Goal: Task Accomplishment & Management: Contribute content

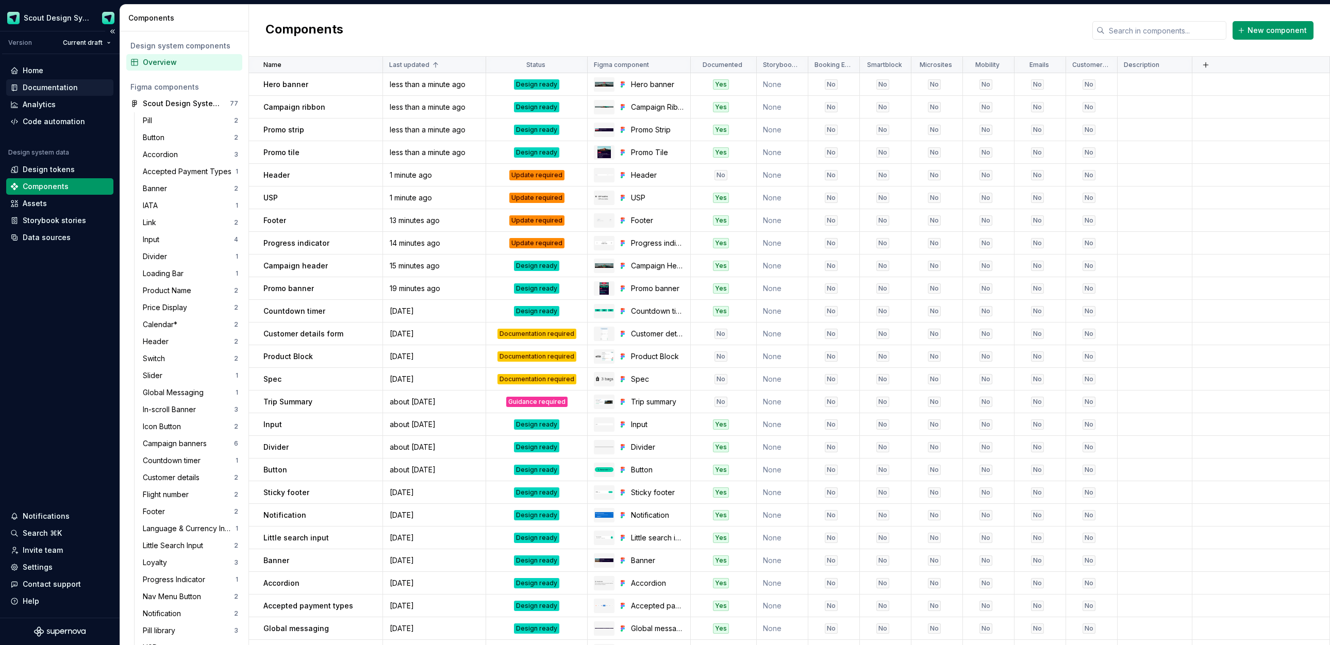
click at [53, 86] on div "Documentation" at bounding box center [50, 87] width 55 height 10
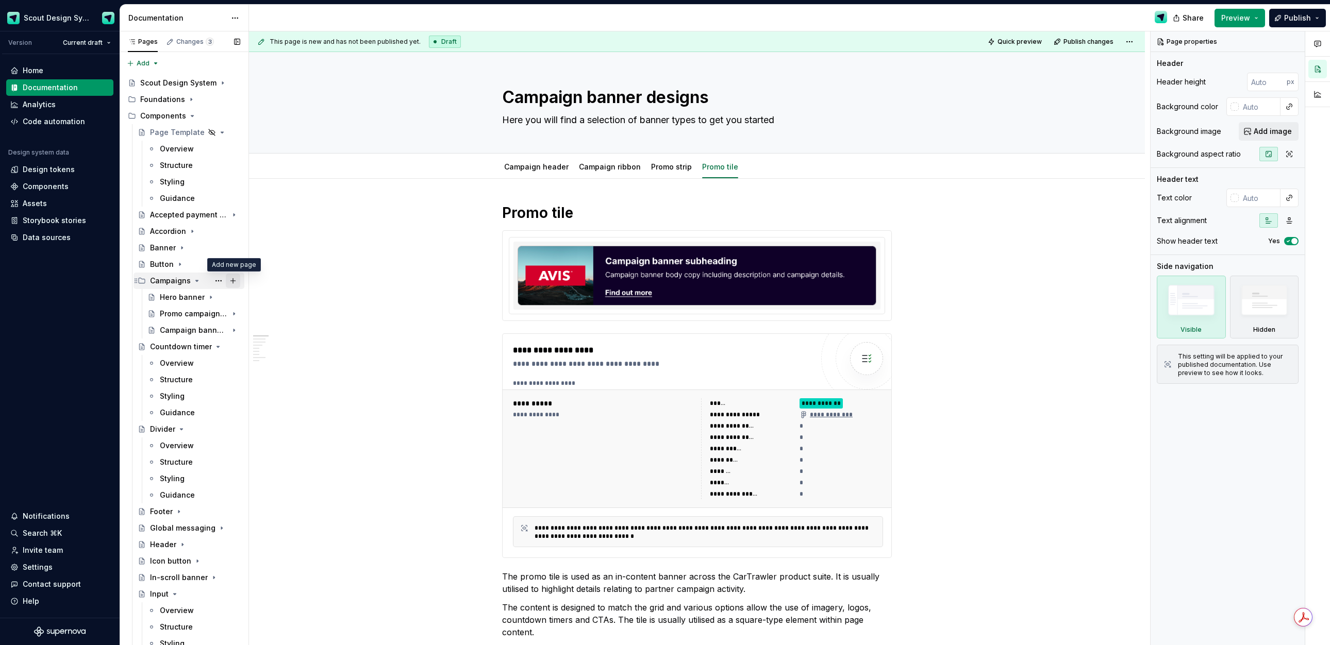
click at [232, 281] on button "Page tree" at bounding box center [233, 281] width 14 height 14
type textarea "*"
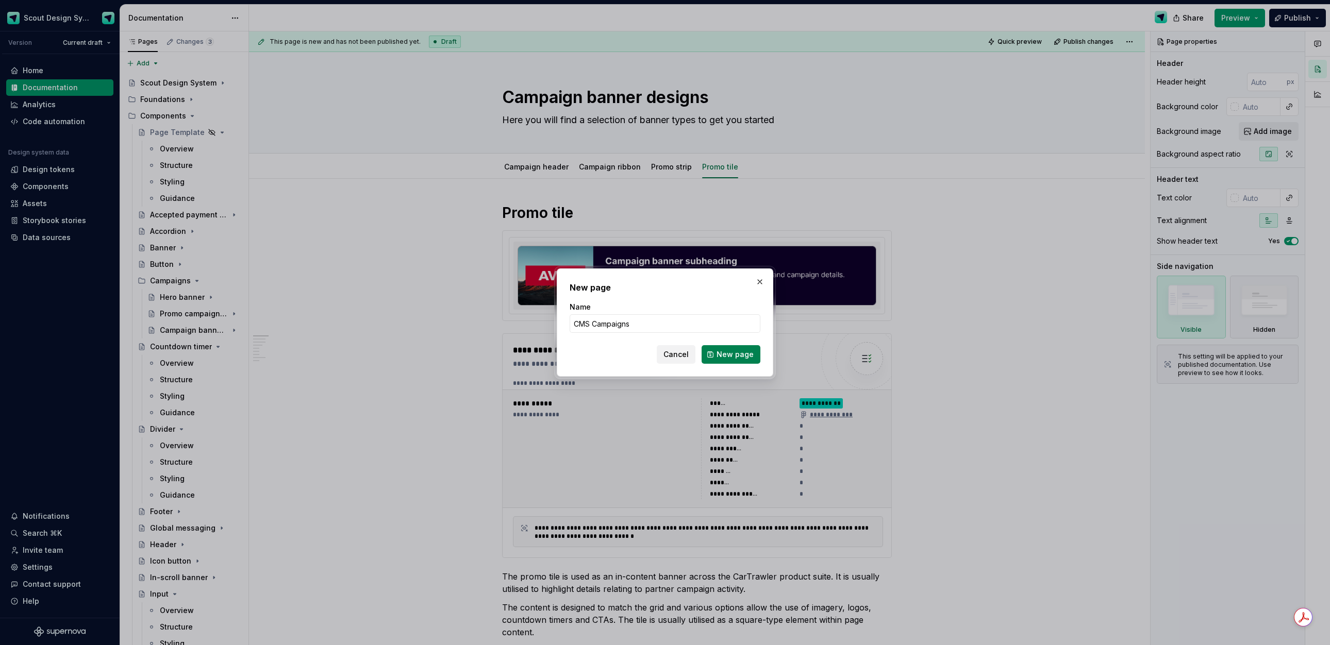
type input "CMS Campaigns"
click at [736, 359] on span "New page" at bounding box center [735, 354] width 37 height 10
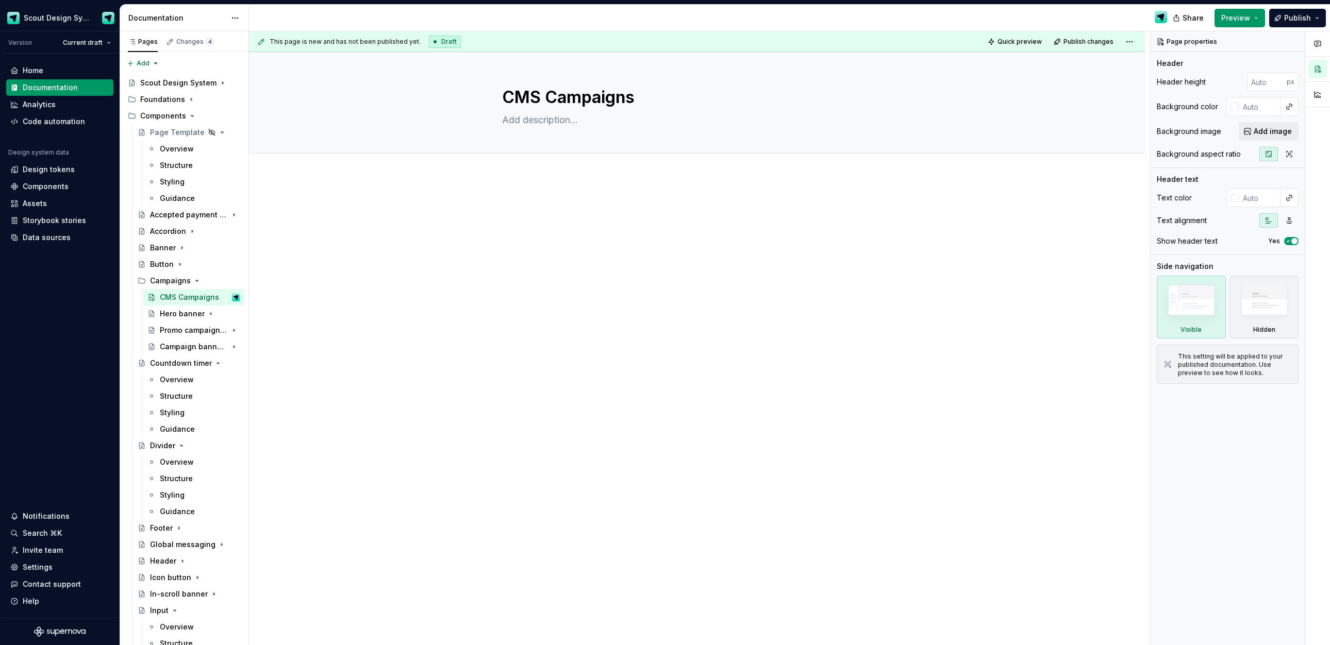
click at [520, 188] on div at bounding box center [697, 311] width 896 height 270
type textarea "*"
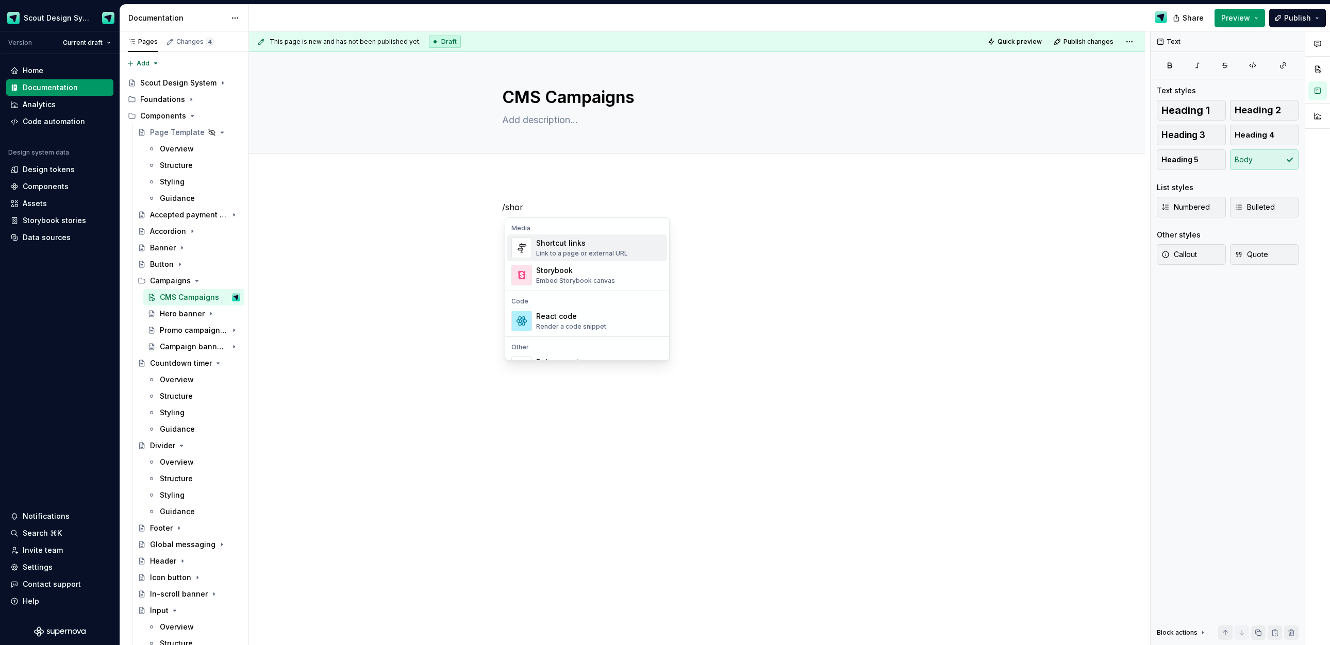
click at [569, 253] on div "Link to a page or external URL" at bounding box center [582, 253] width 92 height 8
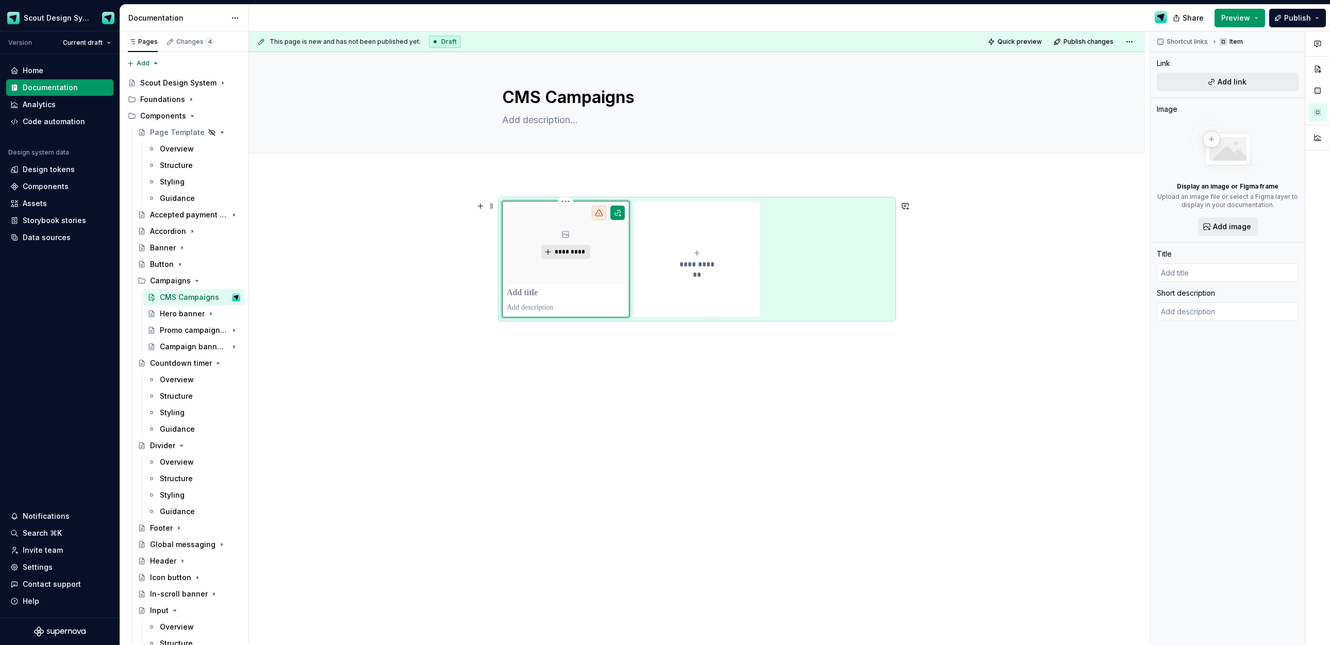
click at [563, 258] on button "*********" at bounding box center [565, 252] width 49 height 14
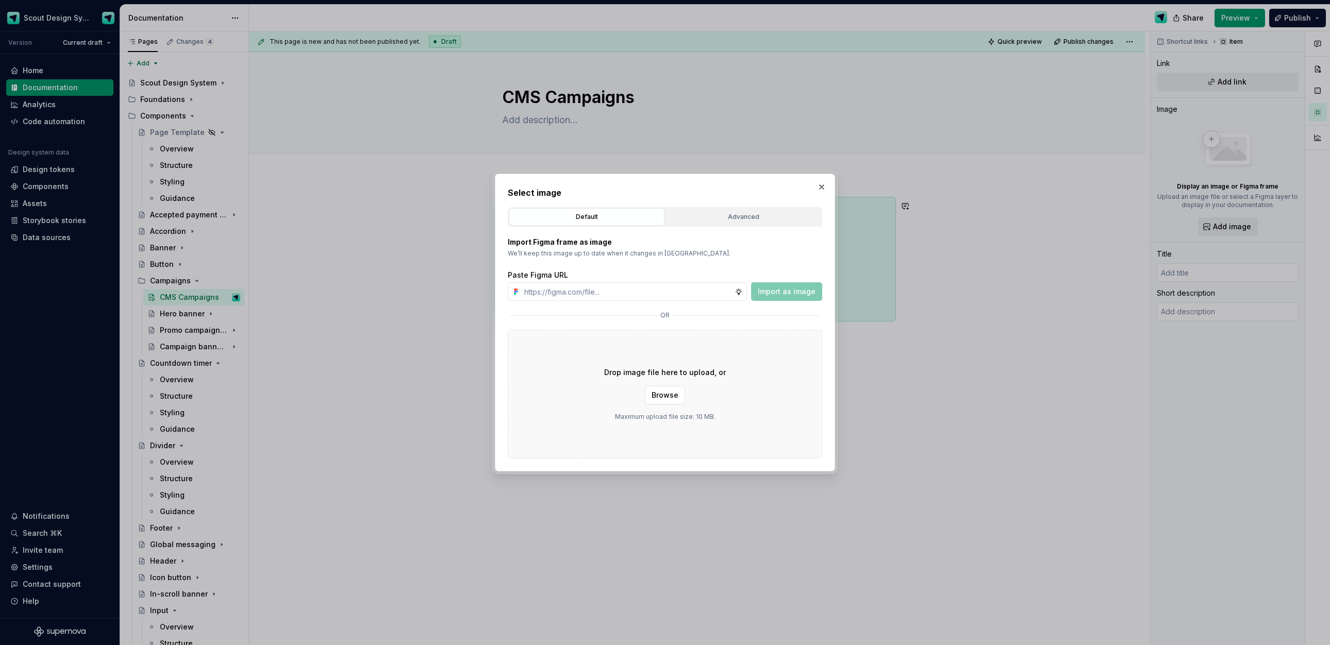
type textarea "*"
click at [585, 298] on input "text" at bounding box center [627, 291] width 214 height 19
paste input "[URL][DOMAIN_NAME]"
type input "[URL][DOMAIN_NAME]"
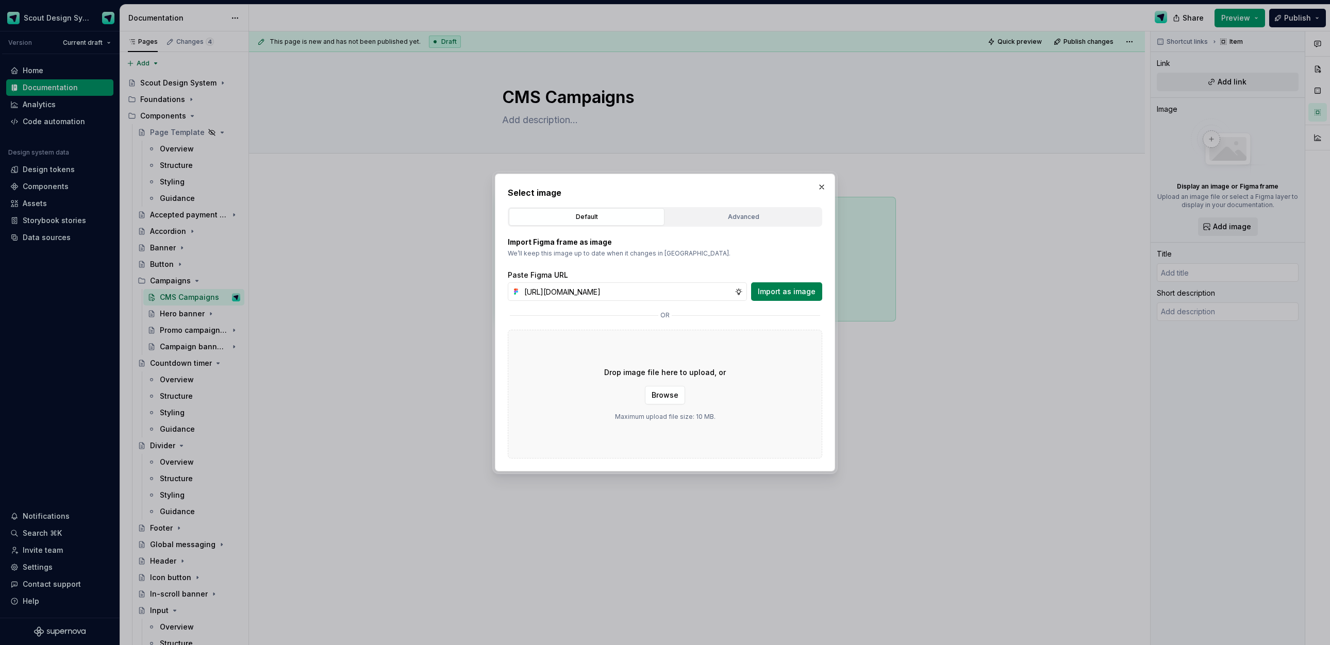
click at [793, 293] on span "Import as image" at bounding box center [787, 292] width 58 height 10
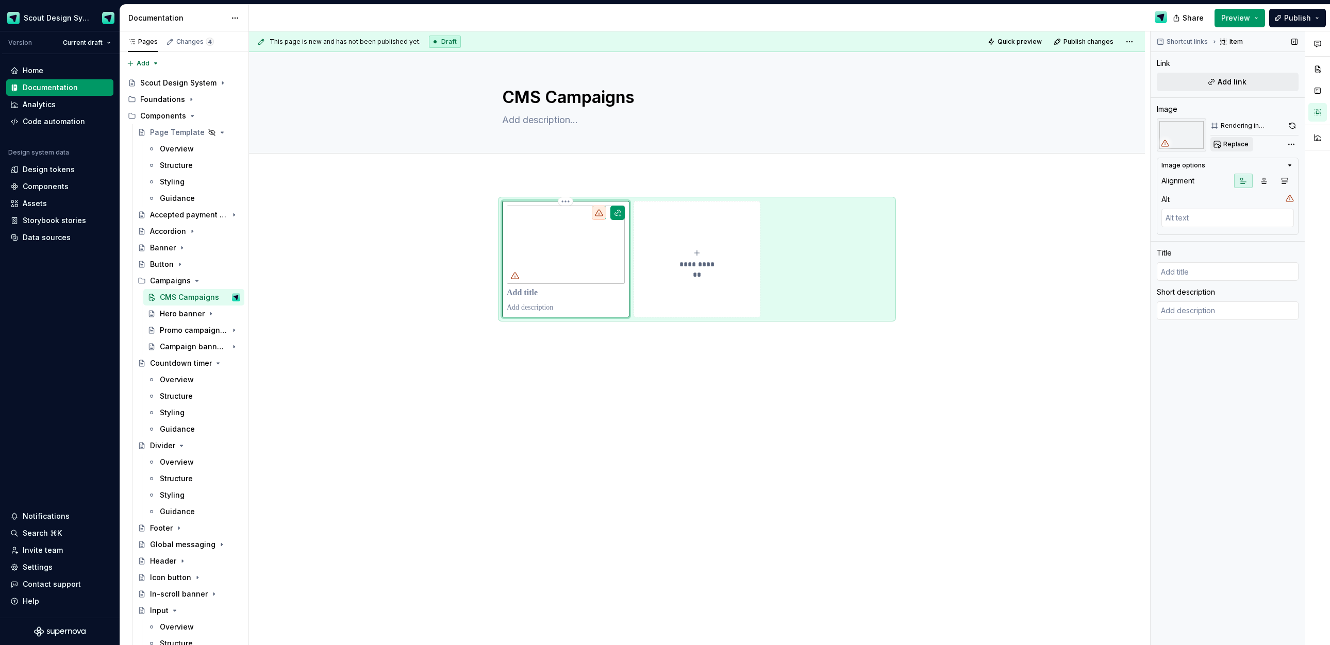
click at [1245, 150] on button "Replace" at bounding box center [1231, 144] width 43 height 14
type textarea "*"
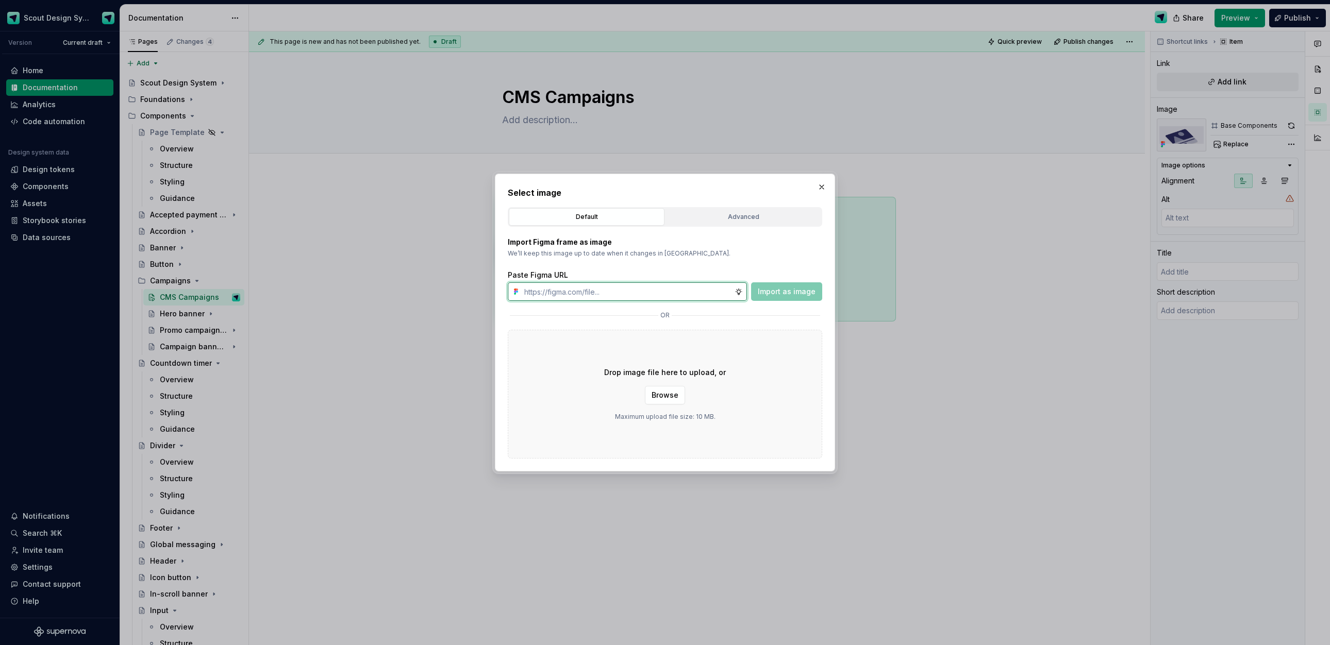
click at [569, 295] on input "text" at bounding box center [627, 291] width 214 height 19
paste input "[URL][DOMAIN_NAME]"
type input "[URL][DOMAIN_NAME]"
drag, startPoint x: 768, startPoint y: 294, endPoint x: 762, endPoint y: 294, distance: 5.2
click at [768, 294] on span "Import as image" at bounding box center [787, 292] width 58 height 10
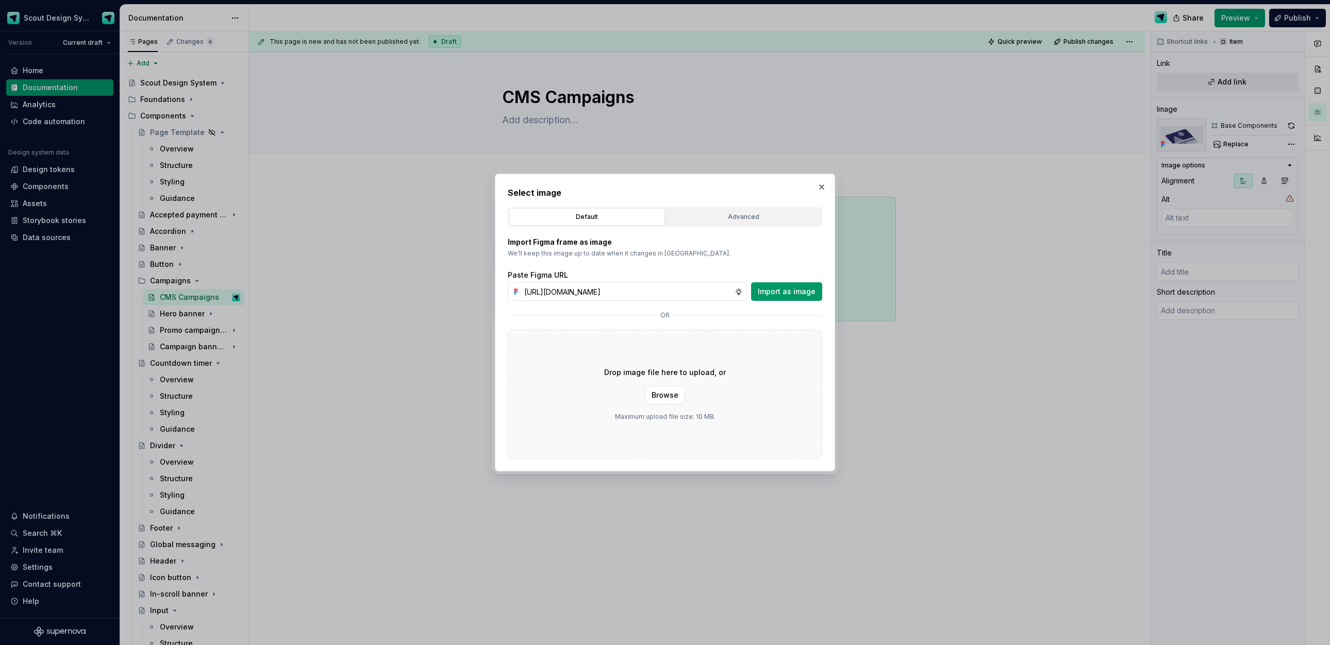
scroll to position [0, 0]
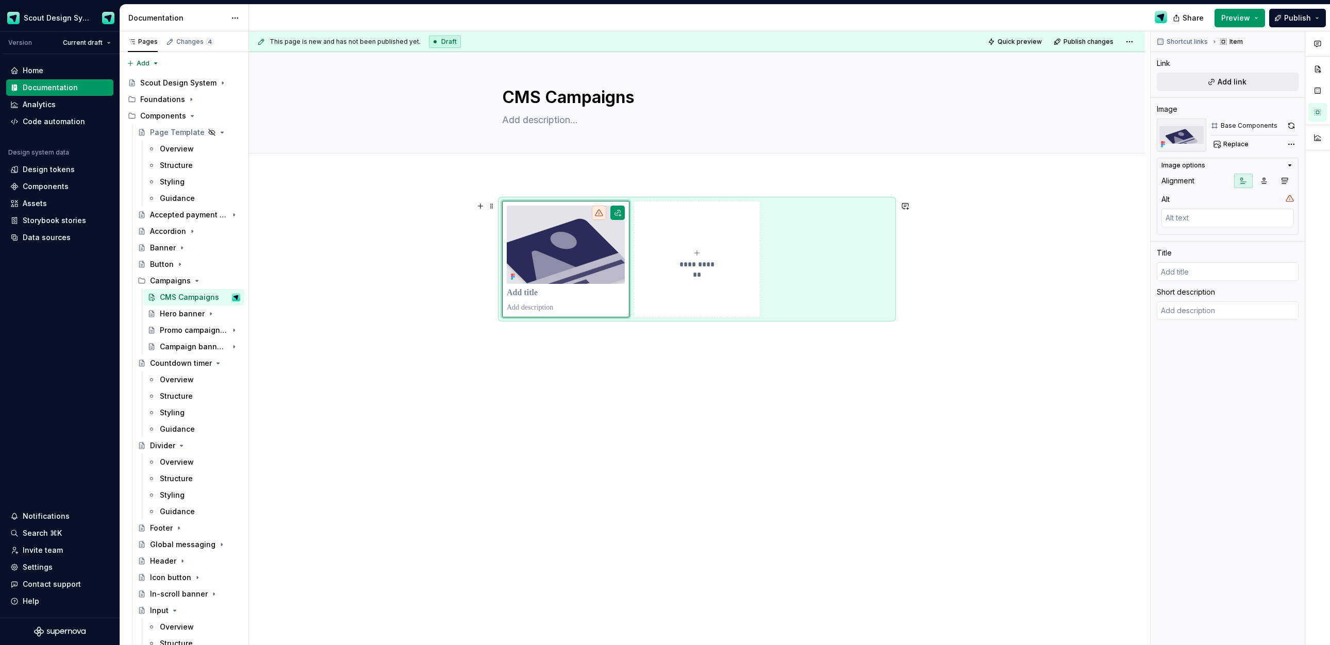
click at [814, 212] on div "**********" at bounding box center [697, 259] width 390 height 116
click at [599, 227] on img at bounding box center [566, 245] width 118 height 78
click at [854, 210] on div "**********" at bounding box center [697, 259] width 390 height 116
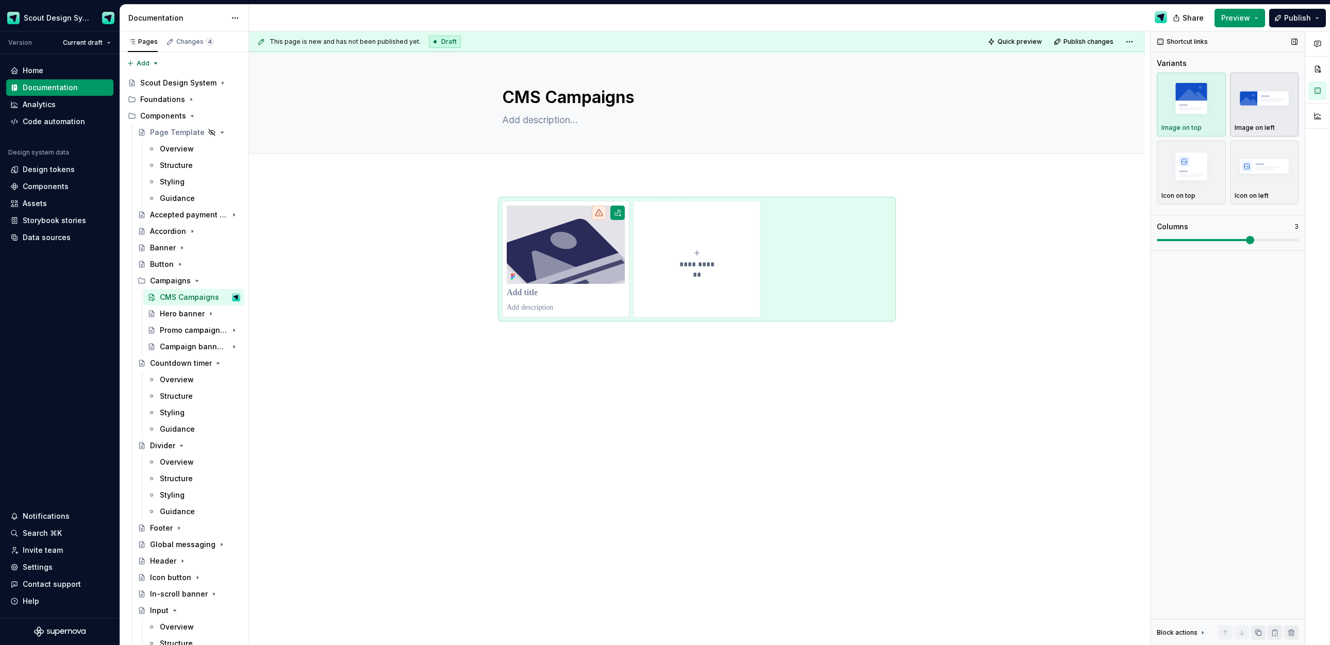
click at [1291, 91] on img "button" at bounding box center [1265, 98] width 60 height 38
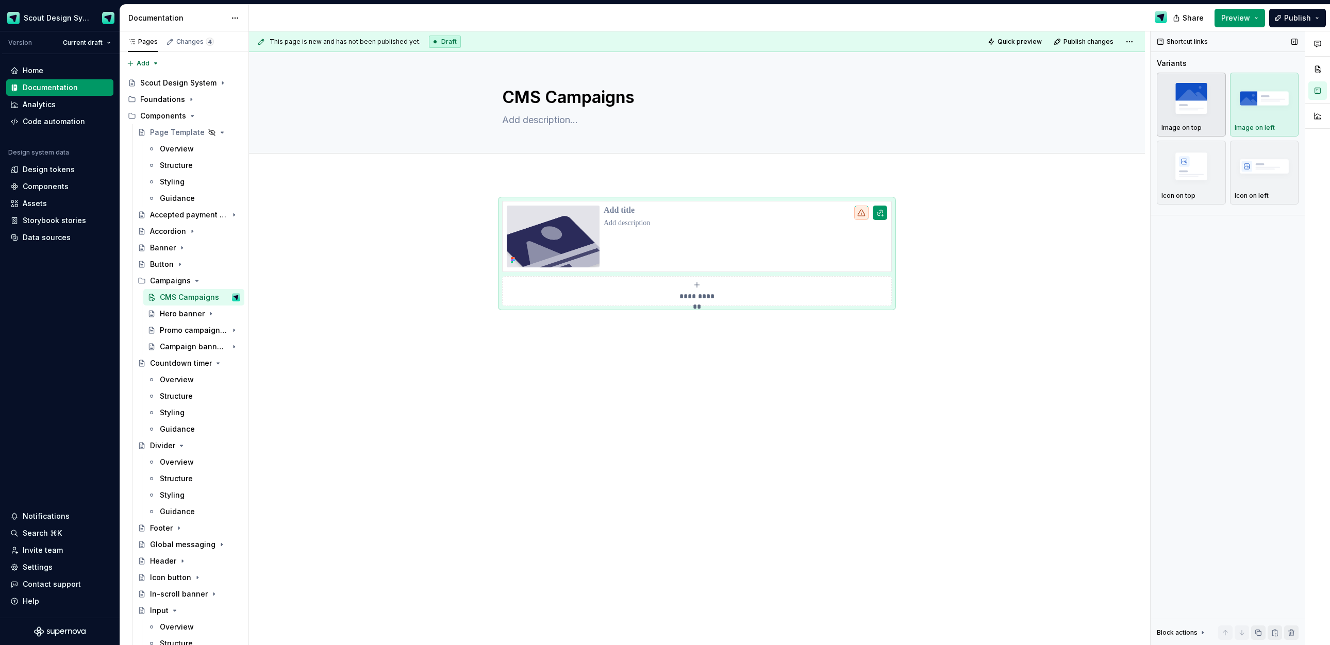
click at [1202, 103] on img "button" at bounding box center [1191, 98] width 60 height 38
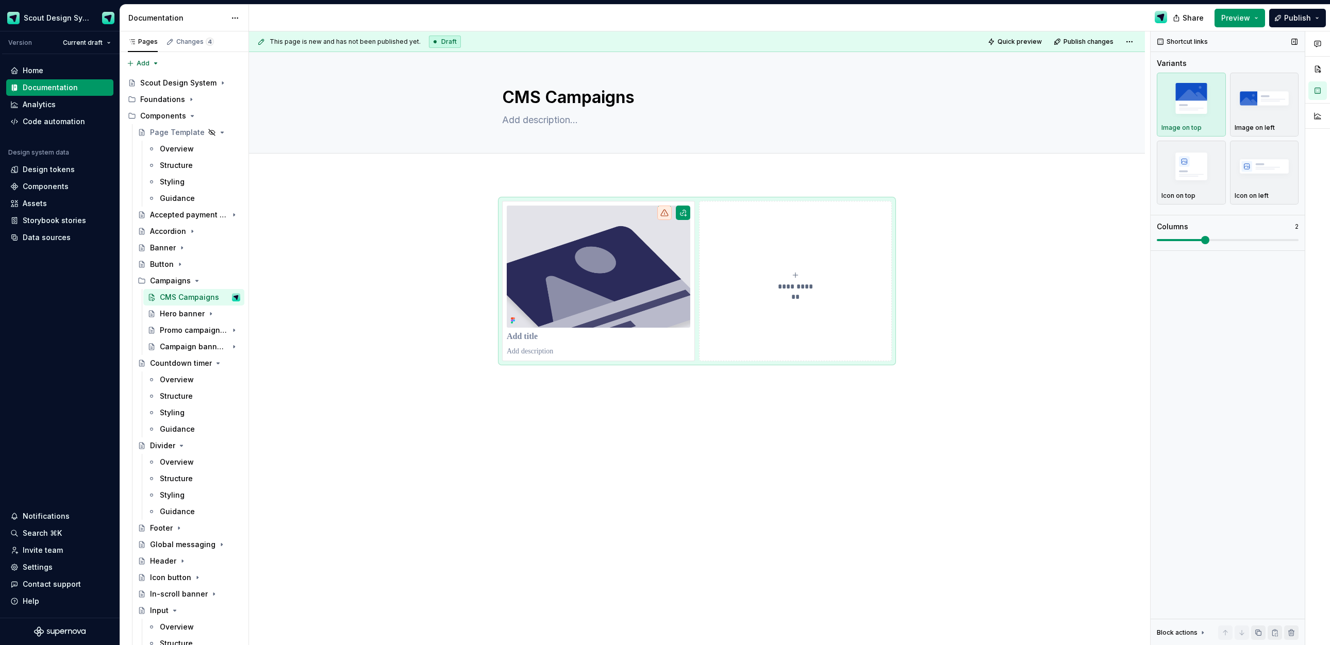
click at [1209, 239] on span at bounding box center [1205, 240] width 8 height 8
click at [730, 281] on div "**********" at bounding box center [796, 281] width 184 height 21
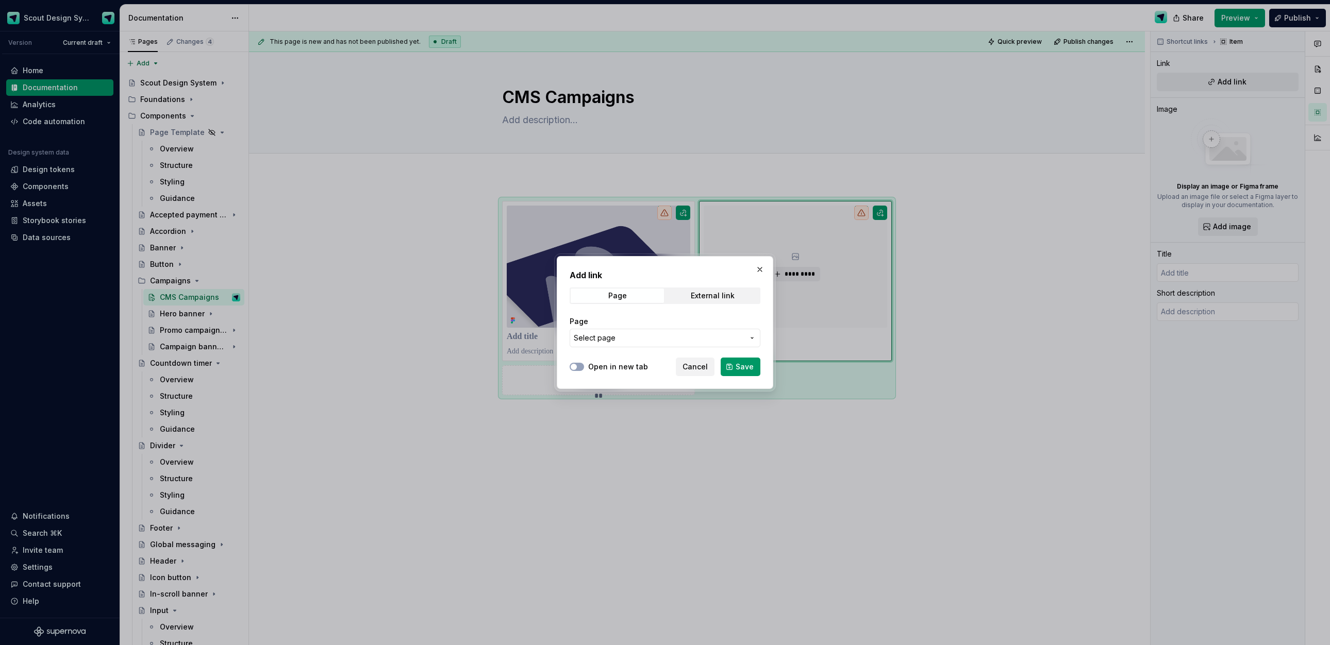
drag, startPoint x: 761, startPoint y: 270, endPoint x: 771, endPoint y: 269, distance: 10.3
click at [761, 269] on button "button" at bounding box center [760, 269] width 14 height 14
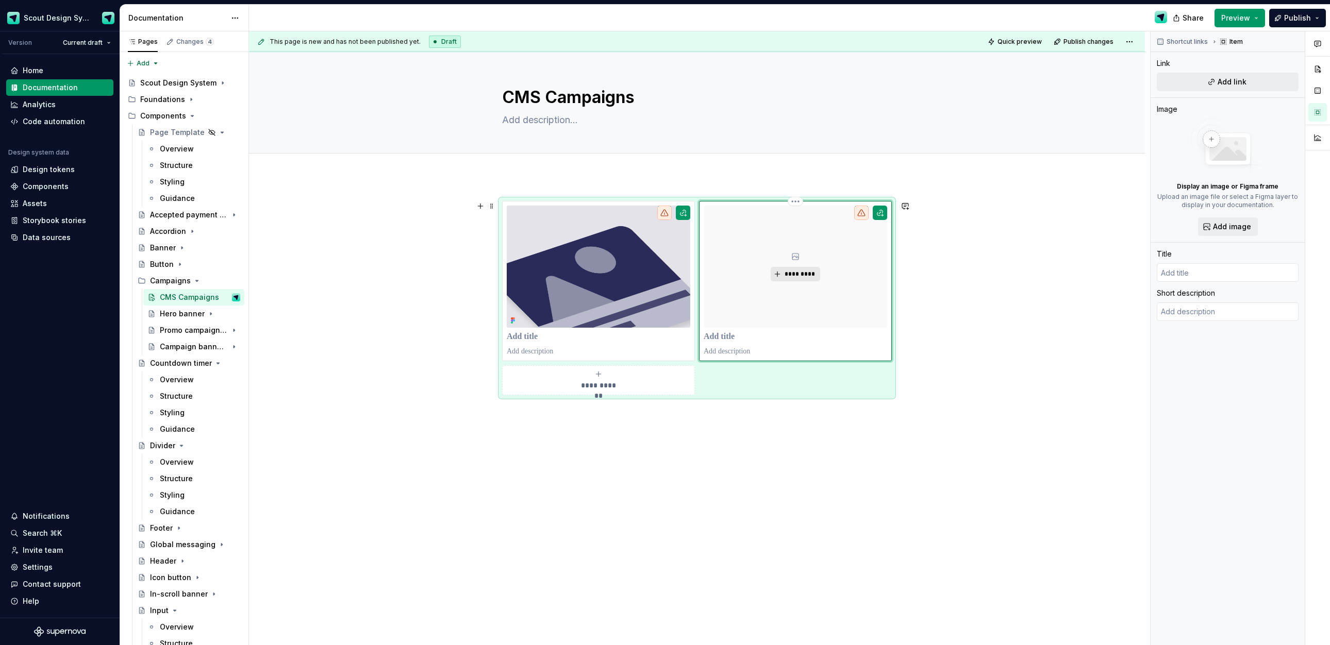
click at [787, 272] on span "*********" at bounding box center [799, 274] width 31 height 8
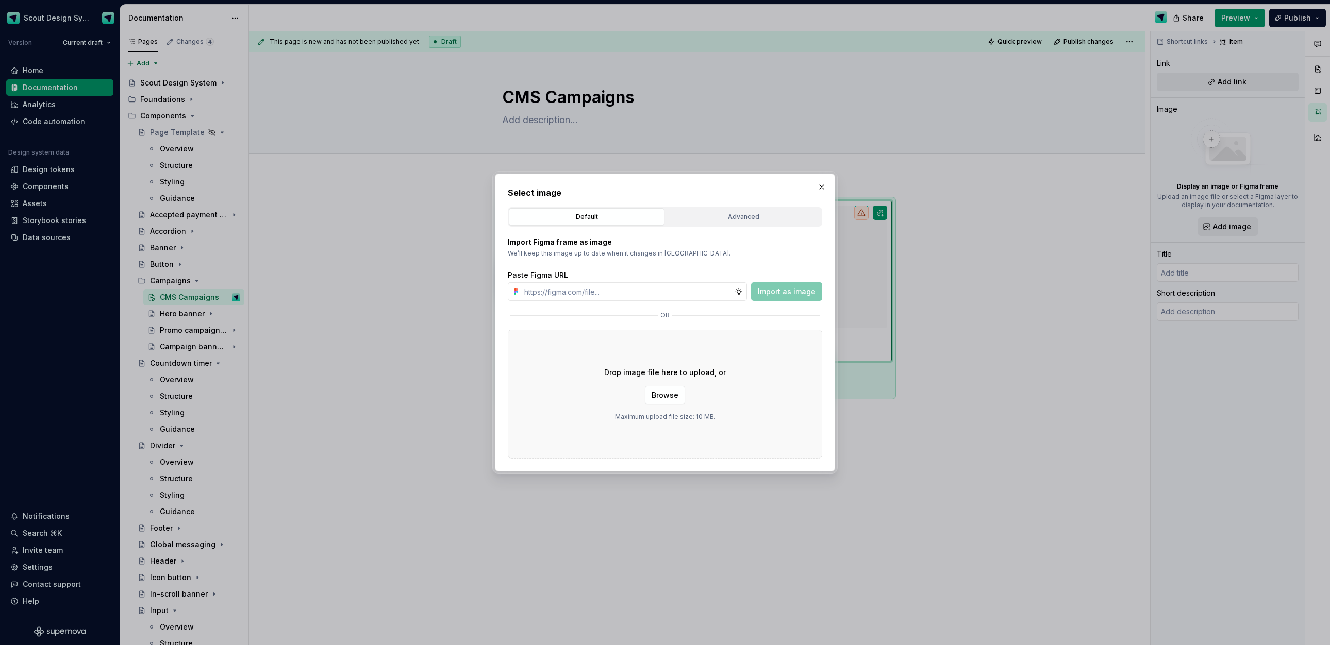
type textarea "*"
type input "[URL][DOMAIN_NAME]"
click at [823, 293] on div "Select image Default Advanced Import Figma frame as image We’ll keep this image…" at bounding box center [665, 323] width 340 height 298
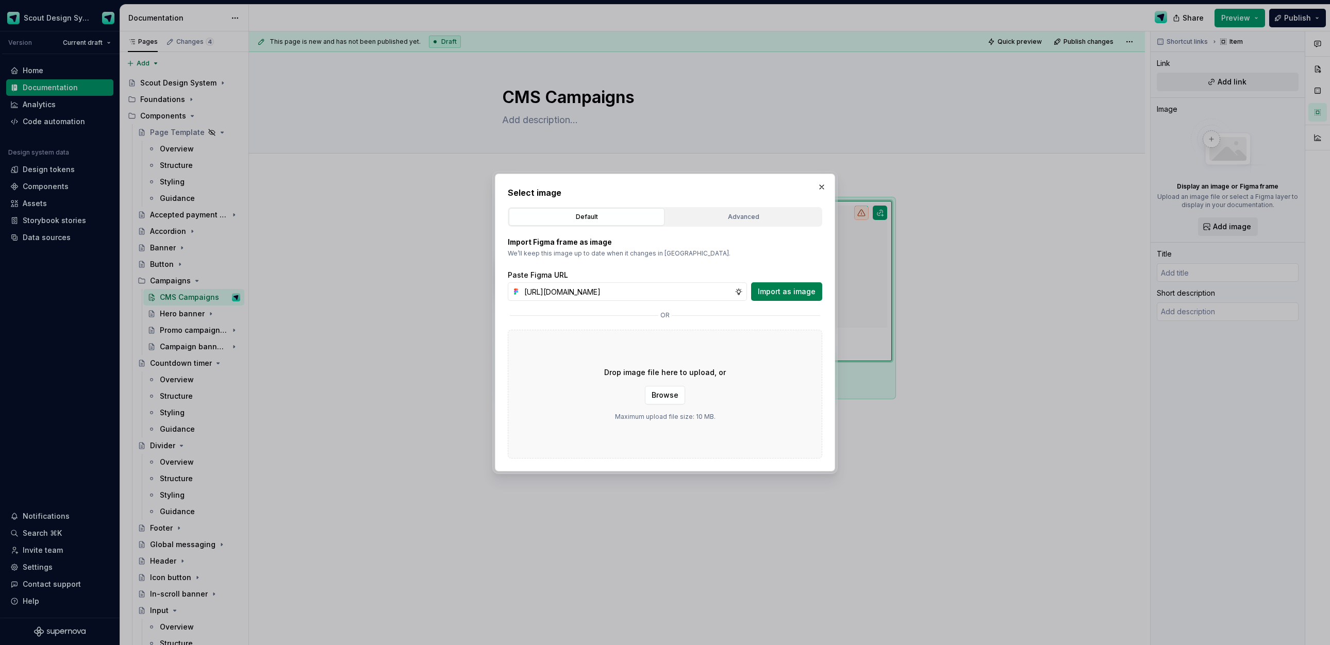
click at [812, 295] on span "Import as image" at bounding box center [787, 292] width 58 height 10
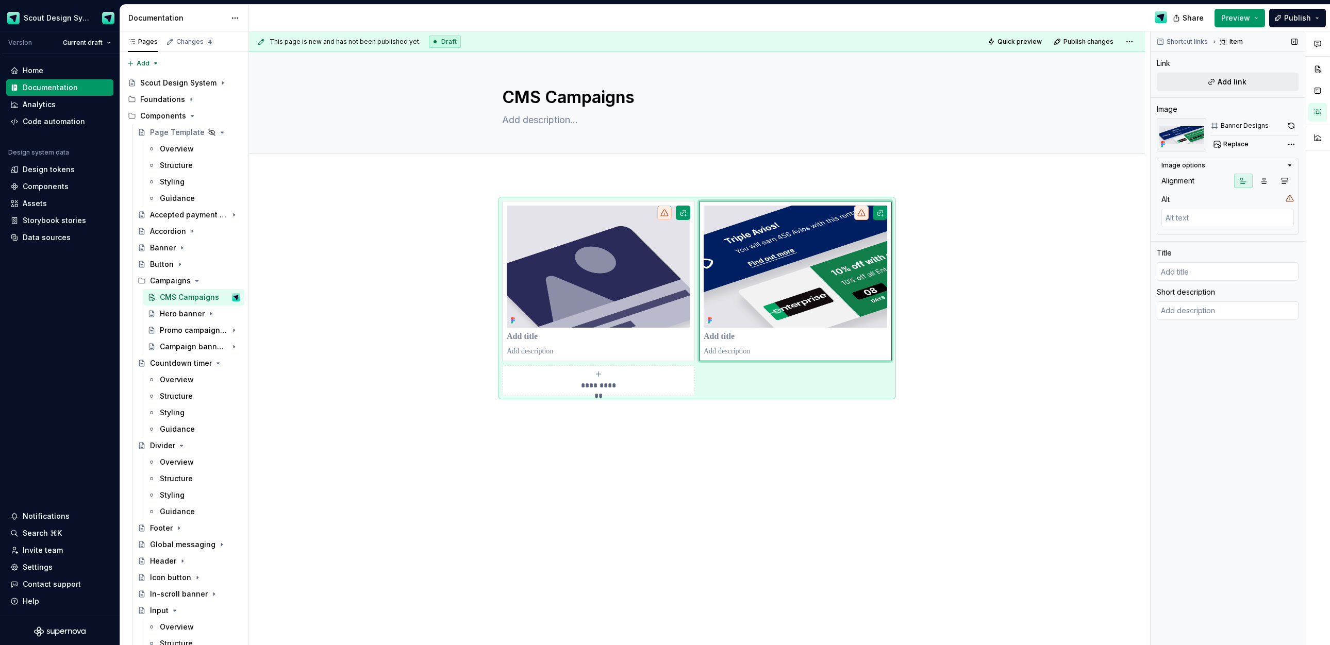
click at [1245, 177] on icon "button" at bounding box center [1243, 181] width 8 height 8
click at [1261, 180] on icon "button" at bounding box center [1264, 181] width 8 height 8
click at [1246, 181] on icon "button" at bounding box center [1243, 181] width 8 height 8
click at [844, 383] on div "**********" at bounding box center [697, 298] width 390 height 194
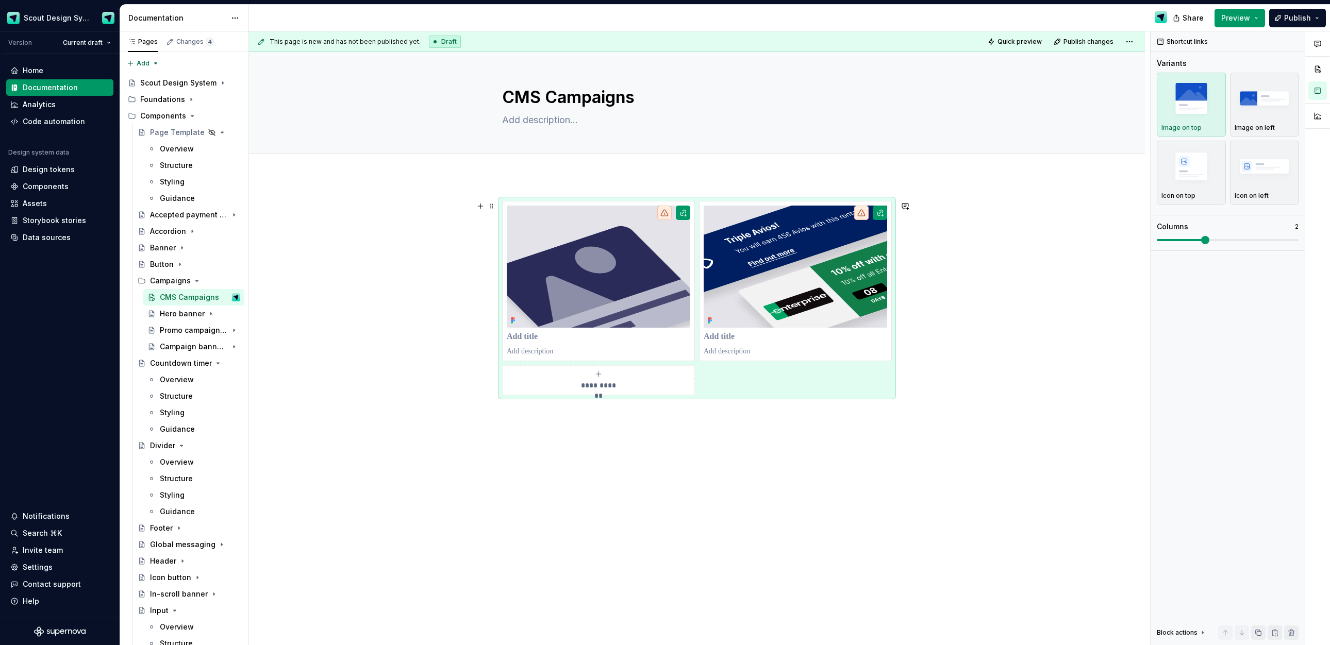
click at [865, 383] on div "**********" at bounding box center [697, 298] width 390 height 194
click at [1251, 103] on img "button" at bounding box center [1265, 98] width 60 height 38
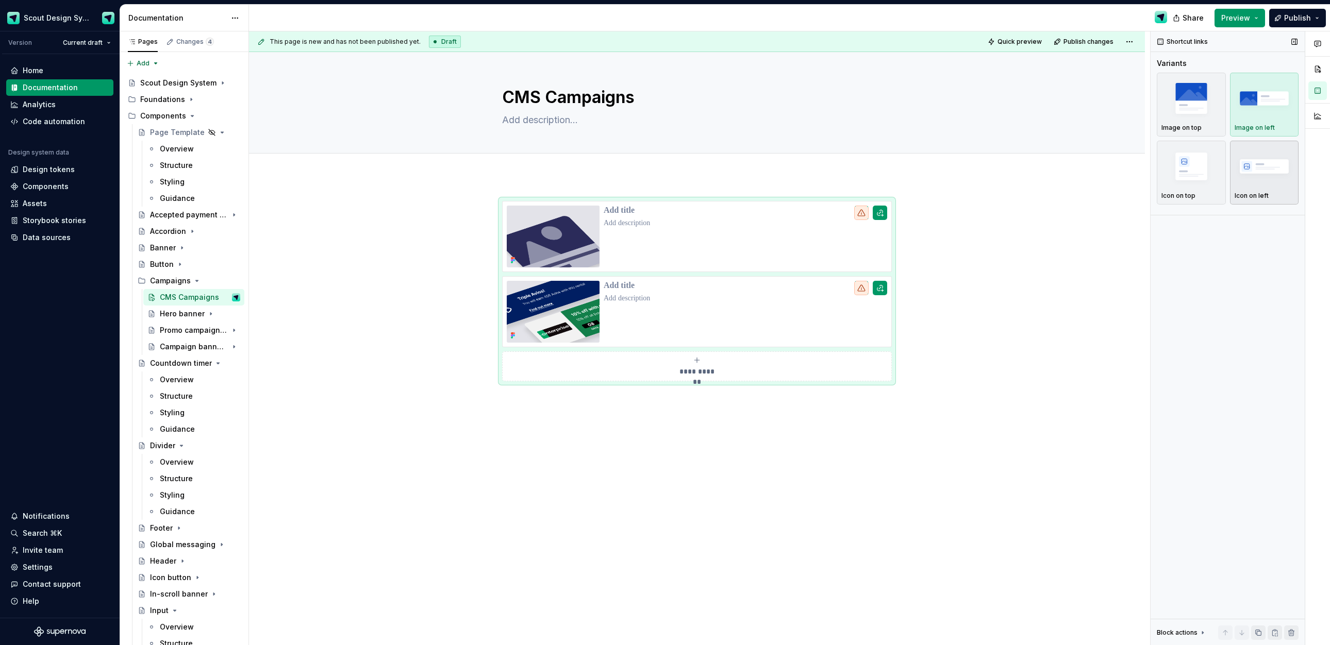
click at [1245, 166] on img "button" at bounding box center [1265, 166] width 60 height 38
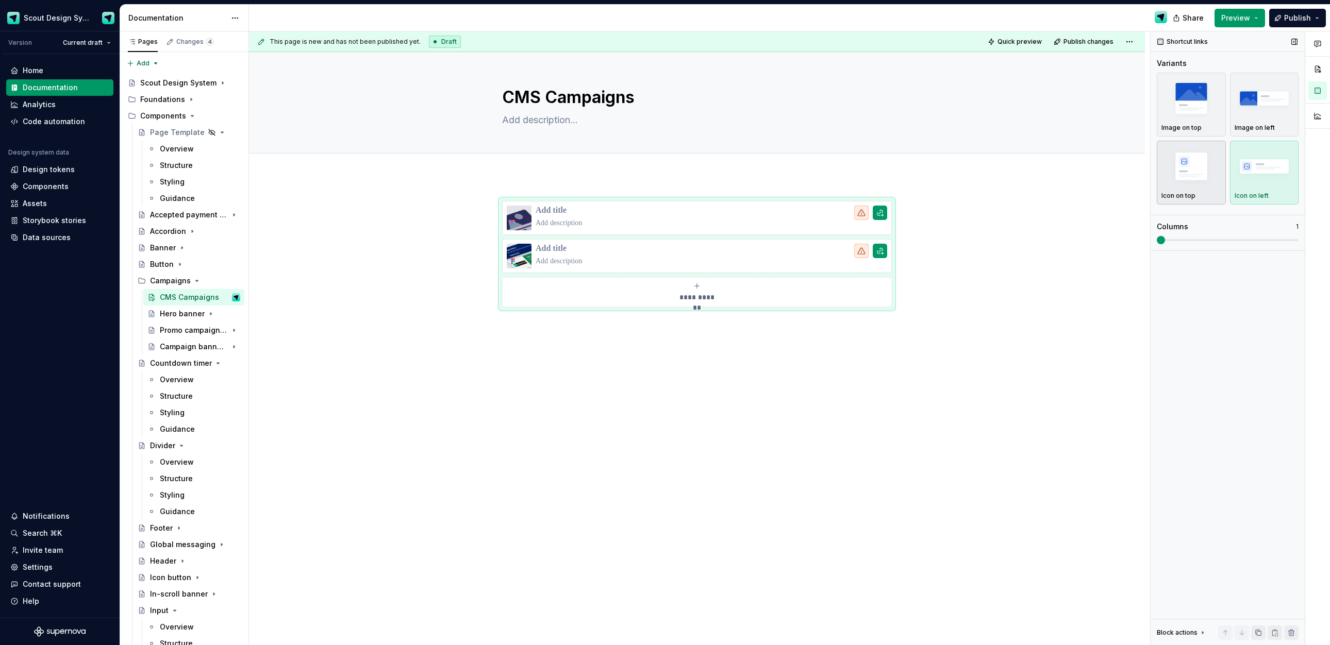
click at [1205, 167] on img "button" at bounding box center [1191, 166] width 60 height 38
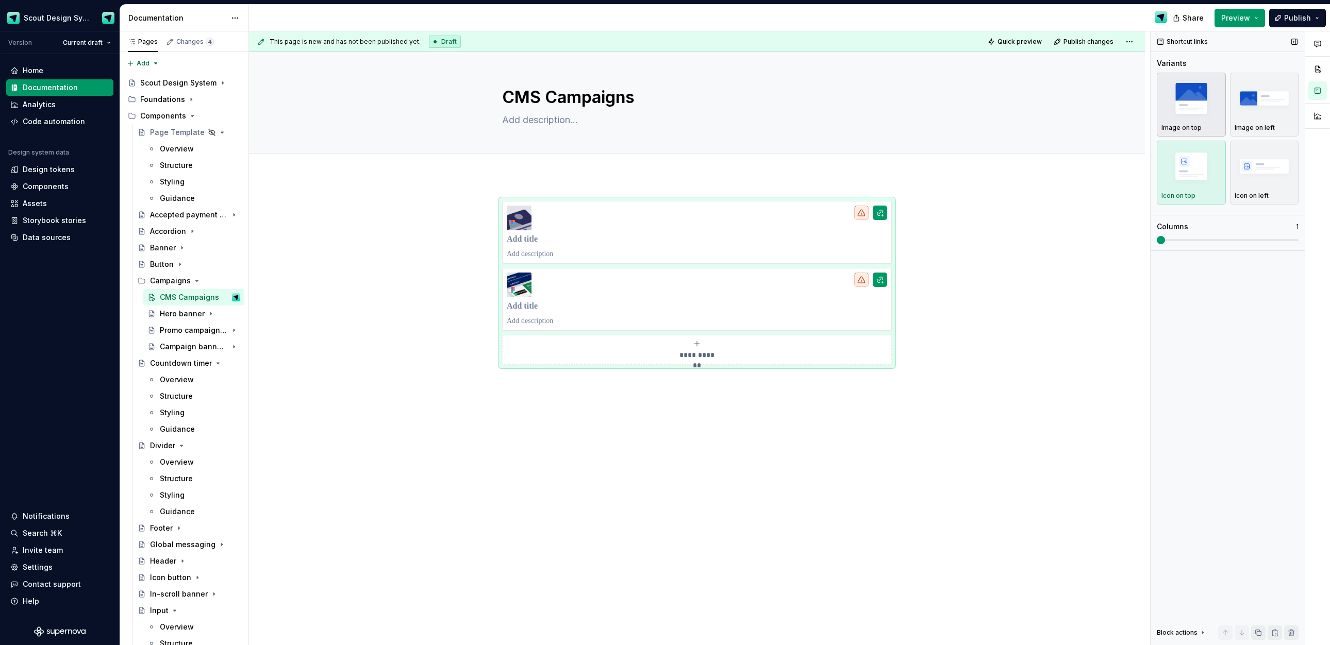
click at [1197, 112] on img "button" at bounding box center [1191, 98] width 60 height 38
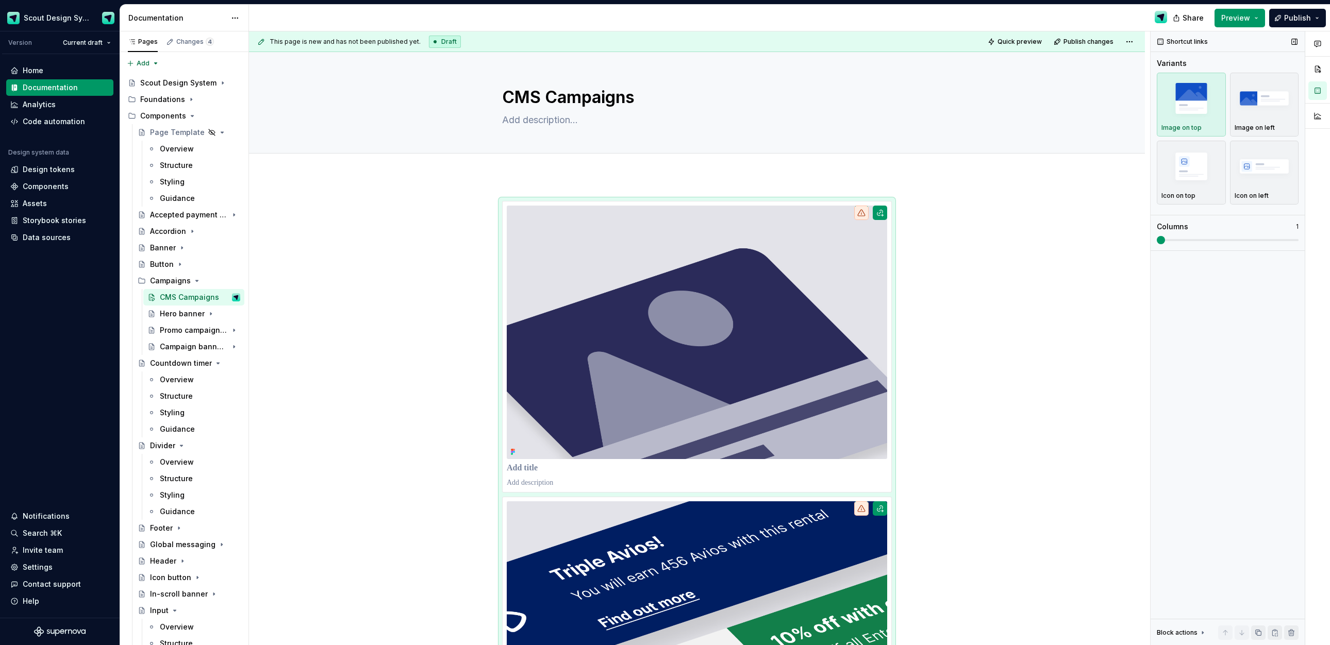
scroll to position [170, 0]
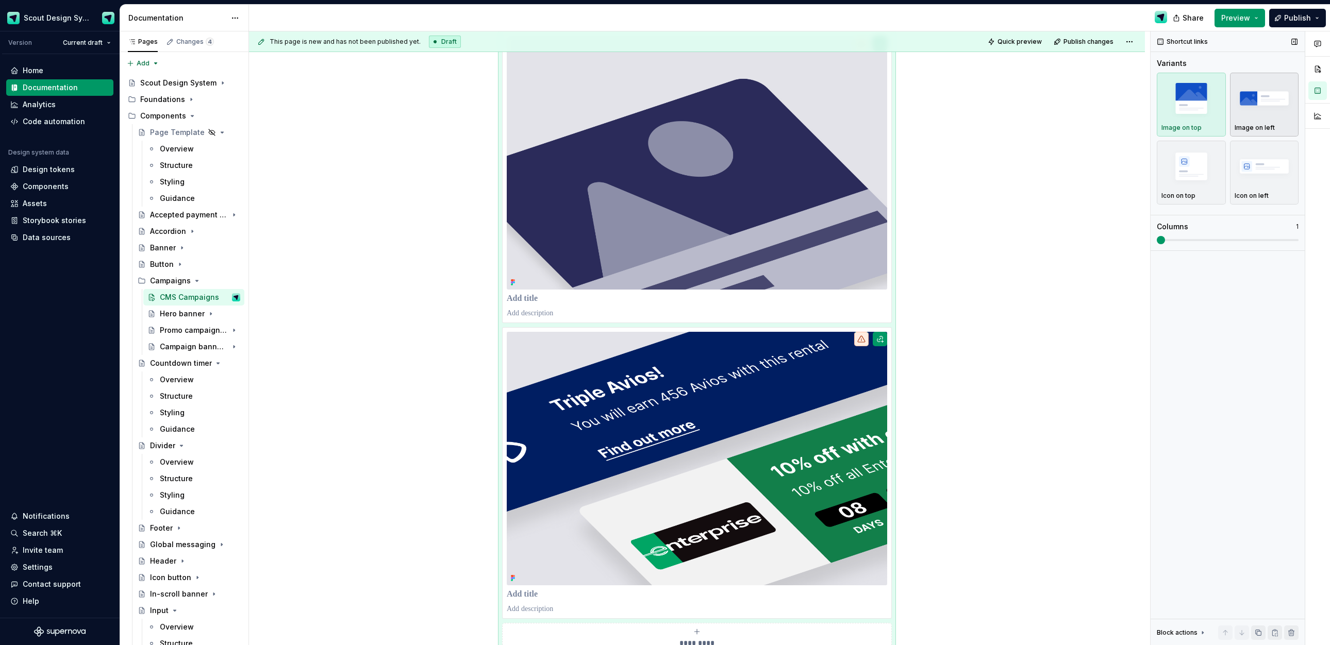
click at [1255, 102] on img "button" at bounding box center [1265, 98] width 60 height 38
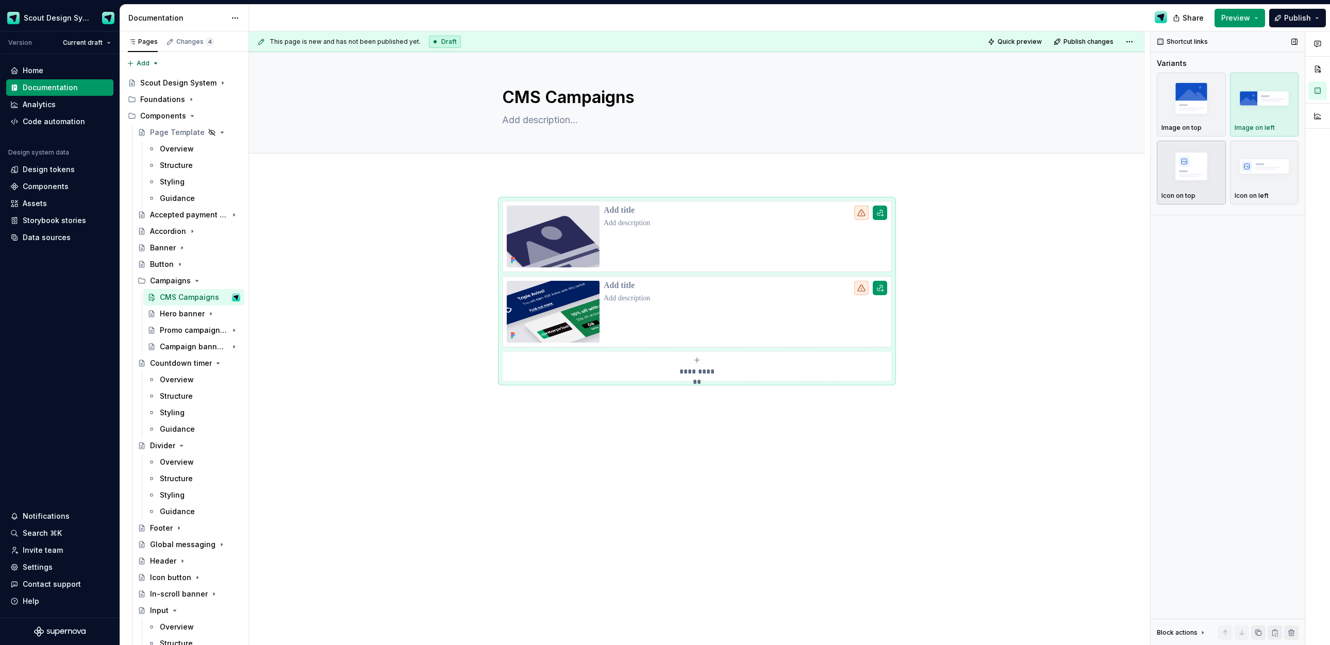
click at [1189, 153] on img "button" at bounding box center [1191, 166] width 60 height 38
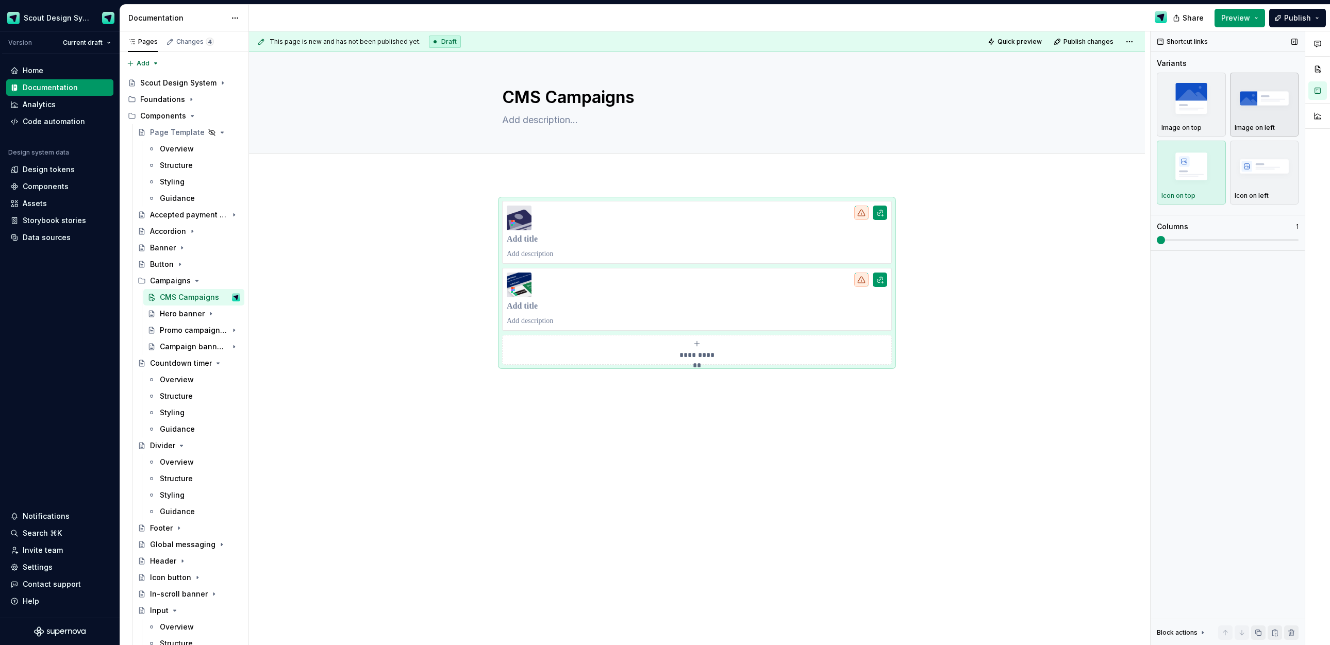
click at [1256, 106] on img "button" at bounding box center [1265, 98] width 60 height 38
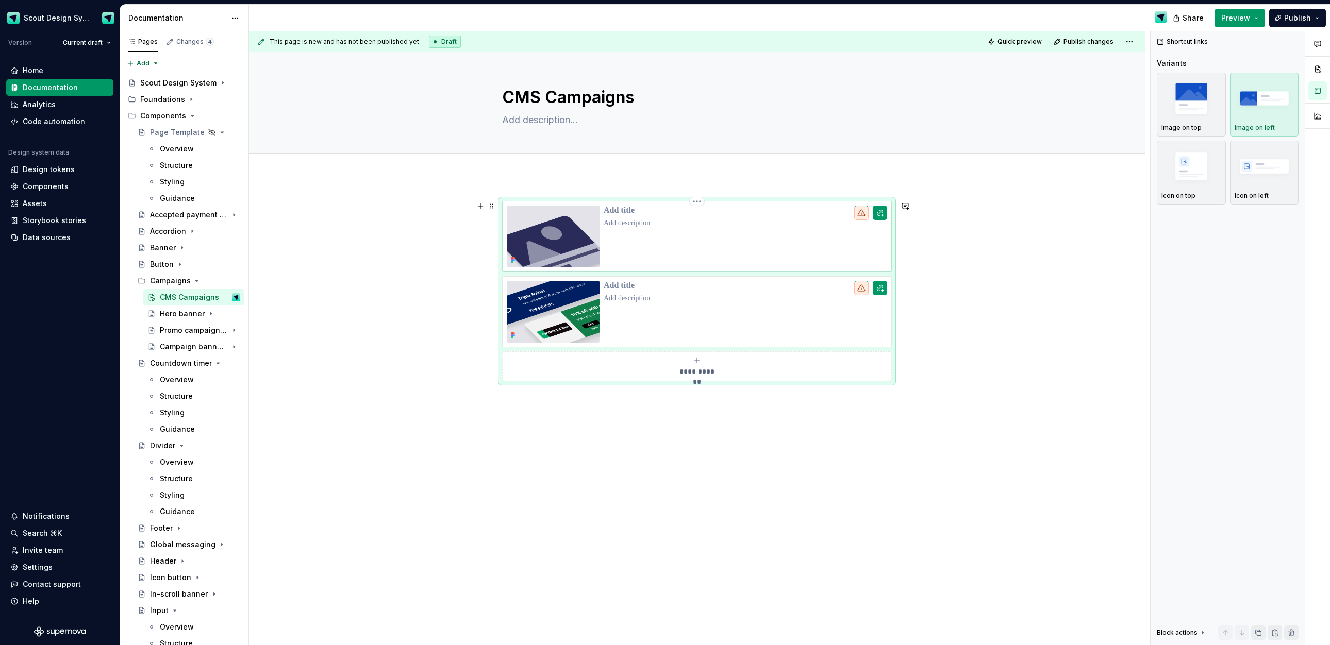
click at [686, 226] on p at bounding box center [746, 223] width 284 height 10
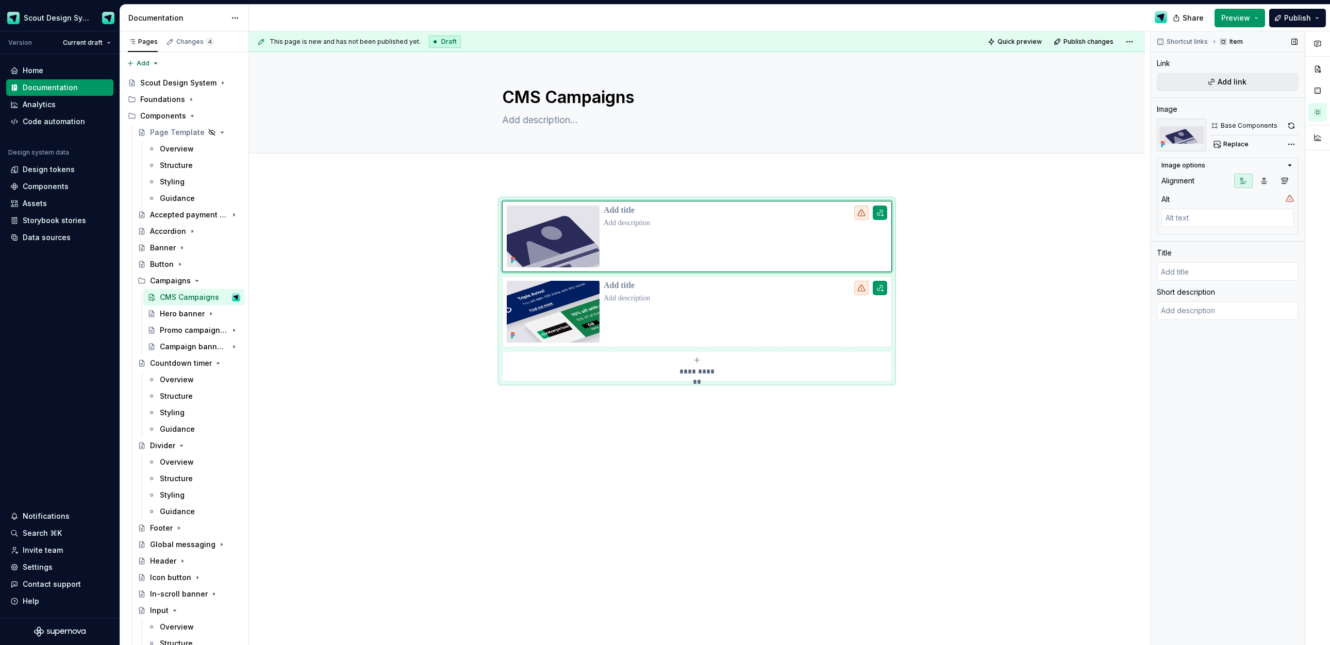
click at [1291, 128] on button "button" at bounding box center [1291, 126] width 14 height 14
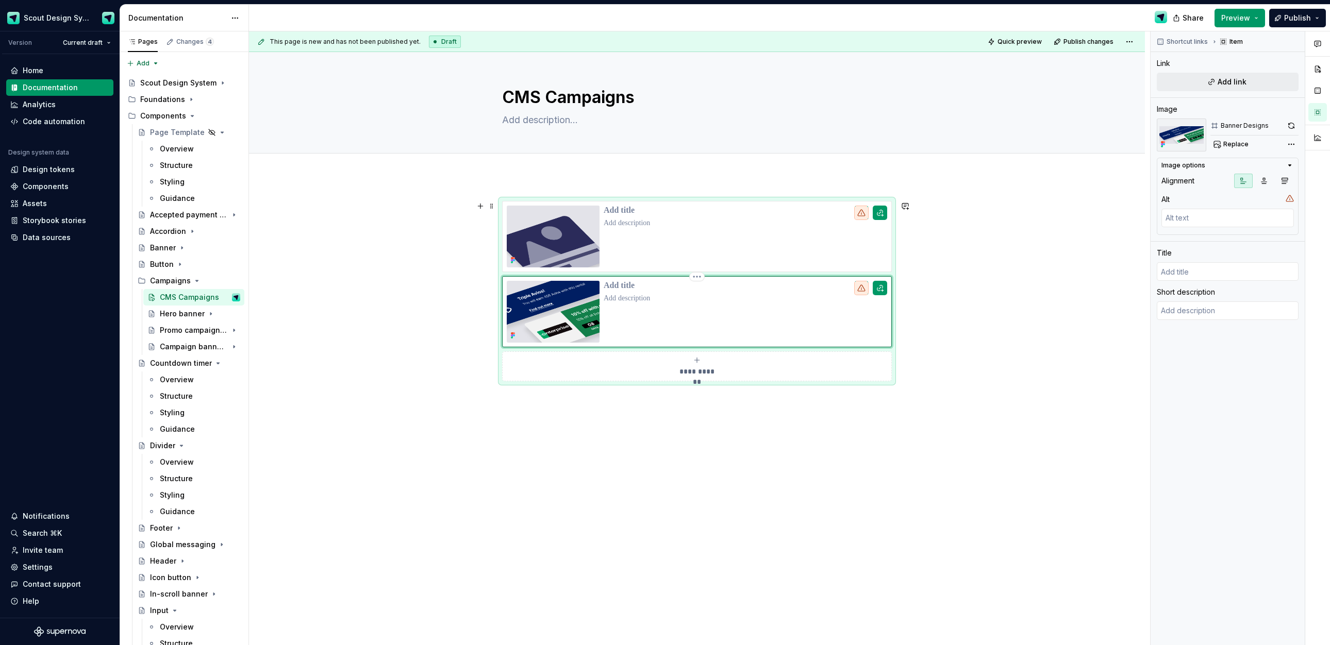
drag, startPoint x: 737, startPoint y: 308, endPoint x: 1097, endPoint y: 213, distance: 372.6
click at [738, 308] on div at bounding box center [746, 312] width 284 height 62
click at [1287, 121] on button "button" at bounding box center [1291, 126] width 14 height 14
click at [760, 248] on div at bounding box center [746, 237] width 284 height 62
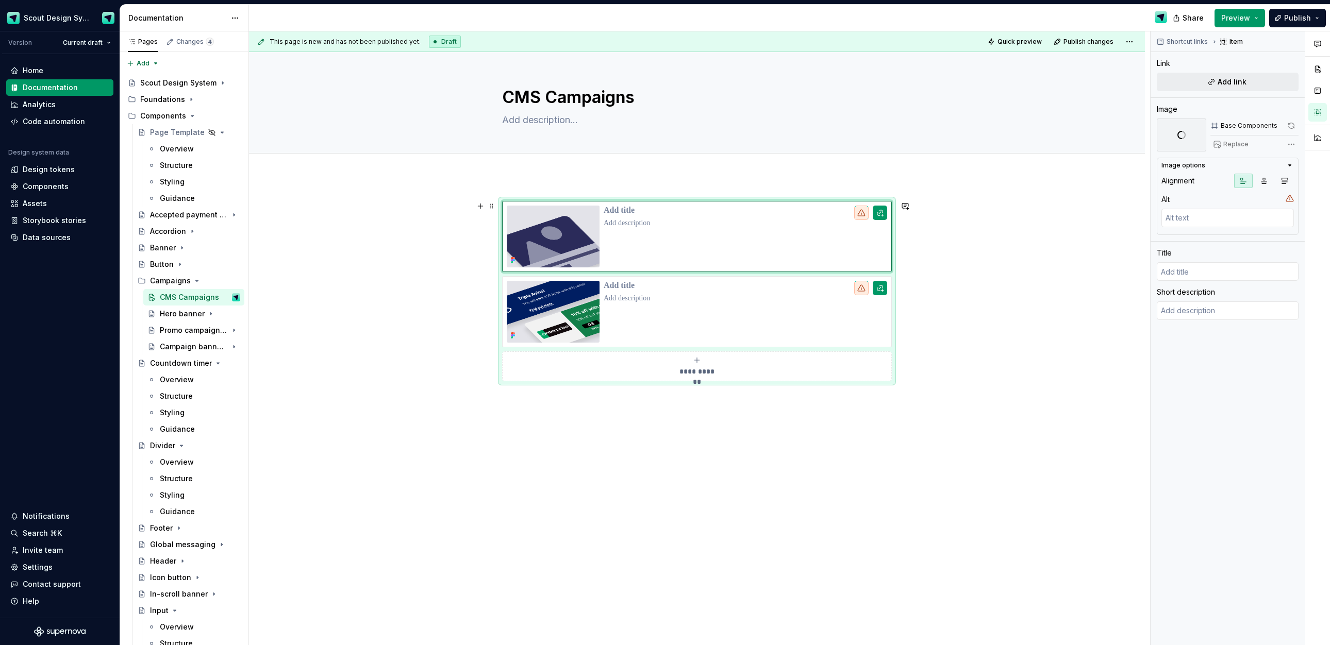
click at [892, 351] on div "**********" at bounding box center [697, 291] width 390 height 180
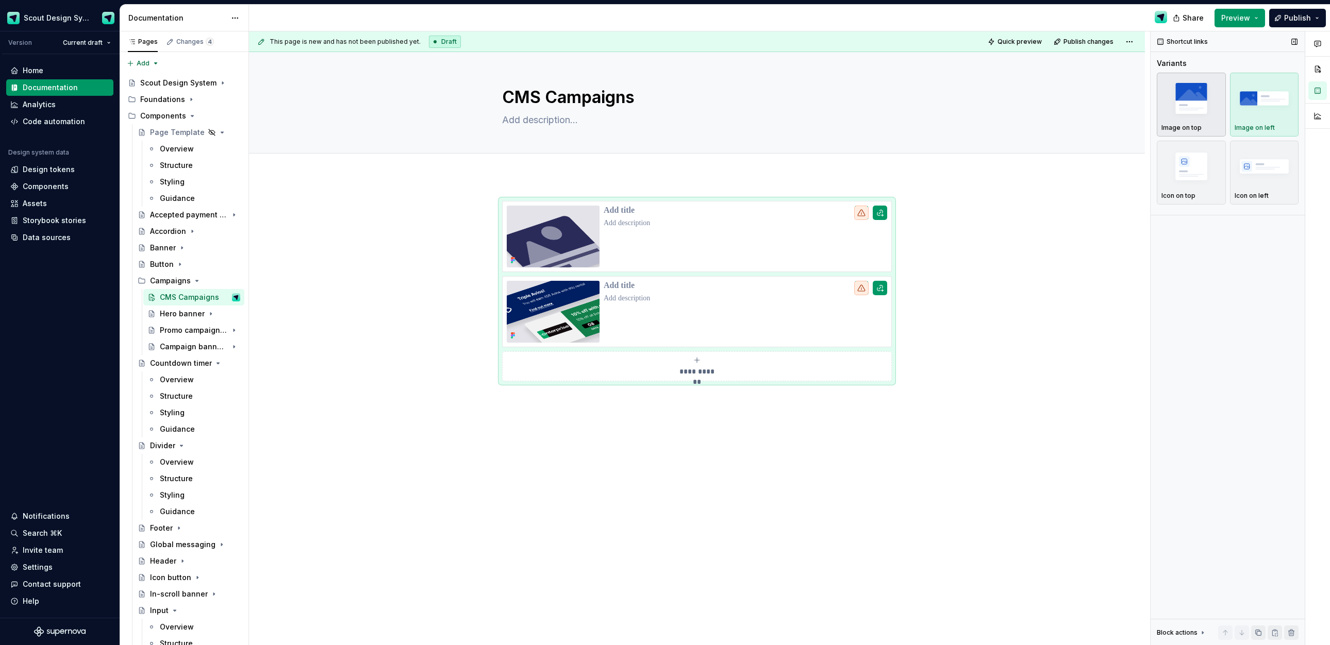
click at [1207, 94] on img "button" at bounding box center [1191, 98] width 60 height 38
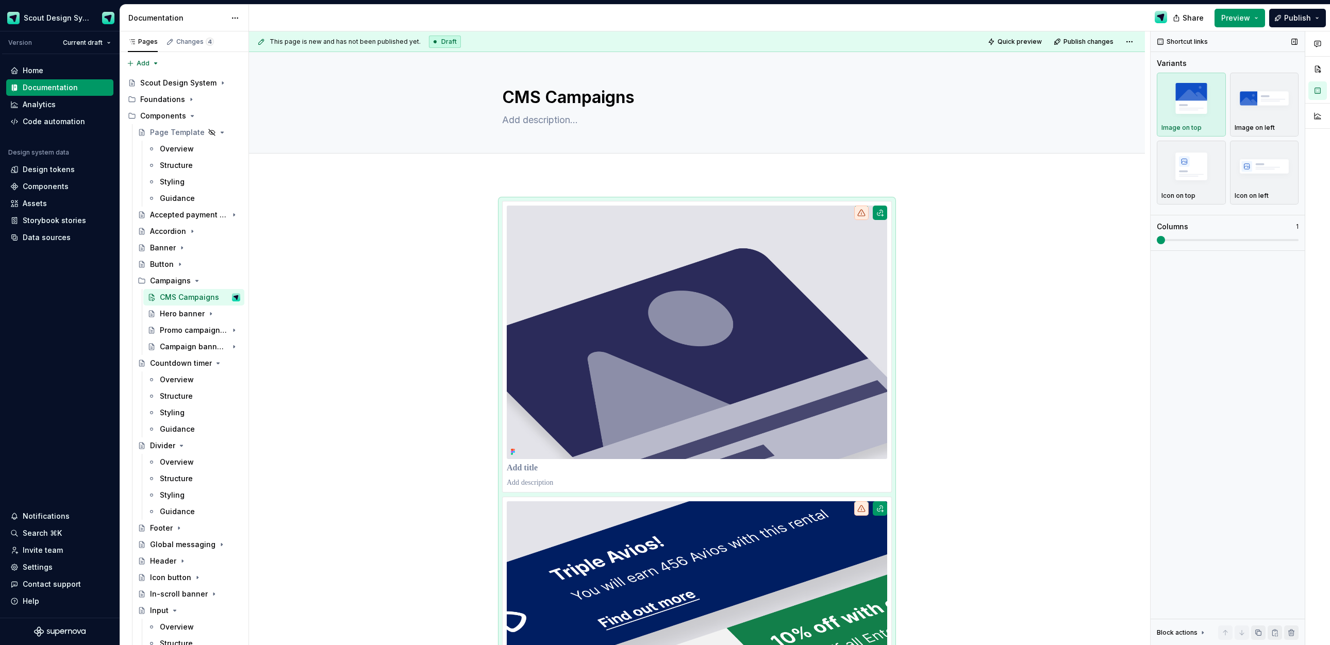
scroll to position [170, 0]
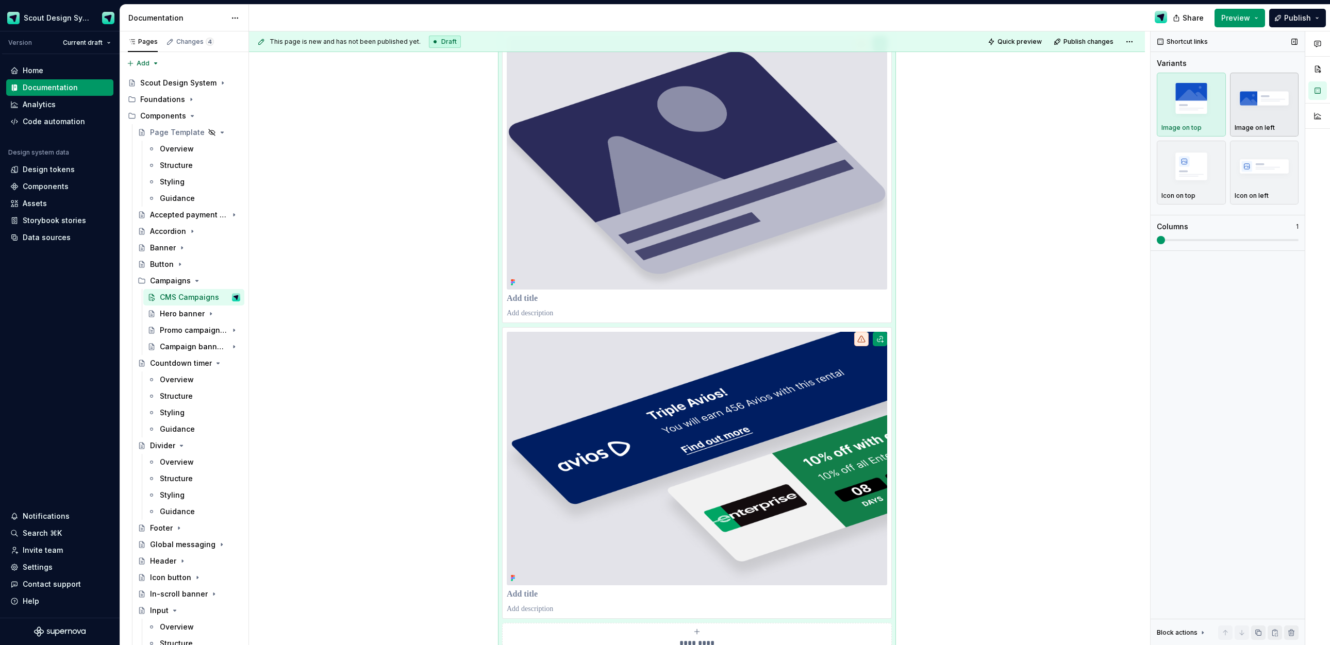
click at [1253, 95] on img "button" at bounding box center [1265, 98] width 60 height 38
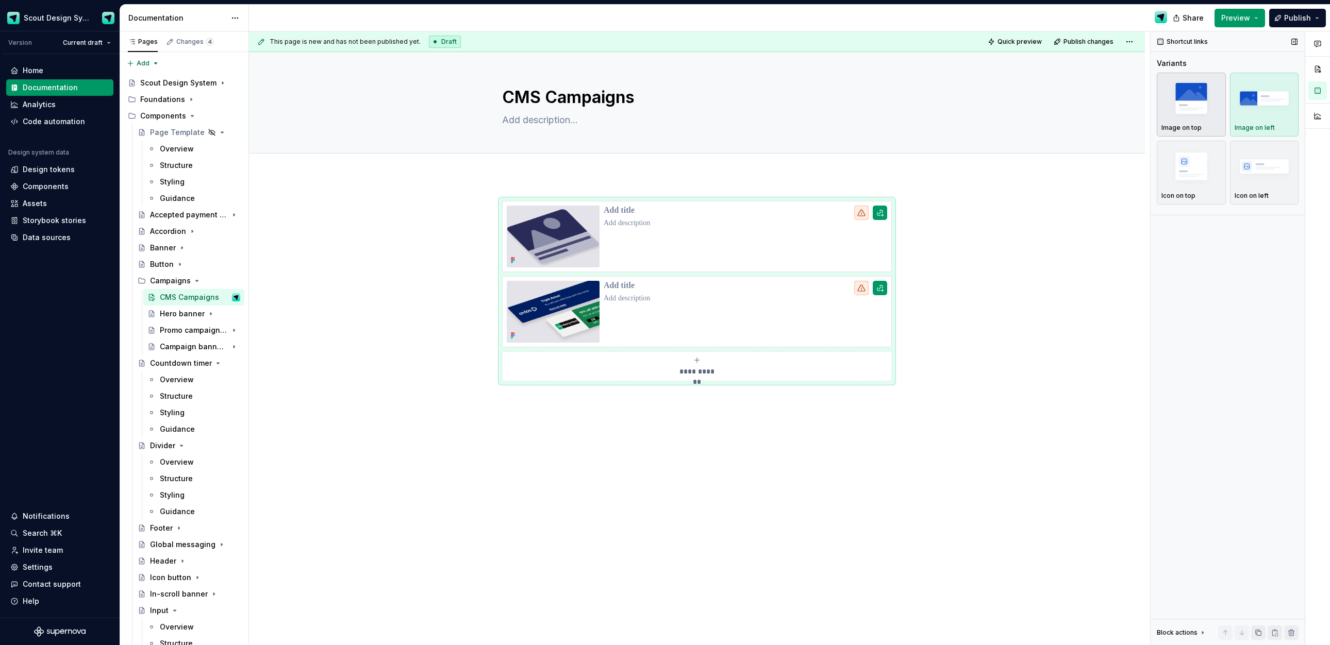
click at [1206, 112] on img "button" at bounding box center [1191, 98] width 60 height 38
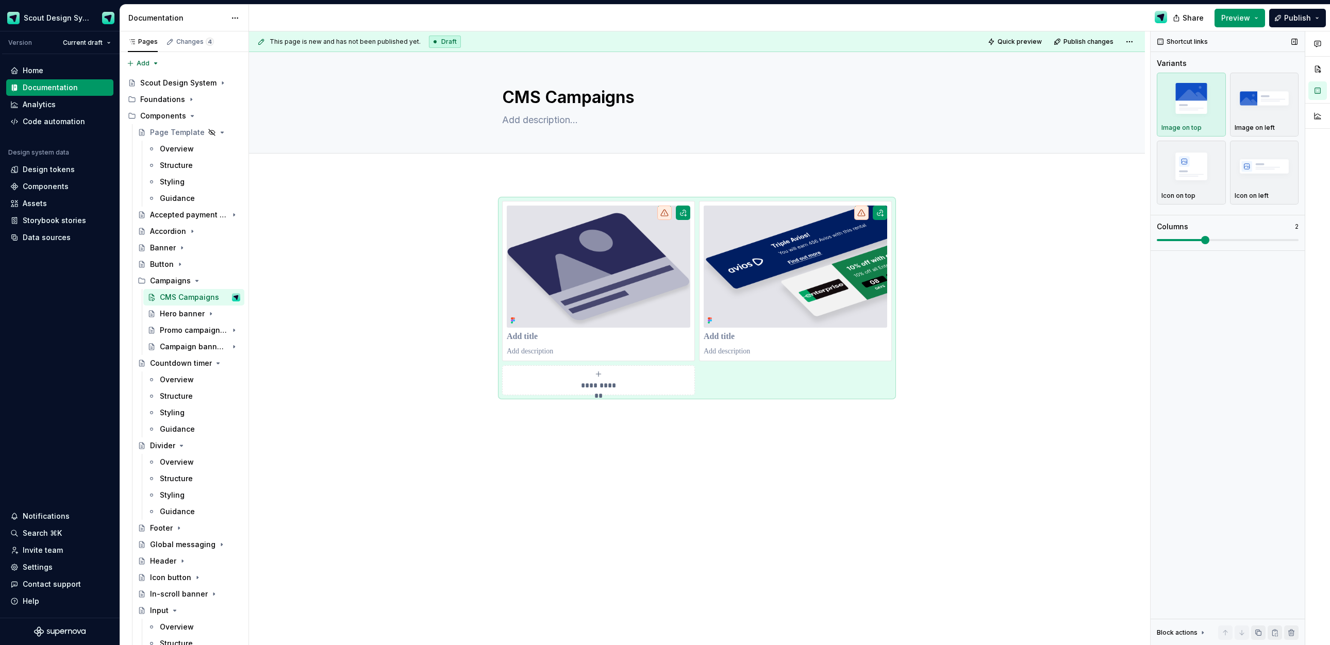
click at [1205, 242] on span at bounding box center [1205, 240] width 8 height 8
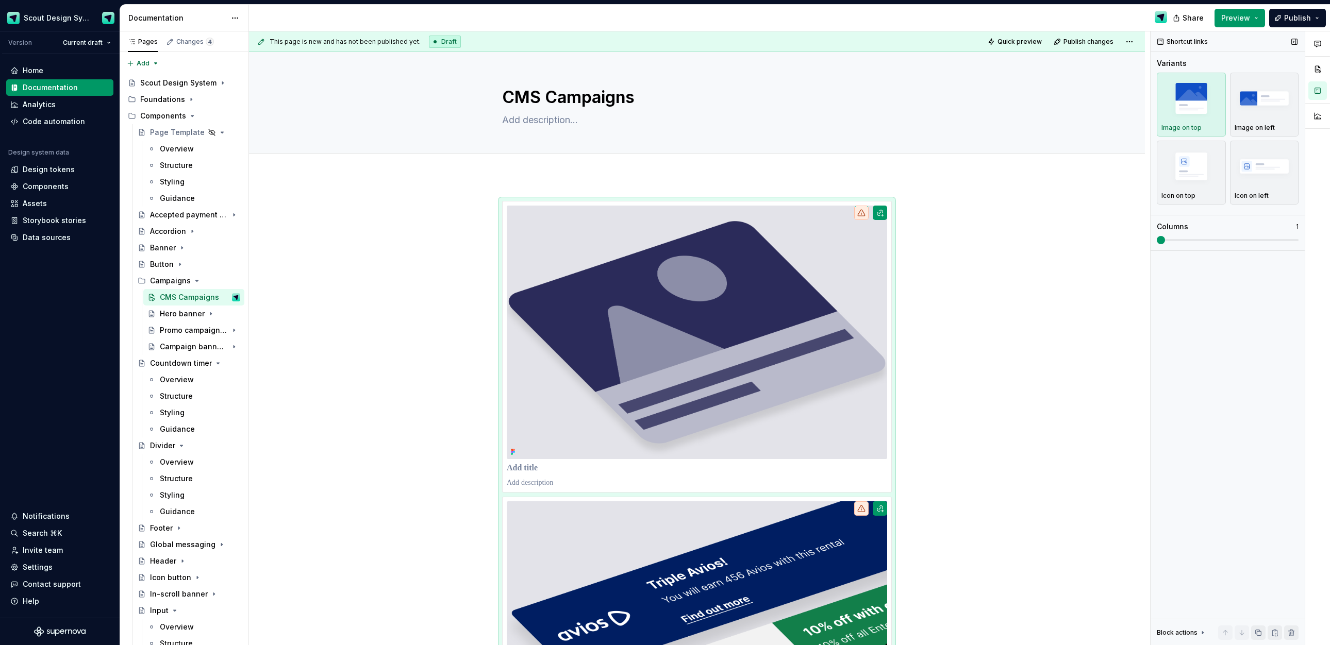
scroll to position [170, 0]
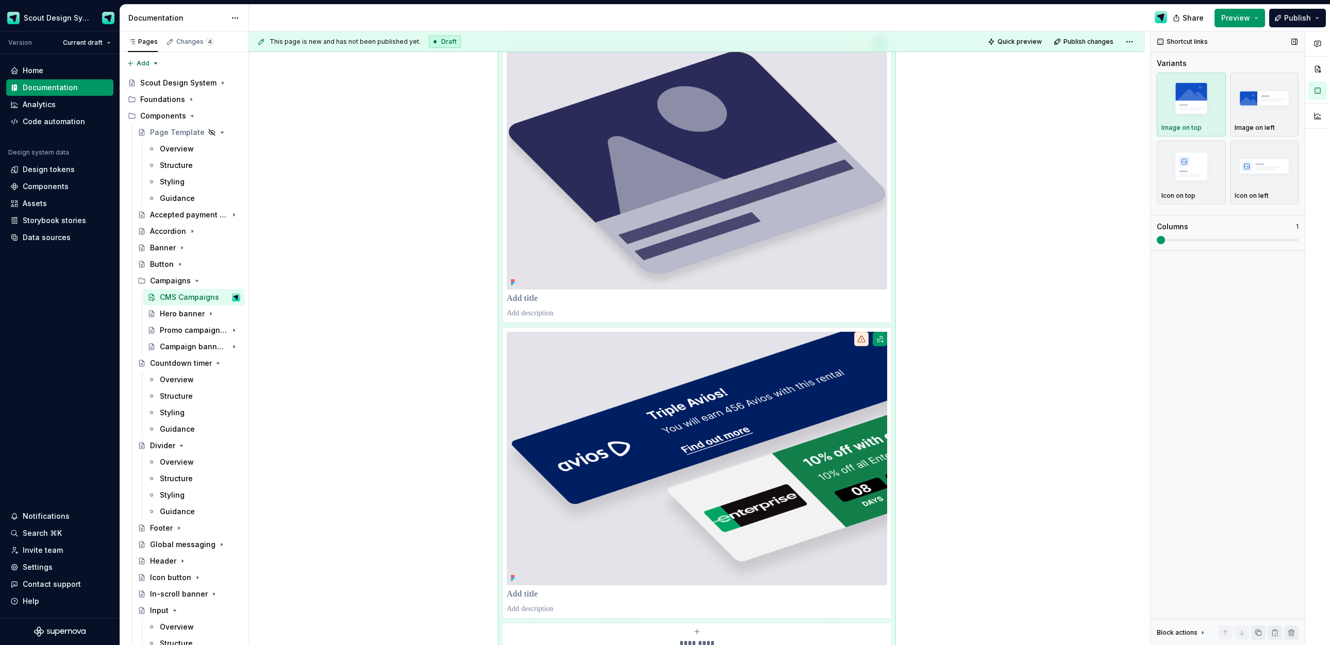
click at [1153, 242] on div "Shortcut links Variants Image on top Image on left Icon on top Icon on left Col…" at bounding box center [1228, 338] width 154 height 614
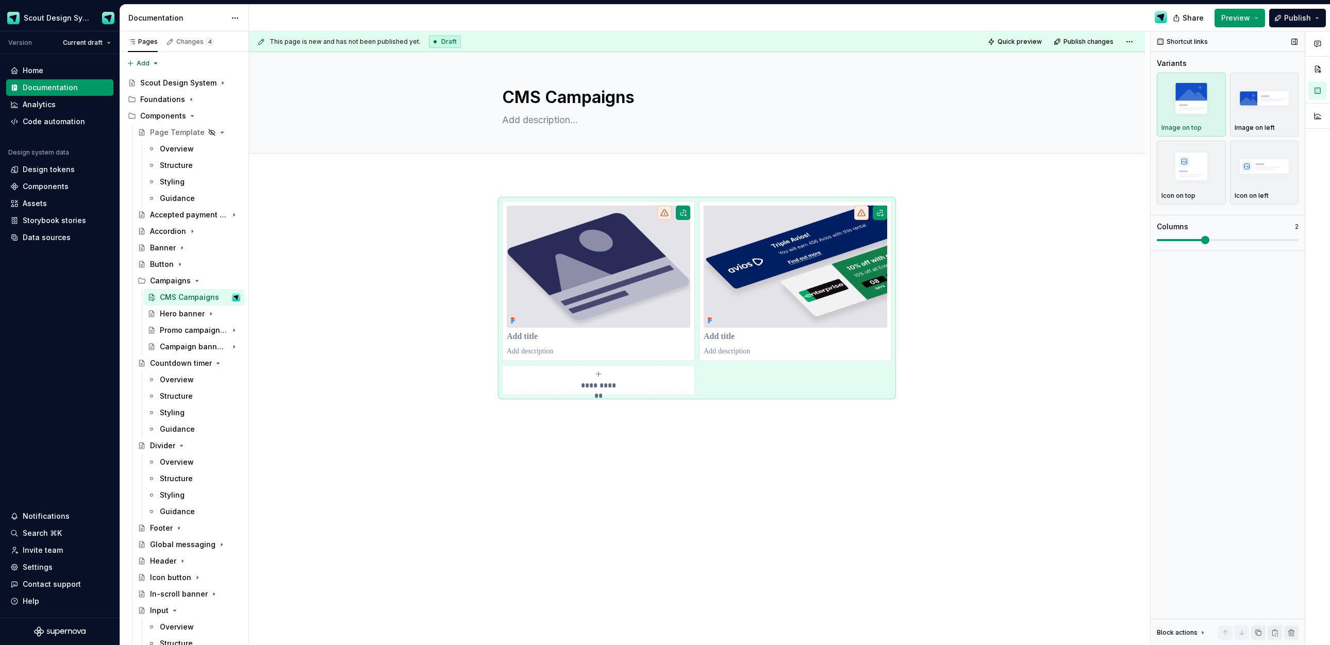
scroll to position [0, 0]
click at [1205, 241] on span at bounding box center [1205, 240] width 8 height 8
click at [633, 326] on img at bounding box center [599, 267] width 184 height 122
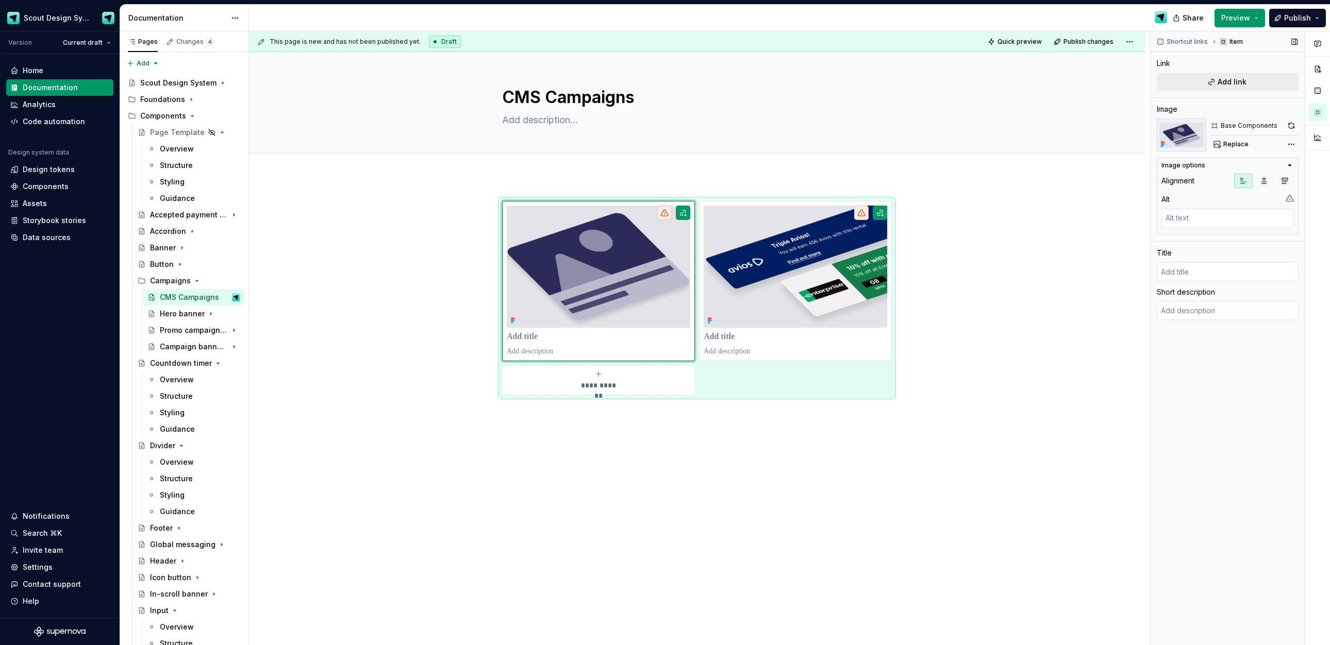
type textarea "*"
click at [1210, 260] on div "Title" at bounding box center [1228, 264] width 142 height 33
click at [1211, 268] on input "text" at bounding box center [1228, 271] width 142 height 19
type input "B"
type textarea "*"
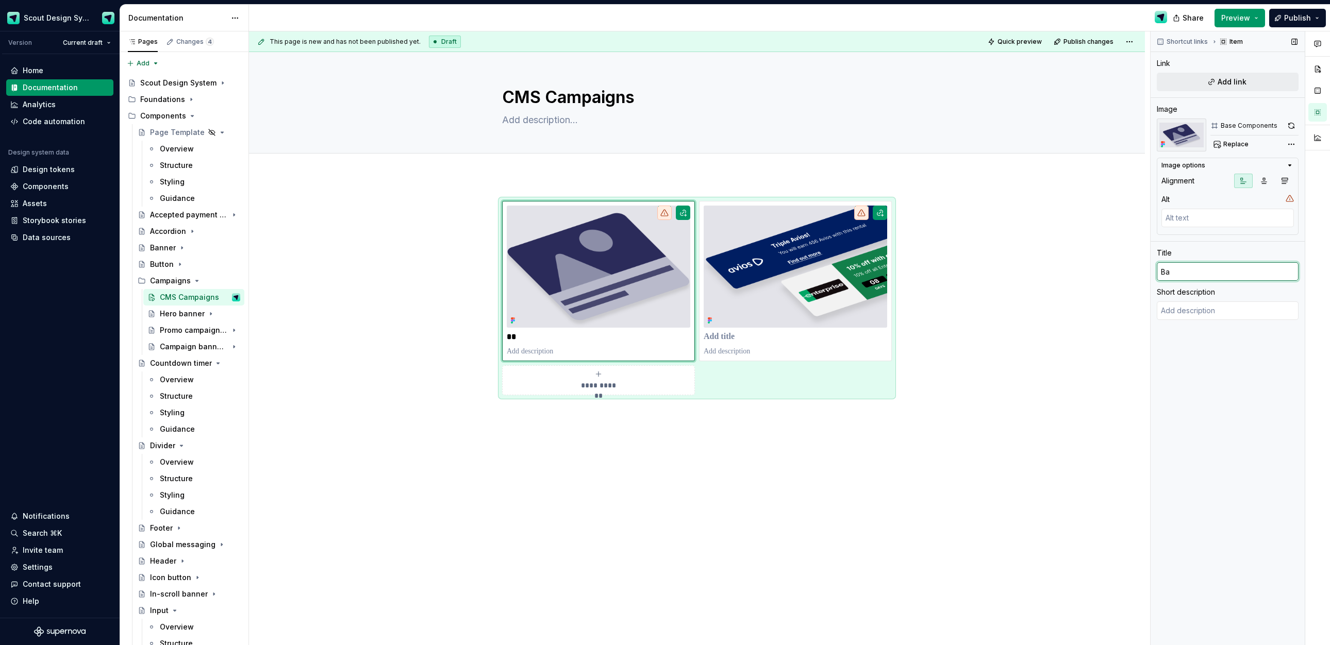
type input "Ban"
type textarea "*"
type input "Bann"
type textarea "*"
type input "Banne"
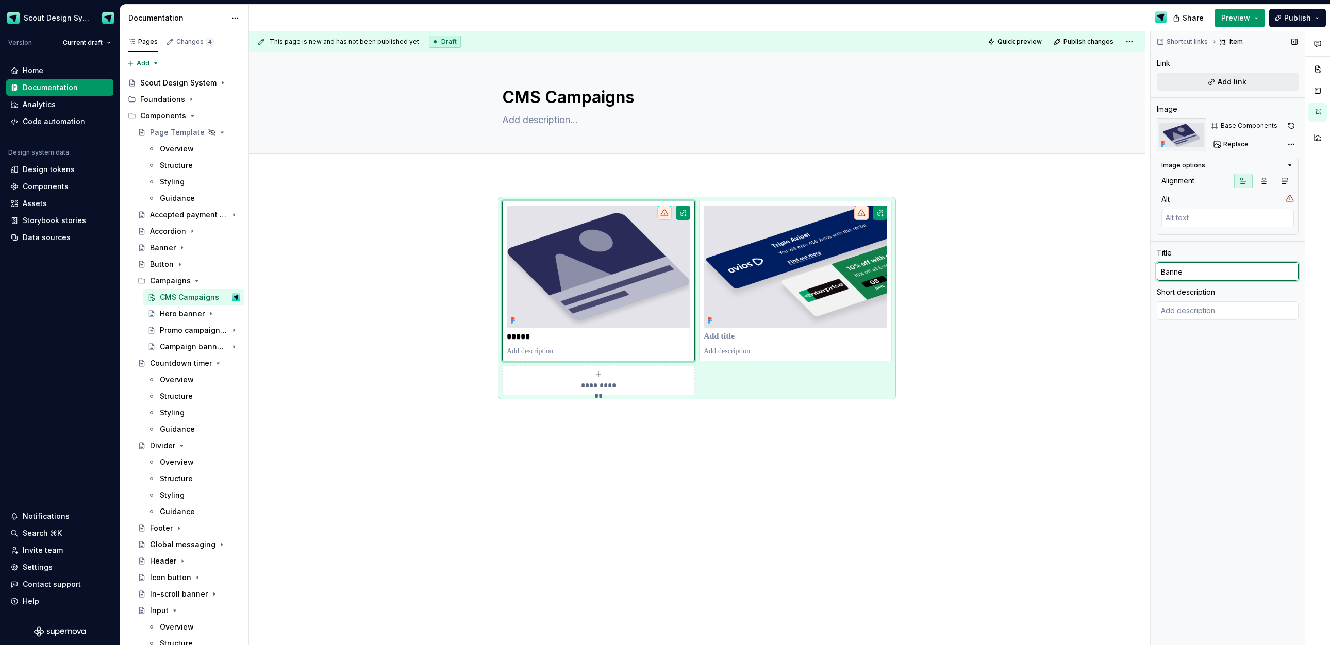
type textarea "*"
type input "Banner"
type textarea "*"
type input "Banner"
type textarea "*"
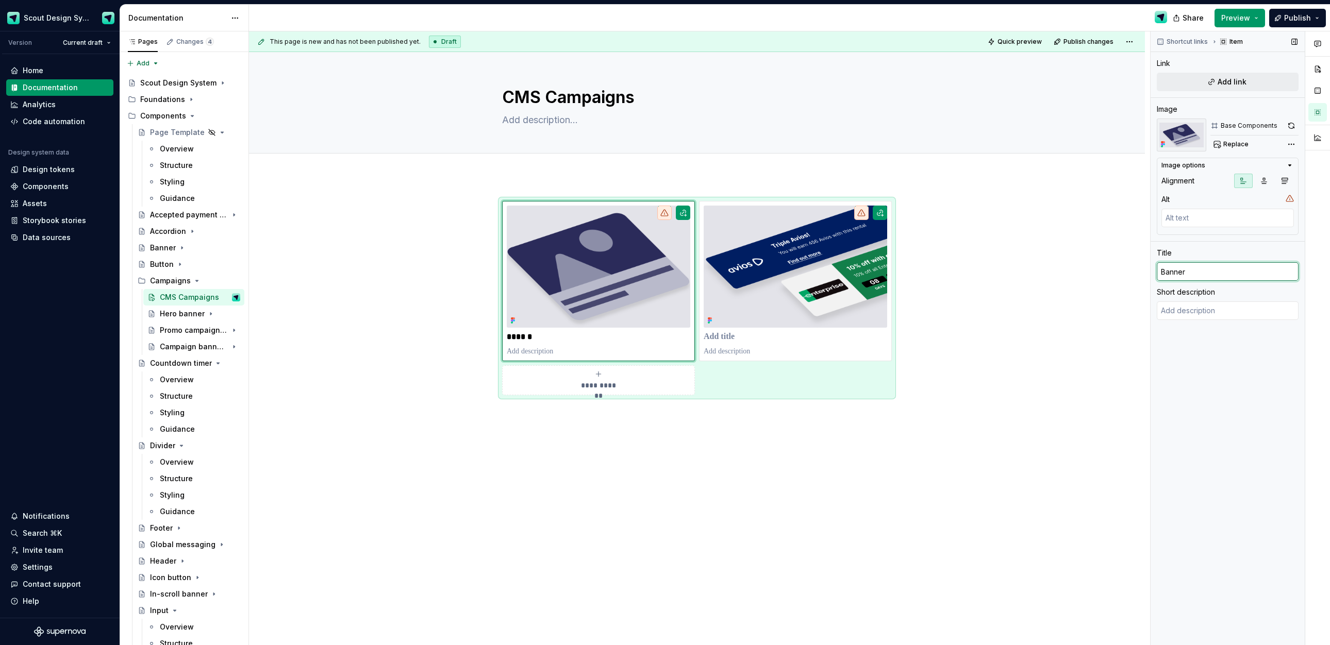
type input "Banner B"
type textarea "*"
type input "Banner Ba"
type textarea "*"
type input "Banner Bas"
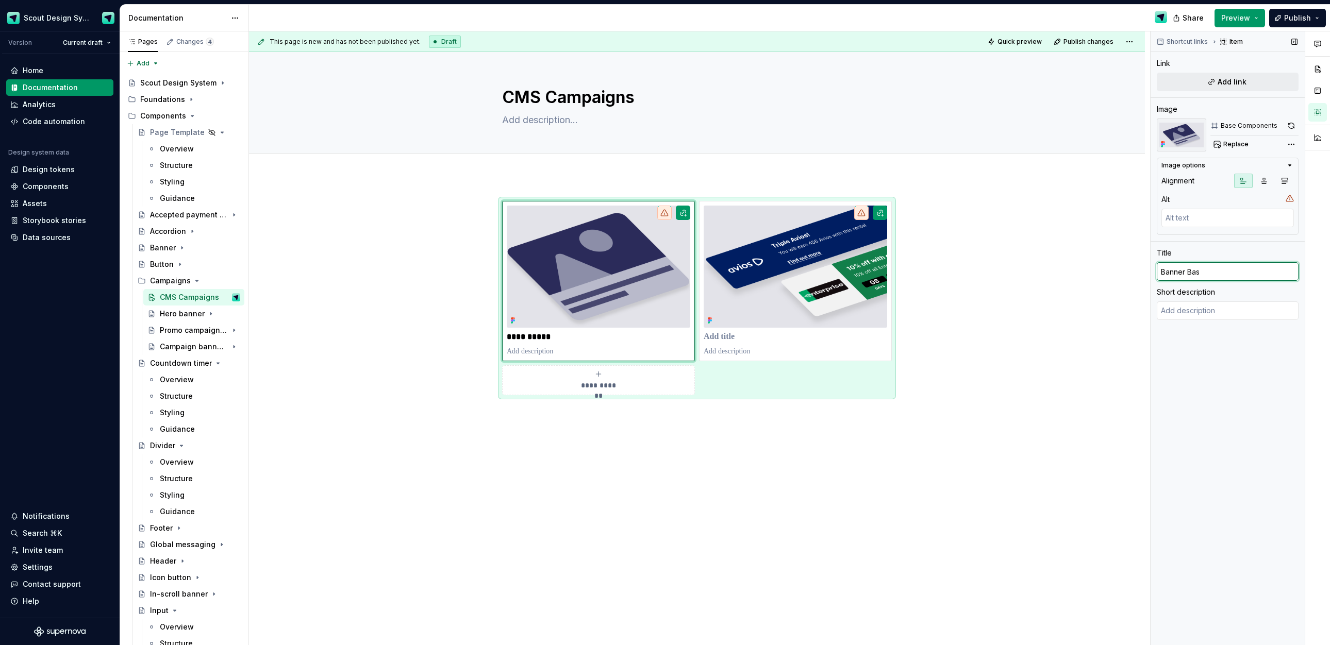
type textarea "*"
type input "Banner Base"
type textarea "*"
type input "Banner Bas"
type textarea "*"
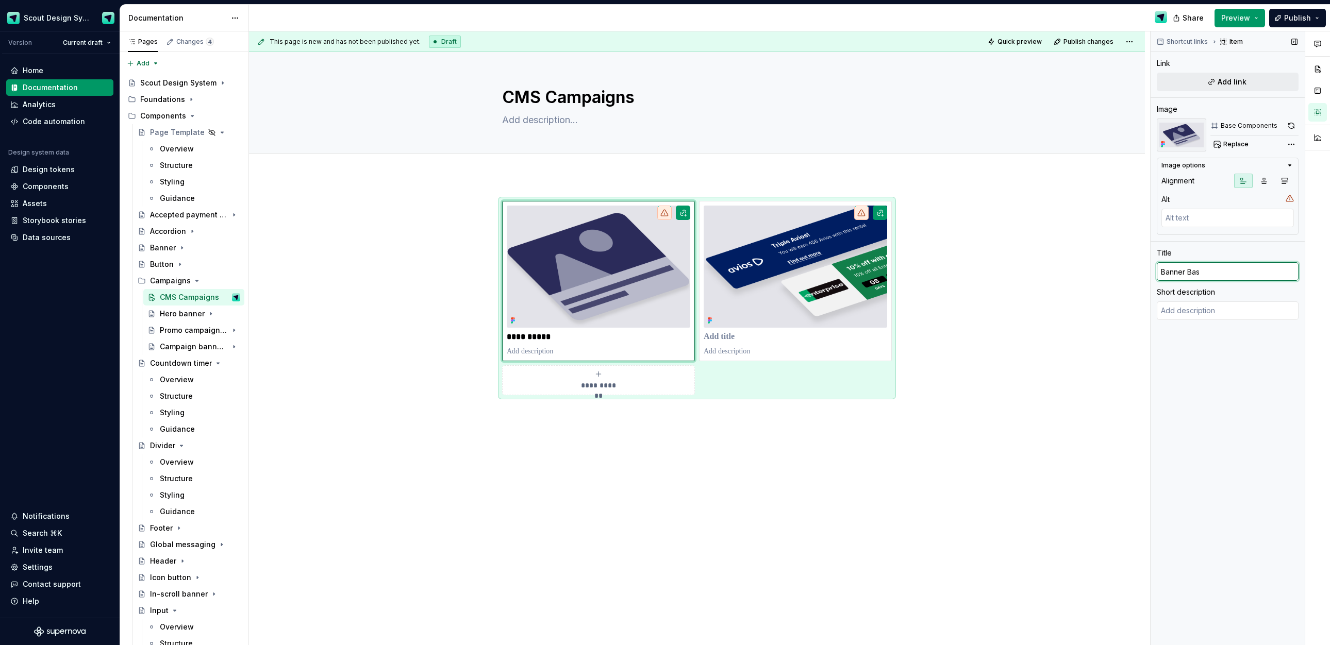
type input "Banner Ba"
type textarea "*"
type input "Banner B"
type textarea "*"
type input "Banner"
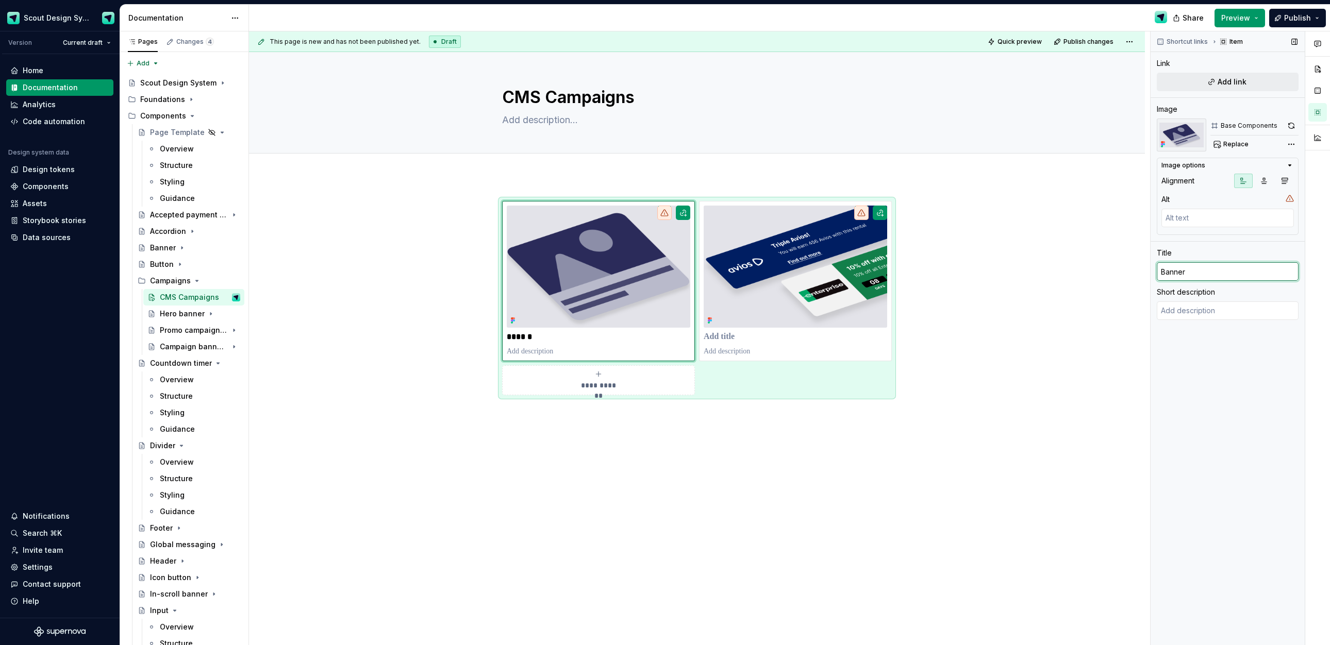
type textarea "*"
type input "Banner b"
type textarea "*"
type input "Banner bas"
type textarea "*"
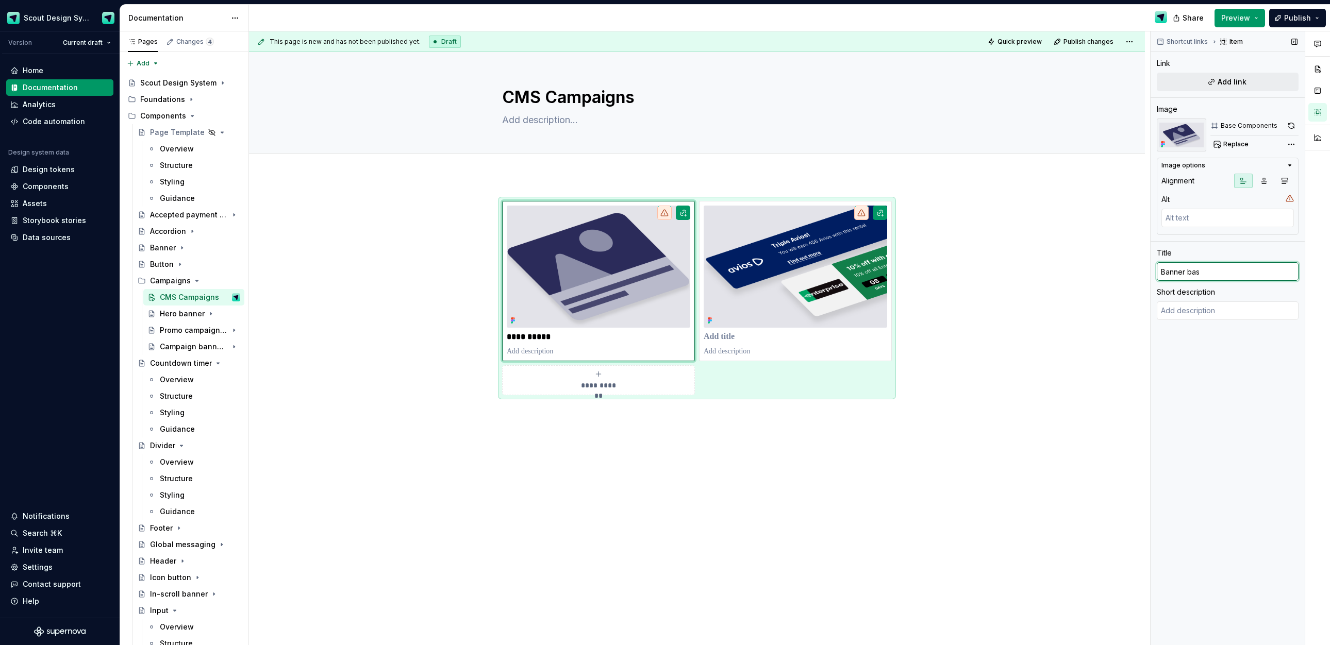
type input "Banner base"
type textarea "*"
type input "Banner base"
type textarea "*"
type input "Banner base c"
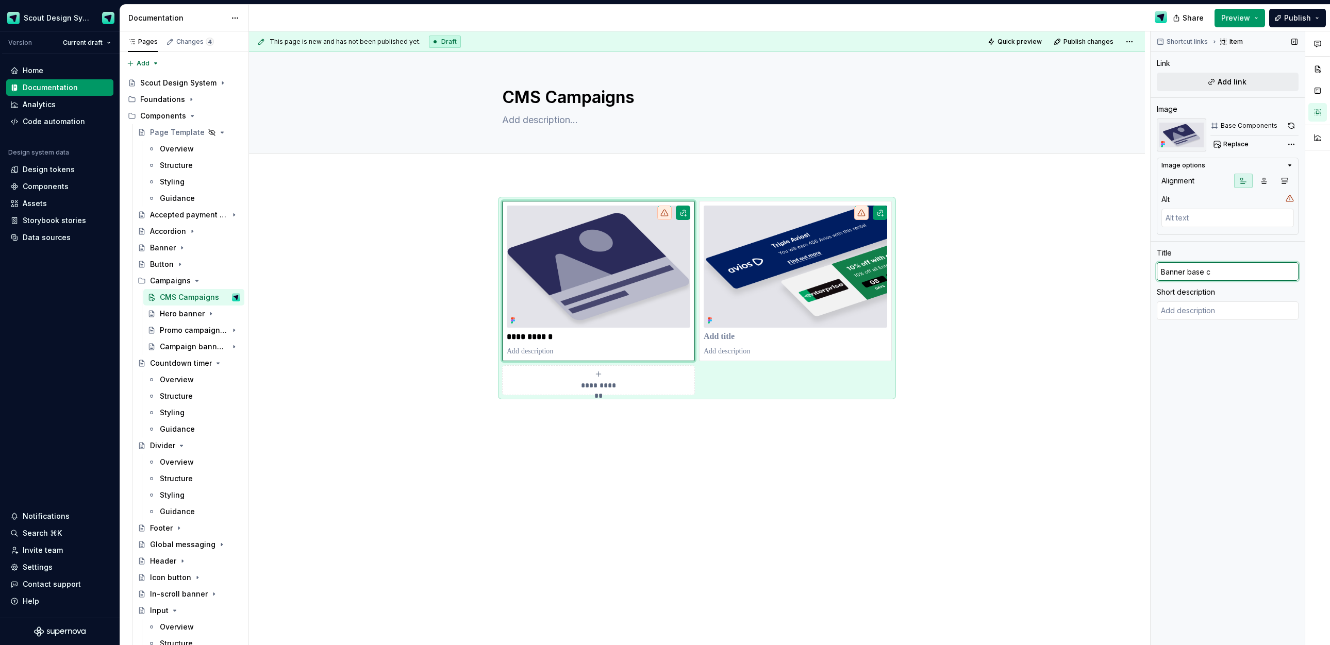
type textarea "*"
type input "Banner base co"
type textarea "*"
type input "Banner base comp"
type textarea "*"
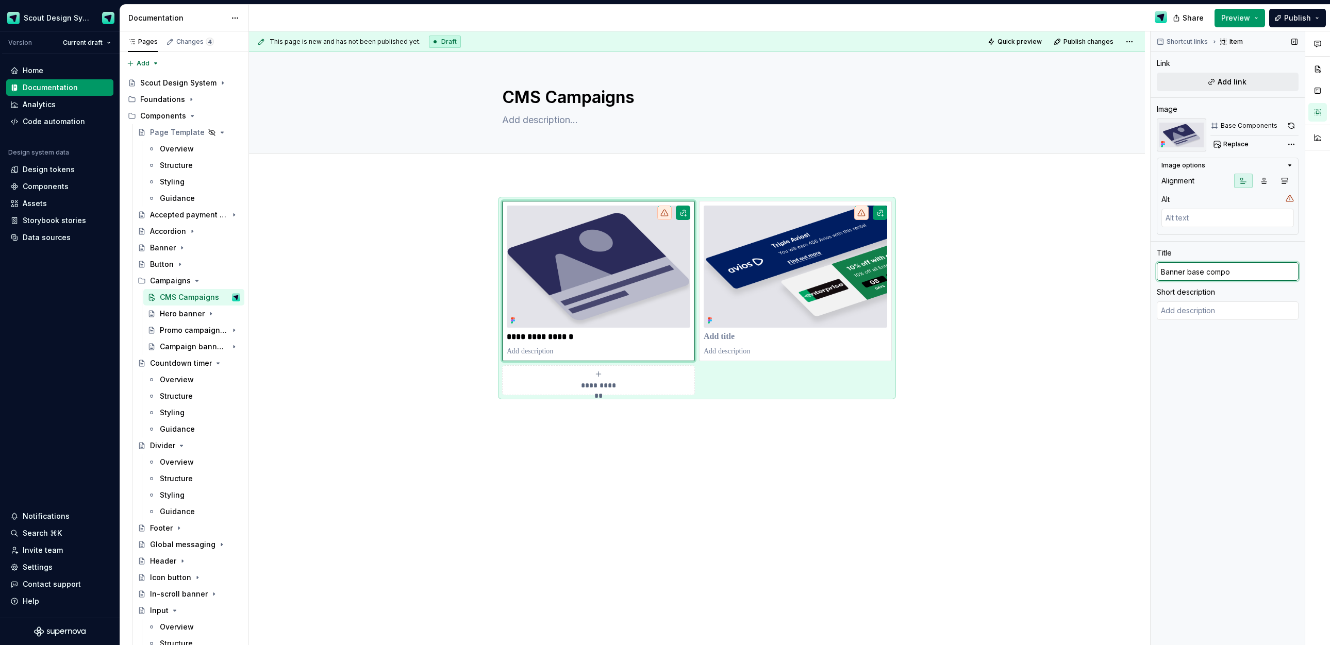
type input "Banner base compon"
type textarea "*"
type input "Banner base compone"
type textarea "*"
type input "Banner base componen"
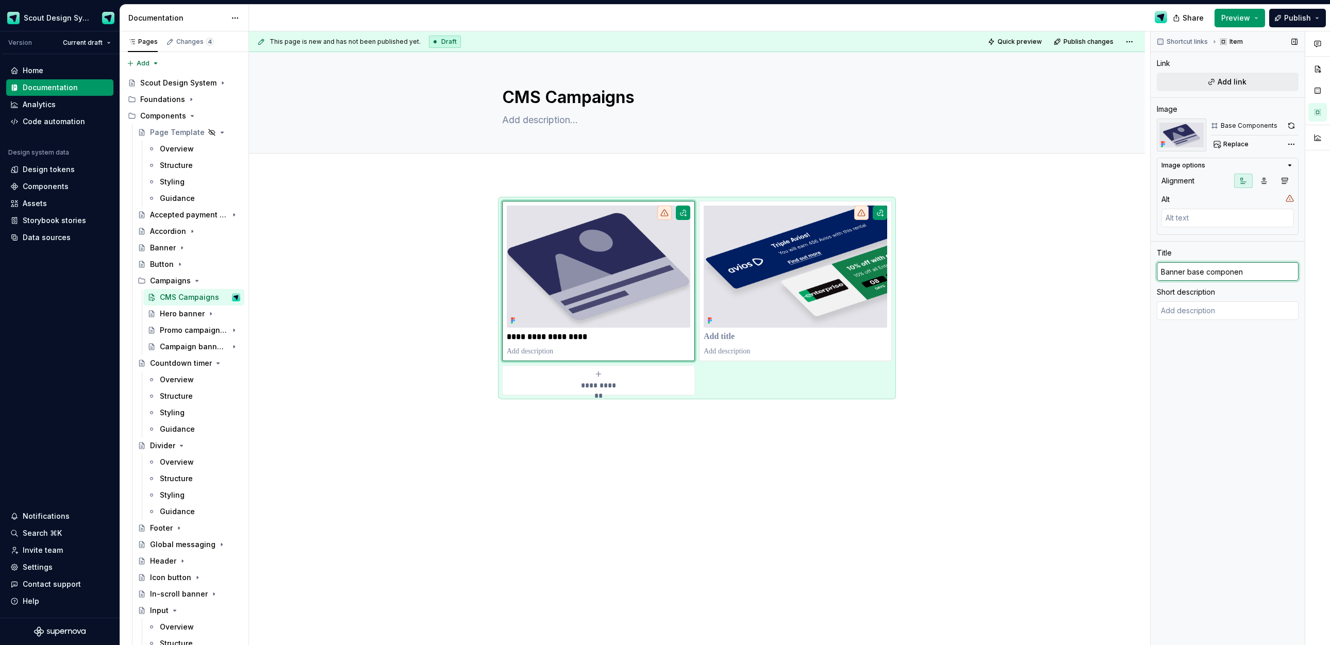
type textarea "*"
type input "Banner base component"
type textarea "*"
type input "Banner base components"
click at [1230, 307] on textarea at bounding box center [1228, 311] width 142 height 19
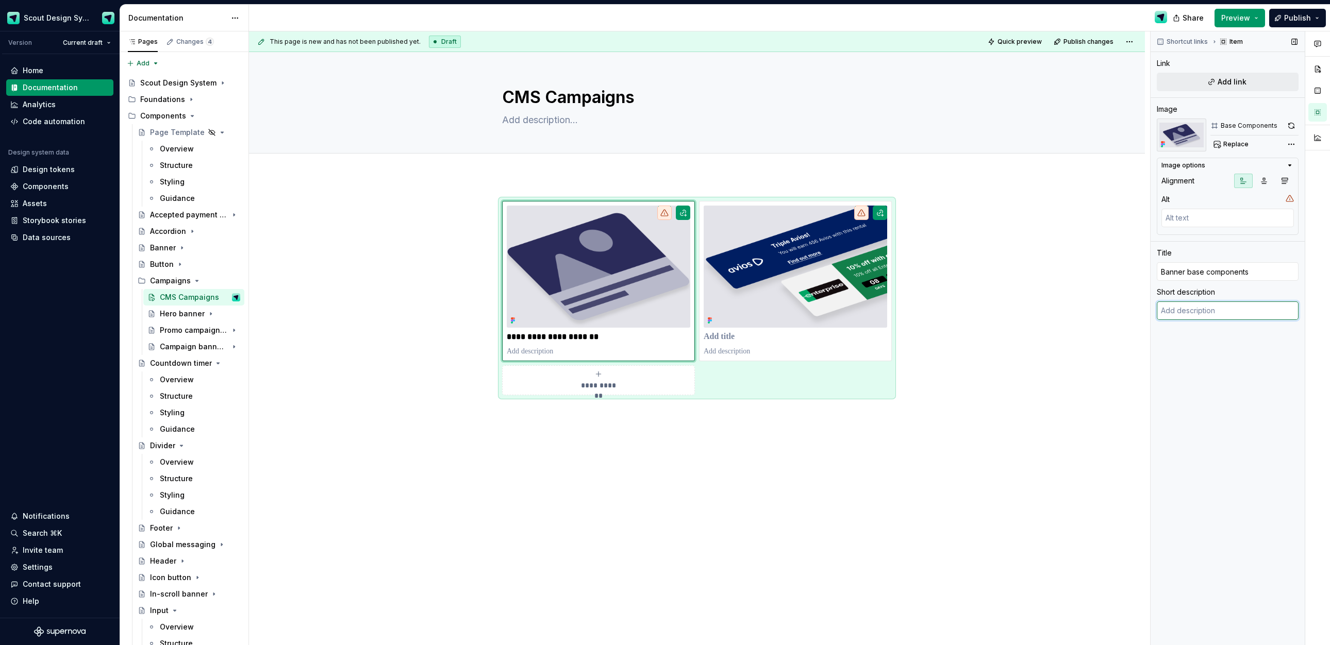
type textarea "*"
type textarea "C"
type textarea "*"
type textarea "Com"
type textarea "*"
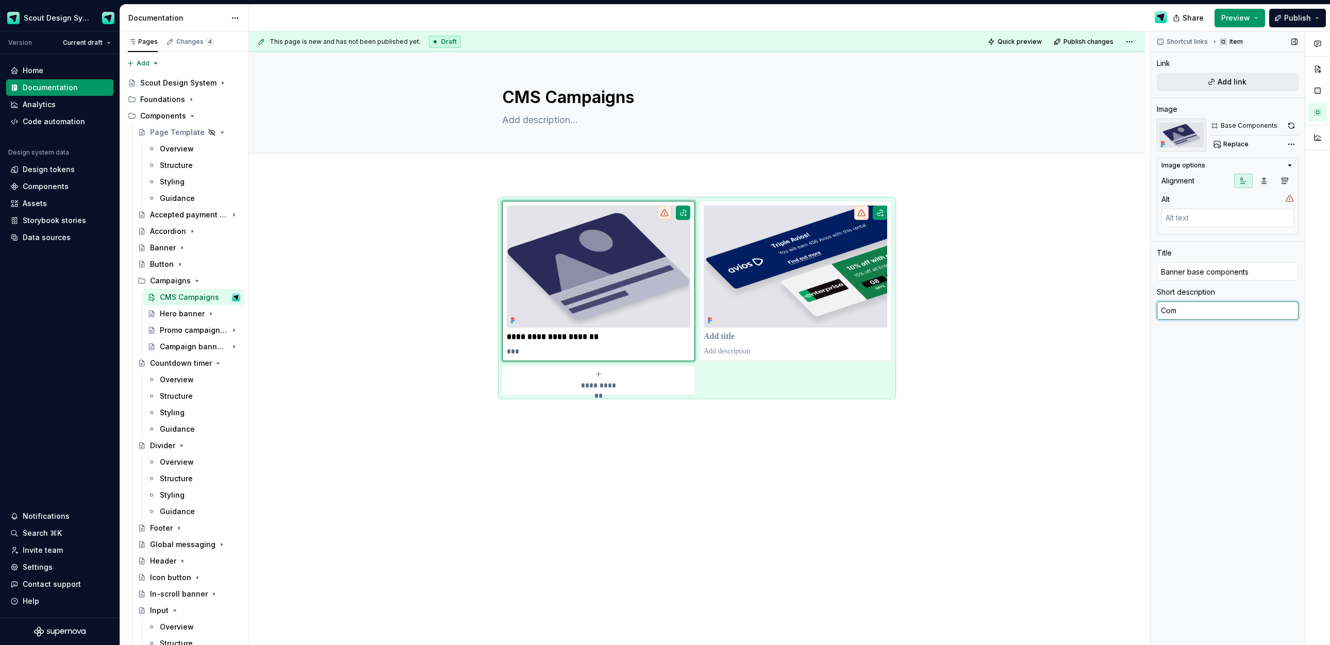
type textarea "Comp"
type textarea "*"
type textarea "Compo"
type textarea "*"
type textarea "Compon"
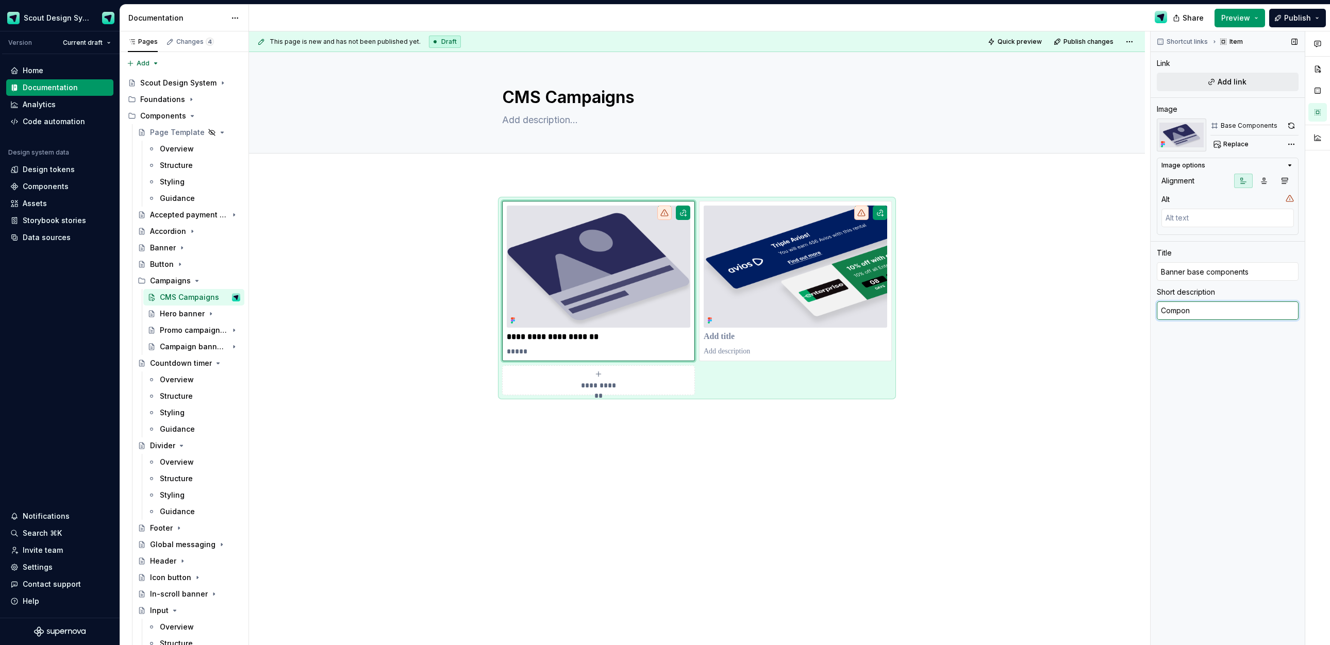
type textarea "*"
type textarea "Compone"
type textarea "*"
type textarea "Componen"
type textarea "*"
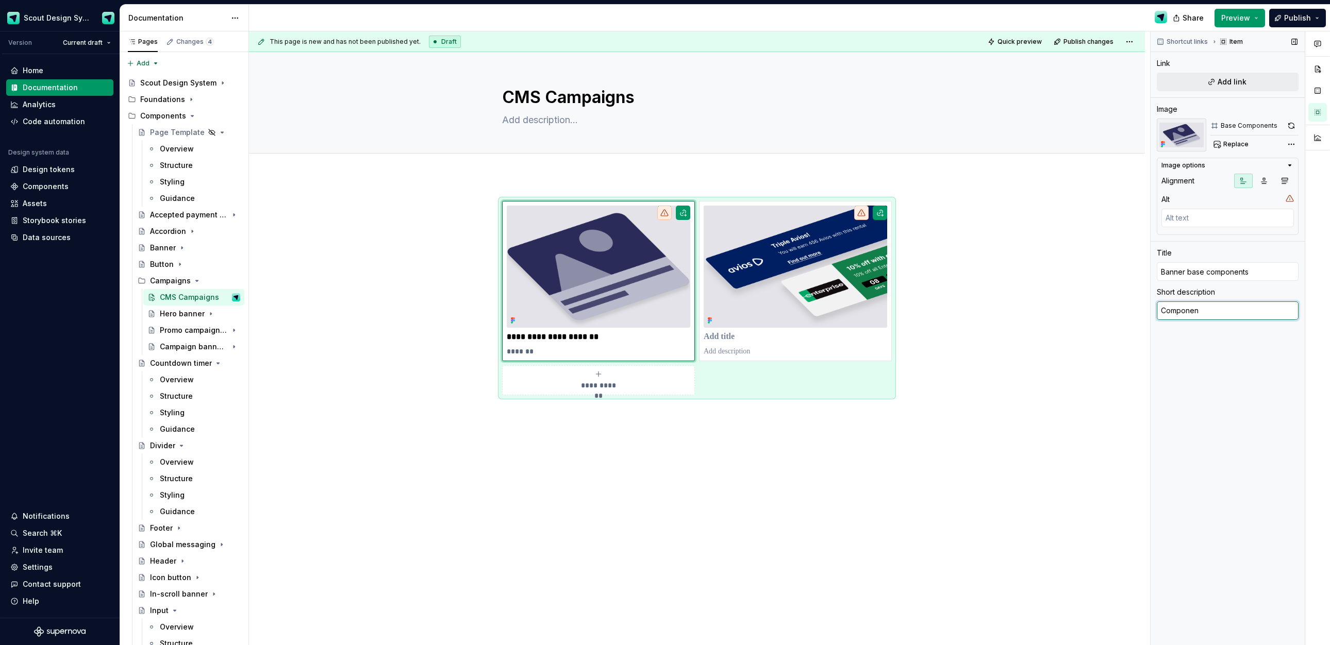
type textarea "Component"
type textarea "*"
type textarea "Components"
type textarea "*"
type textarea "Components"
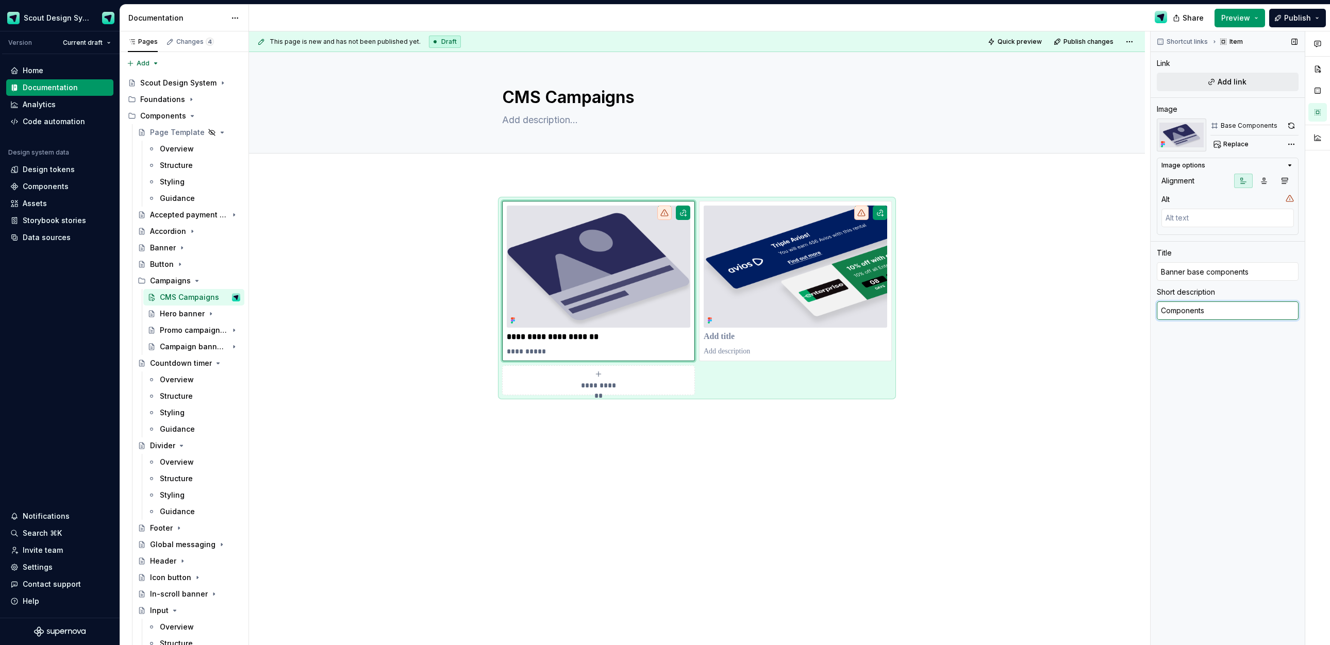
type textarea "*"
type textarea "Components we"
type textarea "*"
type textarea "Components we"
type textarea "*"
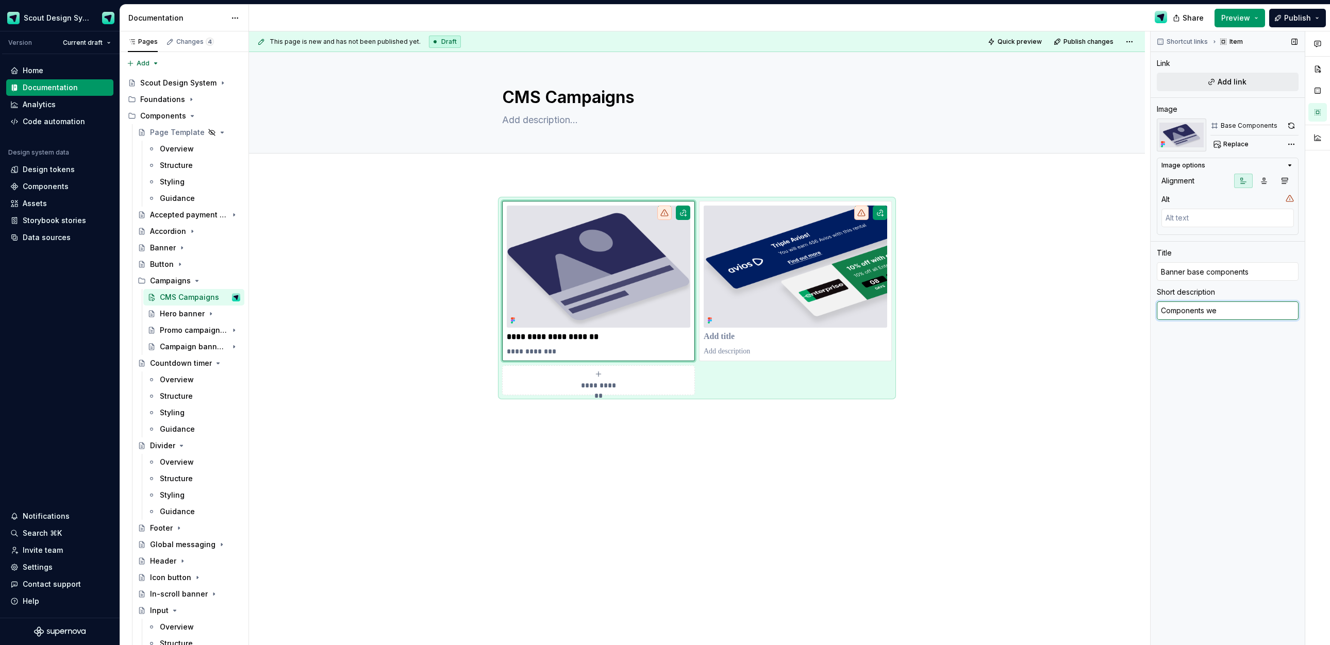
type textarea "Components we u"
type textarea "*"
type textarea "Components we use"
type textarea "*"
type textarea "Components we use"
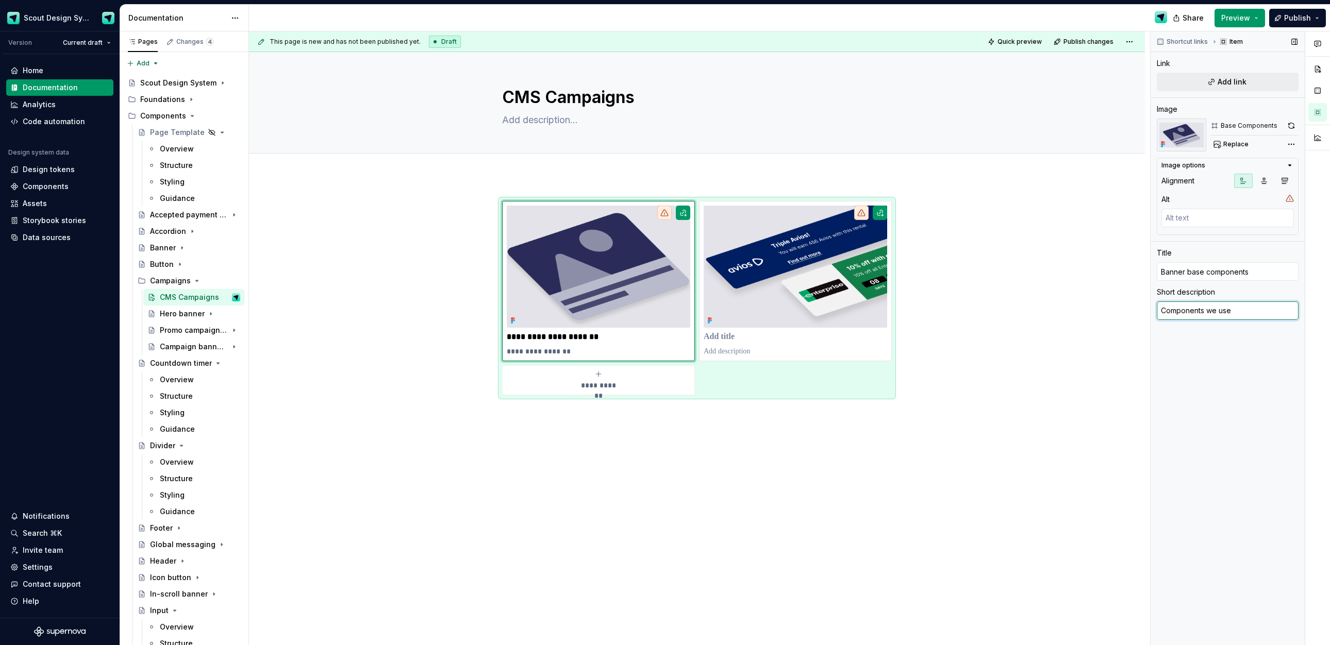
type textarea "*"
type textarea "Components we use t"
type textarea "*"
type textarea "Components we use to"
type textarea "*"
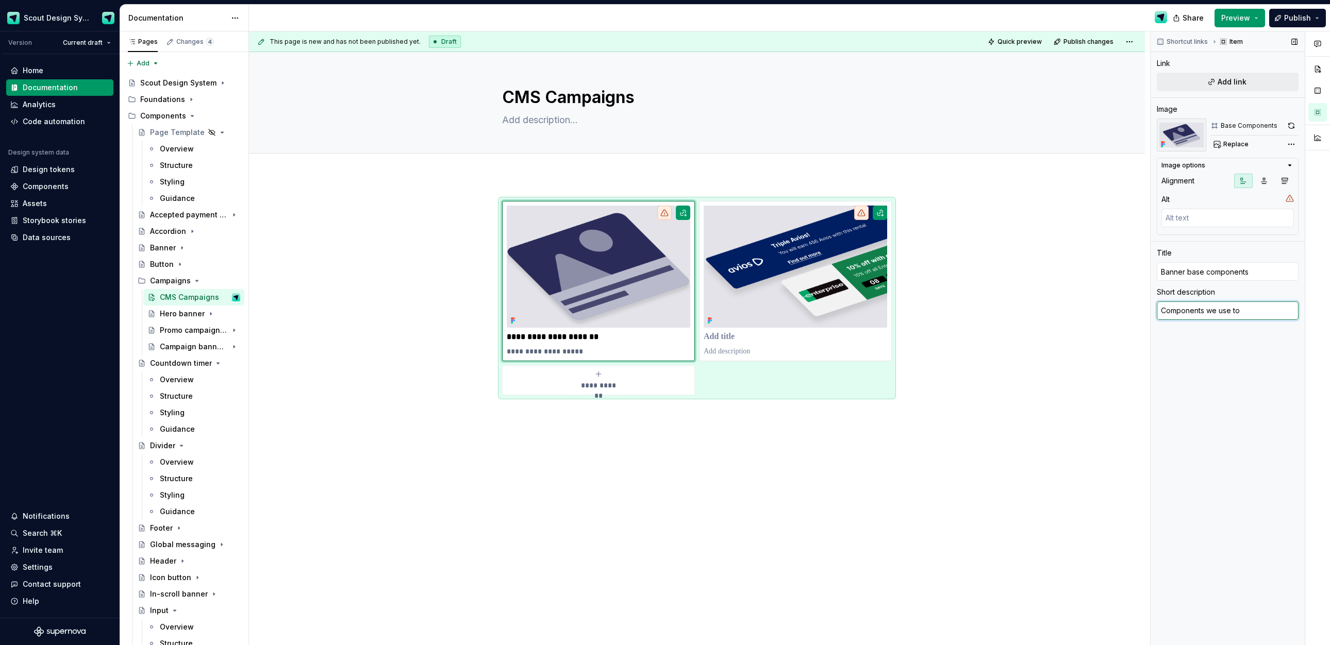
type textarea "Components we use to"
type textarea "*"
type textarea "Components we use to d"
type textarea "*"
type textarea "Components we use to de"
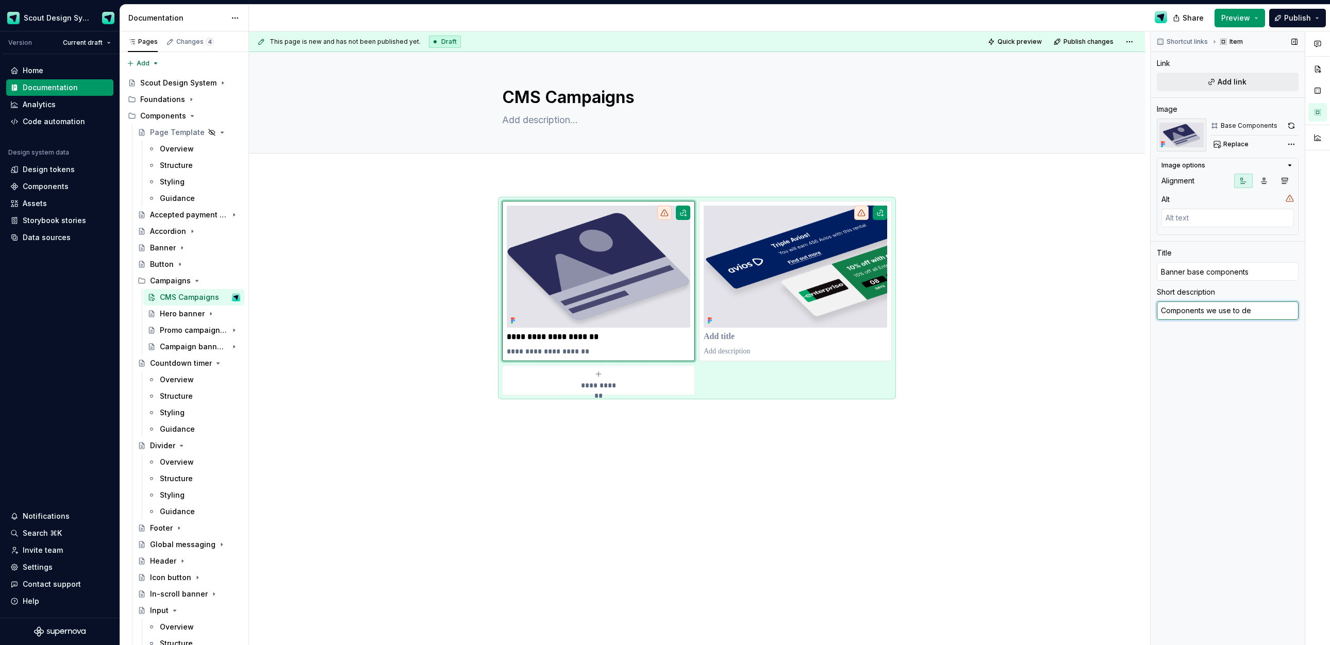
type textarea "*"
type textarea "Components we use to des"
type textarea "*"
type textarea "Components we use to desi"
type textarea "*"
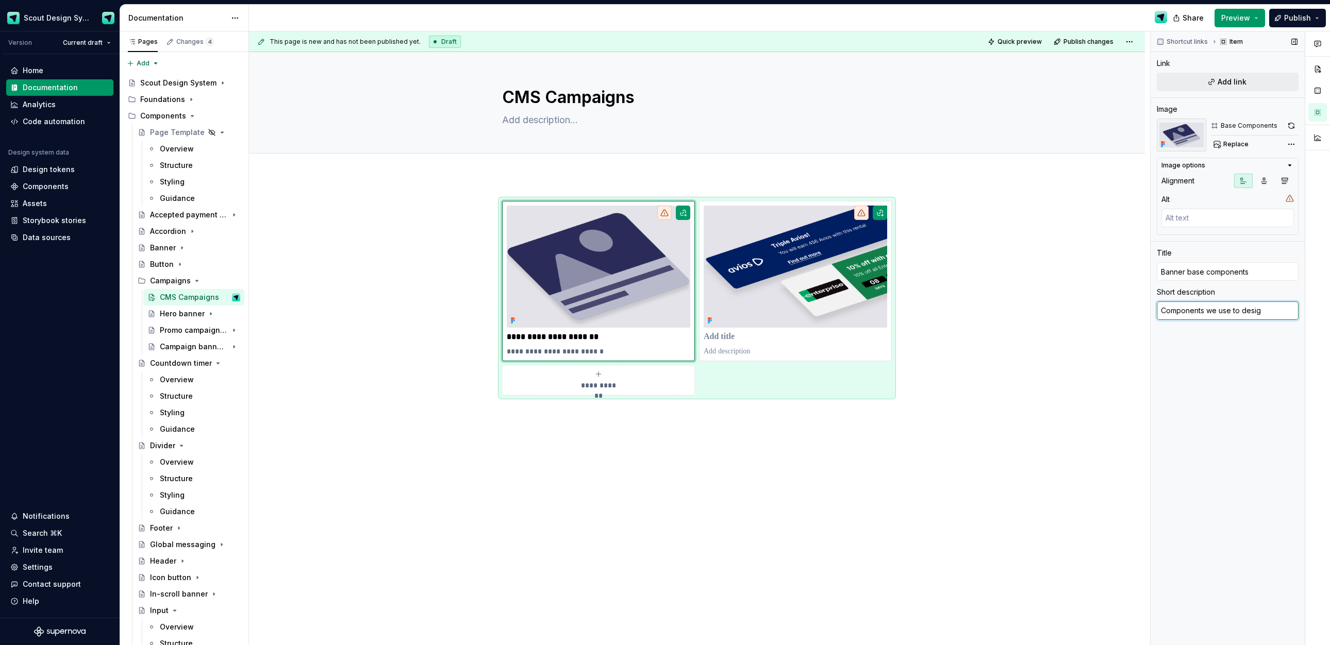
type textarea "Components we use to design"
type textarea "*"
type textarea "Components we use to design"
type textarea "*"
type textarea "Components we use to design o"
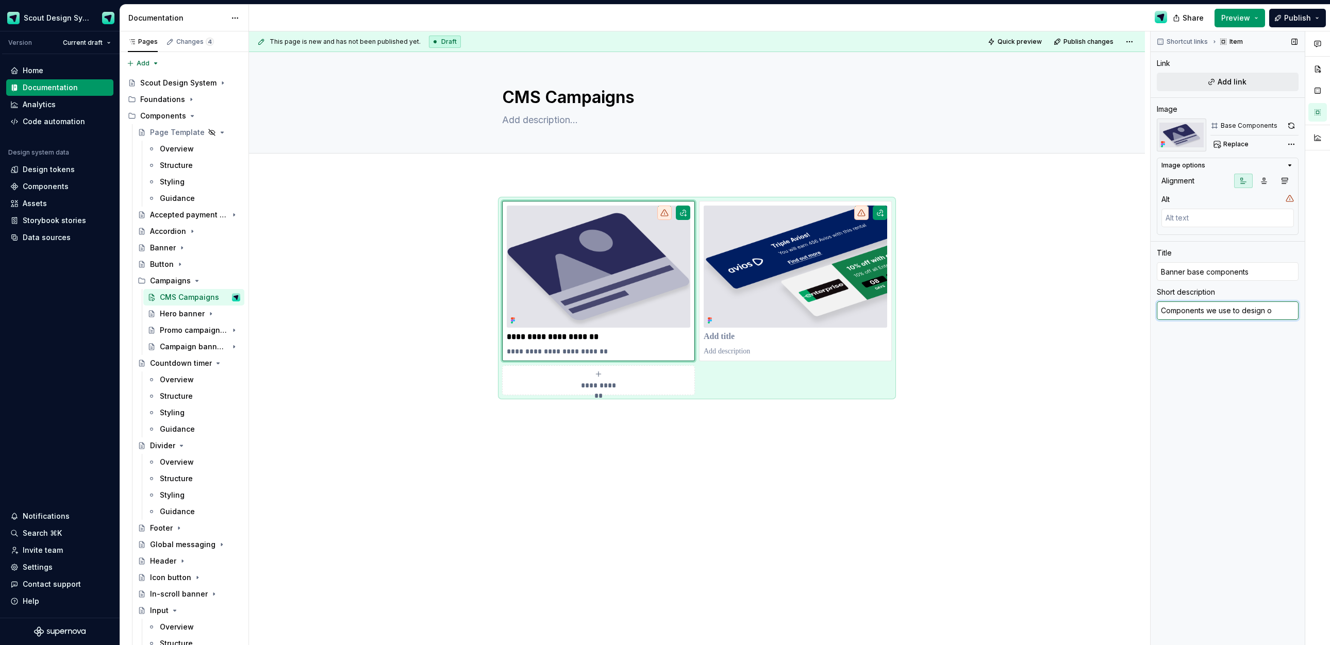
type textarea "*"
type textarea "Components we use to design ou"
type textarea "*"
type textarea "Components we use to design our"
type textarea "*"
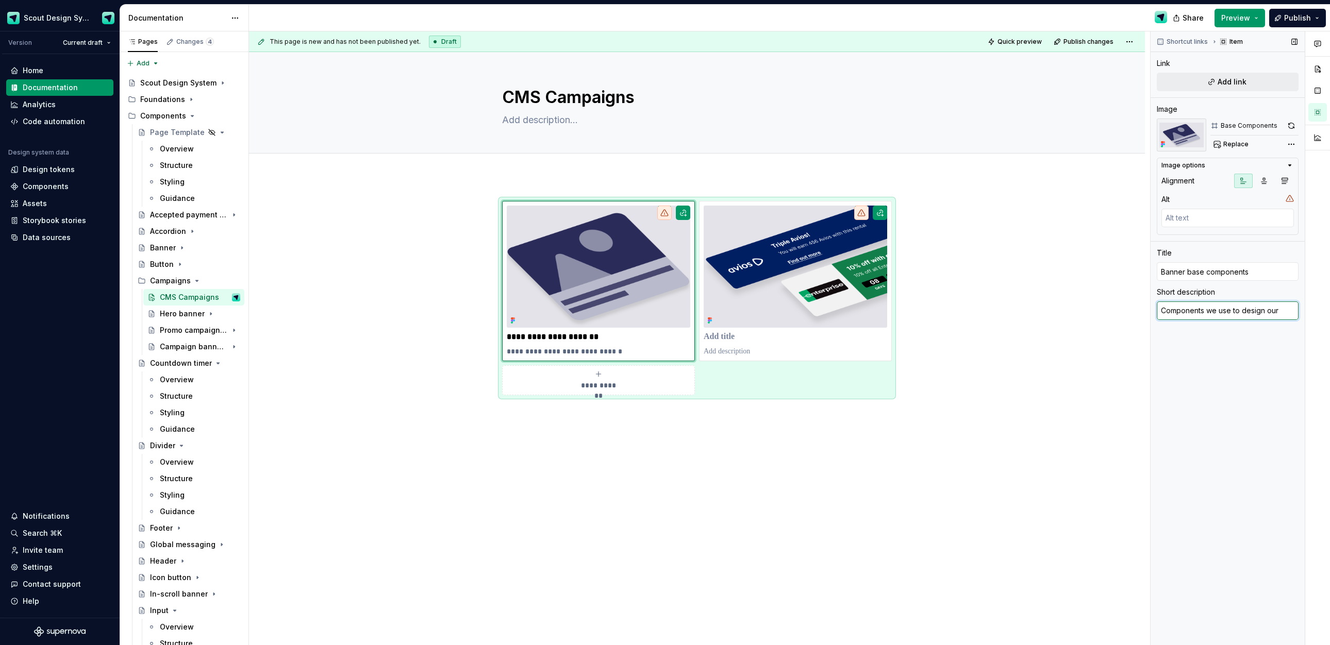
type textarea "Components we use to design our"
type textarea "*"
type textarea "Components we use to design our b"
type textarea "*"
type textarea "Components we use to design our ba"
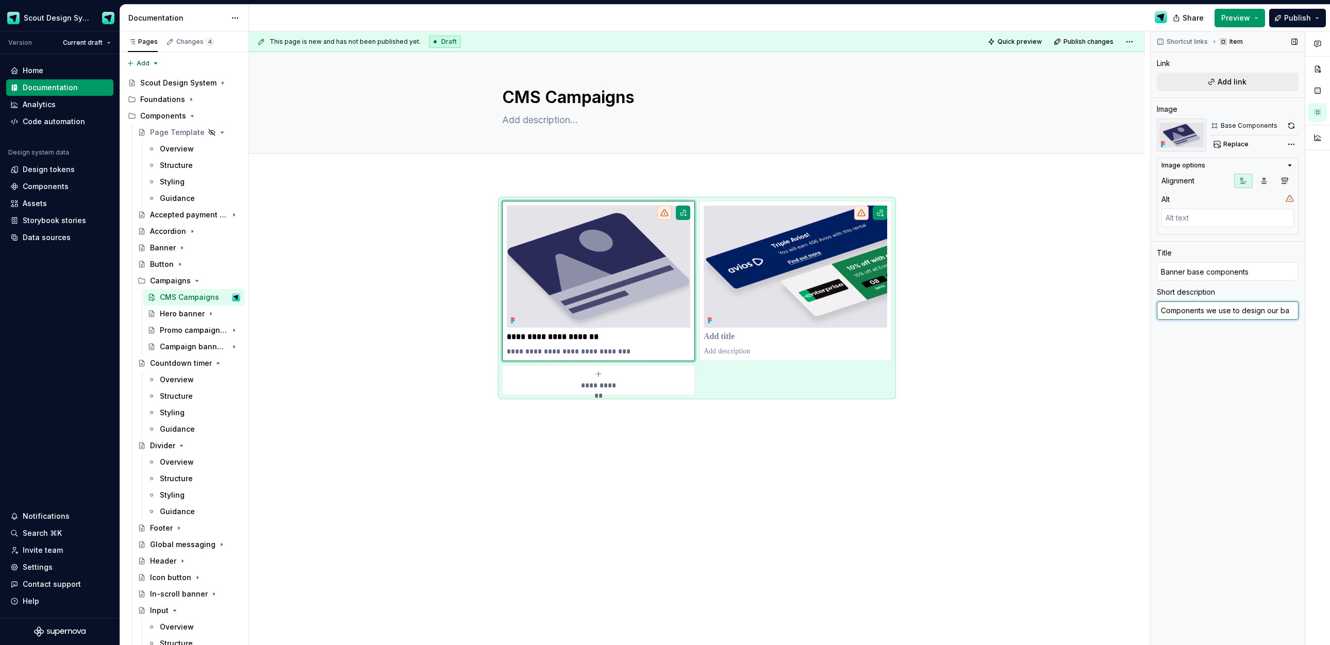
type textarea "*"
type textarea "Components we use to design our ban"
type textarea "*"
type textarea "Components we use to design our bann"
type textarea "*"
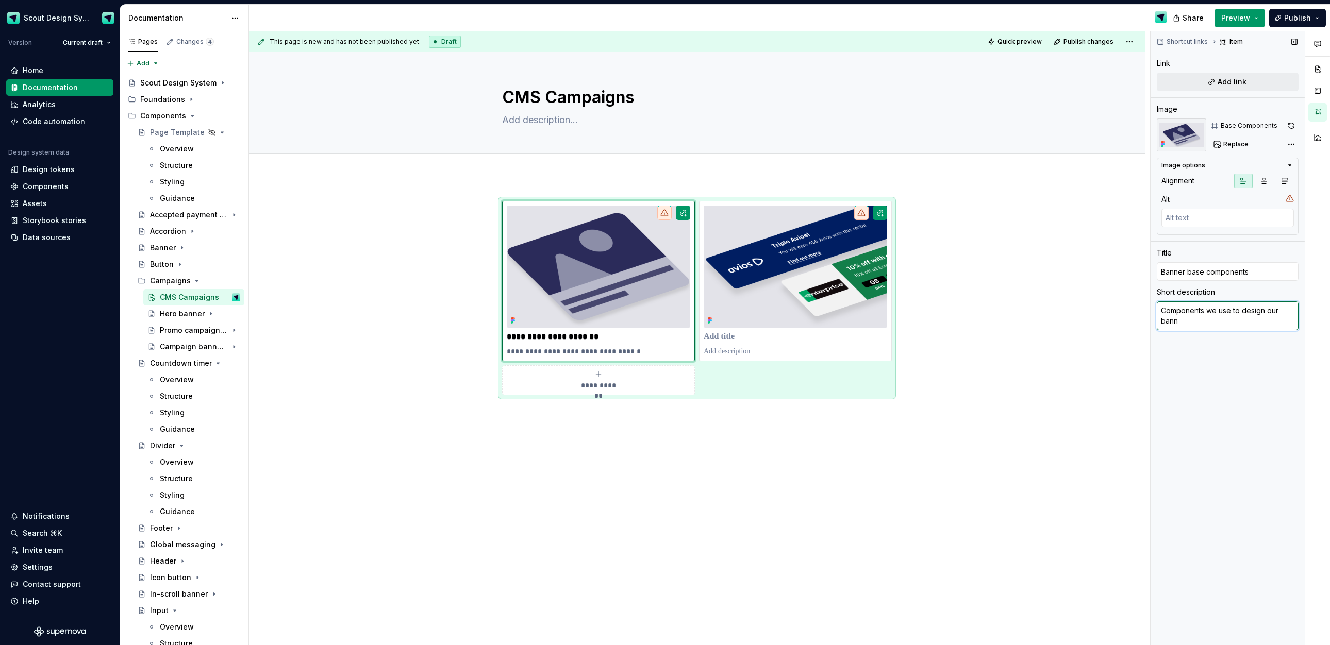
type textarea "Components we use to design our banne"
type textarea "*"
type textarea "Components we use to design our banner"
type textarea "*"
type textarea "Components we use to design our banners"
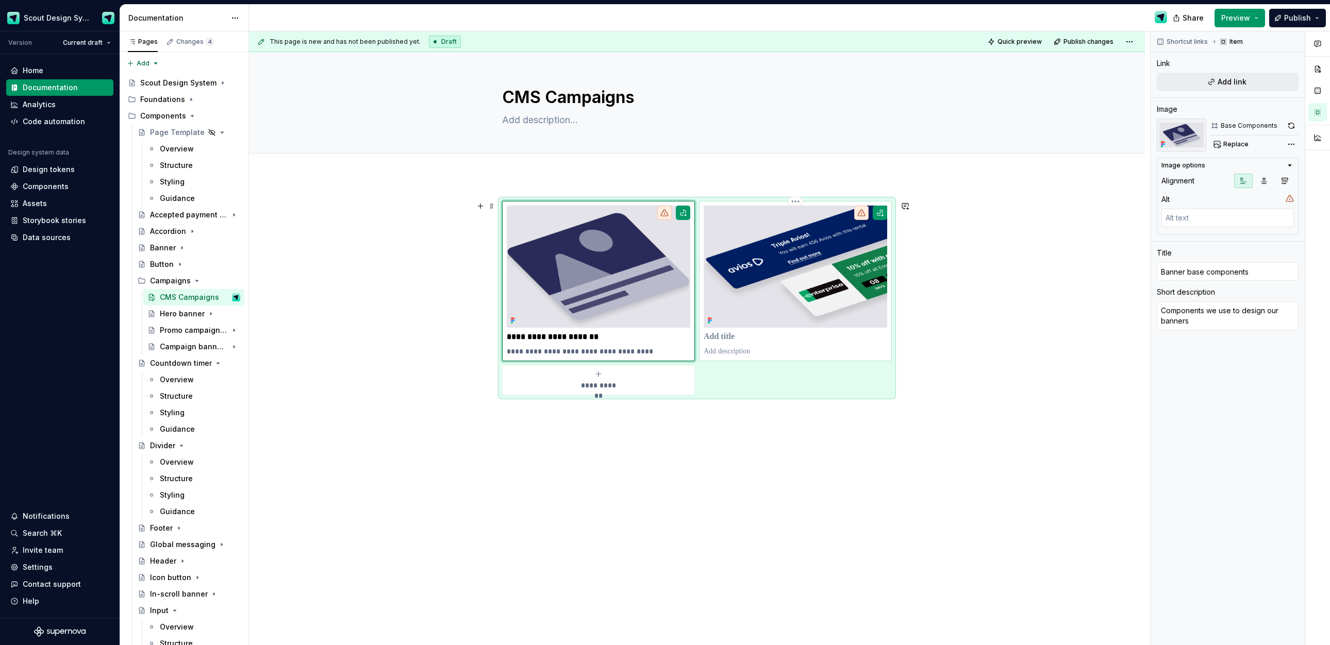
type textarea "*"
click at [855, 330] on div at bounding box center [796, 281] width 184 height 151
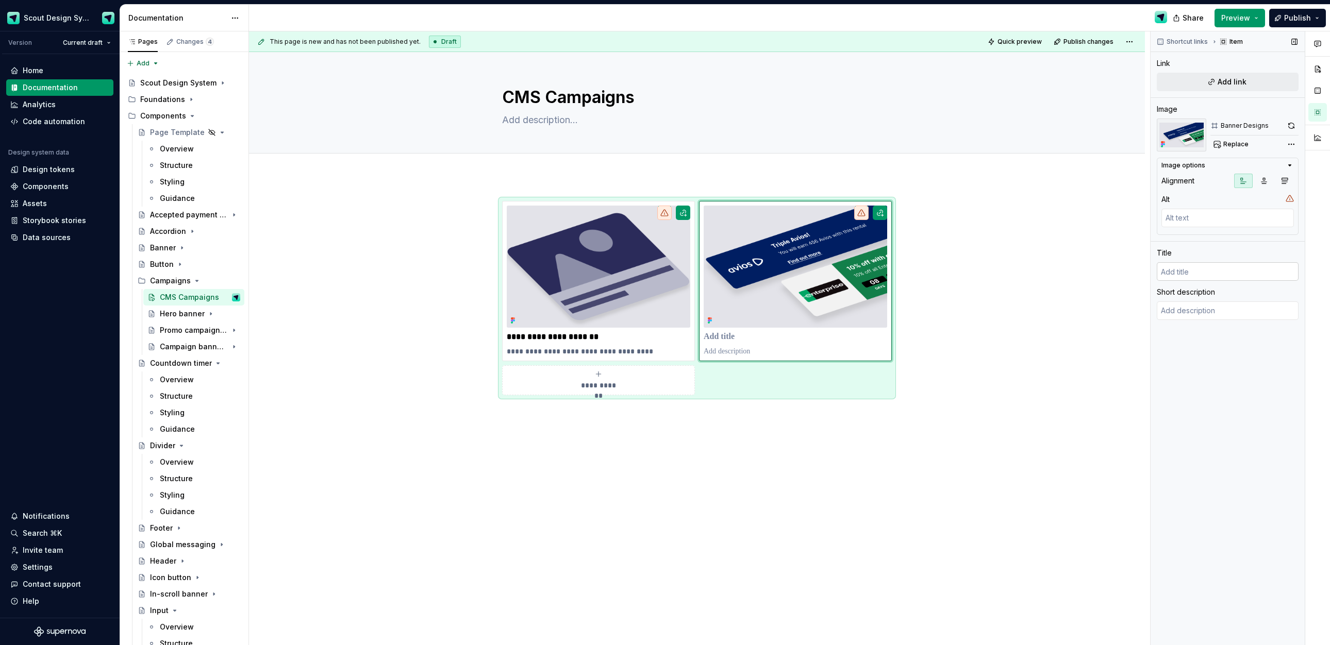
type textarea "*"
click at [1226, 276] on input "text" at bounding box center [1228, 271] width 142 height 19
type input "B"
type textarea "*"
type input "Ba"
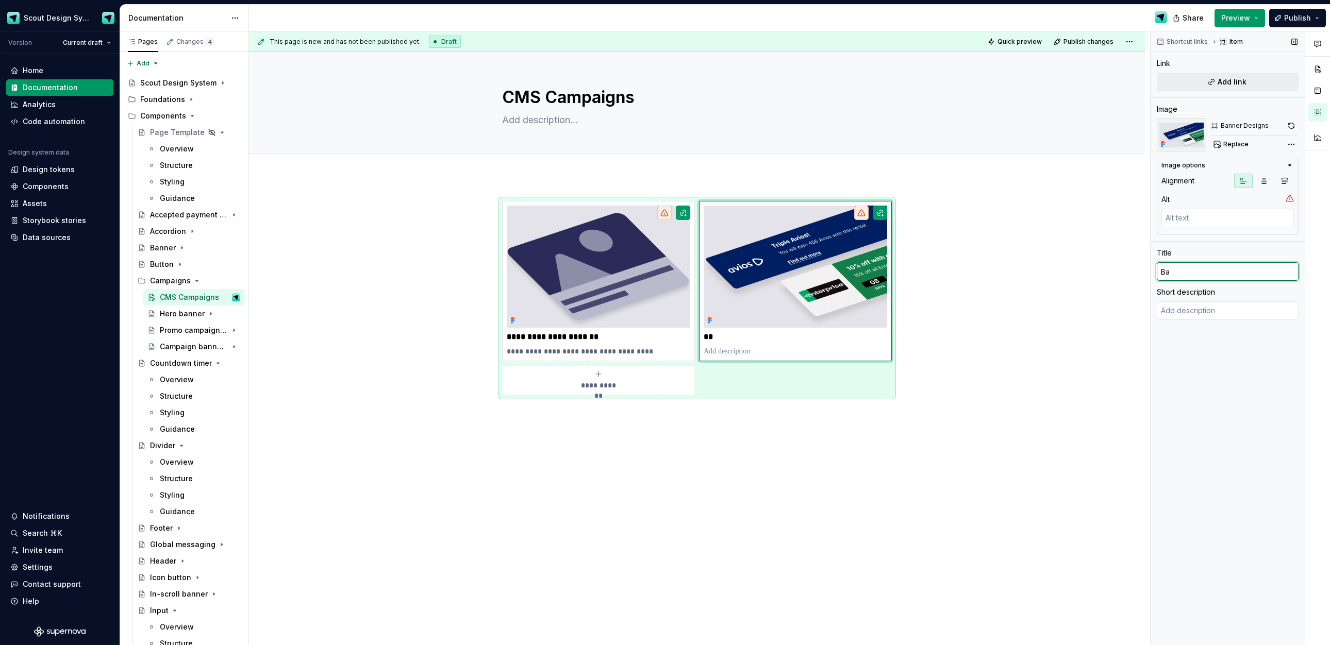
type textarea "*"
type input "Bann"
type textarea "*"
type input "Banner"
type textarea "*"
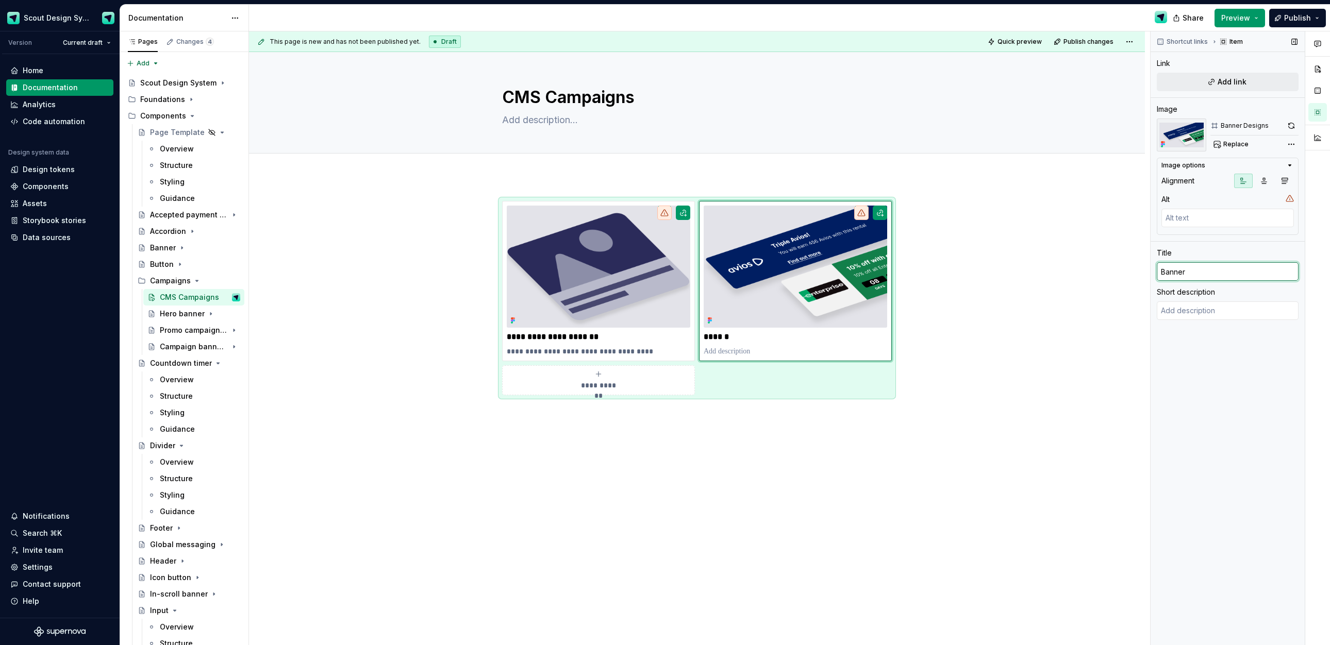
type input "Banner d"
type textarea "*"
type input "Banner de"
type textarea "*"
type input "Banner des"
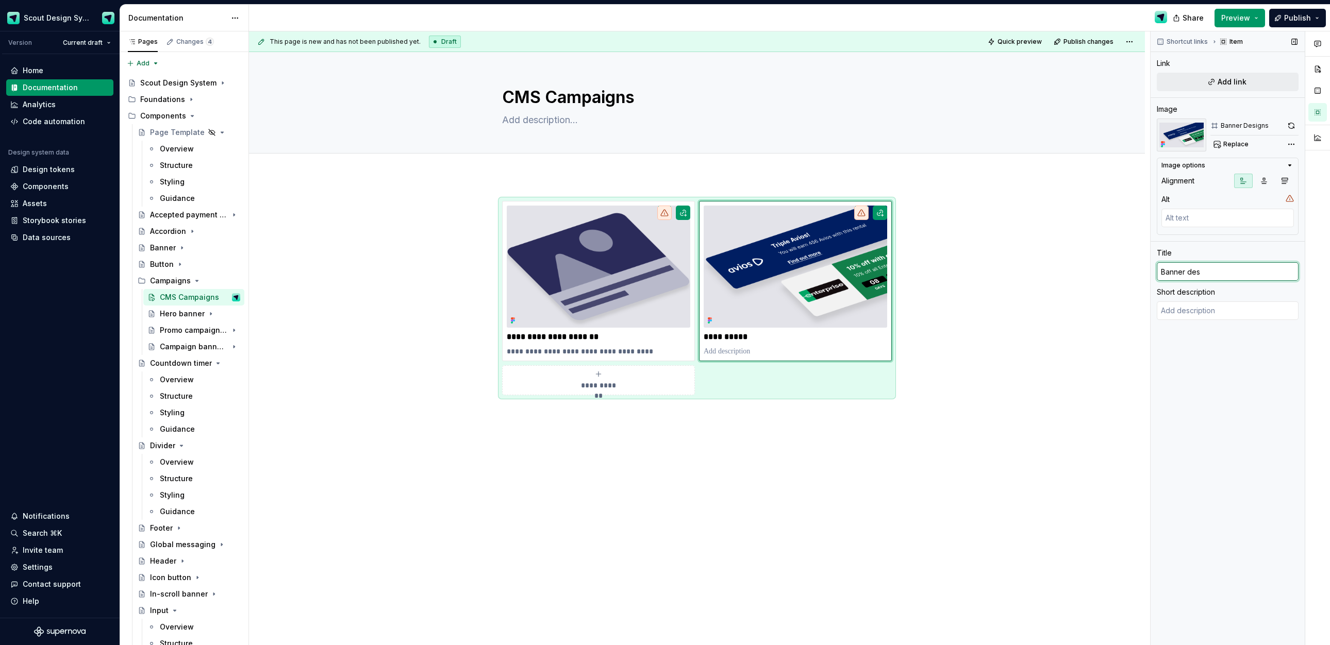
type textarea "*"
type input "Banner desi"
type textarea "*"
type input "Banner design"
type textarea "*"
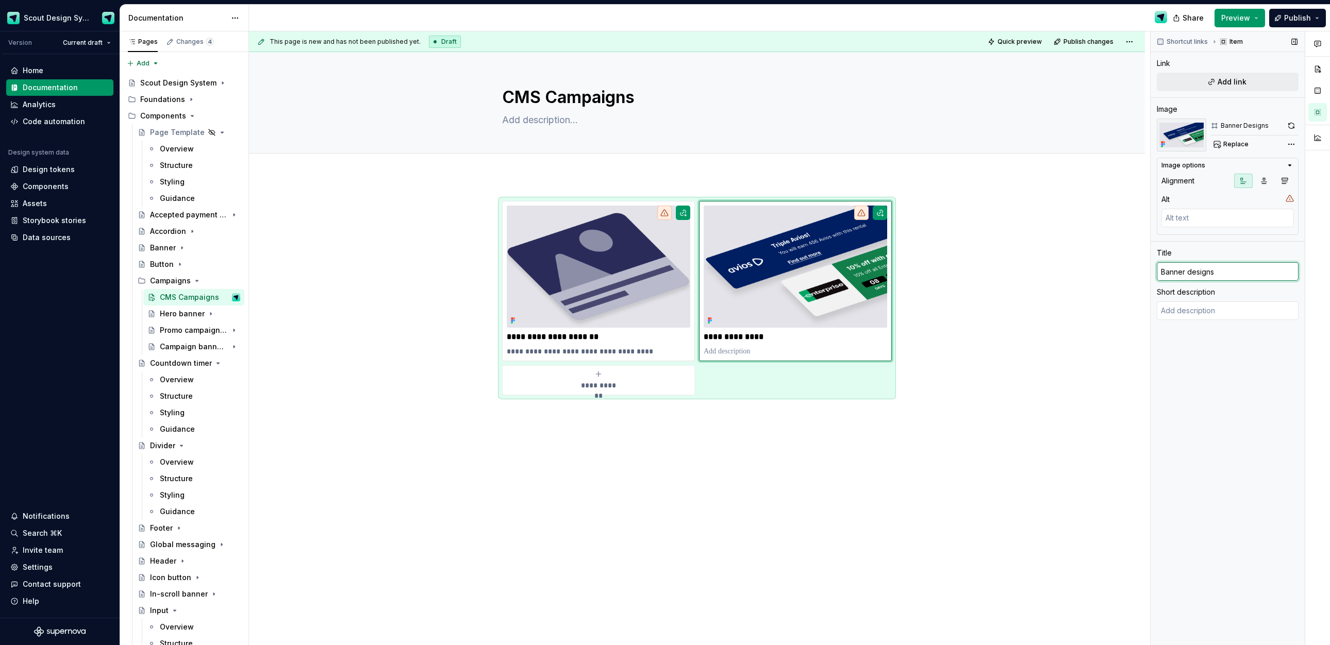
type input "Banner designs"
type textarea "B"
type textarea "*"
type textarea "Ba"
type textarea "*"
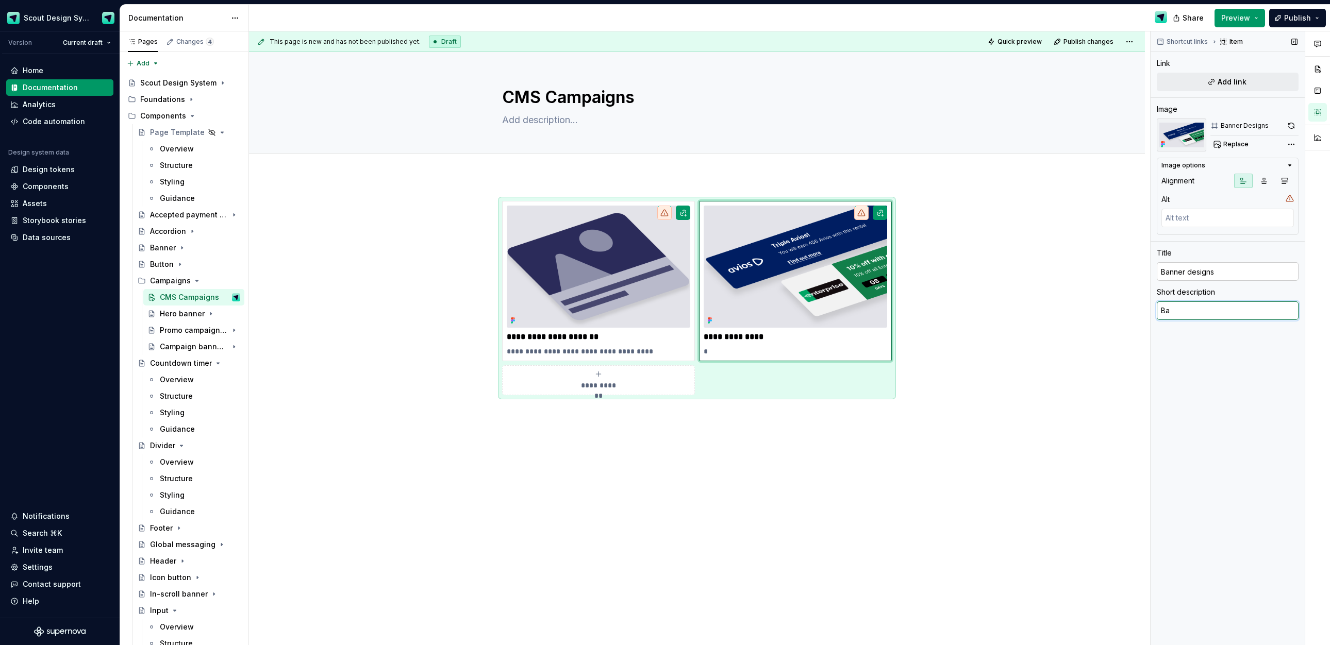
type textarea "Ban"
type textarea "*"
type textarea "Bann"
type textarea "*"
type textarea "Banne"
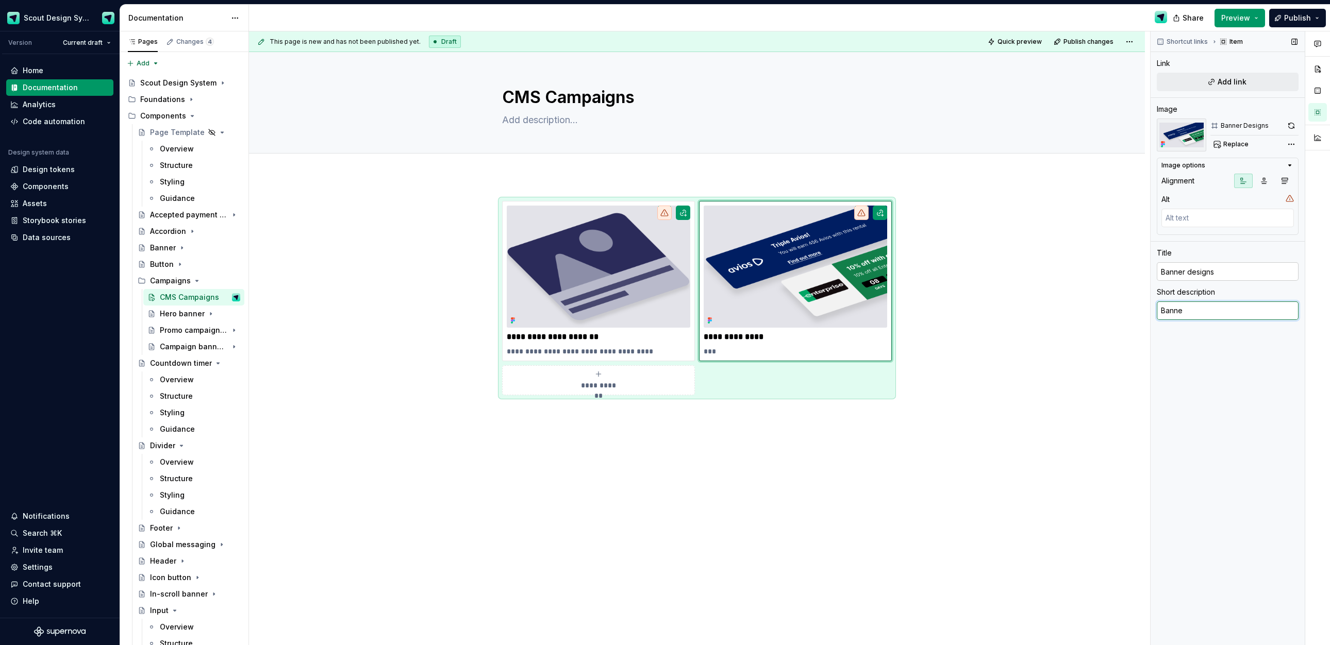
type textarea "*"
type textarea "Banner"
type textarea "*"
type textarea "Banner"
type textarea "*"
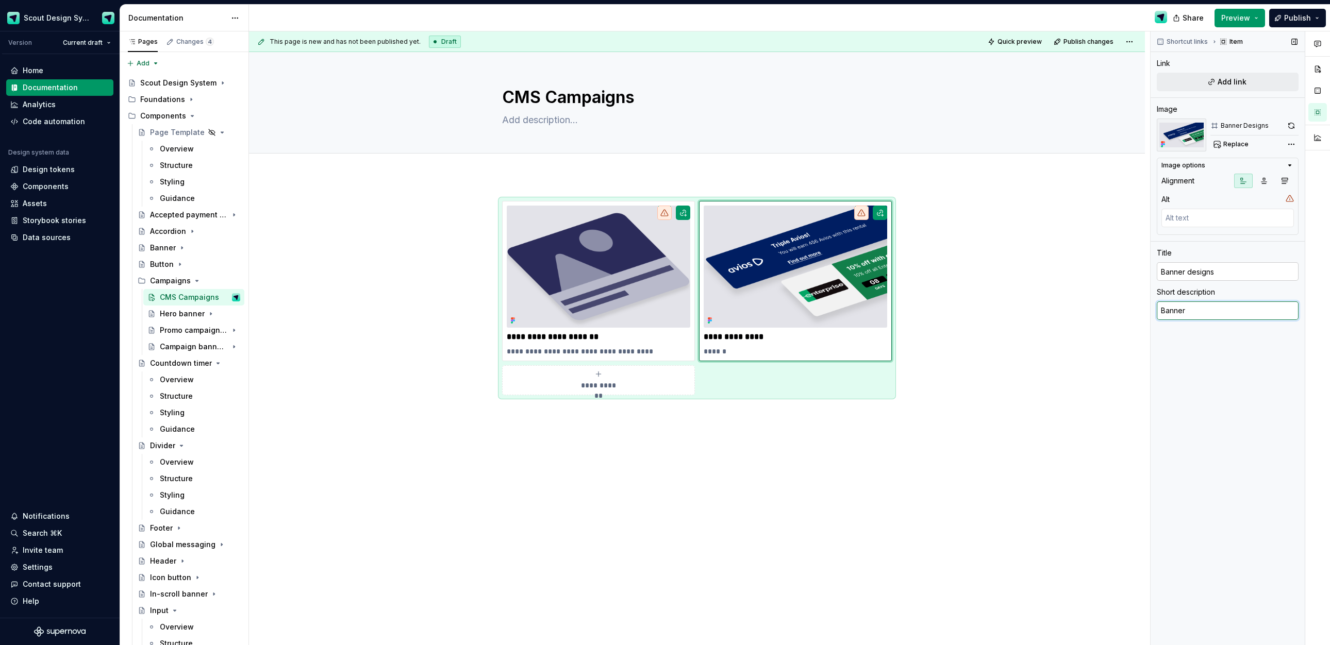
type textarea "Banner d"
type textarea "*"
type textarea "Banner de"
type textarea "*"
type textarea "Banner des"
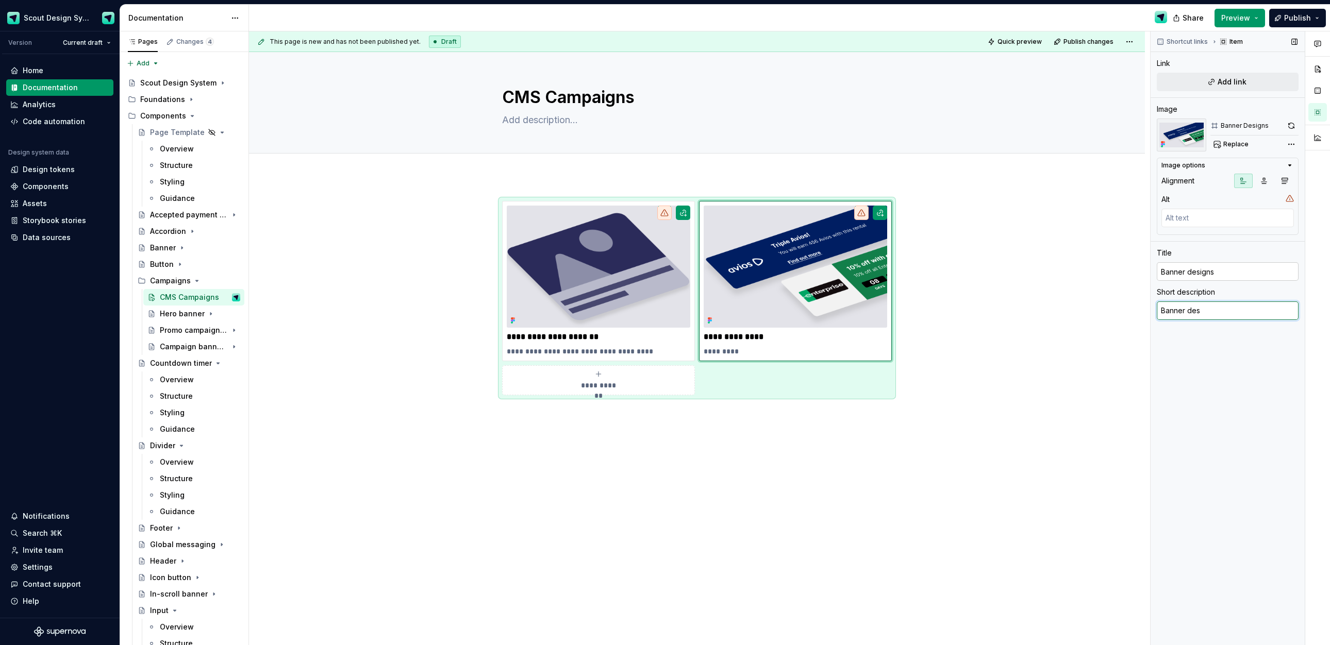
type textarea "*"
type textarea "Banner desig"
type textarea "*"
type textarea "Banner design"
type textarea "*"
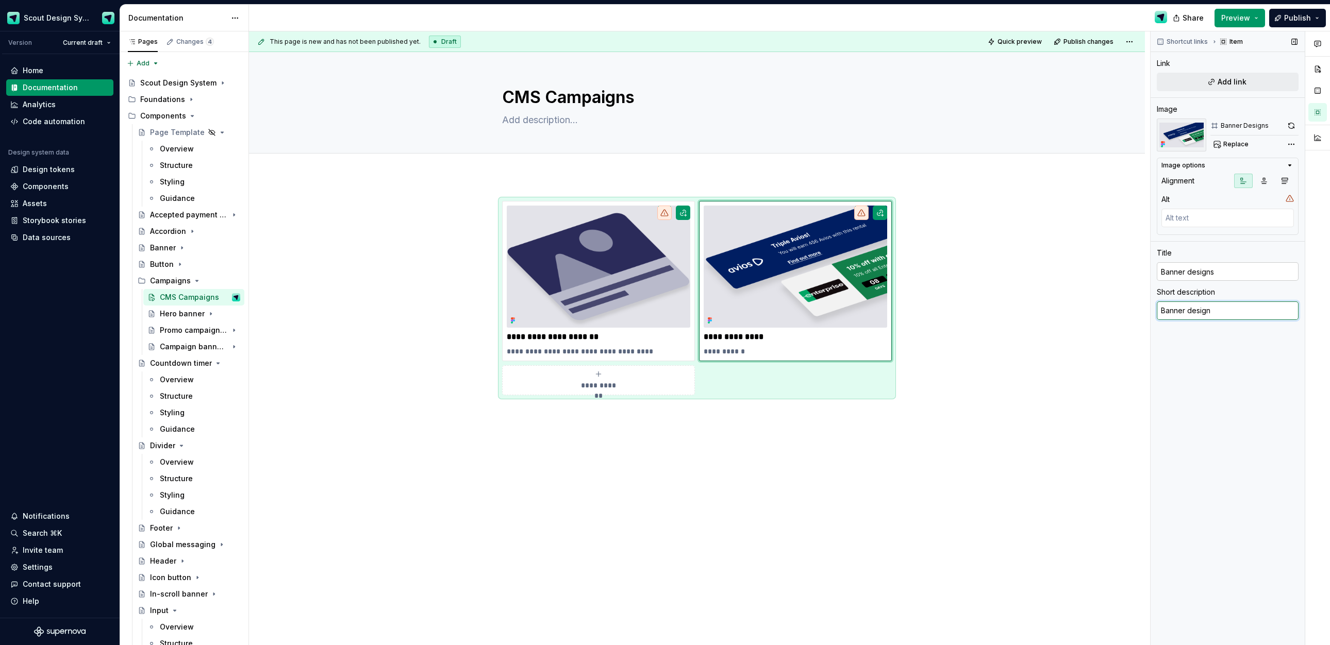
type textarea "Banner designs"
type textarea "*"
type textarea "Banner designs"
type textarea "*"
type textarea "Banner designs t"
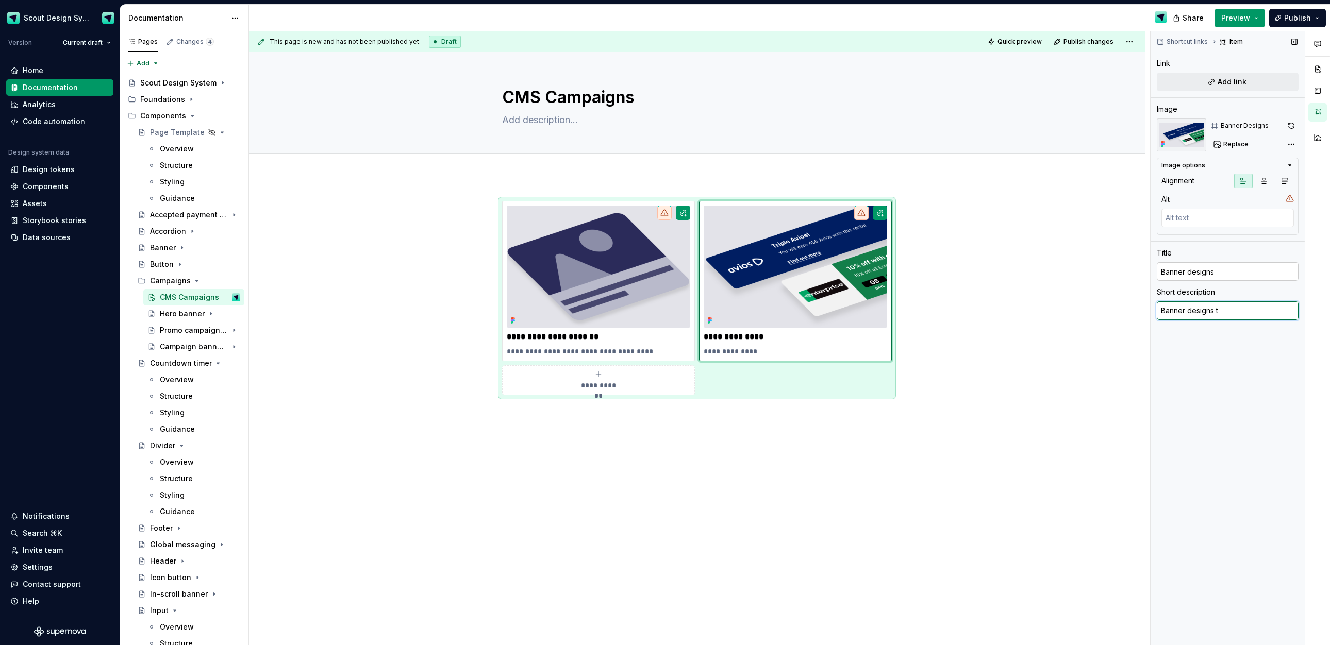
type textarea "*"
type textarea "Banner designs th"
type textarea "*"
type textarea "Banner designs that"
type textarea "*"
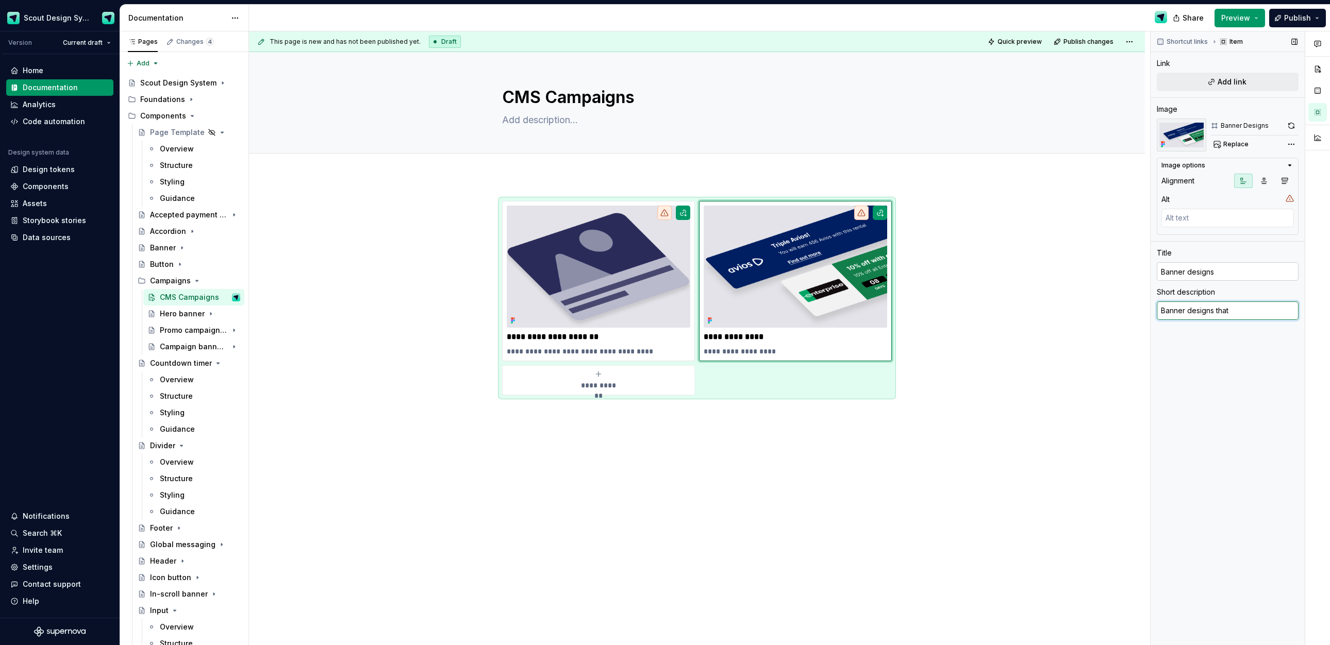
type textarea "Banner designs that"
type textarea "*"
type textarea "Banner designs that we"
type textarea "*"
type textarea "Banner designs that we"
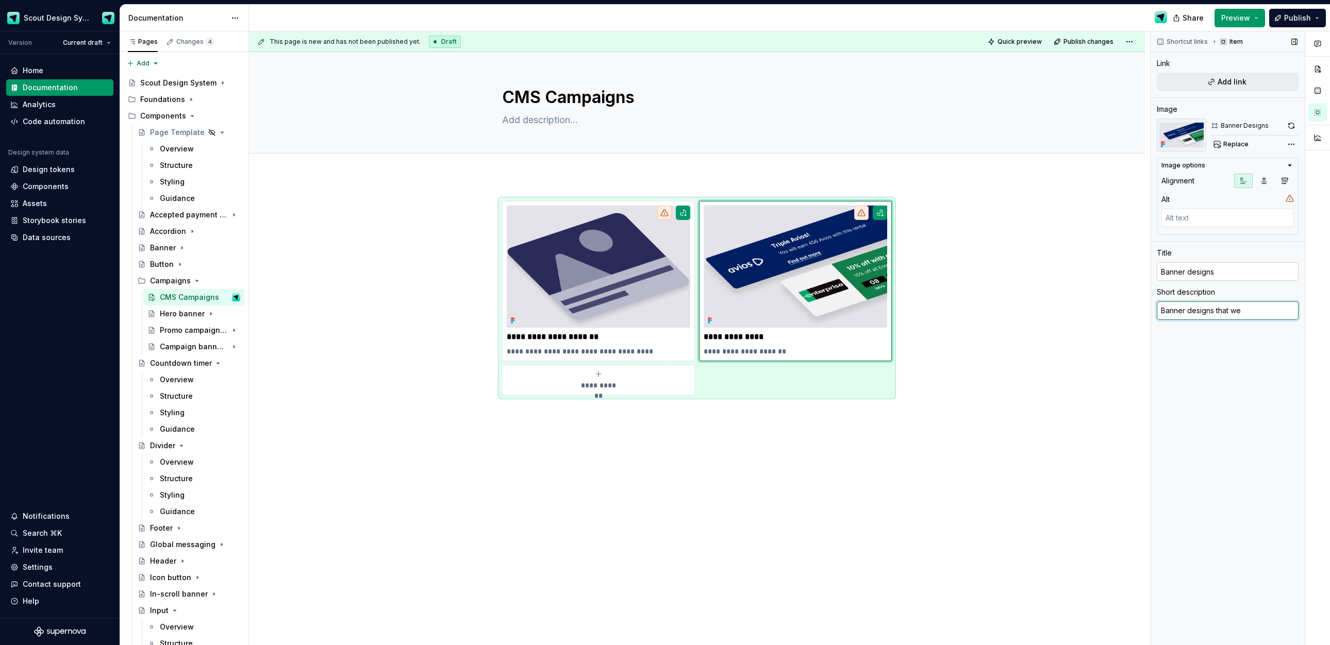
type textarea "*"
type textarea "Banner designs that we u"
type textarea "*"
type textarea "Banner designs that we us"
type textarea "*"
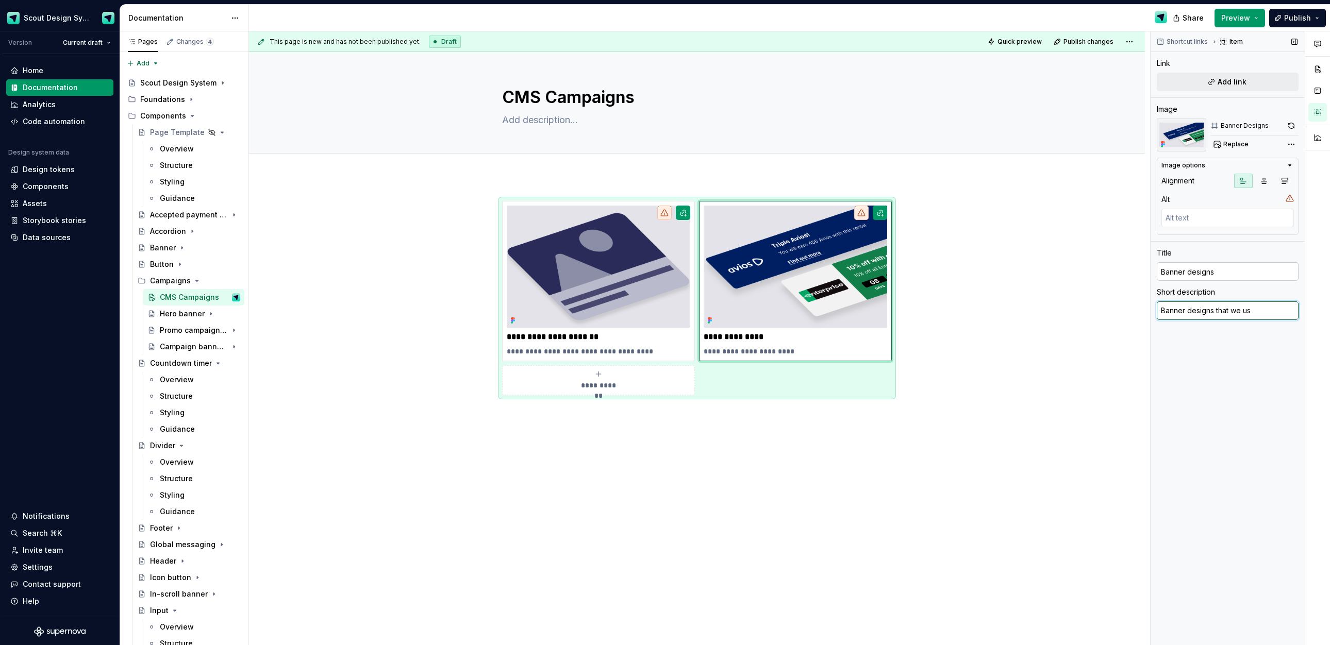
type textarea "Banner designs that we use"
drag, startPoint x: 376, startPoint y: 396, endPoint x: 291, endPoint y: 365, distance: 91.0
click at [376, 396] on div "**********" at bounding box center [697, 388] width 896 height 425
click at [179, 345] on div "Campaign banner designs" at bounding box center [179, 347] width 39 height 10
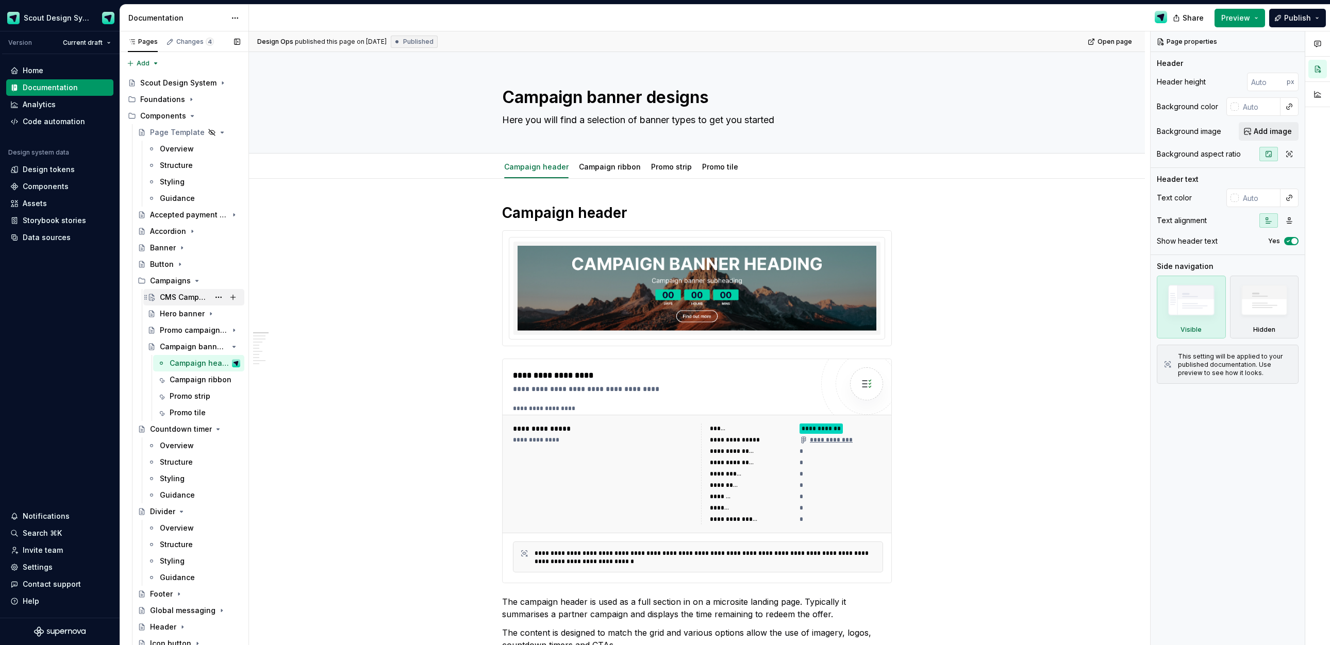
click at [163, 299] on div "CMS Campaigns" at bounding box center [184, 297] width 49 height 10
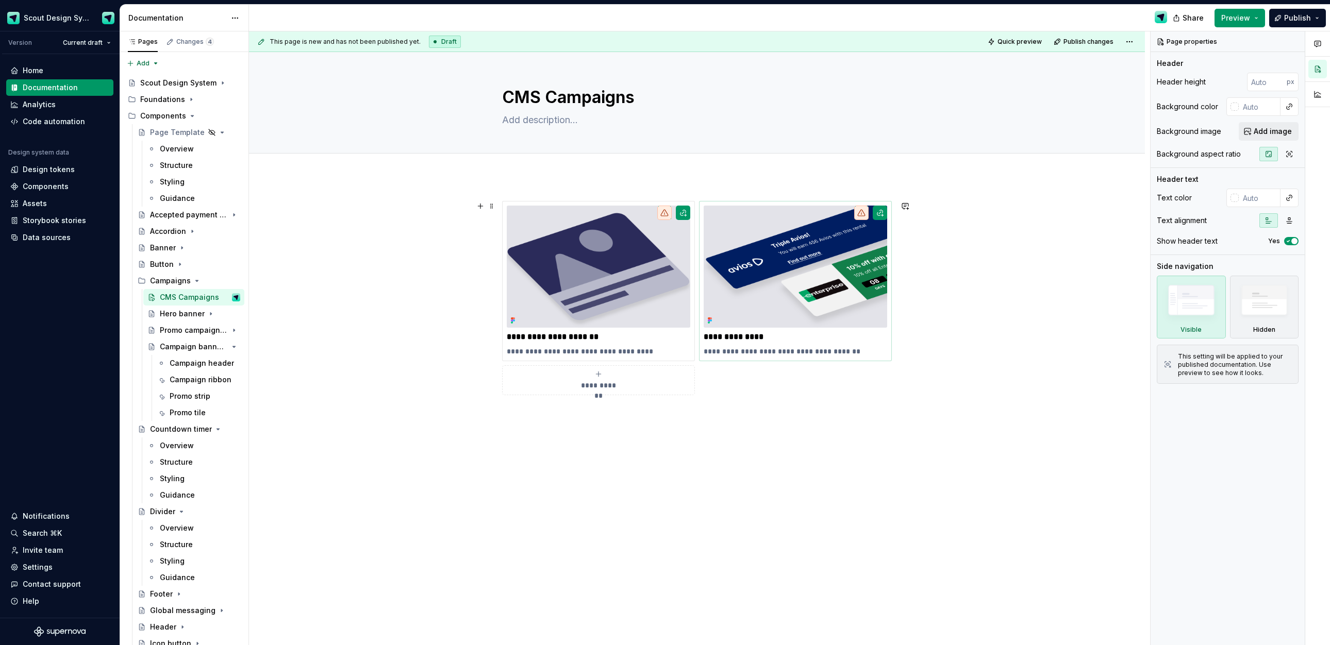
click at [846, 275] on img at bounding box center [796, 267] width 184 height 122
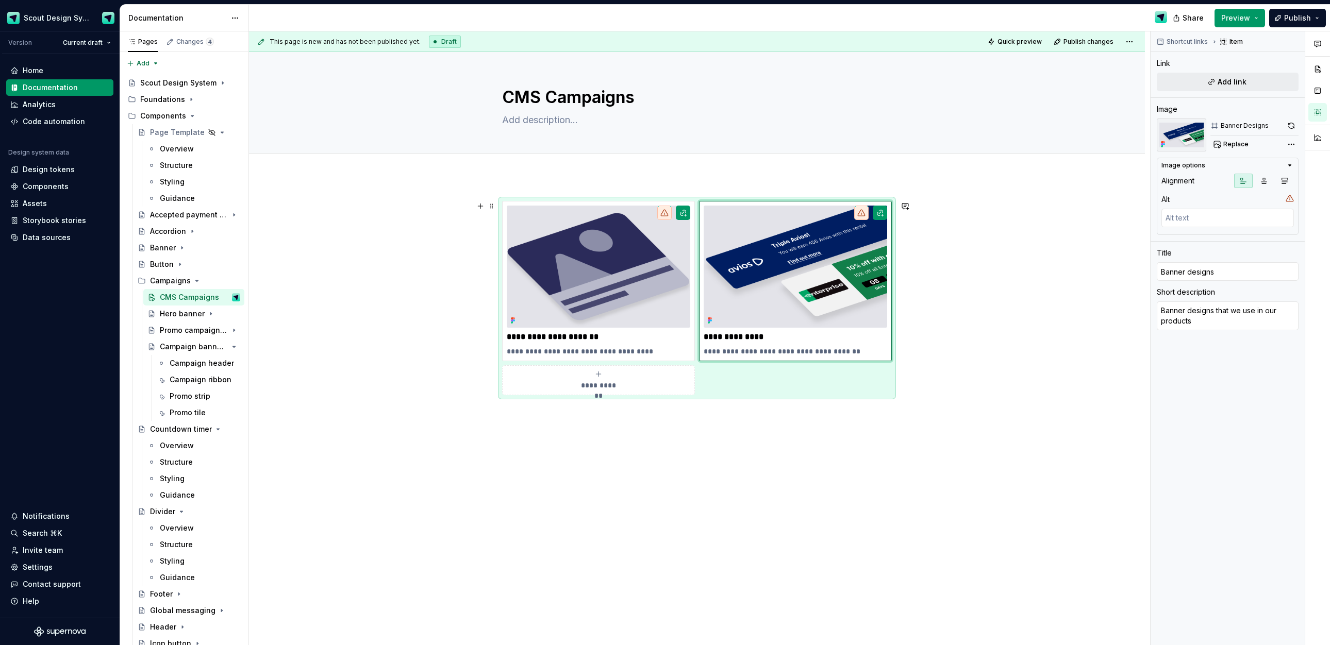
drag, startPoint x: 869, startPoint y: 393, endPoint x: 880, endPoint y: 391, distance: 11.4
click at [869, 392] on div "**********" at bounding box center [697, 298] width 390 height 194
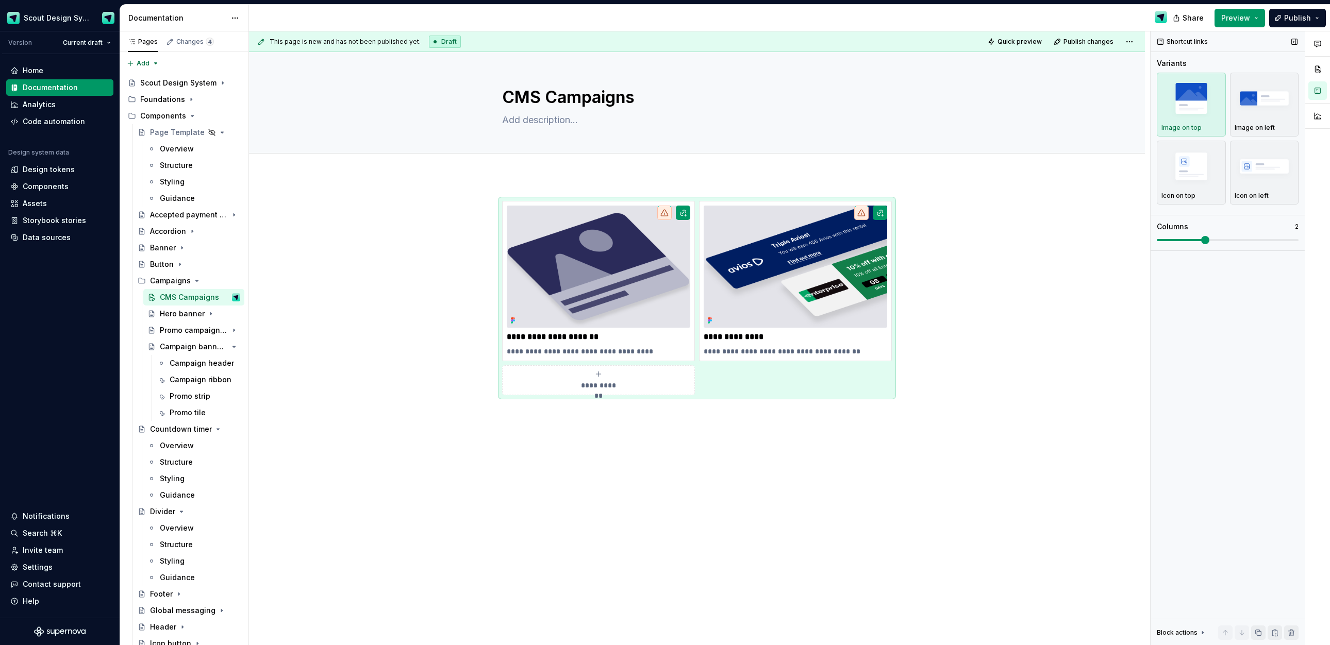
click at [1206, 240] on span at bounding box center [1205, 240] width 8 height 8
click at [657, 281] on img at bounding box center [599, 267] width 184 height 122
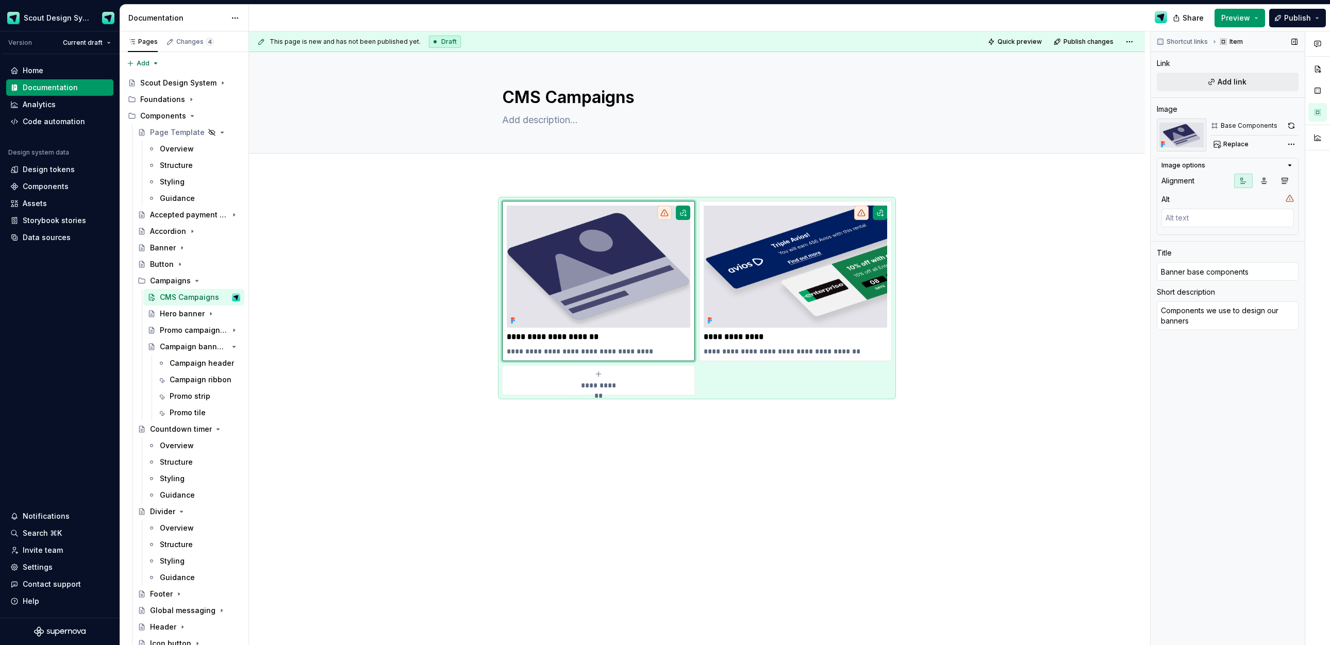
drag, startPoint x: 1293, startPoint y: 124, endPoint x: 1287, endPoint y: 126, distance: 5.9
click at [1293, 124] on button "button" at bounding box center [1291, 126] width 14 height 14
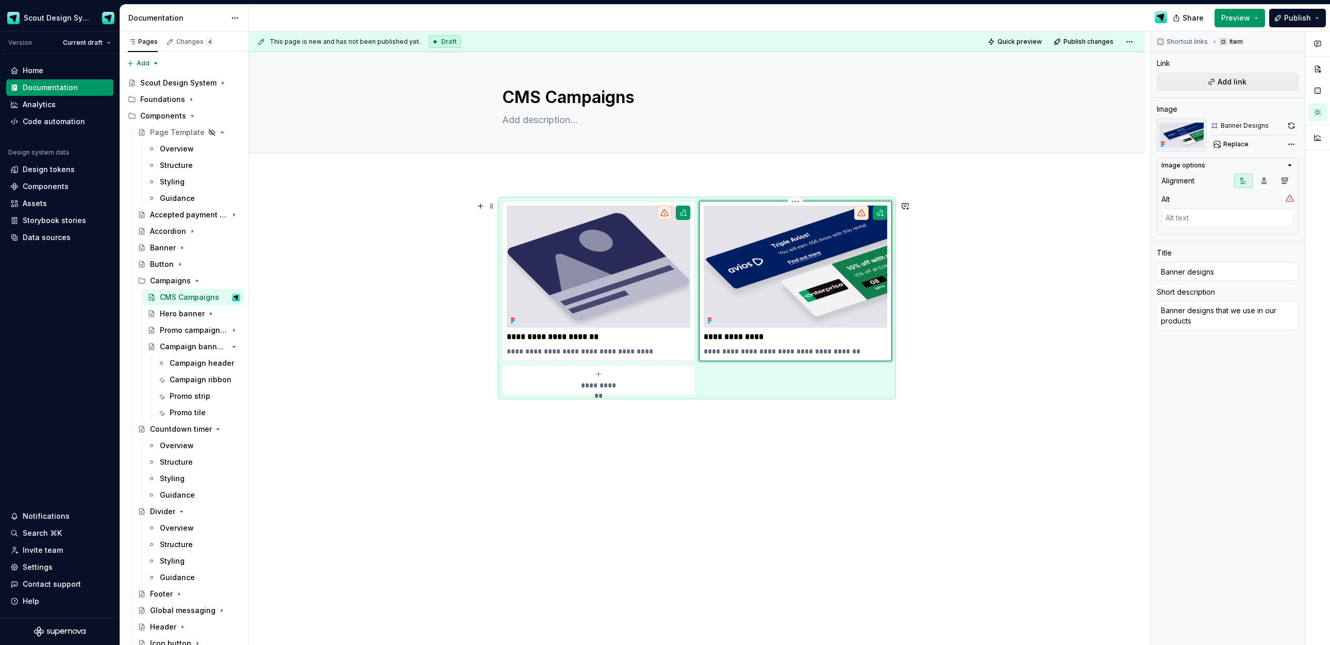
click at [834, 247] on img at bounding box center [796, 267] width 184 height 122
click at [1291, 124] on button "button" at bounding box center [1291, 126] width 14 height 14
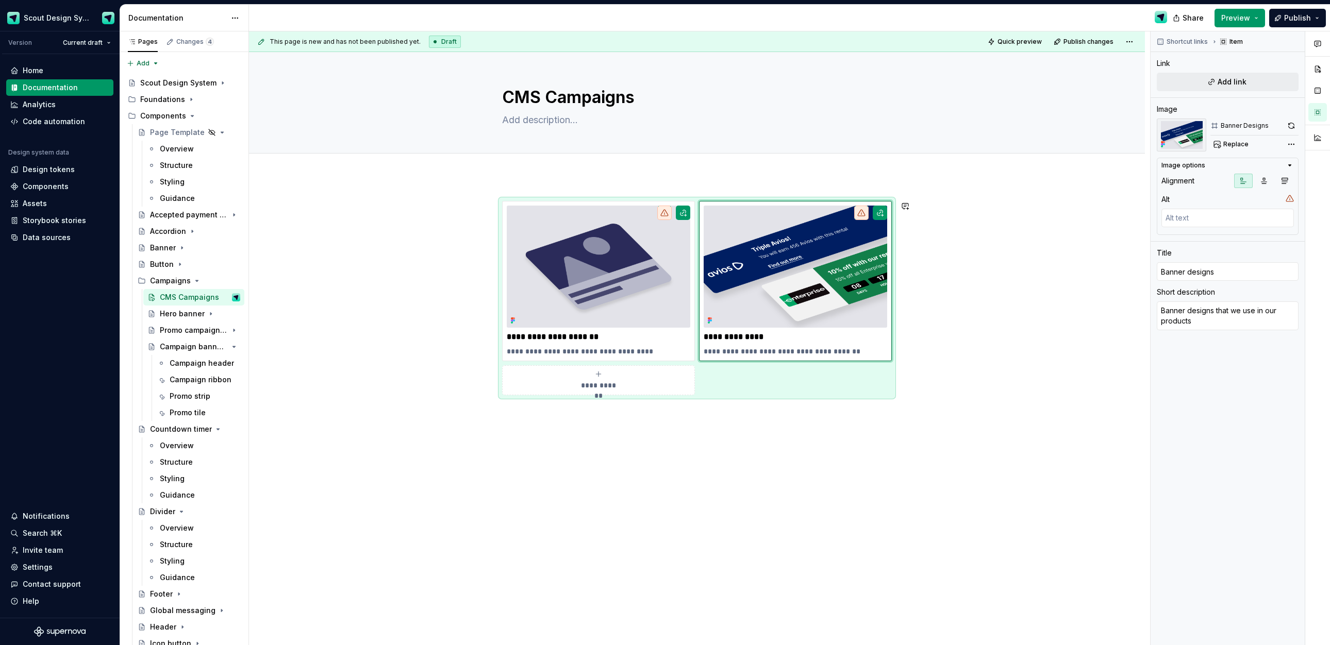
click at [873, 498] on div "**********" at bounding box center [697, 388] width 896 height 425
click at [1290, 126] on button "button" at bounding box center [1291, 126] width 14 height 14
click at [811, 392] on div "**********" at bounding box center [697, 298] width 390 height 194
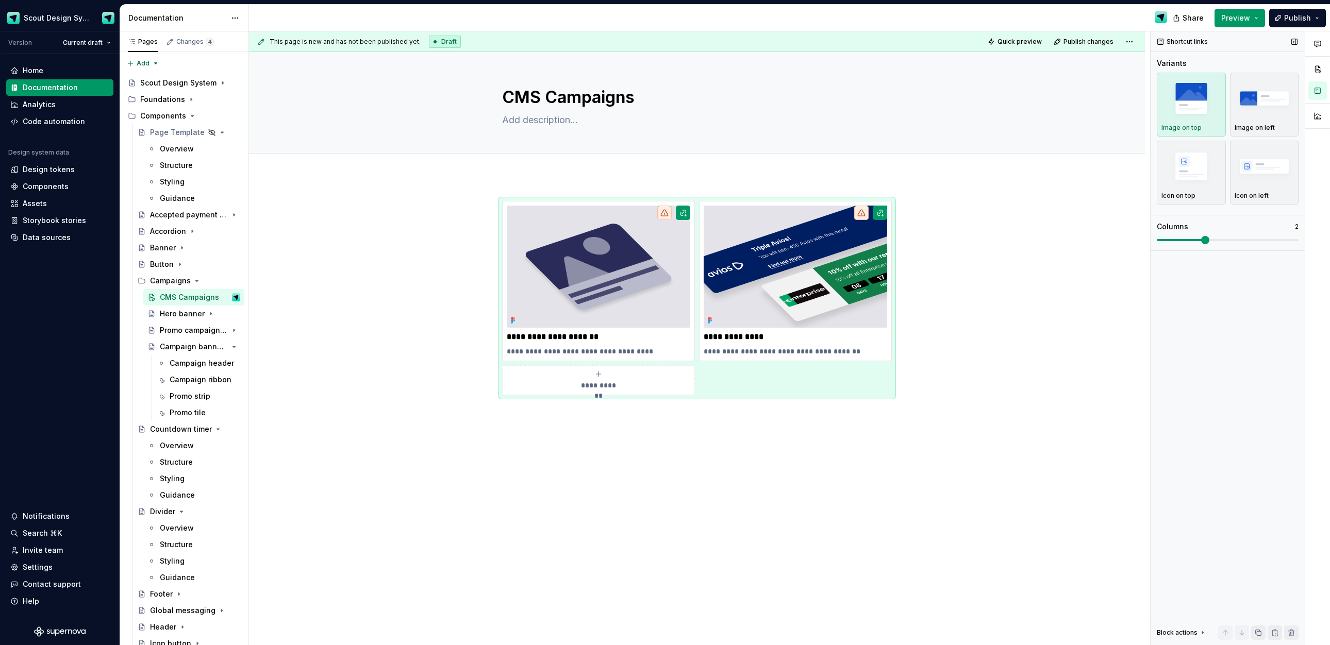
click at [1202, 115] on img "button" at bounding box center [1191, 98] width 60 height 38
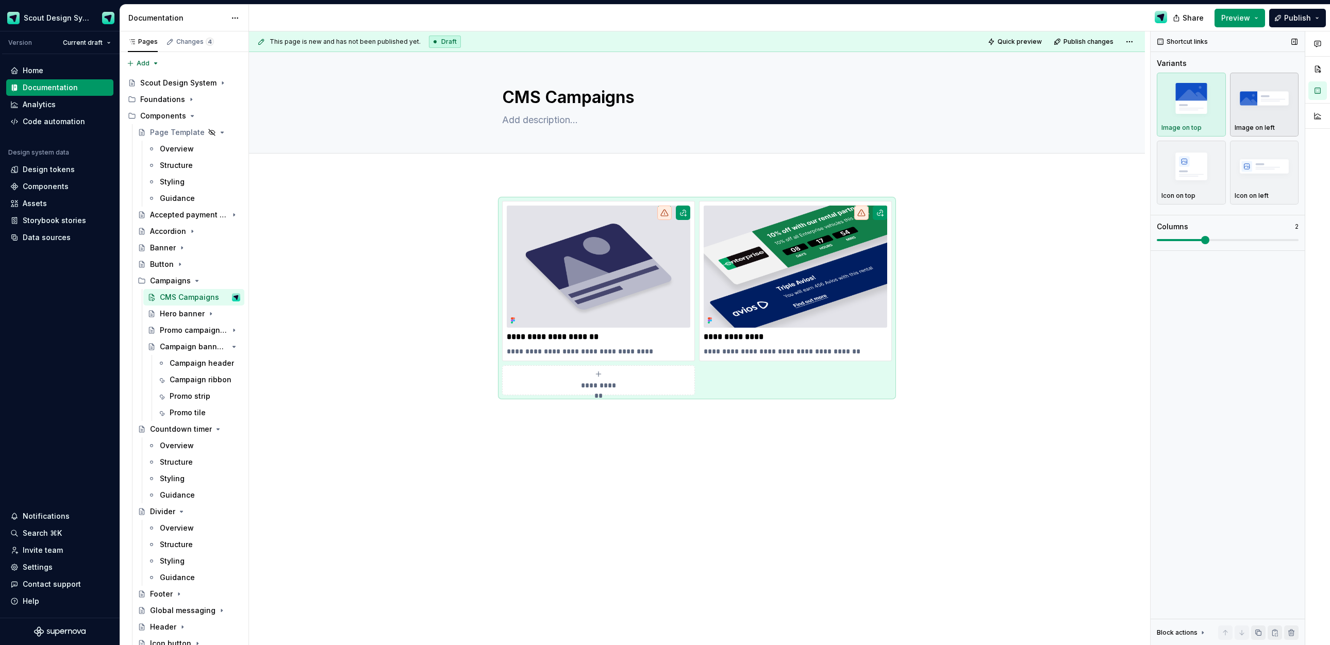
click at [1261, 104] on img "button" at bounding box center [1265, 98] width 60 height 38
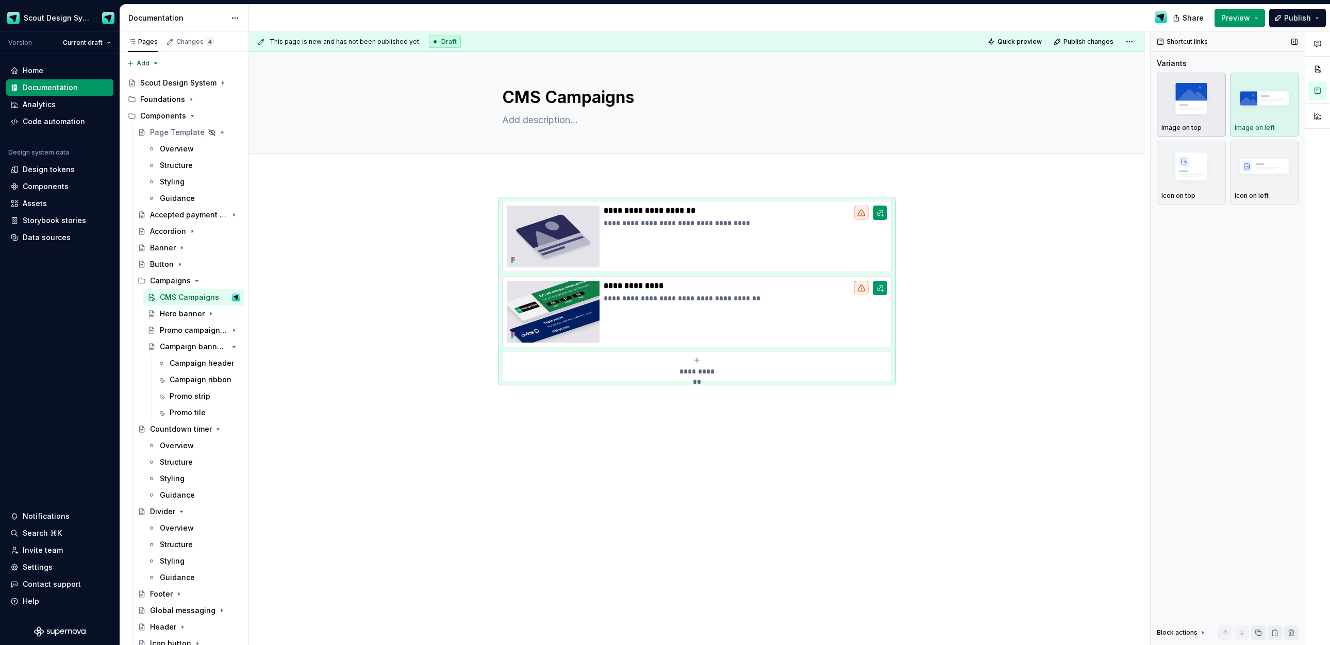
drag, startPoint x: 1186, startPoint y: 108, endPoint x: 1203, endPoint y: 129, distance: 27.1
click at [1186, 108] on img "button" at bounding box center [1191, 98] width 60 height 38
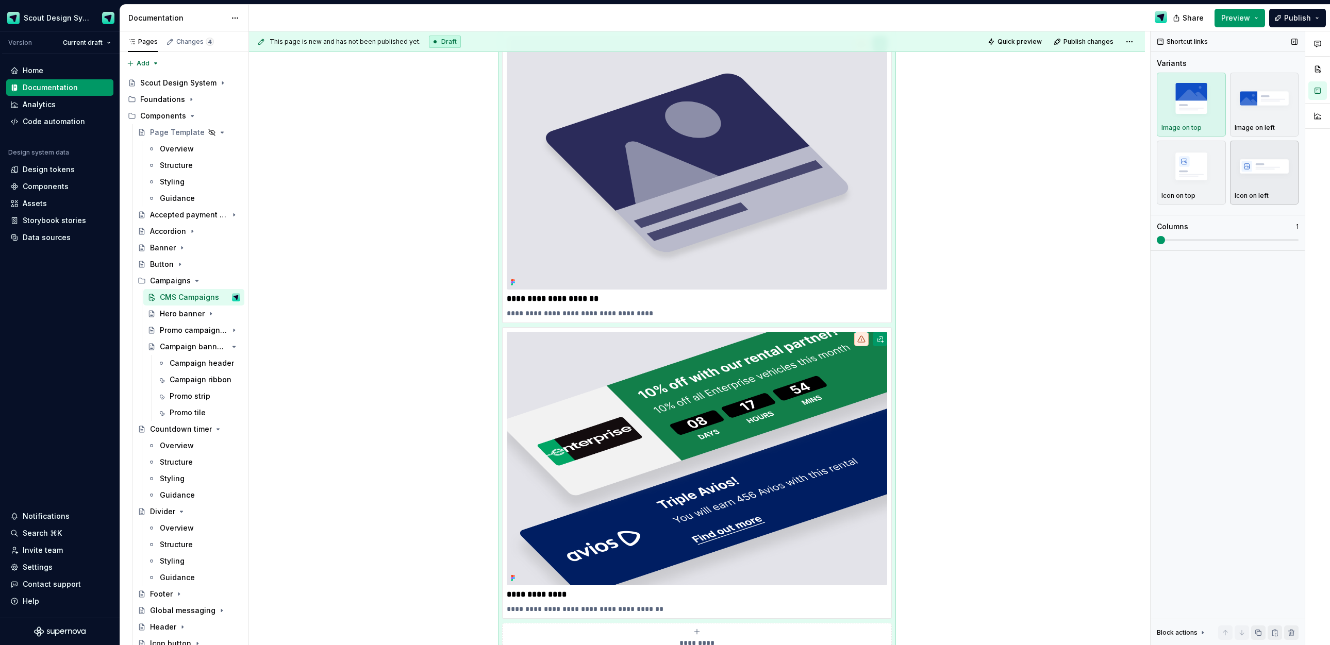
click at [1254, 173] on img "button" at bounding box center [1265, 166] width 60 height 38
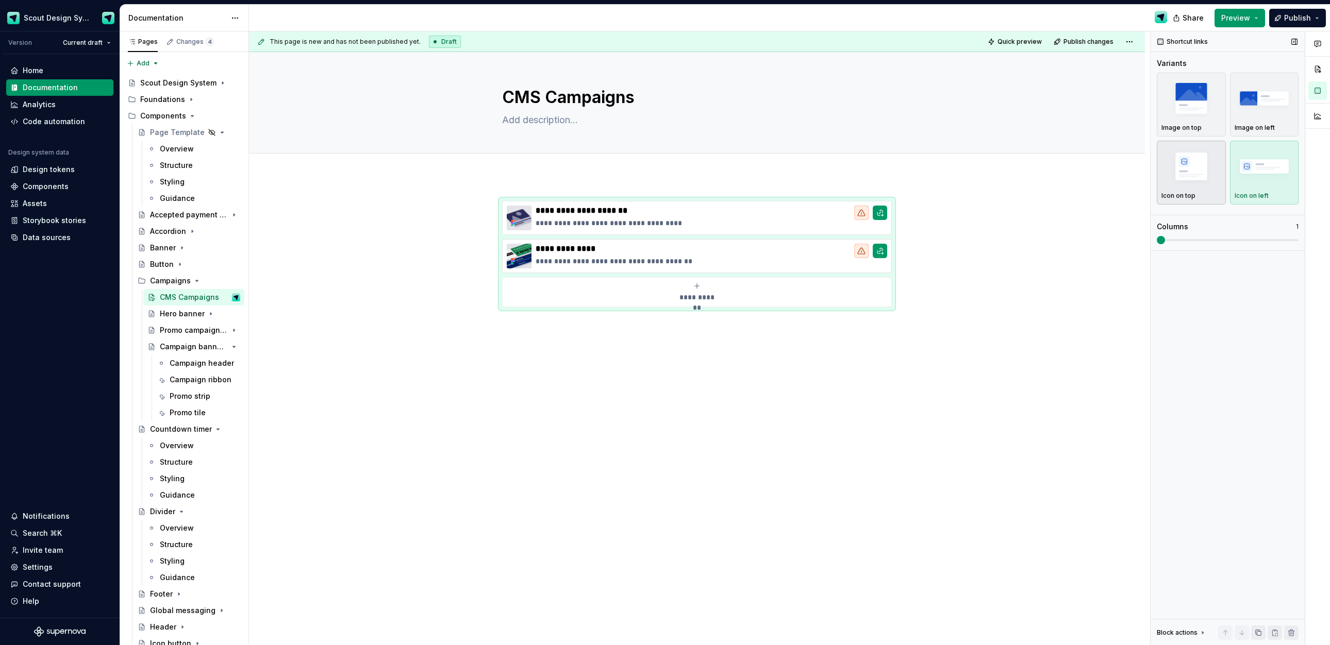
click at [1173, 188] on div "Icon on top" at bounding box center [1191, 172] width 60 height 55
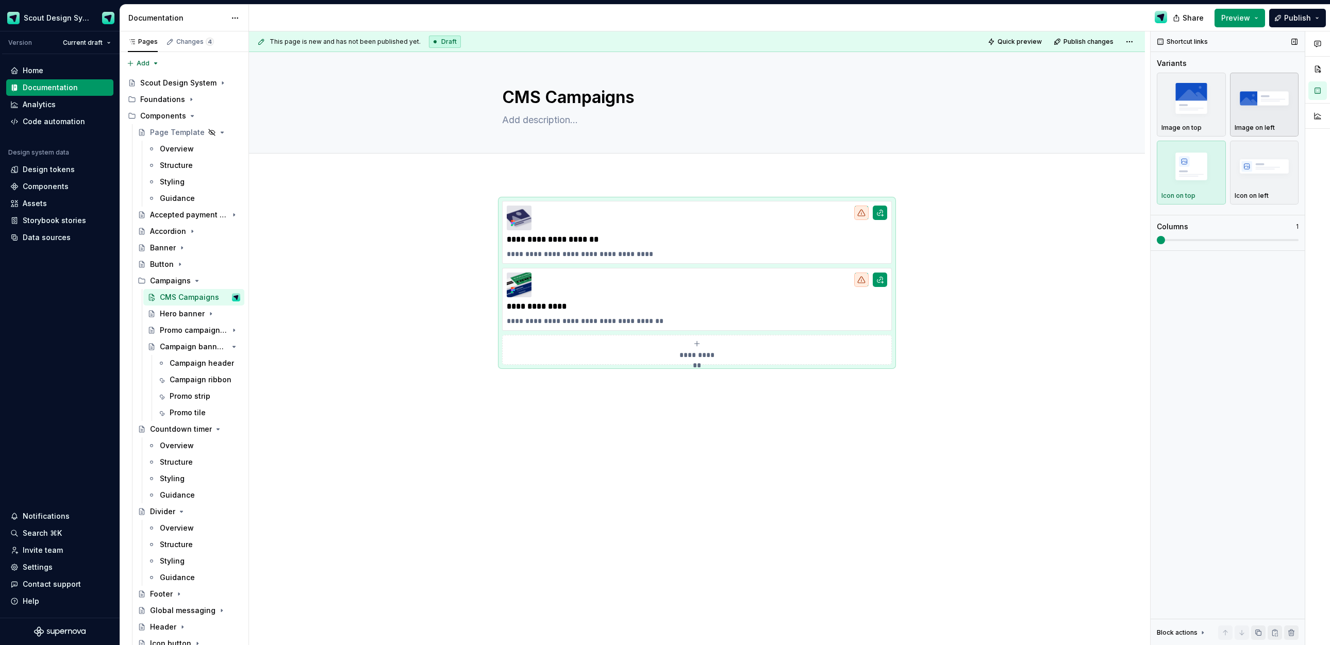
click at [1265, 108] on img "button" at bounding box center [1265, 98] width 60 height 38
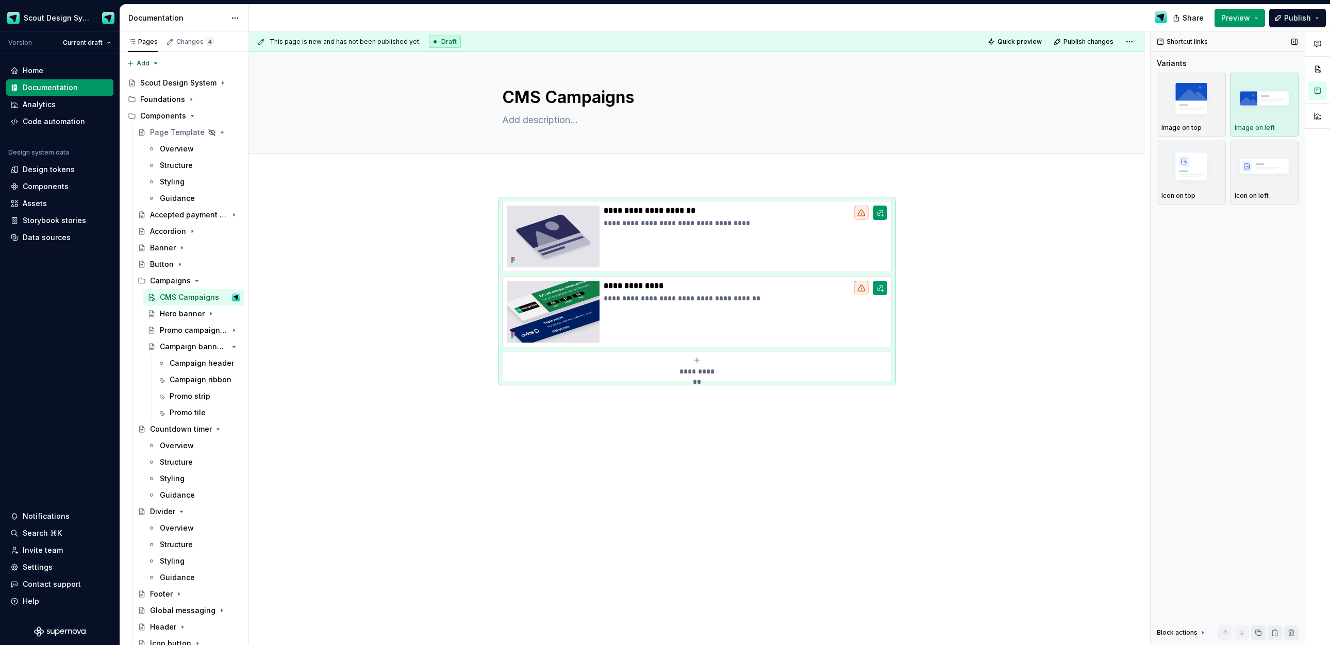
click at [1226, 110] on div "Image on top Image on left Icon on top Icon on left" at bounding box center [1228, 139] width 142 height 132
drag, startPoint x: 1215, startPoint y: 112, endPoint x: 1214, endPoint y: 117, distance: 5.3
click at [1215, 112] on img "button" at bounding box center [1191, 98] width 60 height 38
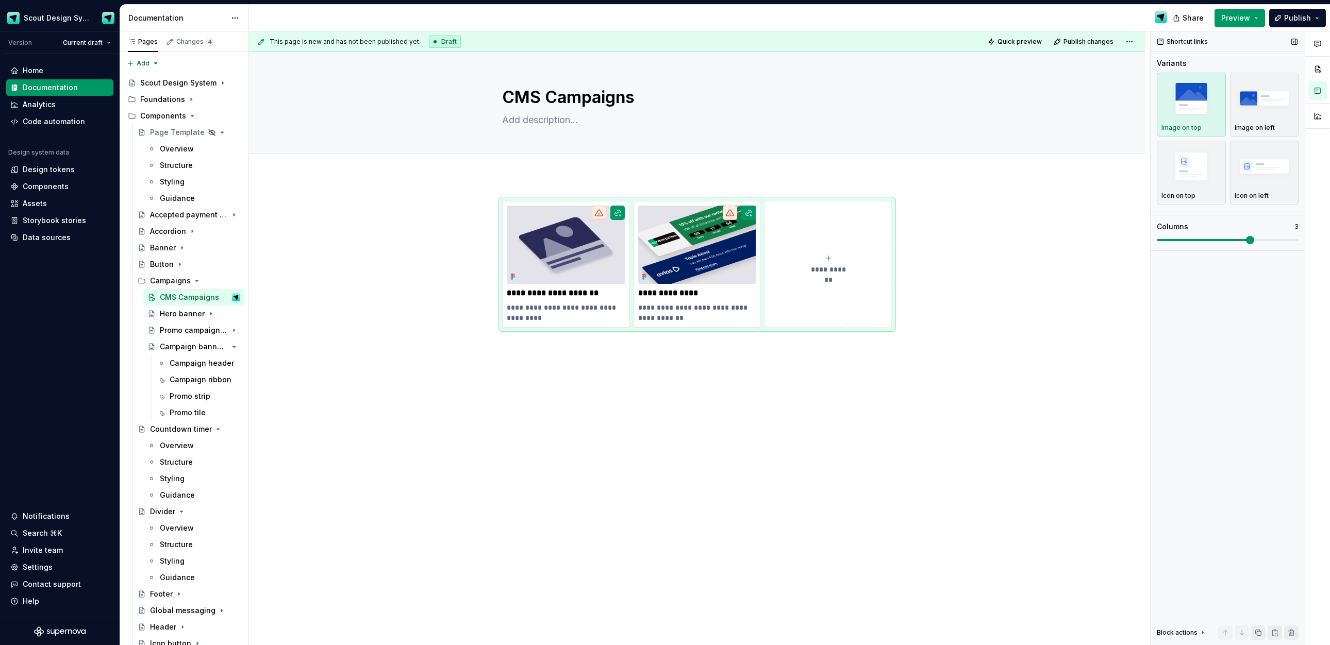
click at [1253, 236] on span at bounding box center [1250, 240] width 8 height 8
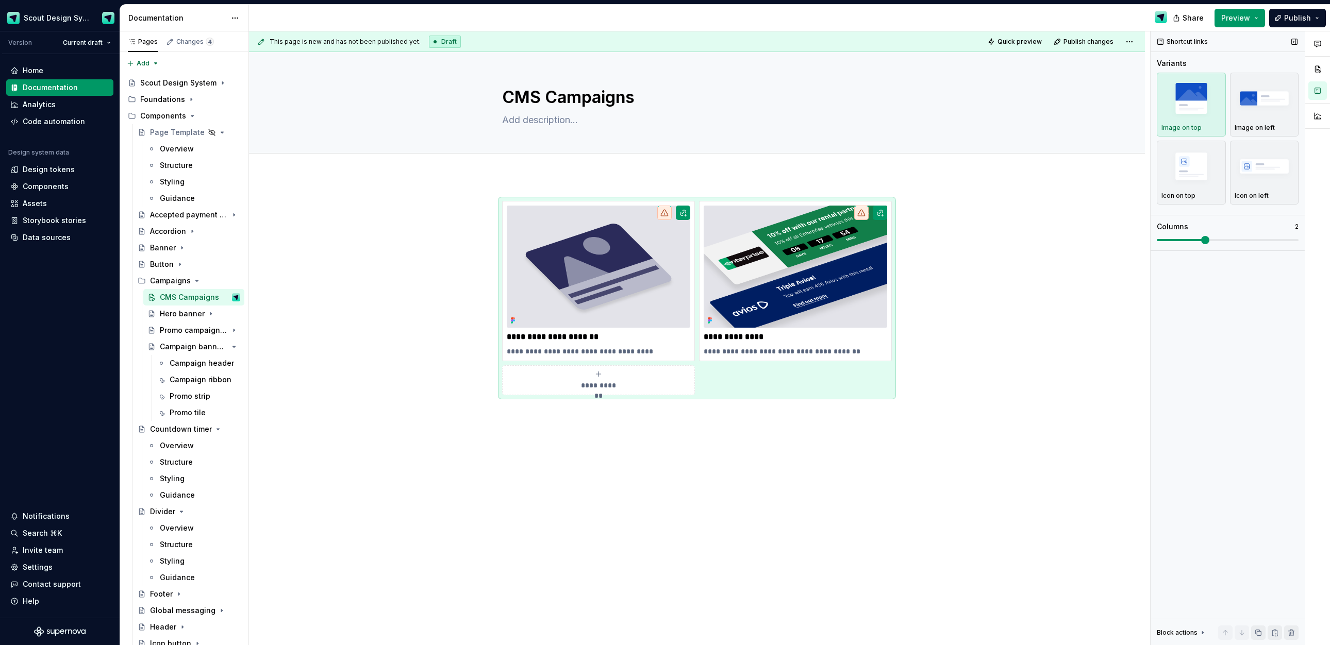
click at [1222, 238] on span at bounding box center [1228, 240] width 142 height 8
click at [580, 310] on img at bounding box center [599, 267] width 184 height 122
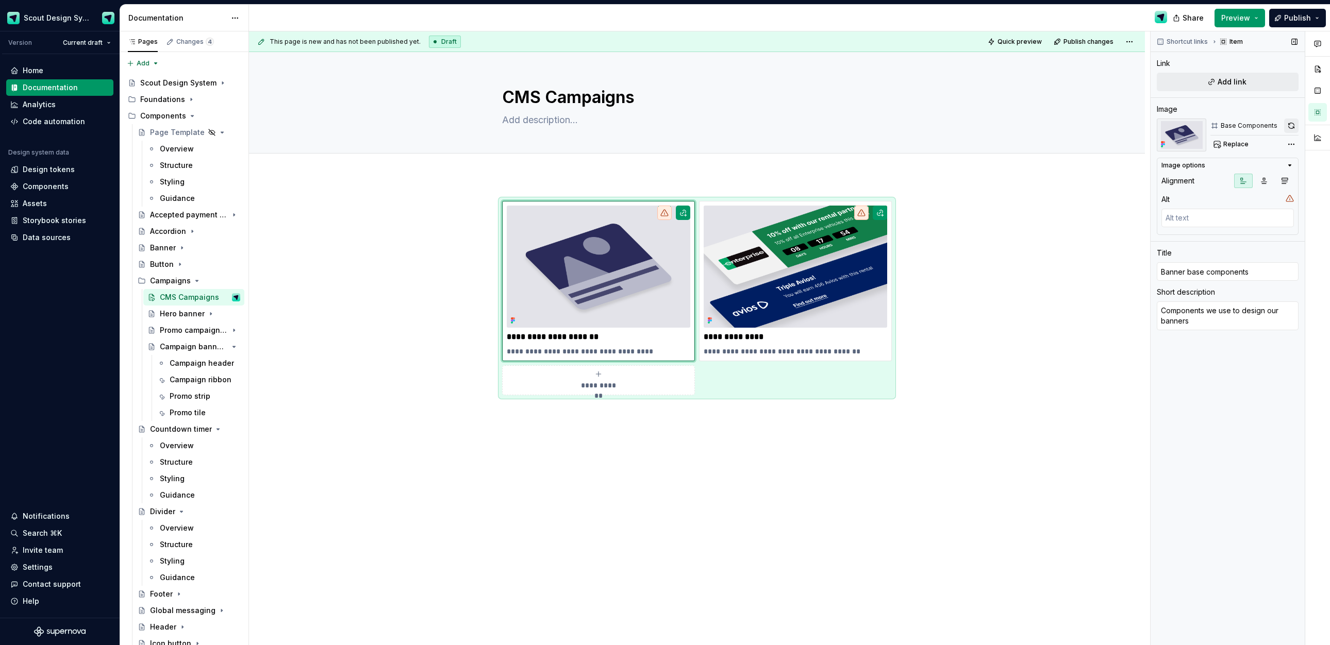
click at [1295, 130] on button "button" at bounding box center [1291, 126] width 14 height 14
click at [1036, 457] on div "**********" at bounding box center [697, 388] width 896 height 425
click at [982, 406] on div "**********" at bounding box center [697, 388] width 896 height 425
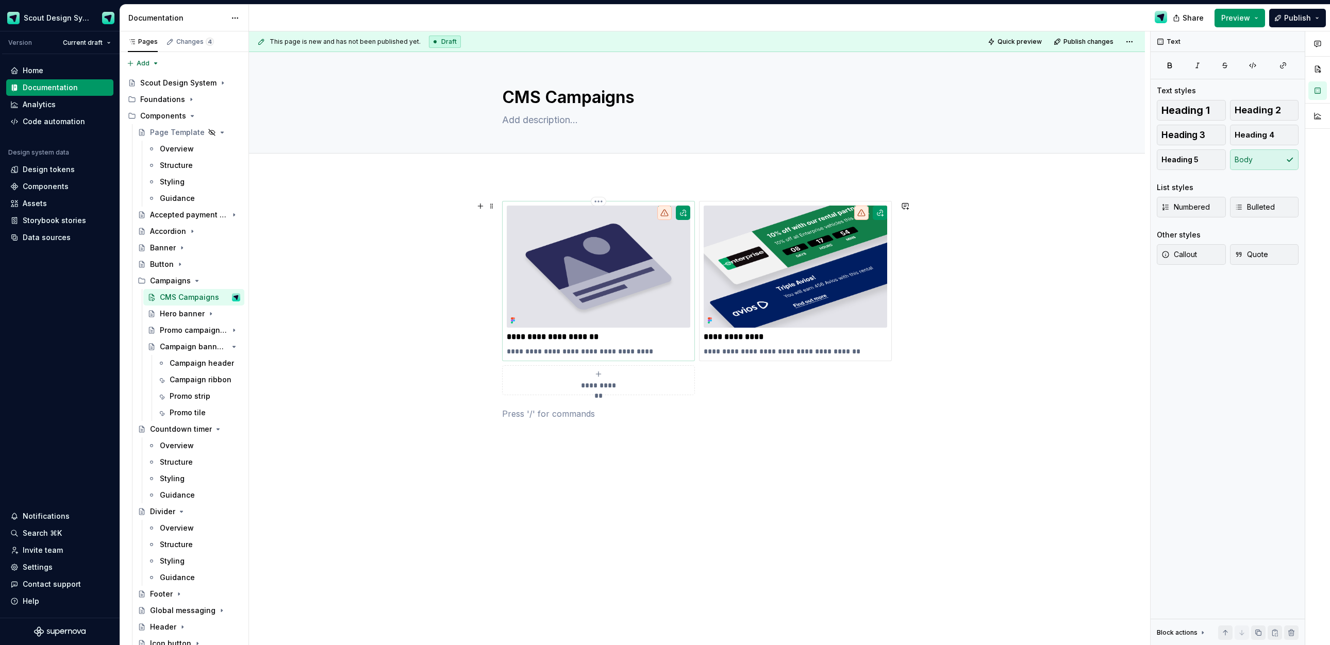
click at [624, 313] on img at bounding box center [599, 267] width 184 height 122
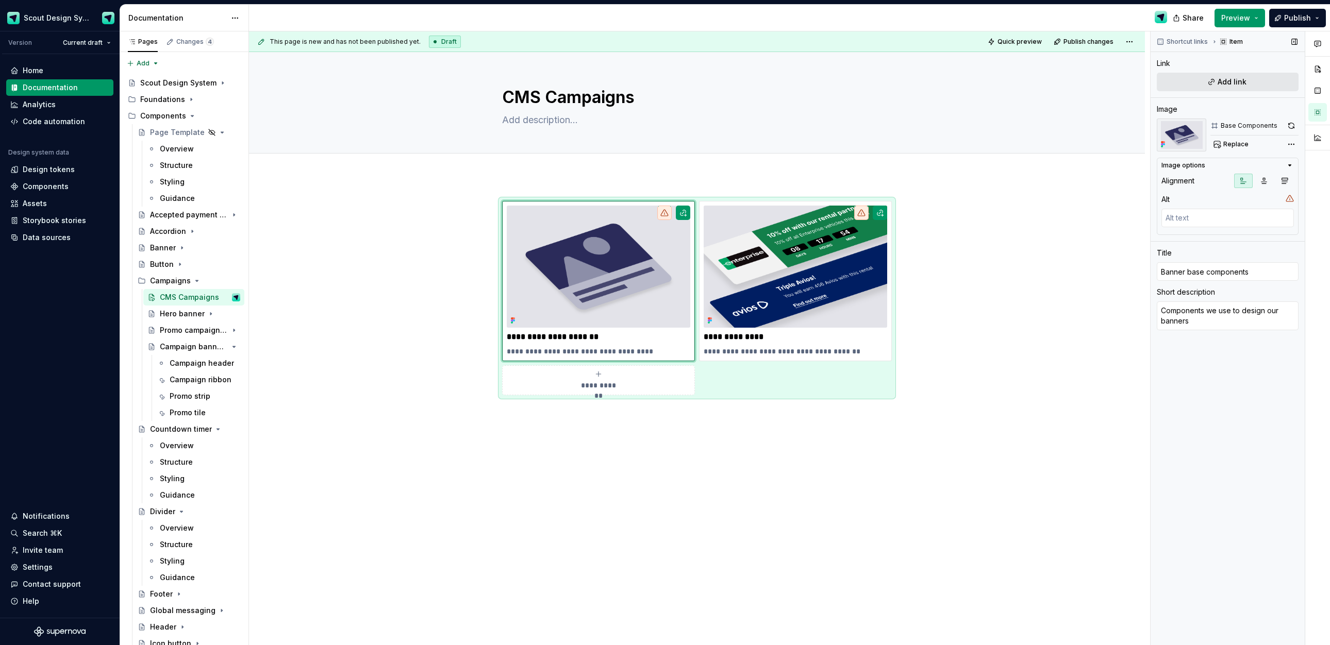
click at [1218, 83] on span "Add link" at bounding box center [1232, 82] width 29 height 10
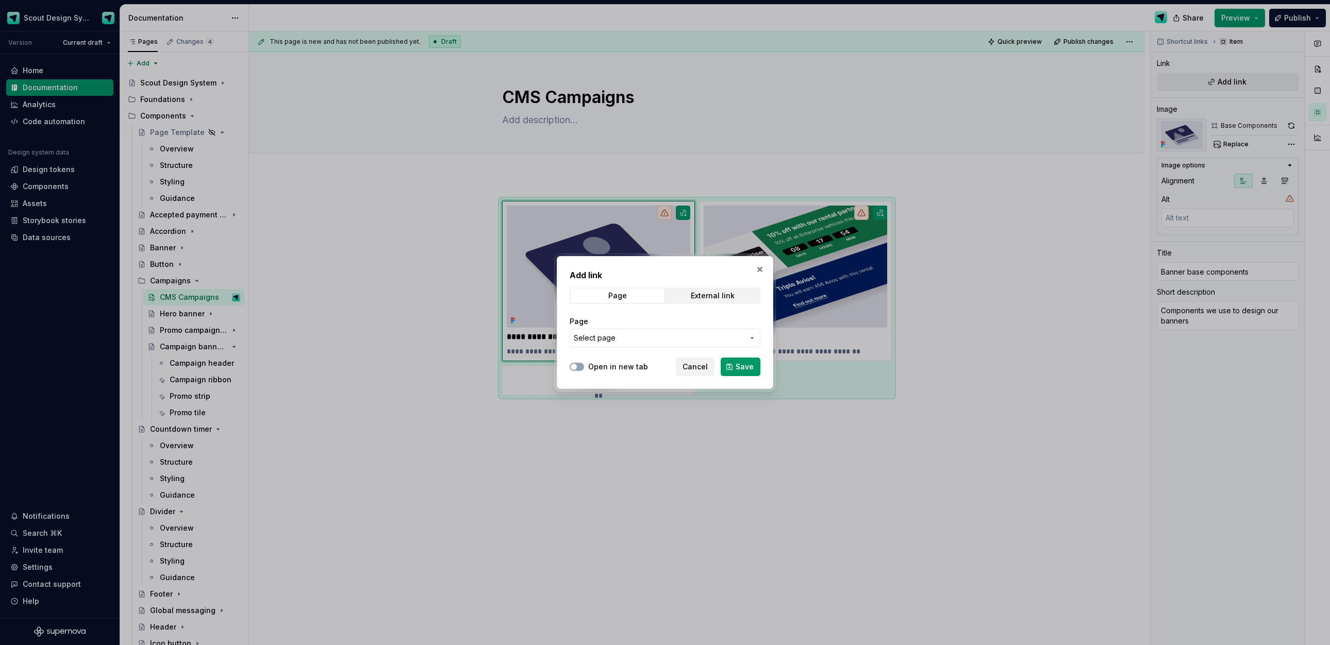
click at [632, 332] on button "Select page" at bounding box center [665, 338] width 191 height 19
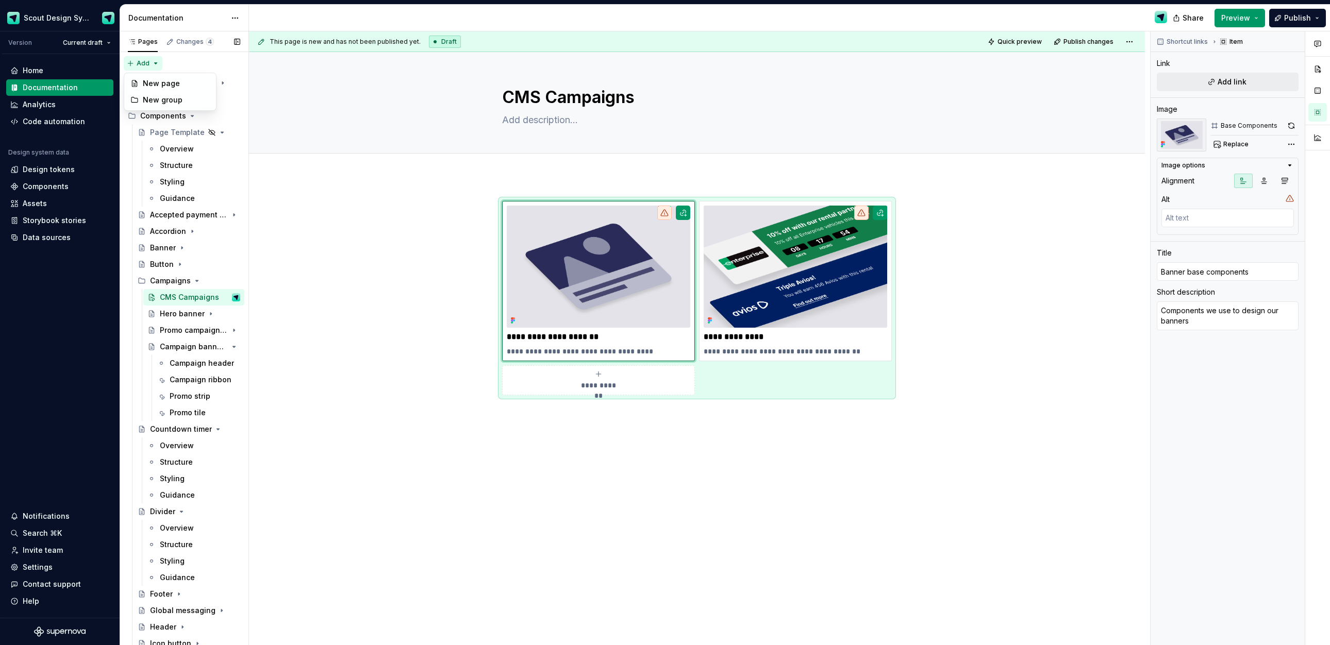
click at [157, 62] on div "Pages Changes 4 Add Accessibility guide for tree Page tree. Navigate the tree w…" at bounding box center [184, 340] width 129 height 619
click at [164, 96] on div "New group" at bounding box center [176, 100] width 67 height 10
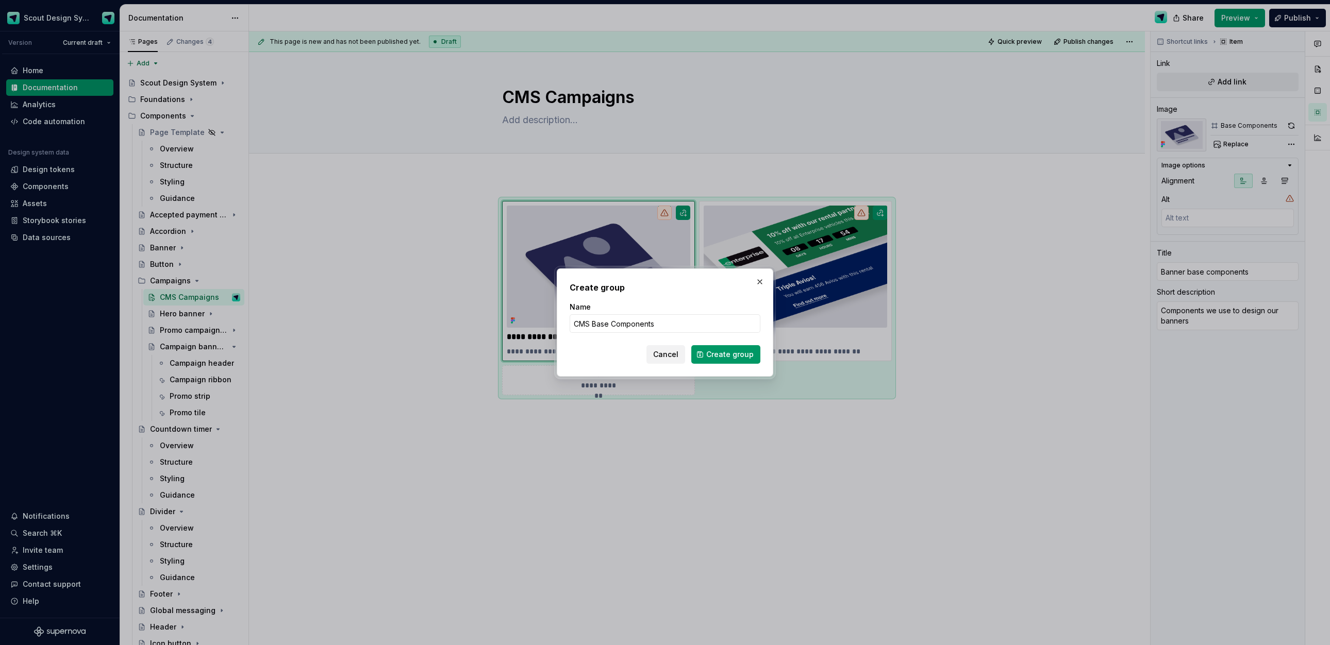
click at [739, 354] on span "Create group" at bounding box center [729, 354] width 47 height 10
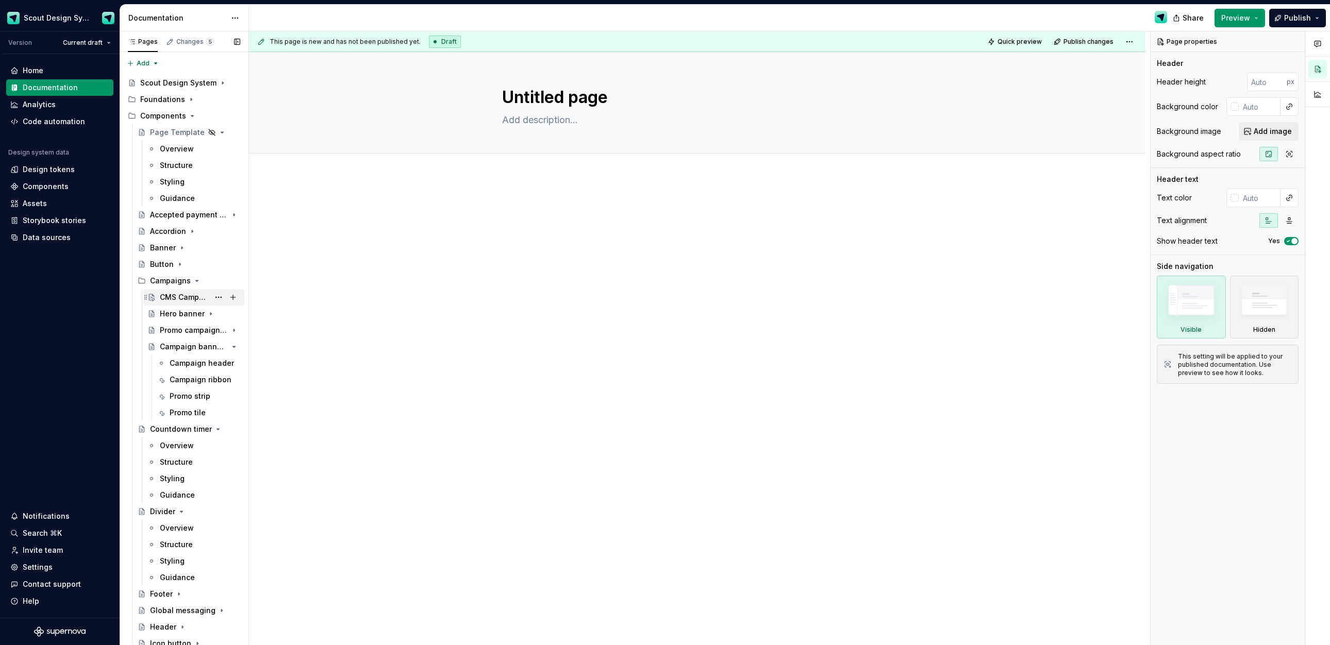
click at [185, 300] on div "CMS Campaigns" at bounding box center [184, 297] width 49 height 10
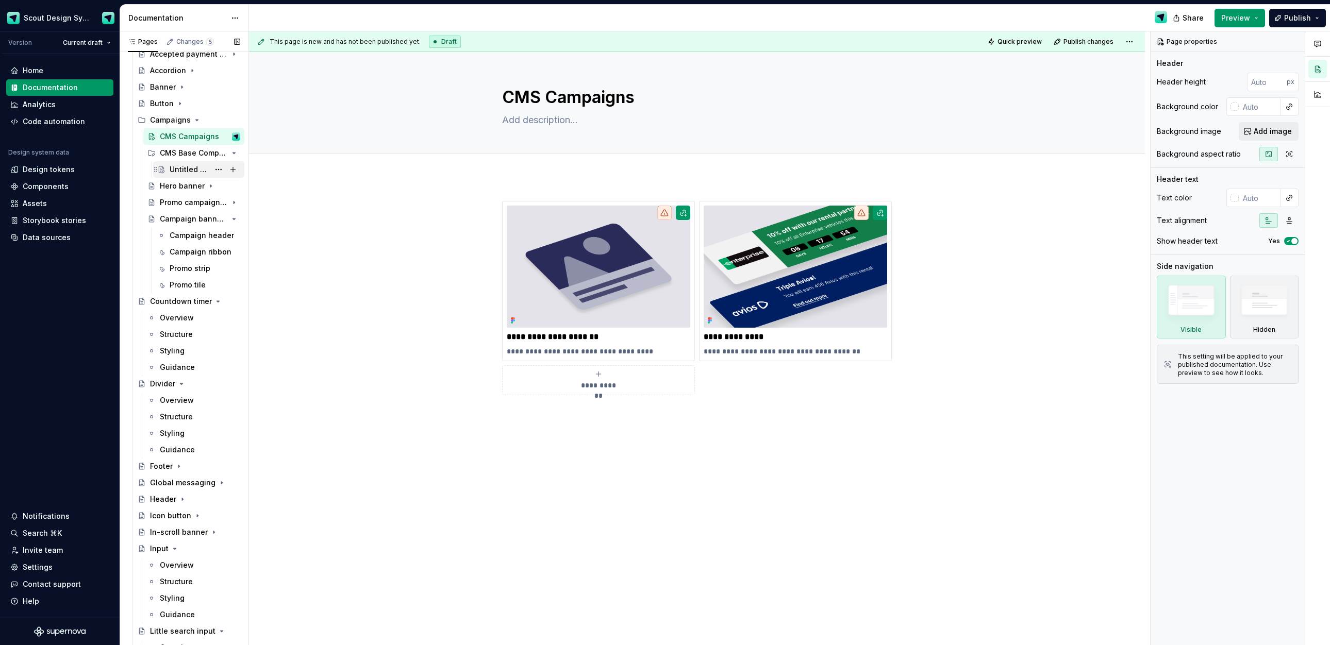
scroll to position [158, 0]
click at [222, 207] on button "Page tree" at bounding box center [218, 205] width 14 height 14
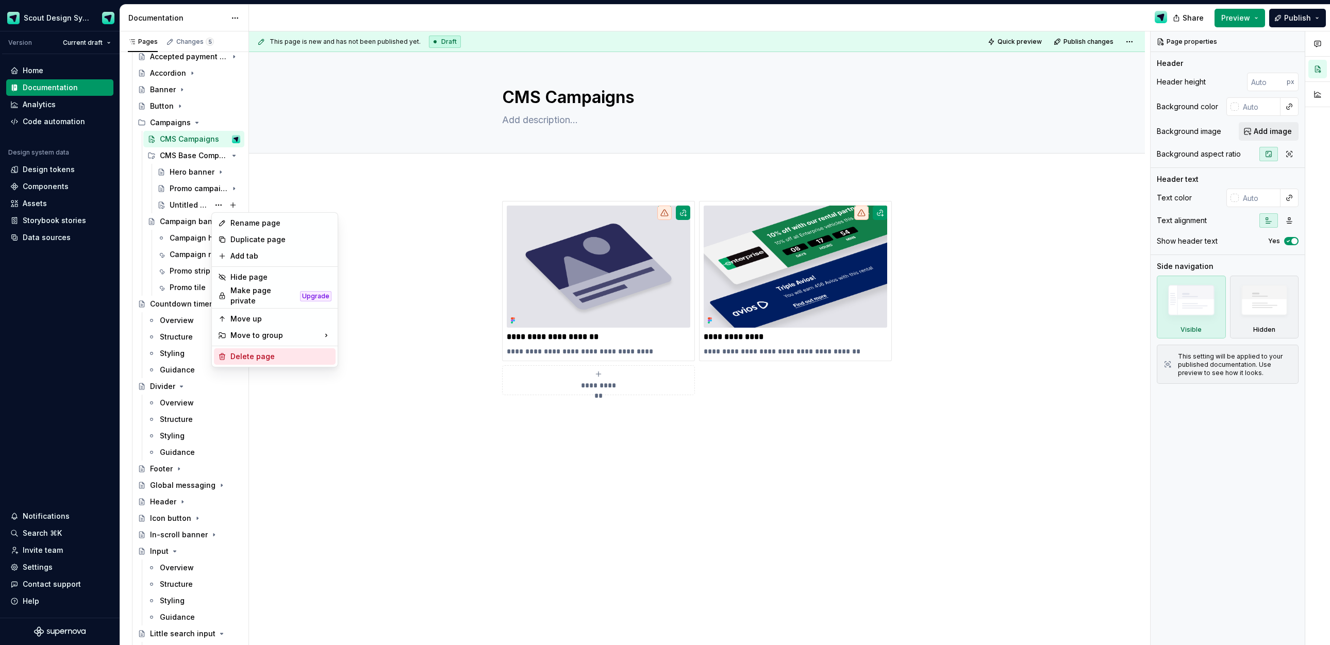
click at [261, 355] on div "Delete page" at bounding box center [280, 357] width 101 height 10
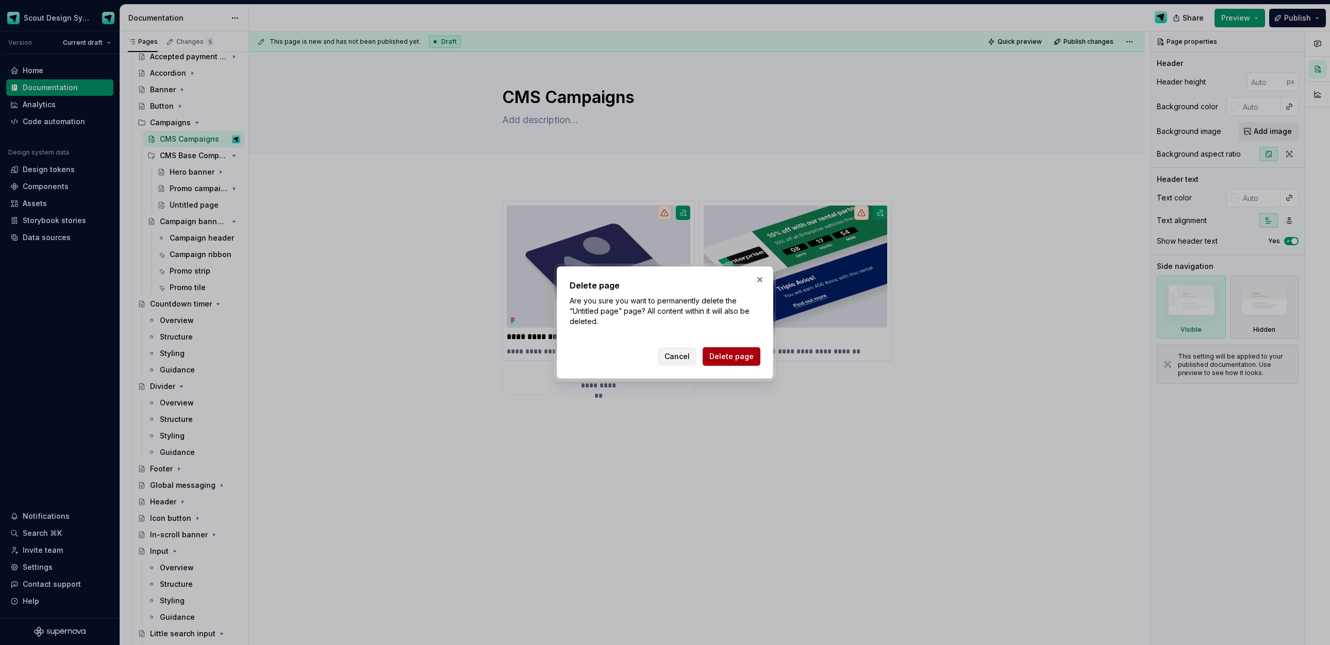
click at [722, 359] on span "Delete page" at bounding box center [731, 357] width 44 height 10
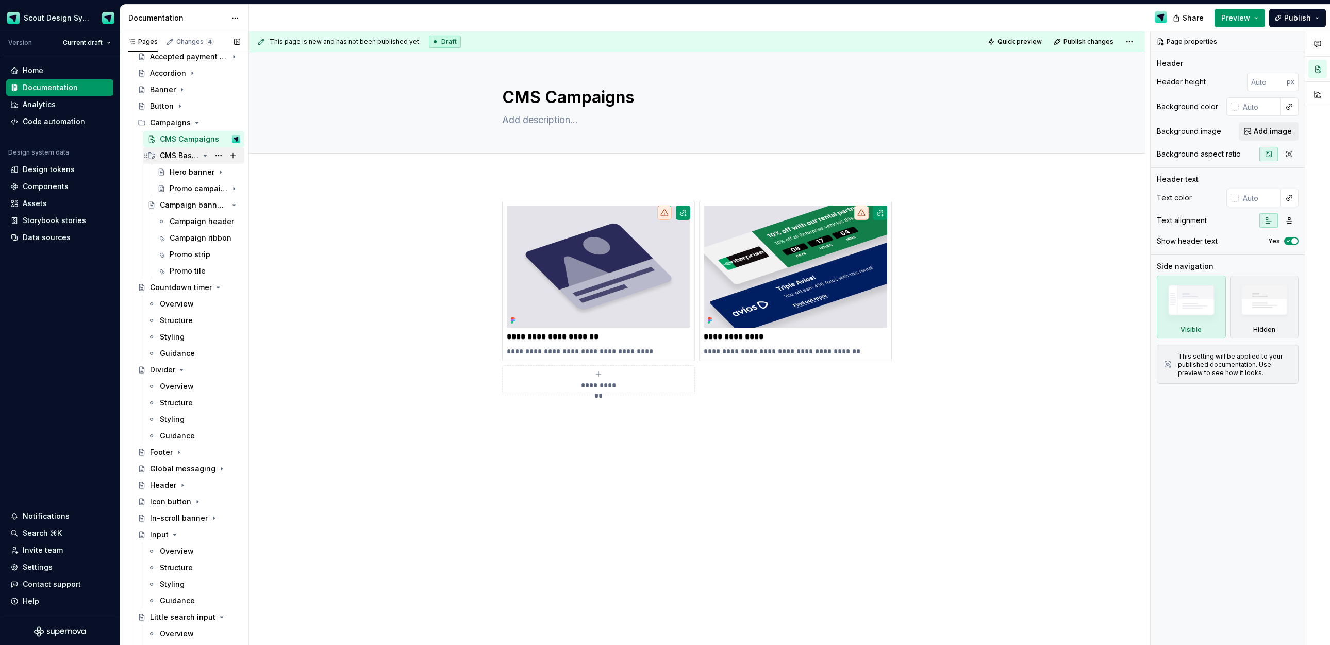
click at [182, 159] on div "CMS Base Components" at bounding box center [179, 156] width 39 height 10
click at [195, 157] on div "CMS Base Components" at bounding box center [179, 156] width 39 height 10
click at [221, 158] on button "Page tree" at bounding box center [218, 155] width 14 height 14
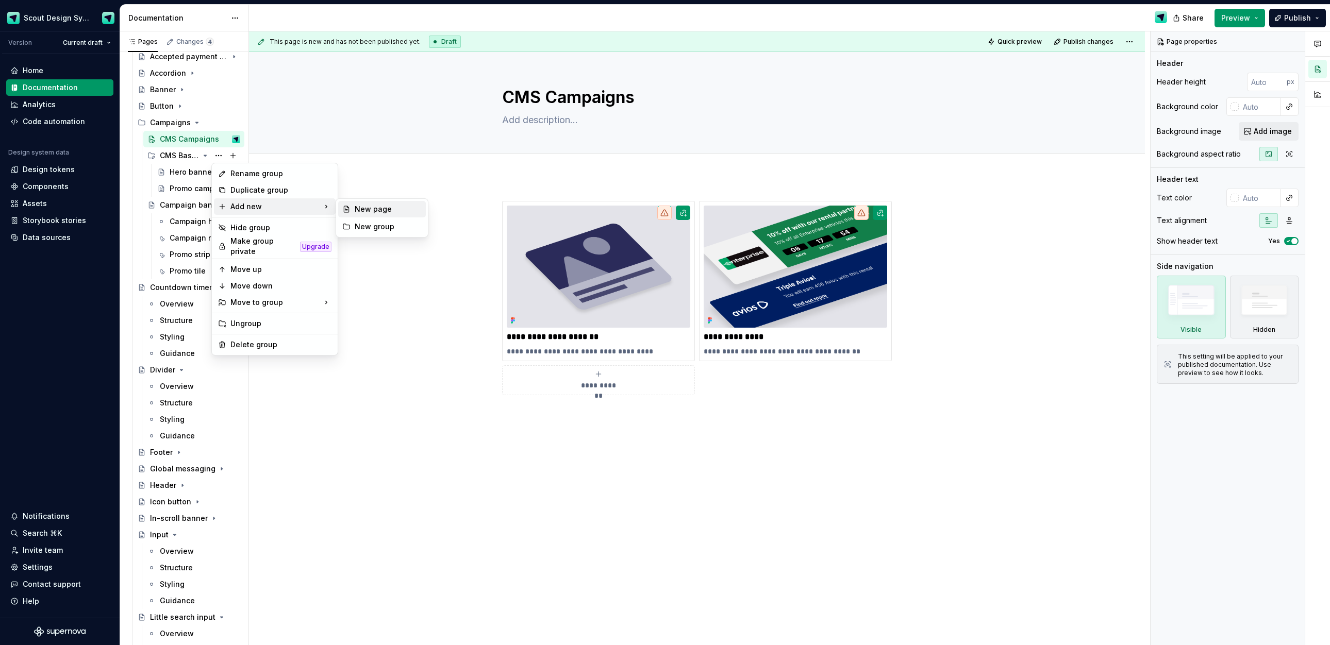
click at [375, 207] on div "New page" at bounding box center [388, 209] width 67 height 10
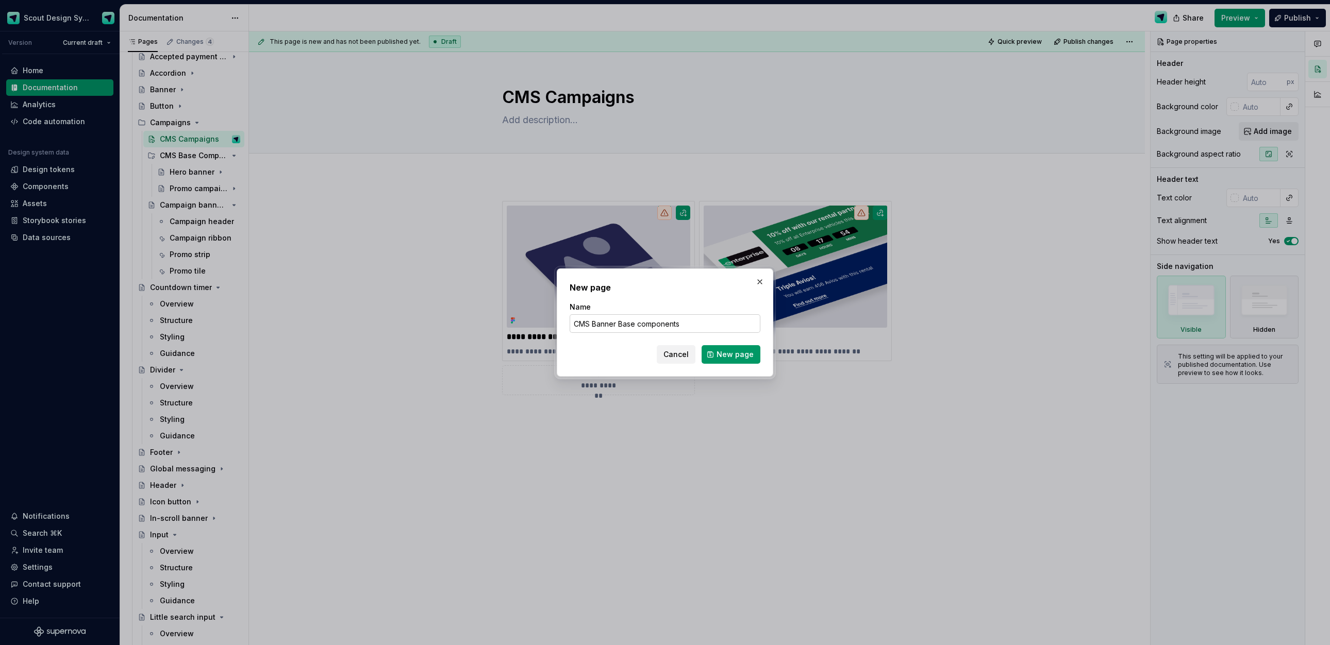
click at [622, 324] on input "CMS Banner Base components" at bounding box center [665, 323] width 191 height 19
click at [597, 322] on input "CMS Banner base components" at bounding box center [665, 323] width 191 height 19
click at [730, 353] on span "New page" at bounding box center [735, 354] width 37 height 10
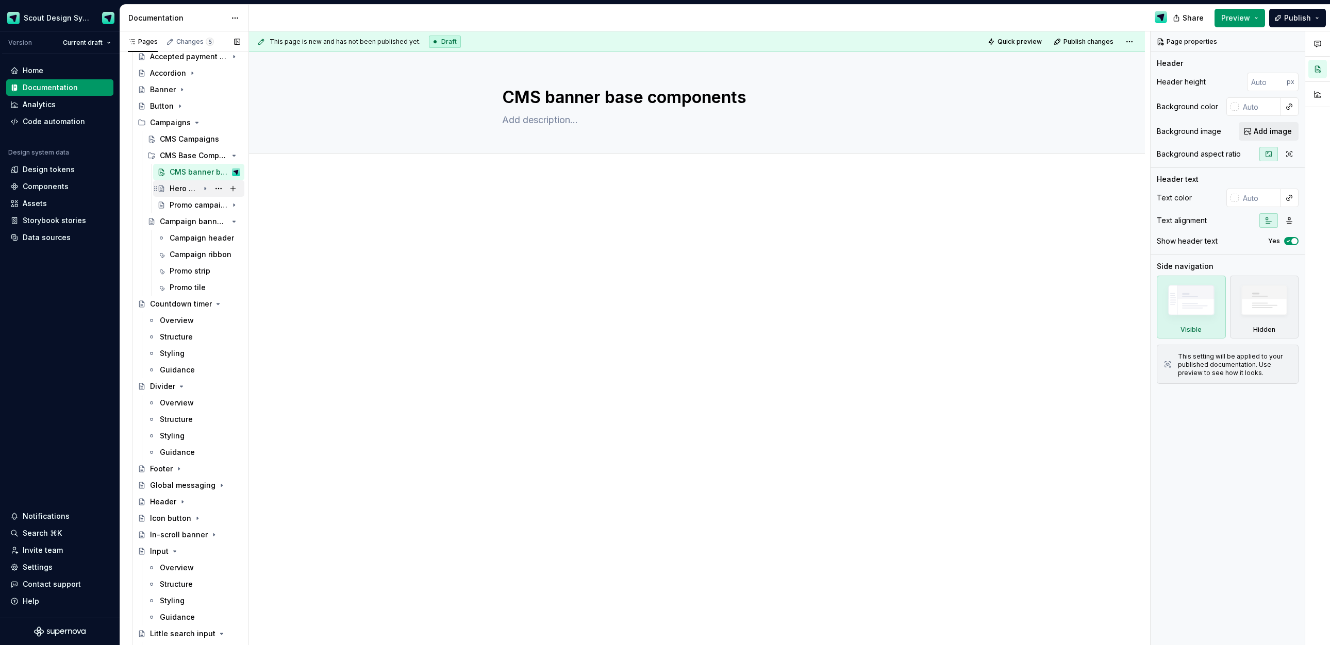
click at [173, 189] on div "Hero banner" at bounding box center [184, 189] width 29 height 10
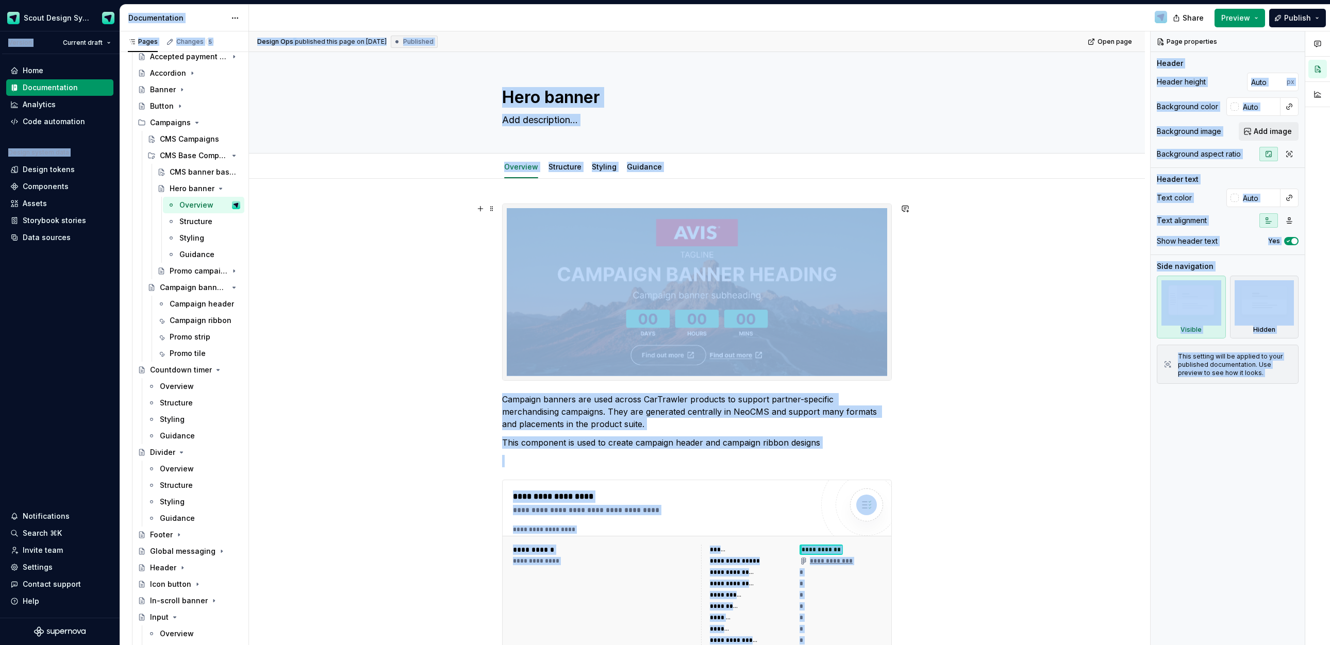
click at [467, 291] on div "**********" at bounding box center [697, 557] width 896 height 756
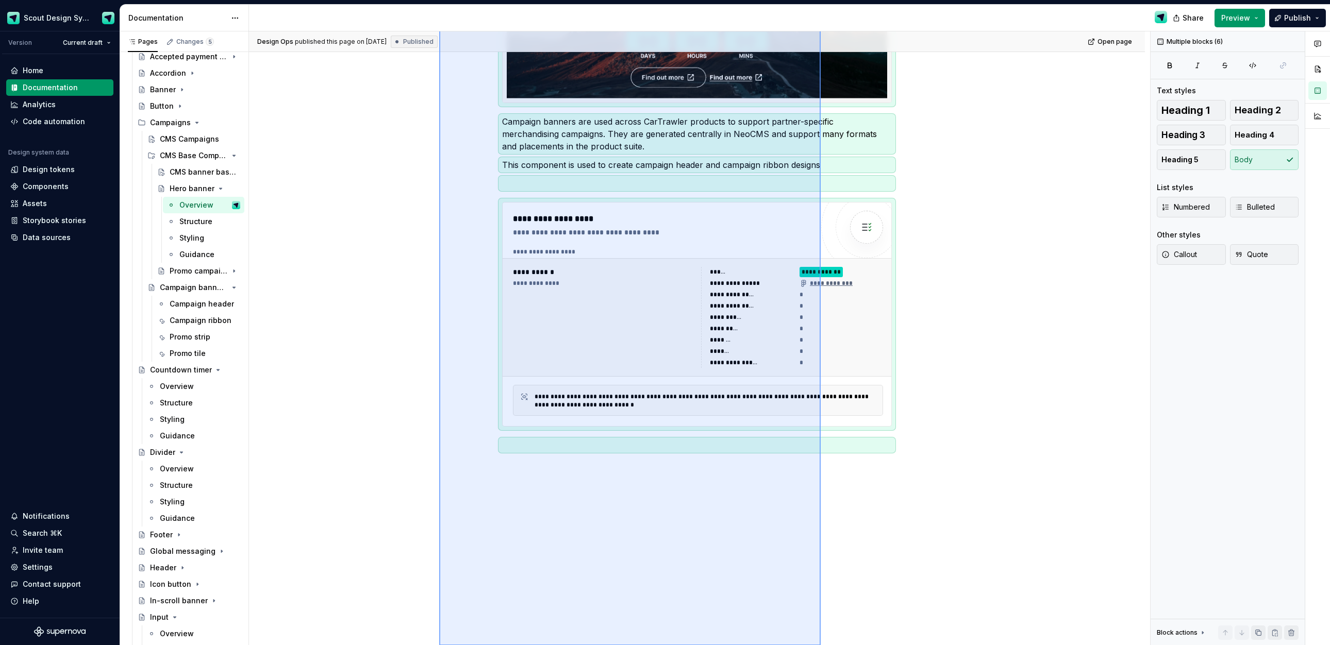
scroll to position [289, 0]
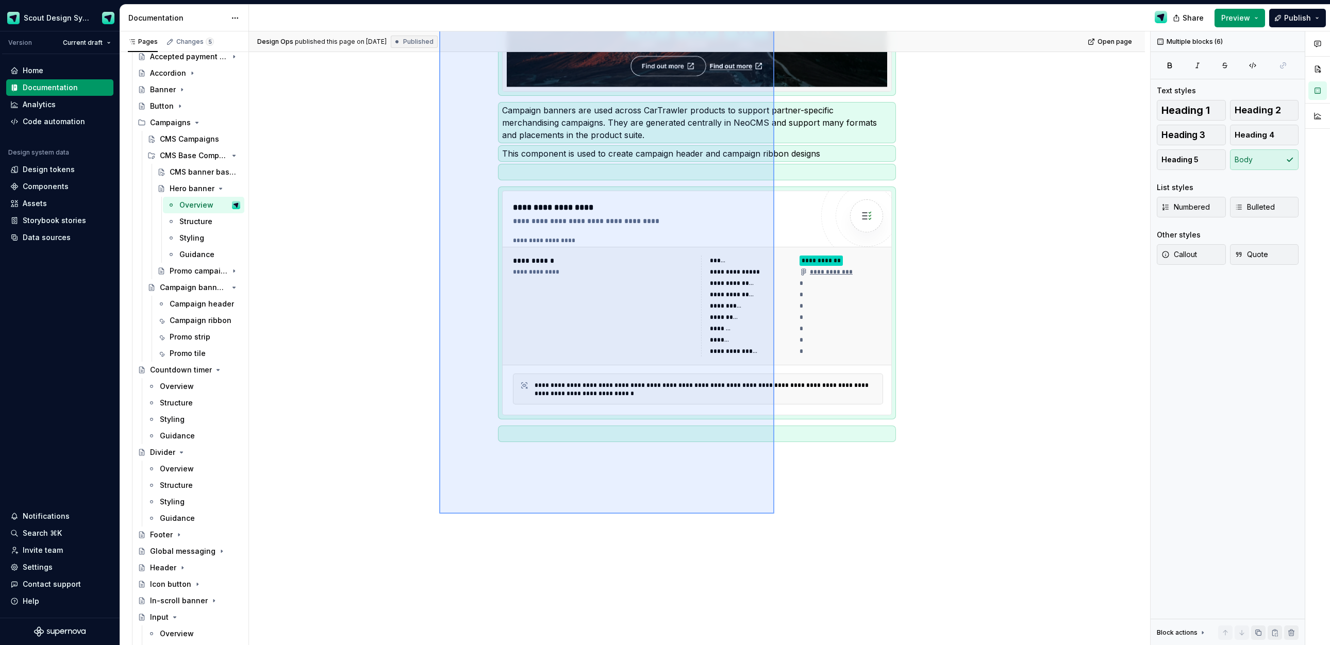
drag, startPoint x: 638, startPoint y: 466, endPoint x: 695, endPoint y: 493, distance: 63.2
click at [774, 514] on div "**********" at bounding box center [699, 338] width 901 height 614
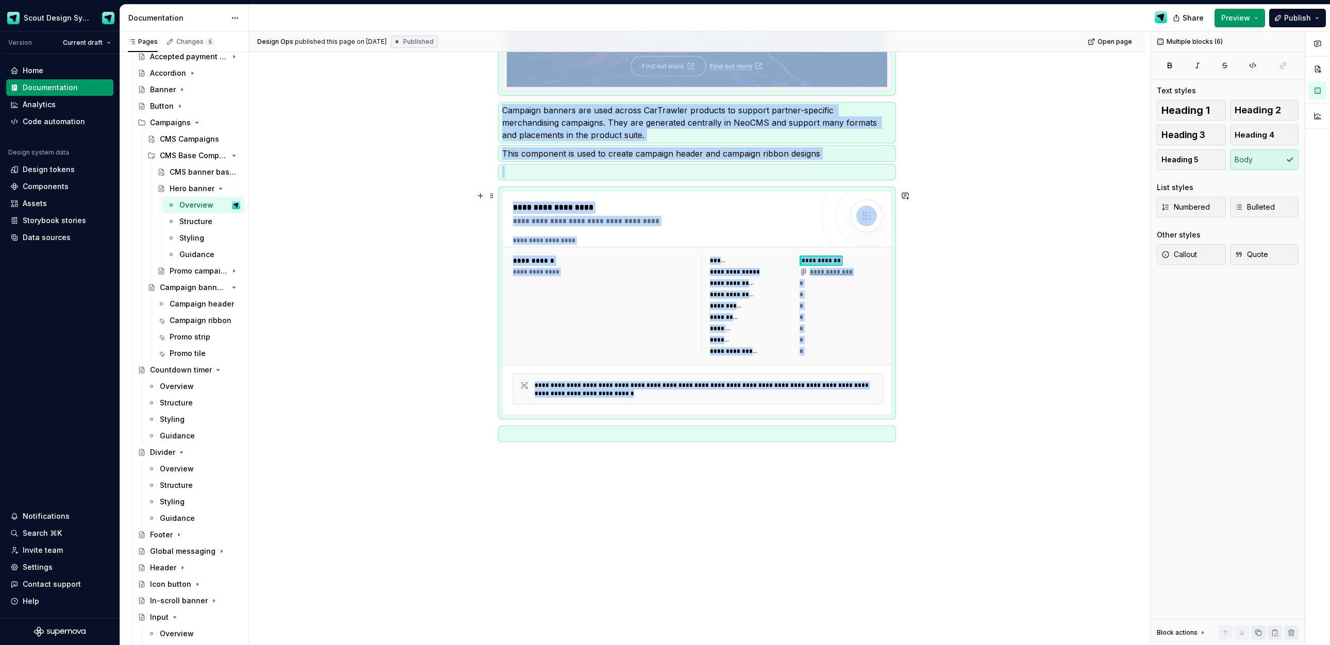
scroll to position [0, 0]
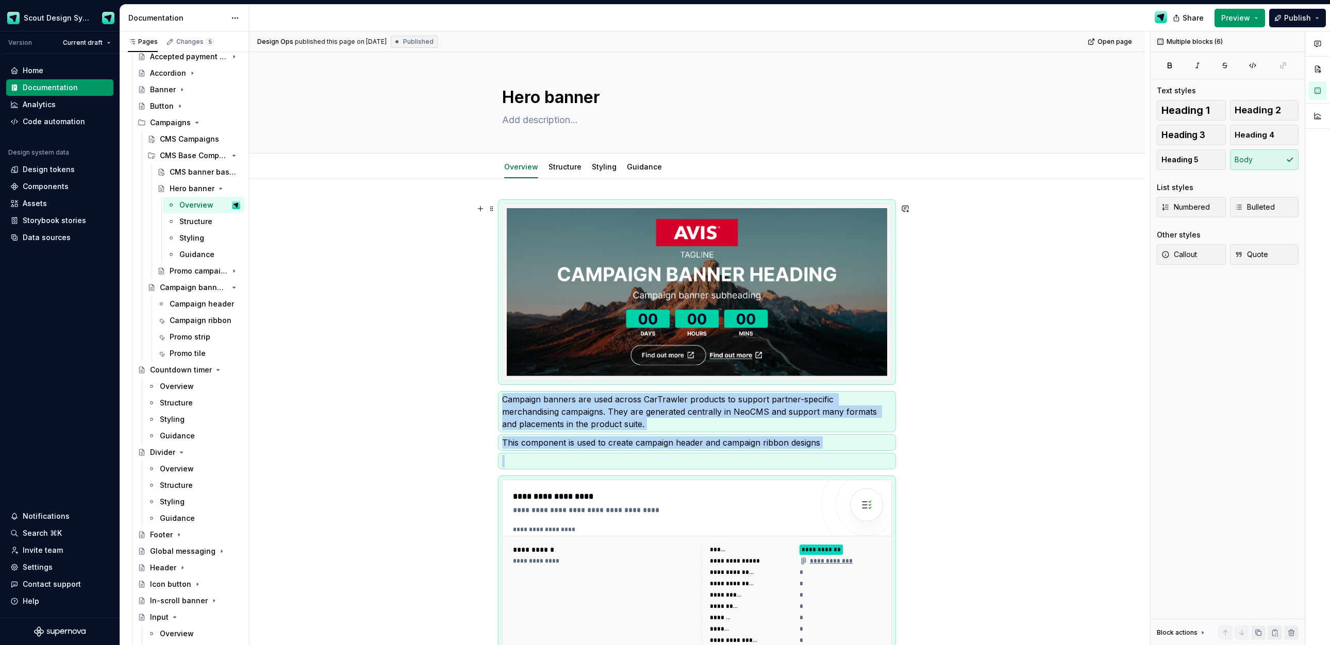
click at [414, 251] on div "**********" at bounding box center [697, 557] width 896 height 756
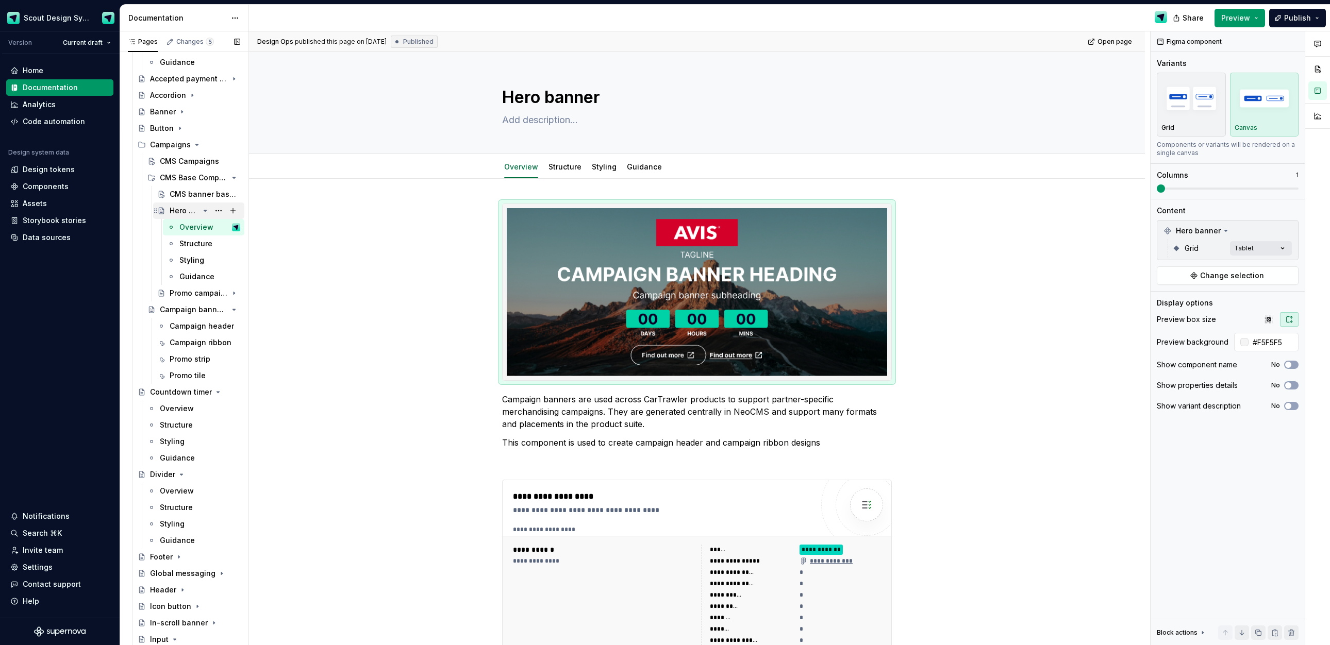
scroll to position [128, 0]
click at [0, 0] on button "Page tree" at bounding box center [0, 0] width 0 height 0
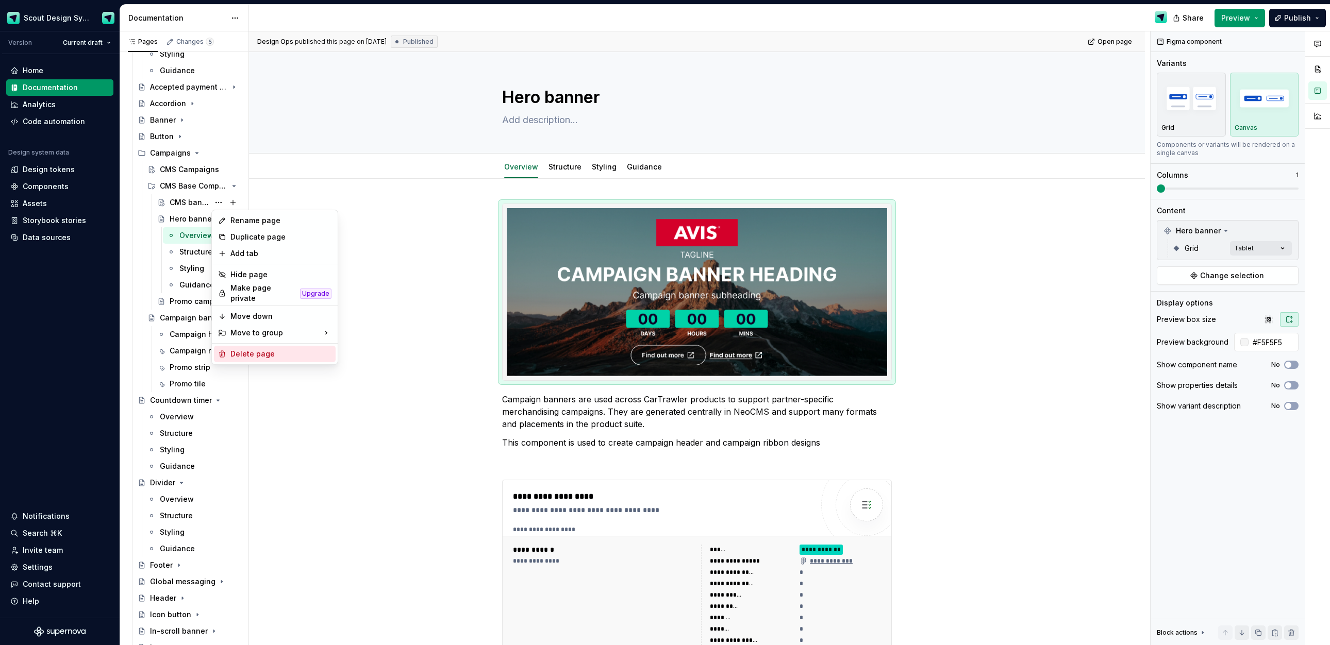
click at [276, 351] on div "Delete page" at bounding box center [280, 354] width 101 height 10
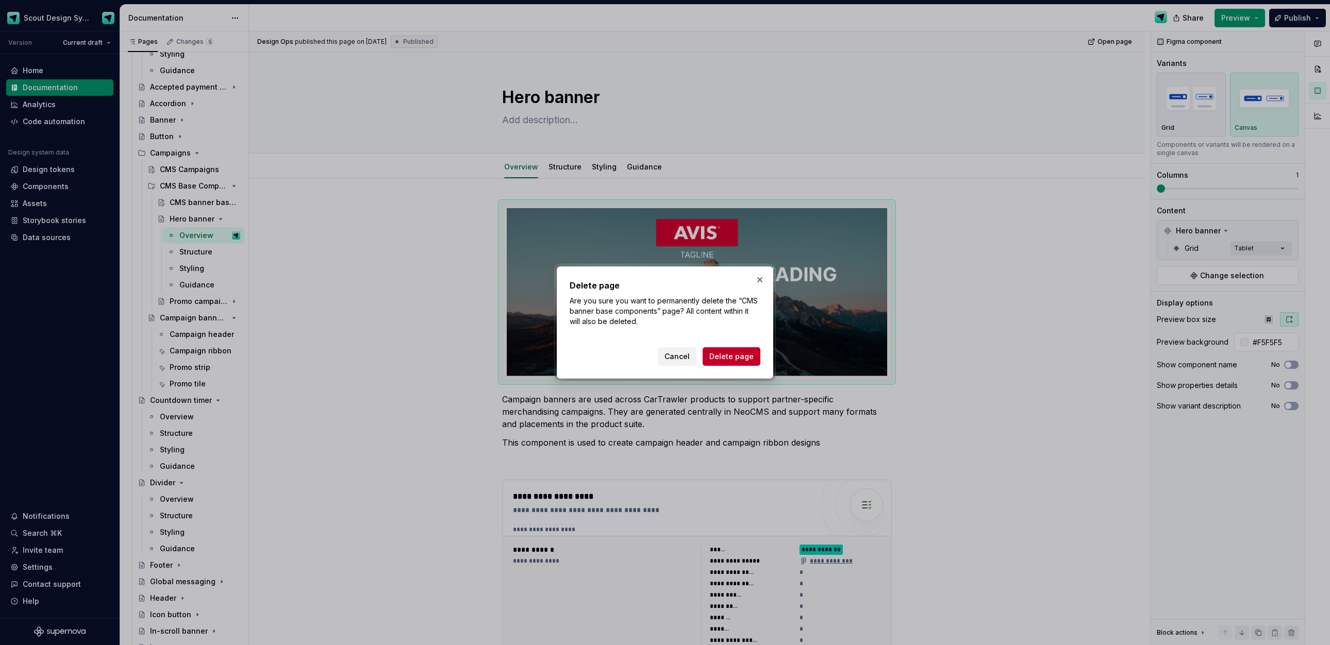
click at [722, 354] on span "Delete page" at bounding box center [731, 357] width 44 height 10
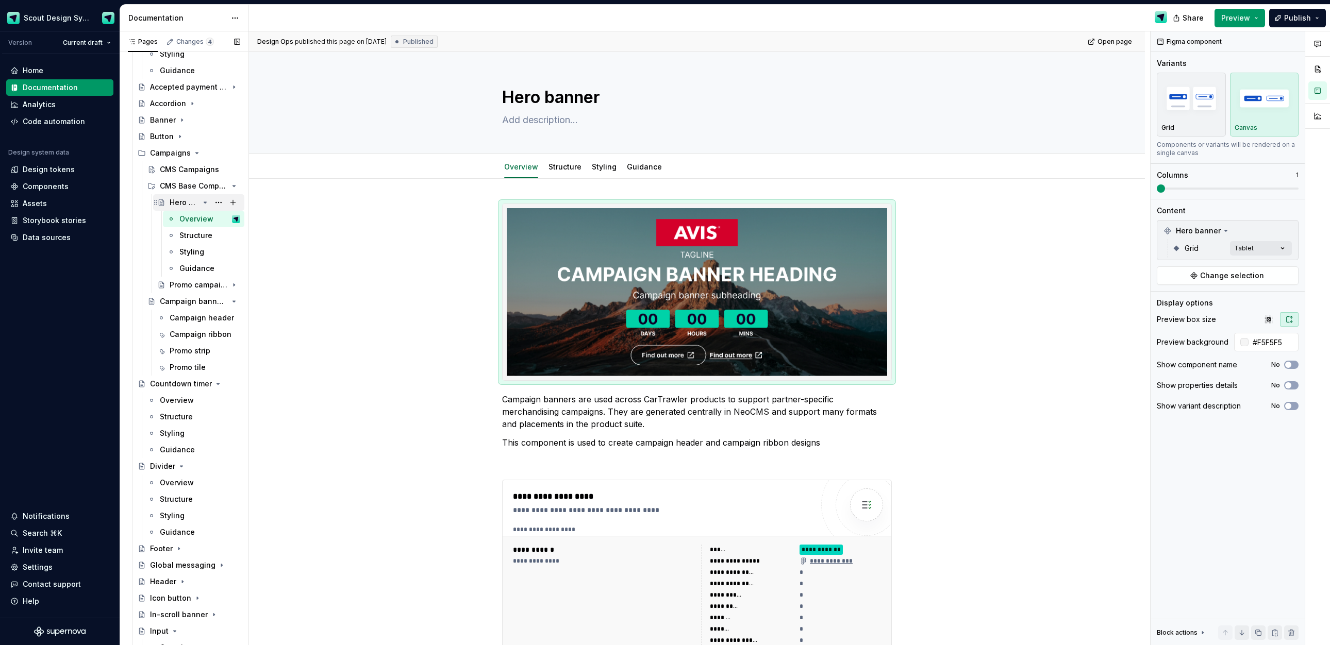
click at [206, 204] on icon "Page tree" at bounding box center [205, 202] width 8 height 8
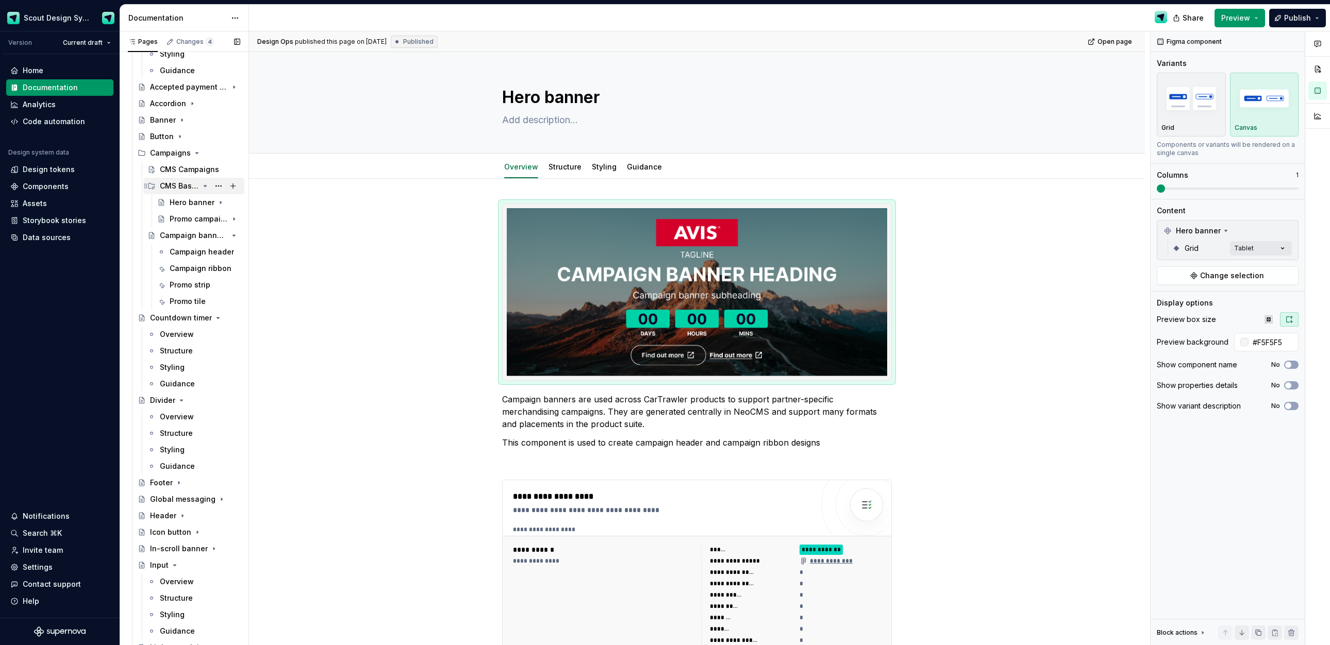
click at [196, 187] on div "CMS Base Components" at bounding box center [179, 186] width 39 height 10
click at [180, 187] on div "CMS Base Components" at bounding box center [179, 186] width 39 height 10
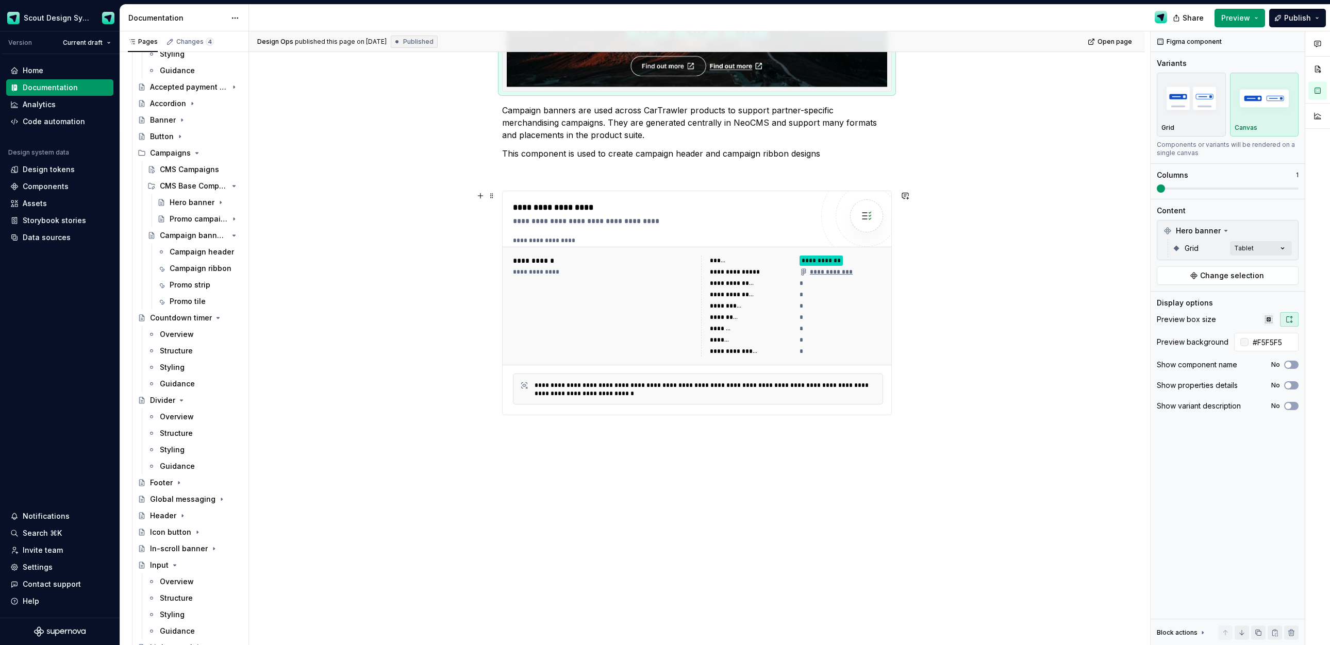
scroll to position [0, 0]
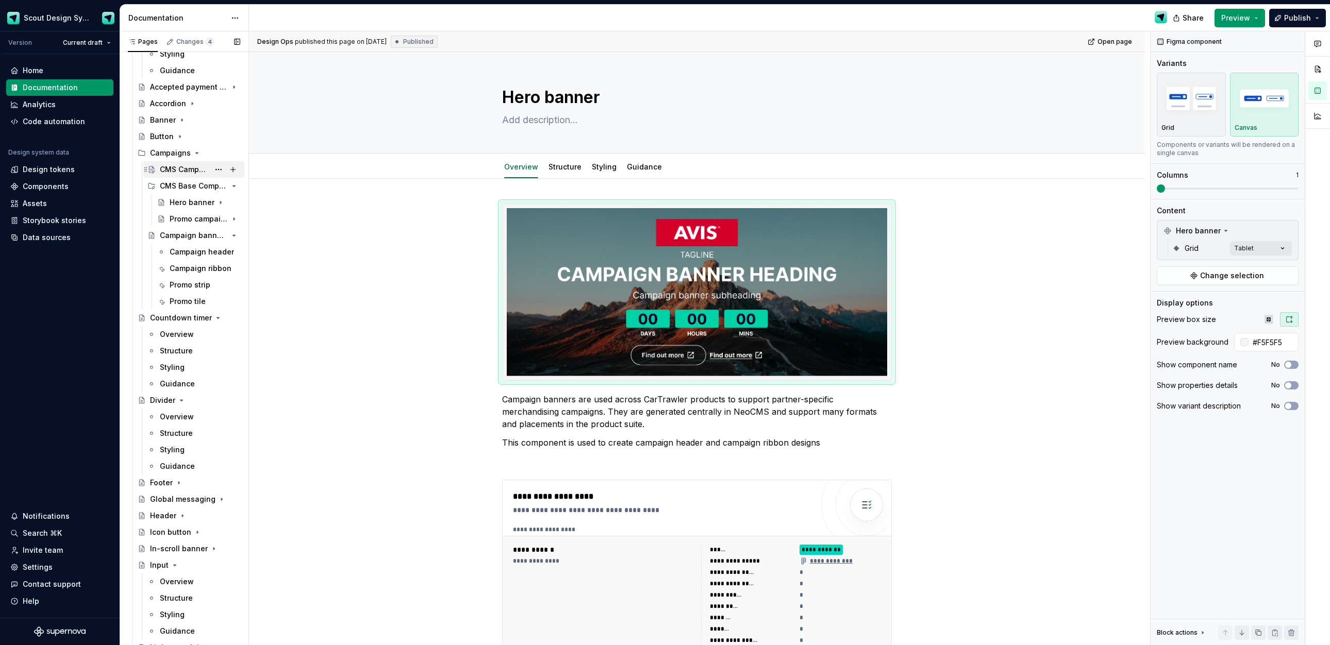
click at [177, 170] on div "CMS Campaigns" at bounding box center [184, 169] width 49 height 10
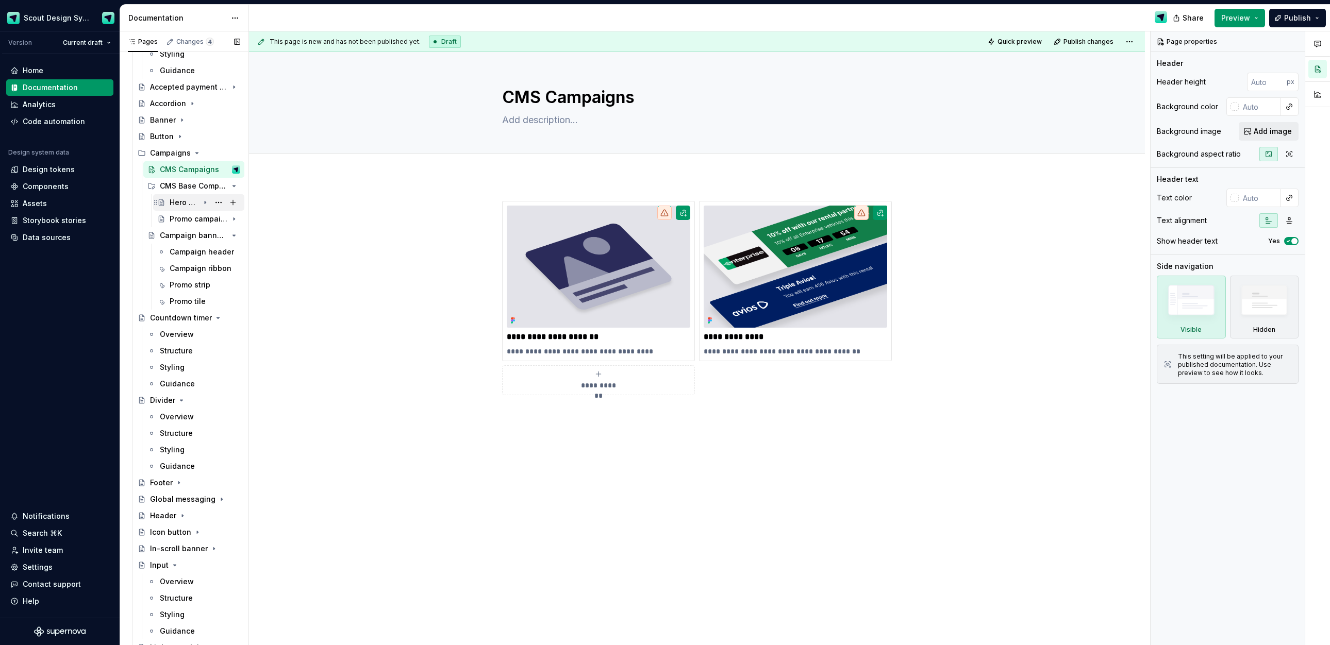
click at [201, 203] on icon "Page tree" at bounding box center [205, 202] width 8 height 8
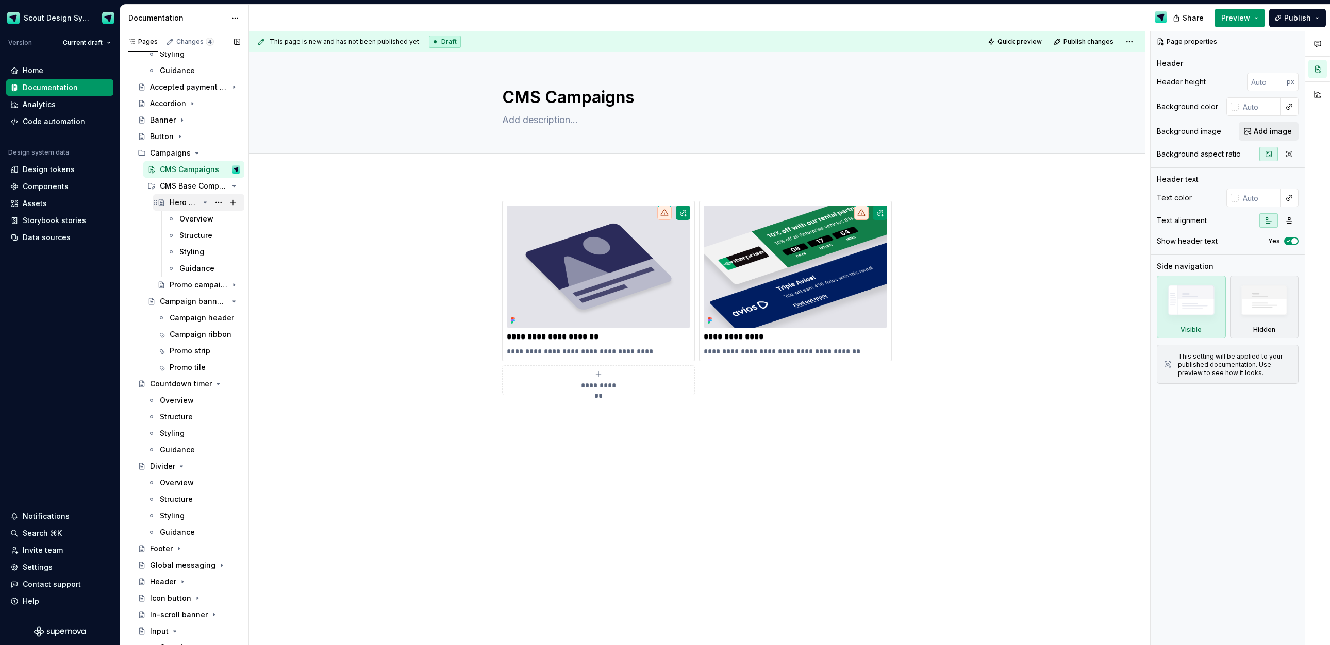
click at [205, 202] on icon "Page tree" at bounding box center [205, 202] width 3 height 1
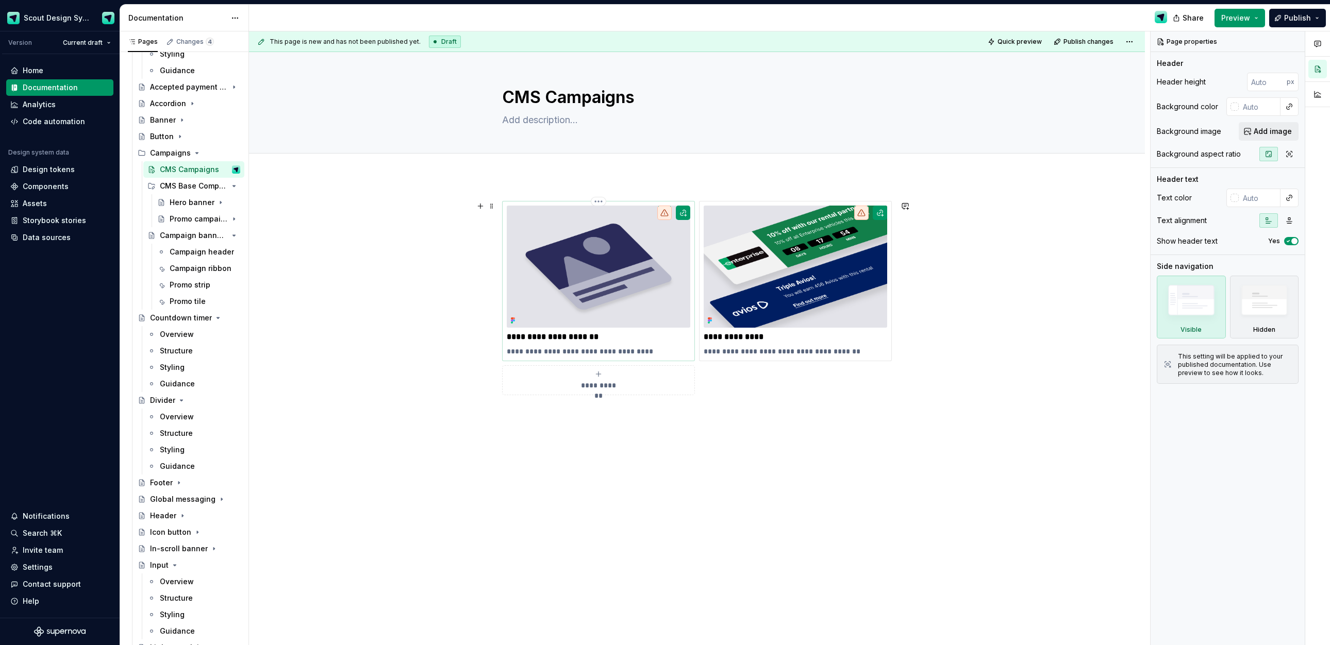
click at [641, 281] on img at bounding box center [599, 267] width 184 height 122
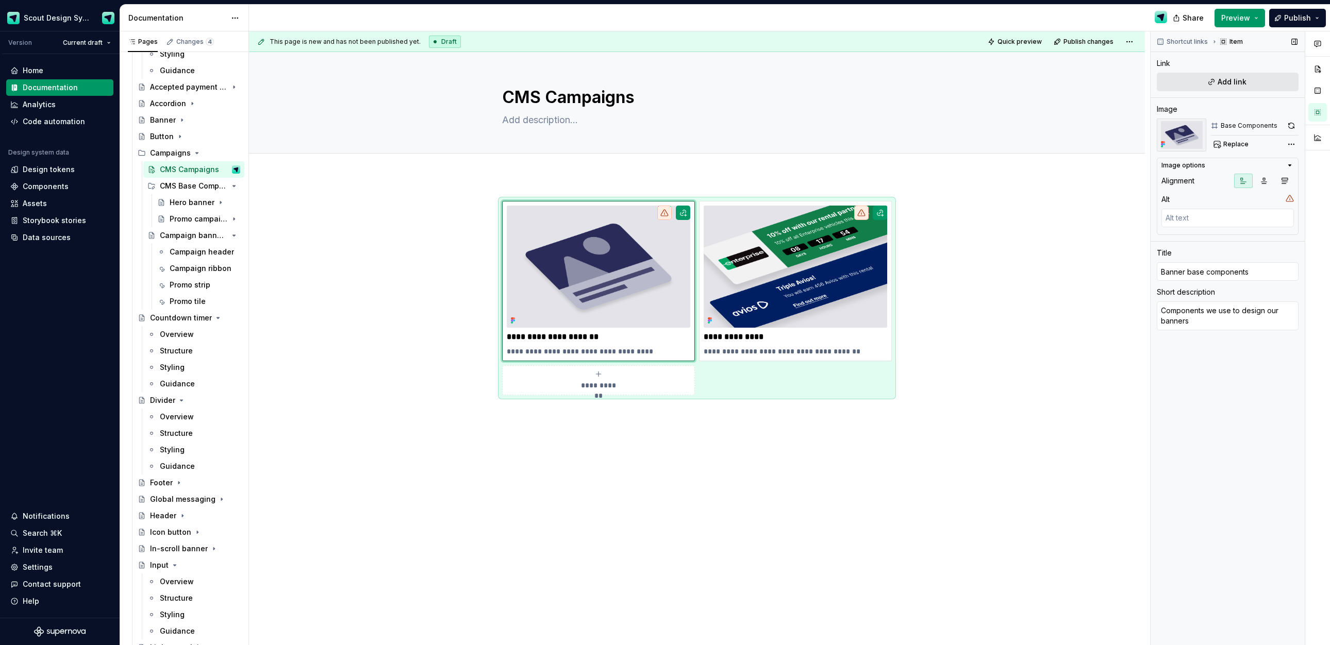
click at [1223, 78] on span "Add link" at bounding box center [1232, 82] width 29 height 10
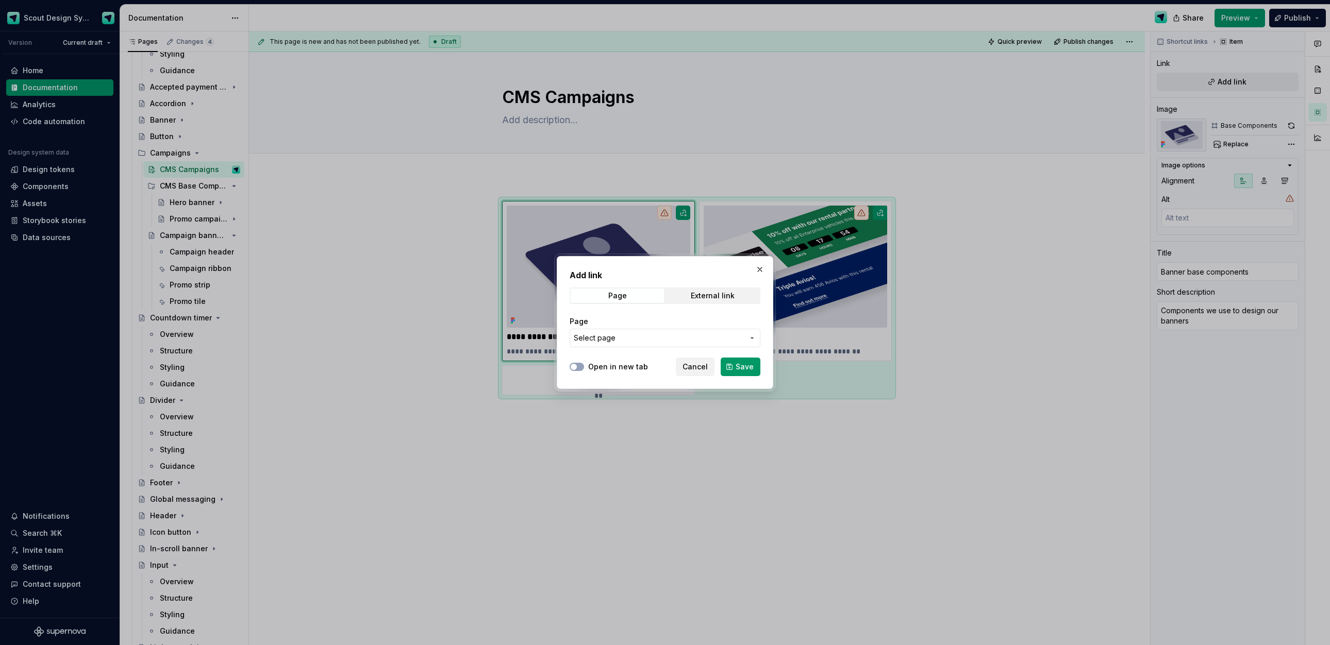
click at [624, 339] on span "Select page" at bounding box center [659, 338] width 170 height 10
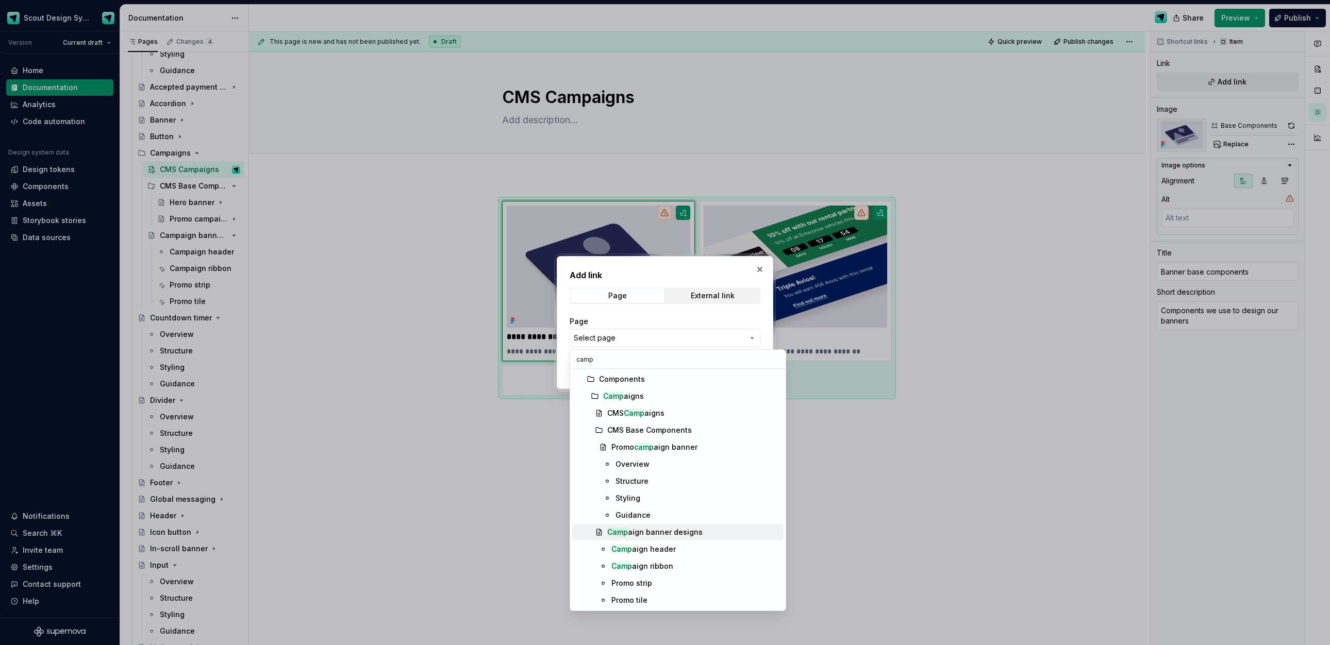
click at [670, 536] on div "Camp aign banner designs" at bounding box center [654, 532] width 95 height 10
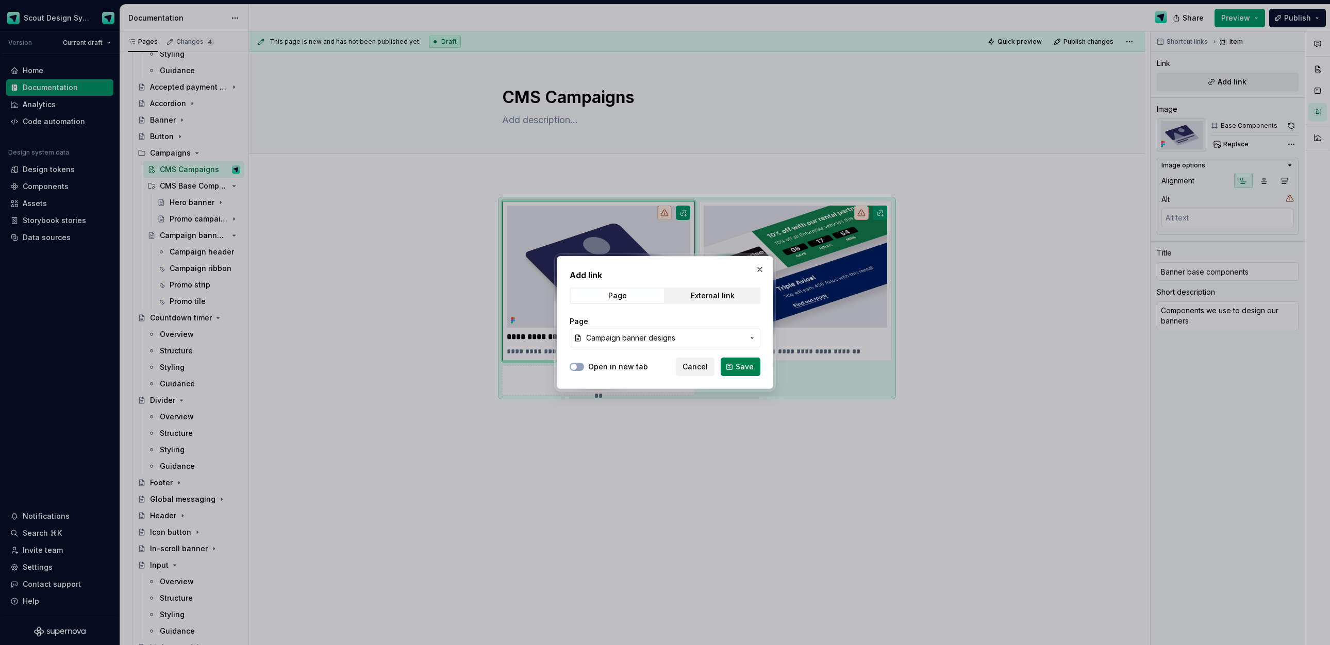
click at [749, 370] on span "Save" at bounding box center [745, 367] width 18 height 10
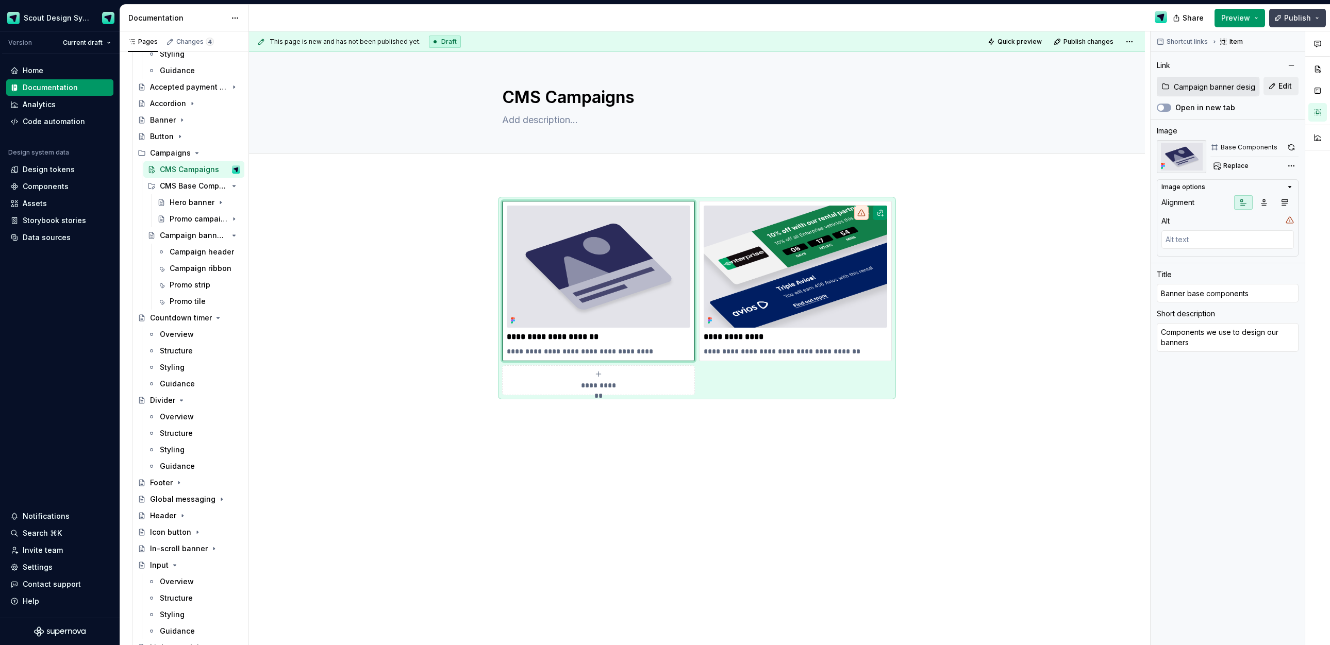
click at [1306, 17] on span "Publish" at bounding box center [1297, 18] width 27 height 10
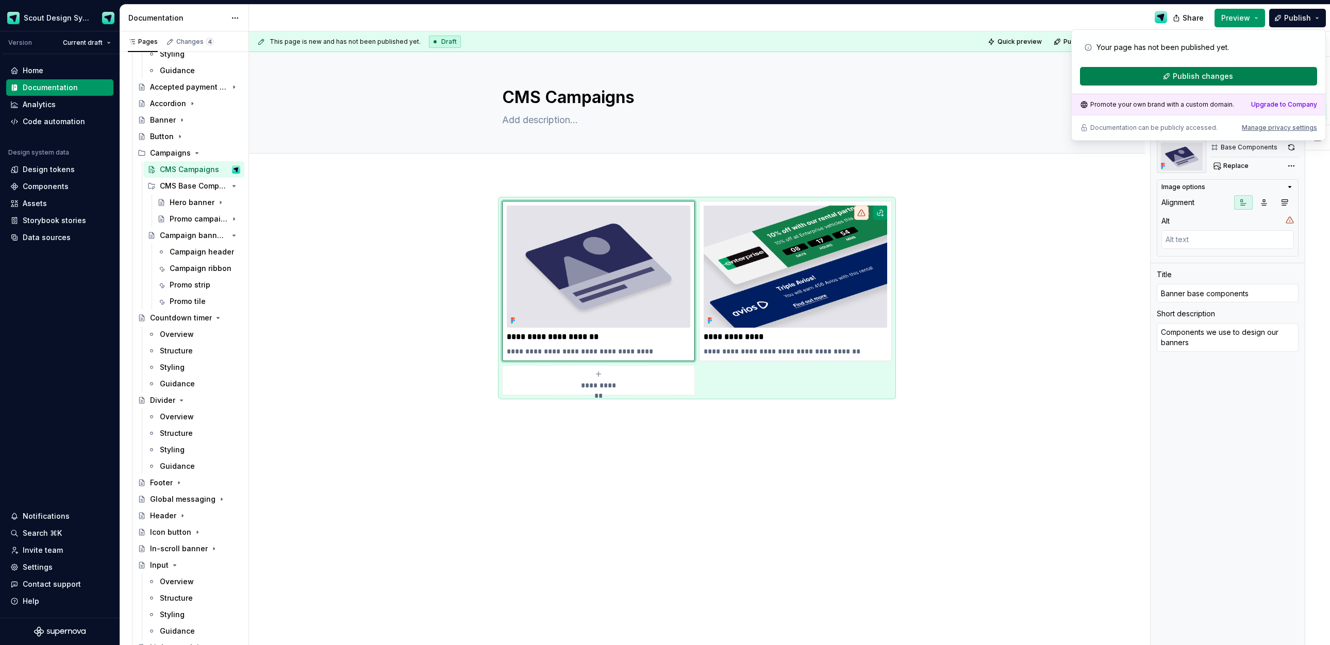
click at [1189, 75] on span "Publish changes" at bounding box center [1203, 76] width 60 height 10
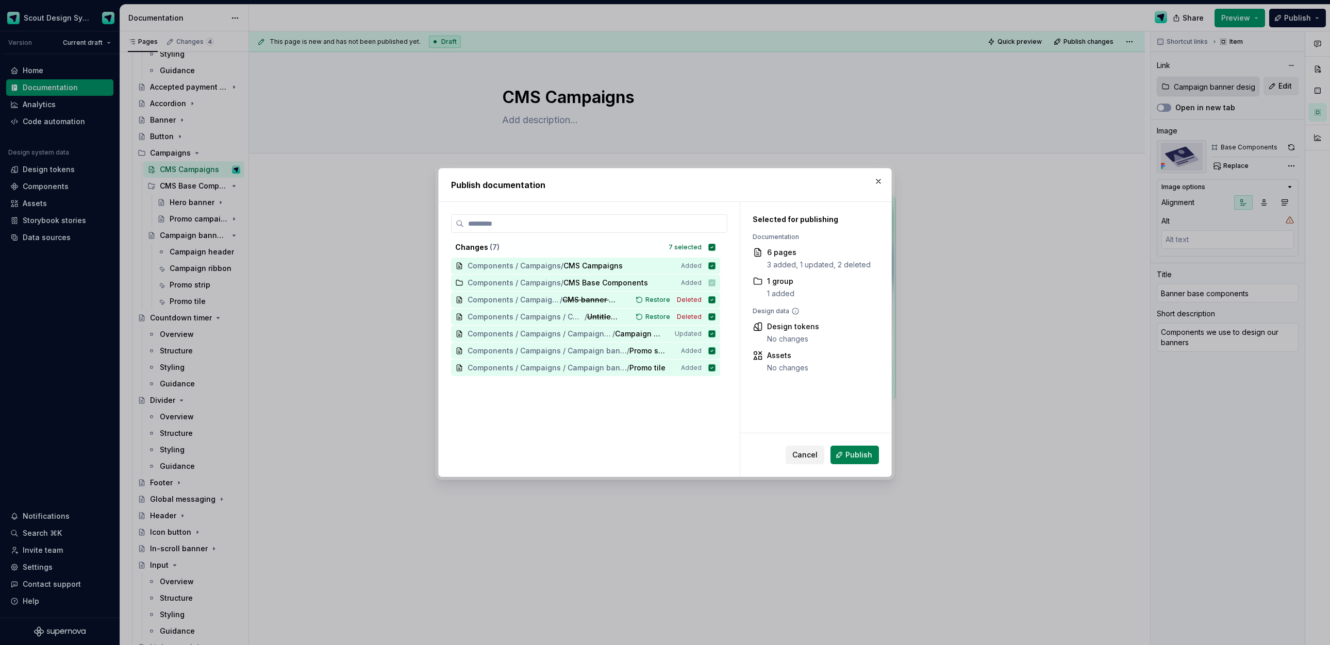
click at [855, 455] on span "Publish" at bounding box center [858, 455] width 27 height 10
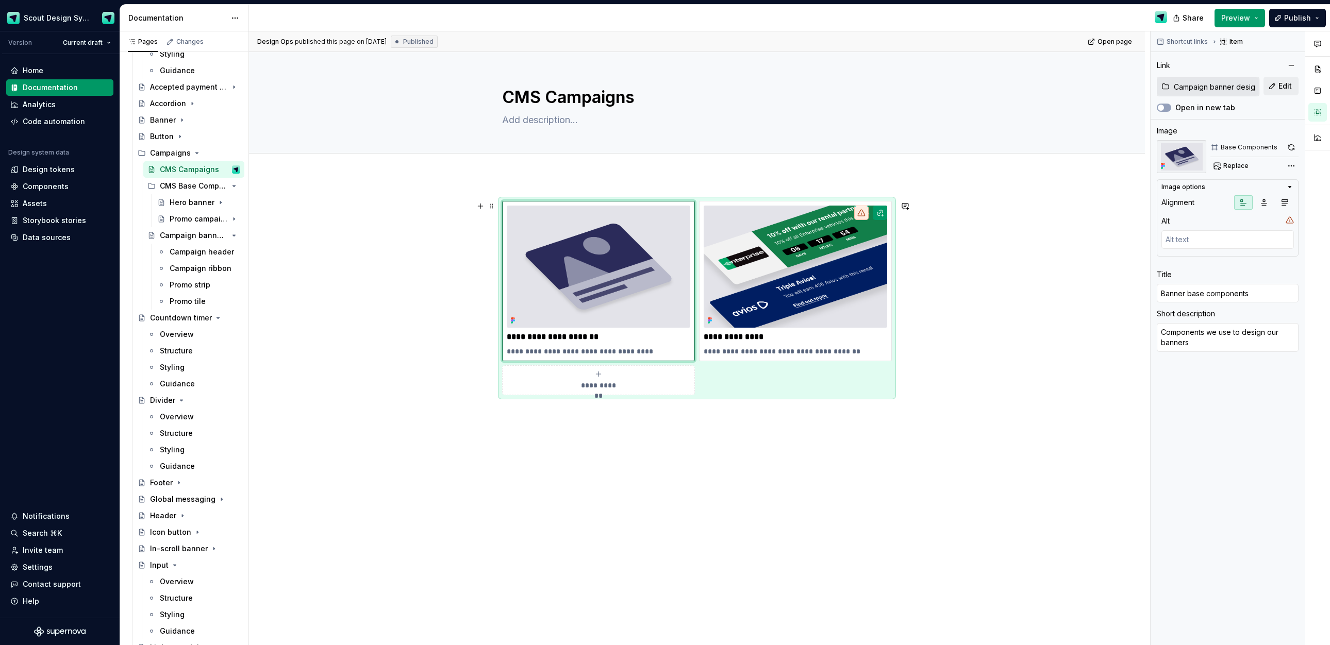
drag, startPoint x: 852, startPoint y: 383, endPoint x: 895, endPoint y: 362, distance: 48.2
click at [852, 383] on div "**********" at bounding box center [697, 298] width 390 height 194
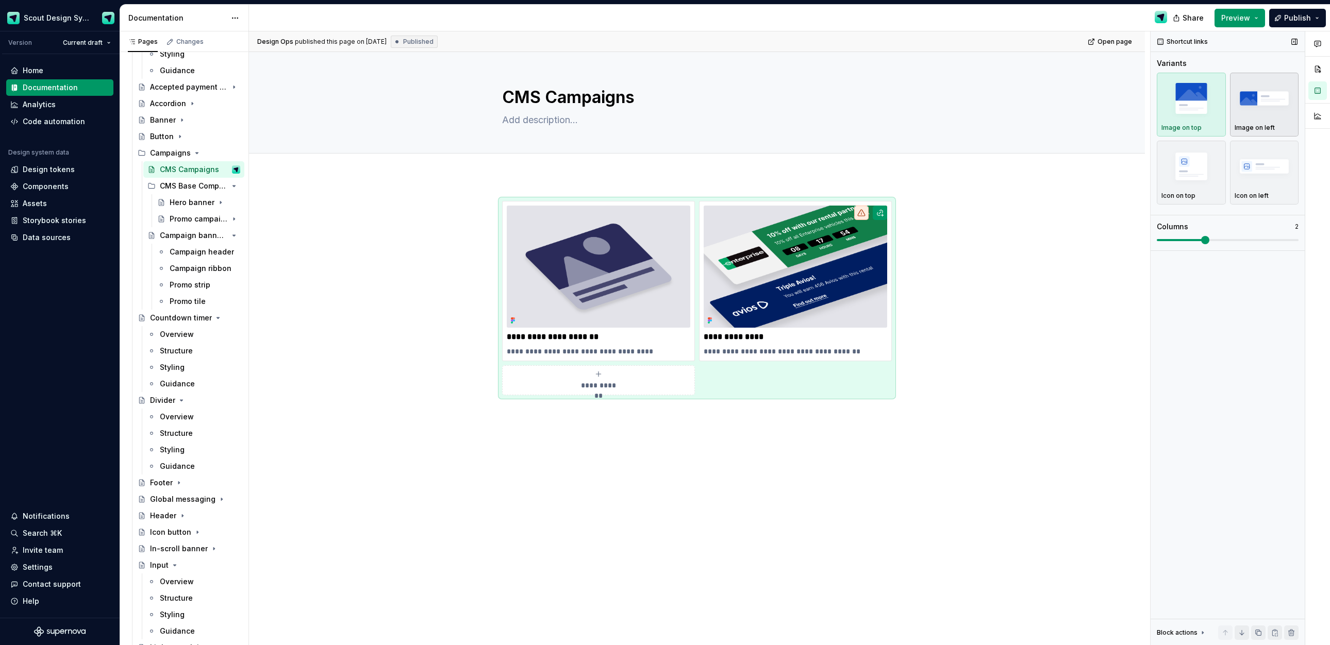
click at [1245, 112] on img "button" at bounding box center [1265, 98] width 60 height 38
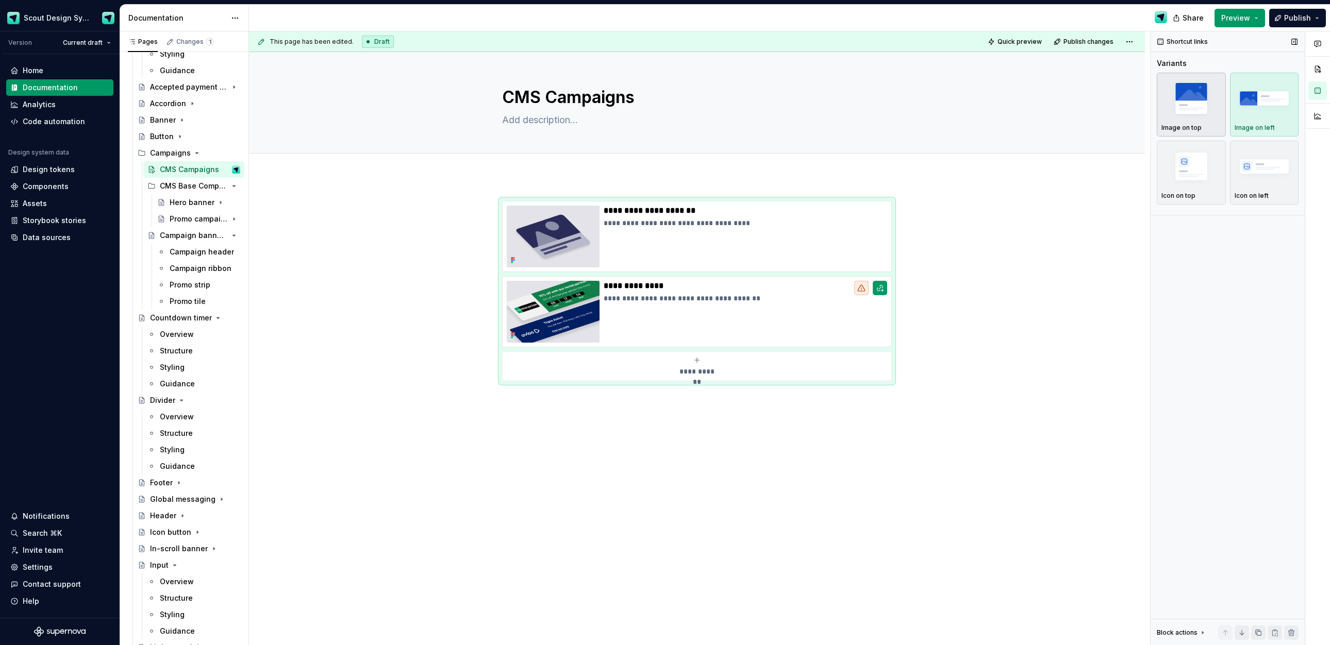
click at [1196, 114] on img "button" at bounding box center [1191, 98] width 60 height 38
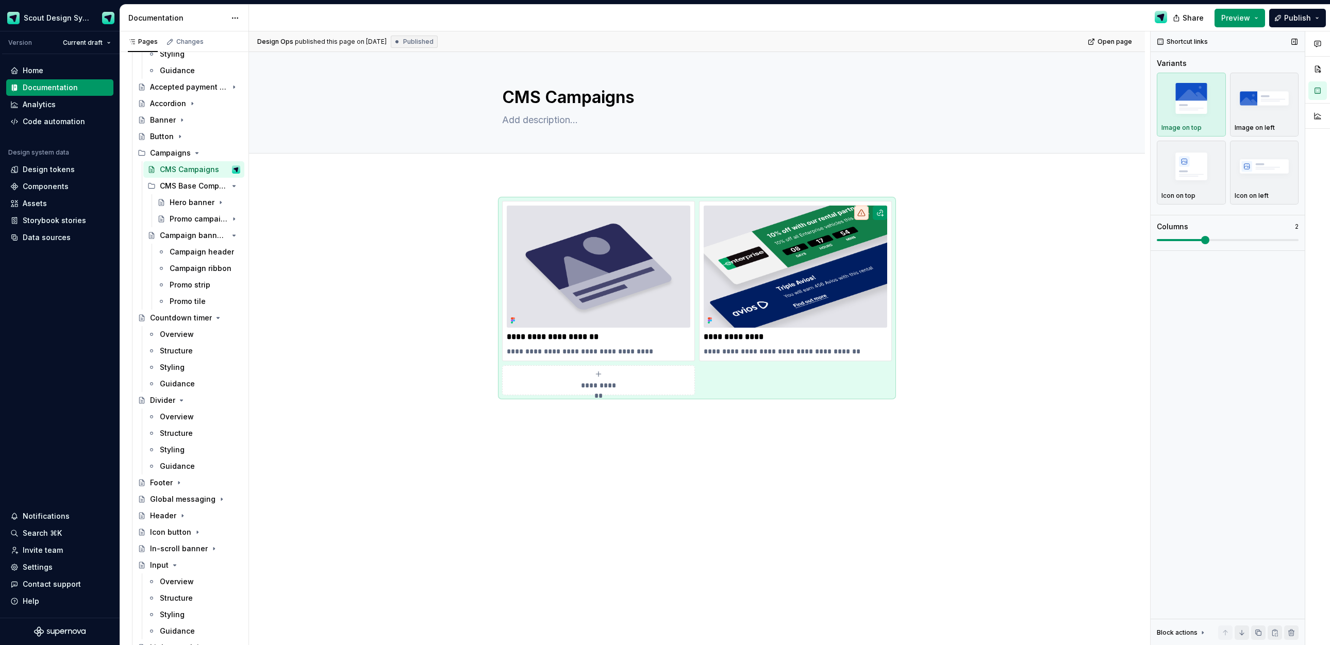
click at [1201, 239] on span at bounding box center [1205, 240] width 8 height 8
click at [786, 298] on img at bounding box center [796, 267] width 184 height 122
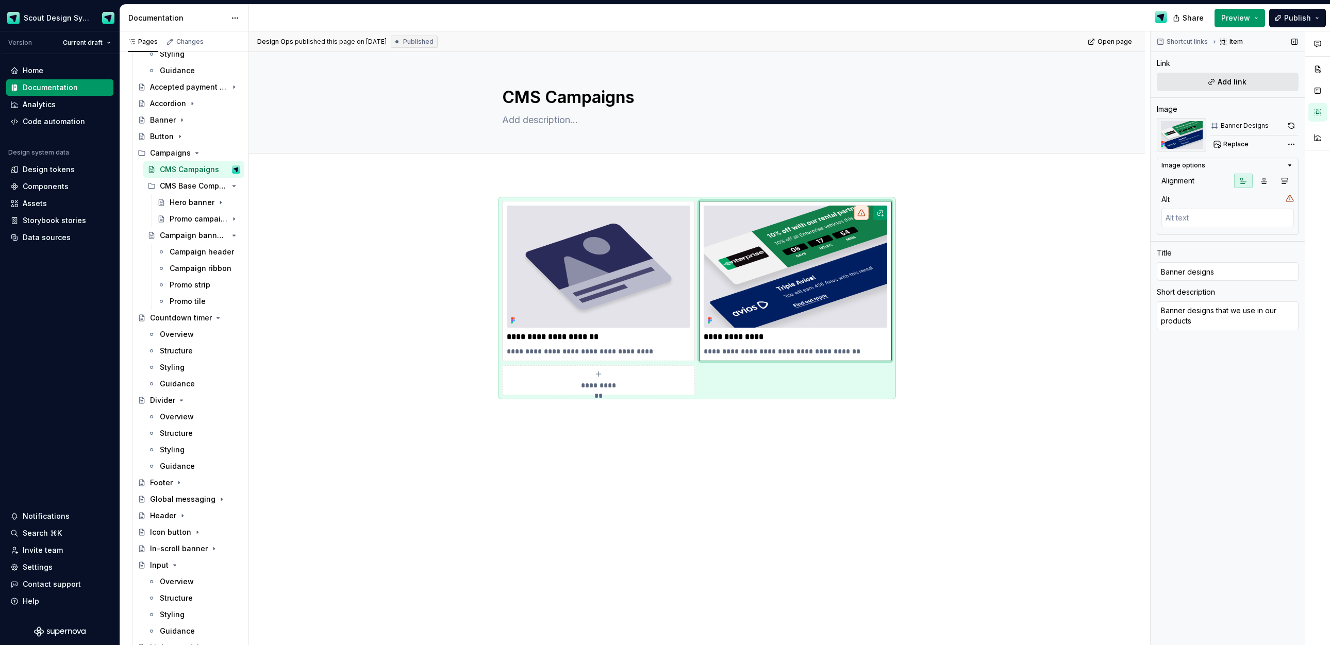
click at [1244, 77] on span "Add link" at bounding box center [1232, 82] width 29 height 10
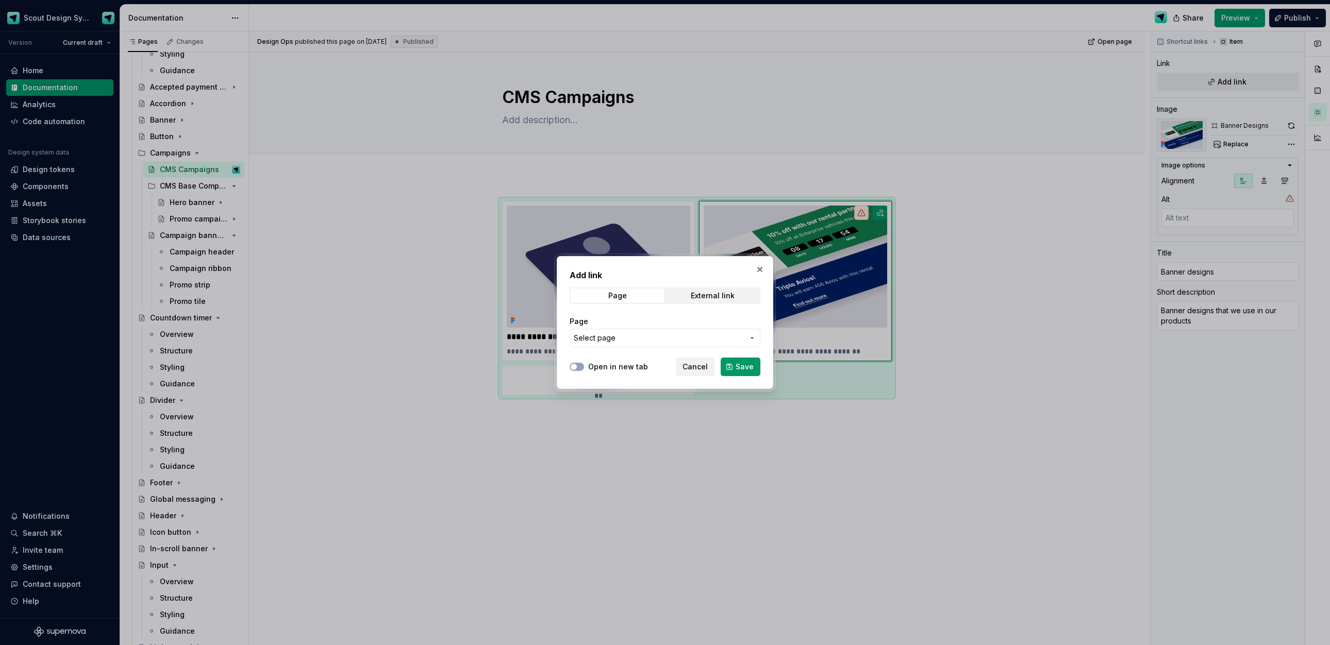
click at [646, 335] on span "Select page" at bounding box center [659, 338] width 170 height 10
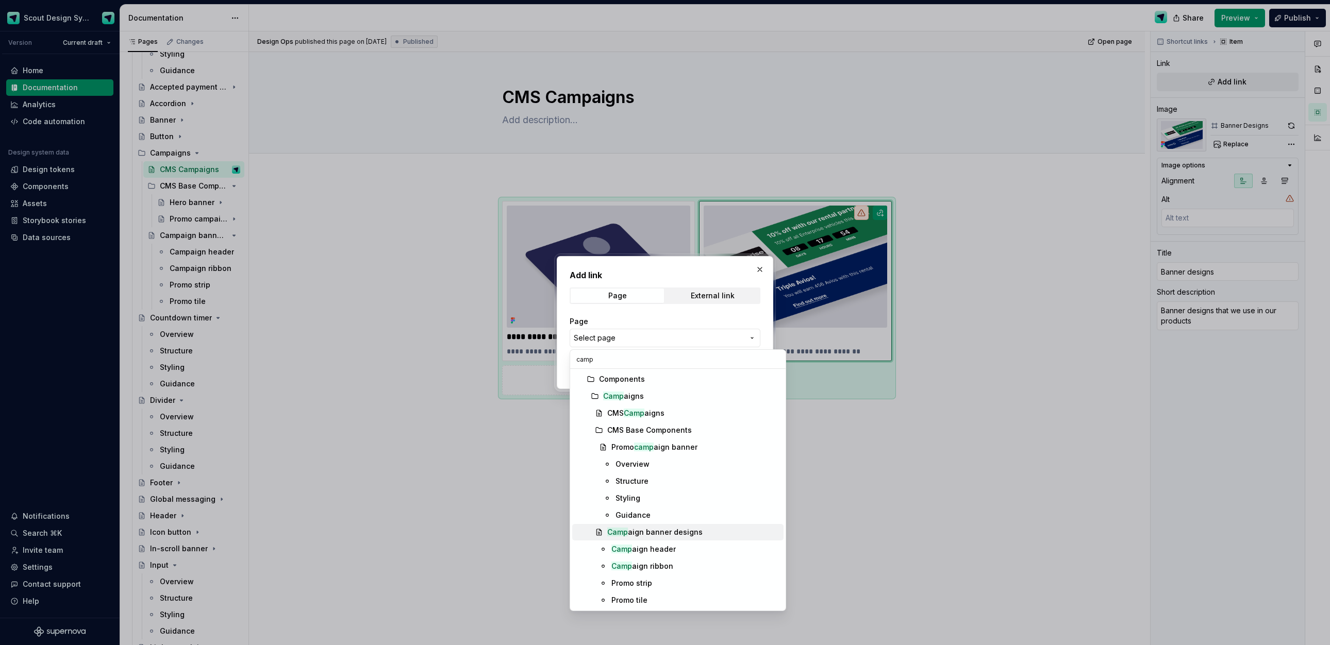
click at [674, 532] on div "Camp aign banner designs" at bounding box center [654, 532] width 95 height 10
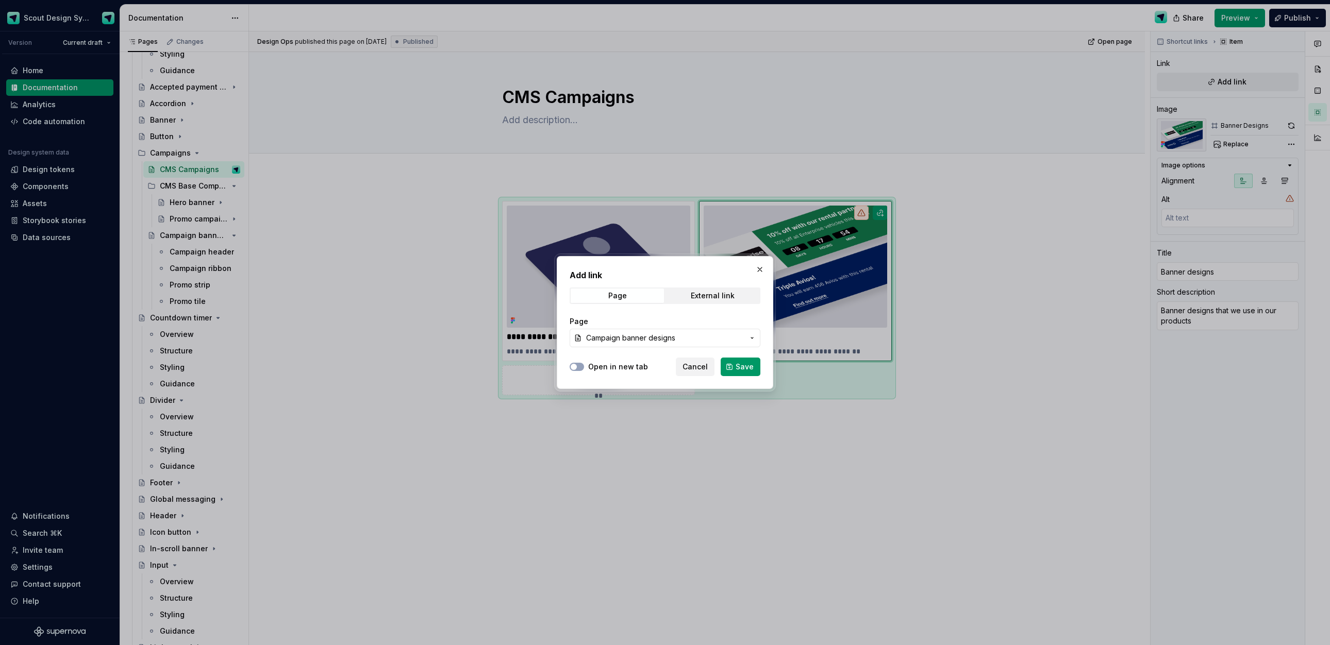
drag, startPoint x: 743, startPoint y: 364, endPoint x: 750, endPoint y: 361, distance: 7.4
click at [743, 364] on span "Save" at bounding box center [745, 367] width 18 height 10
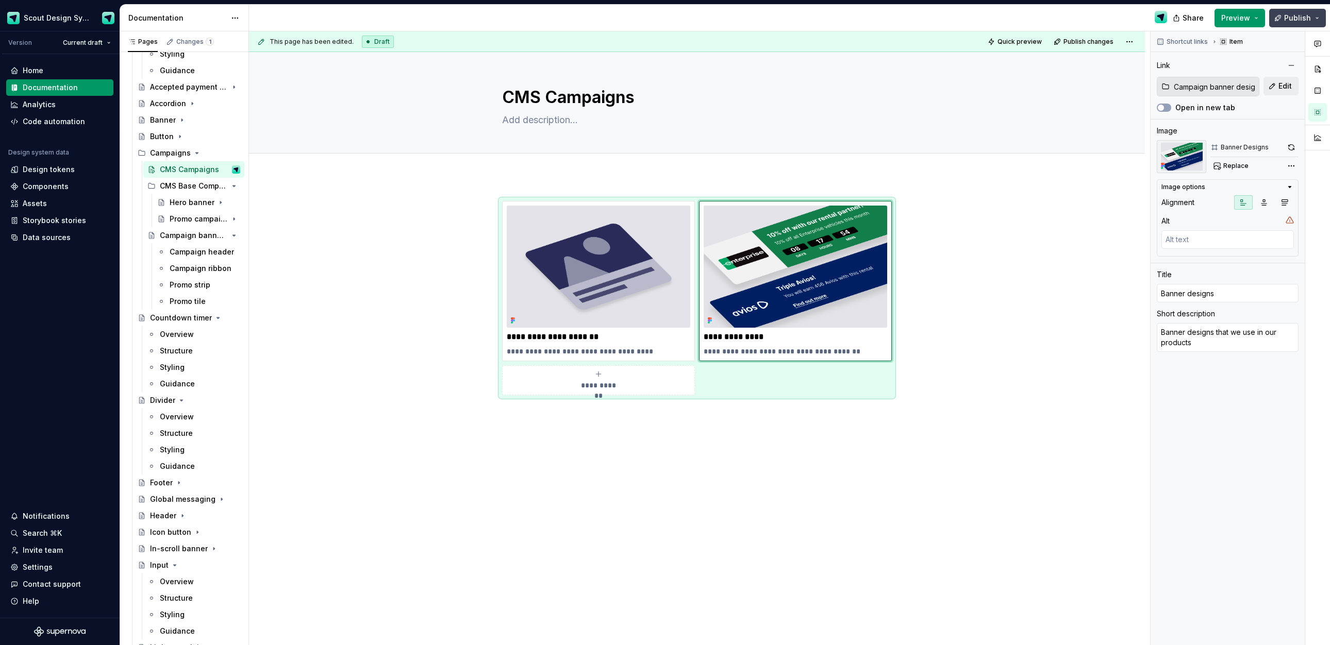
drag, startPoint x: 1297, startPoint y: 17, endPoint x: 1273, endPoint y: 26, distance: 25.9
click at [1297, 17] on span "Publish" at bounding box center [1297, 18] width 27 height 10
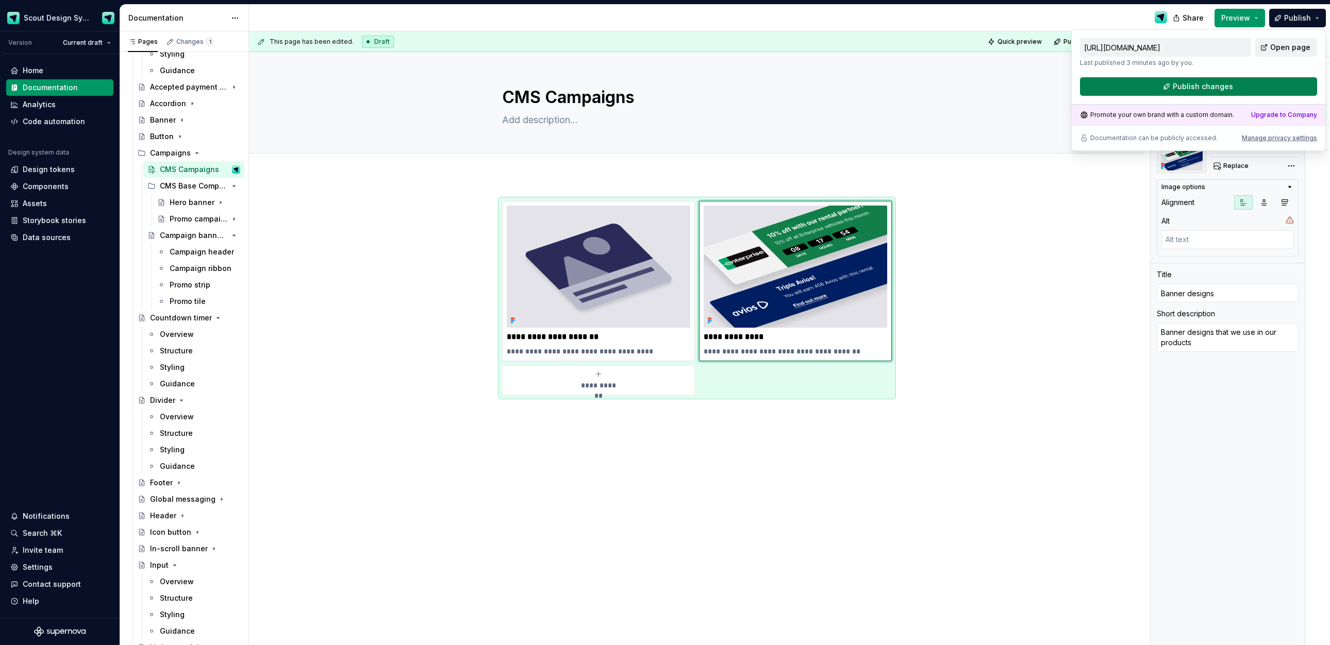
click at [1191, 88] on span "Publish changes" at bounding box center [1203, 86] width 60 height 10
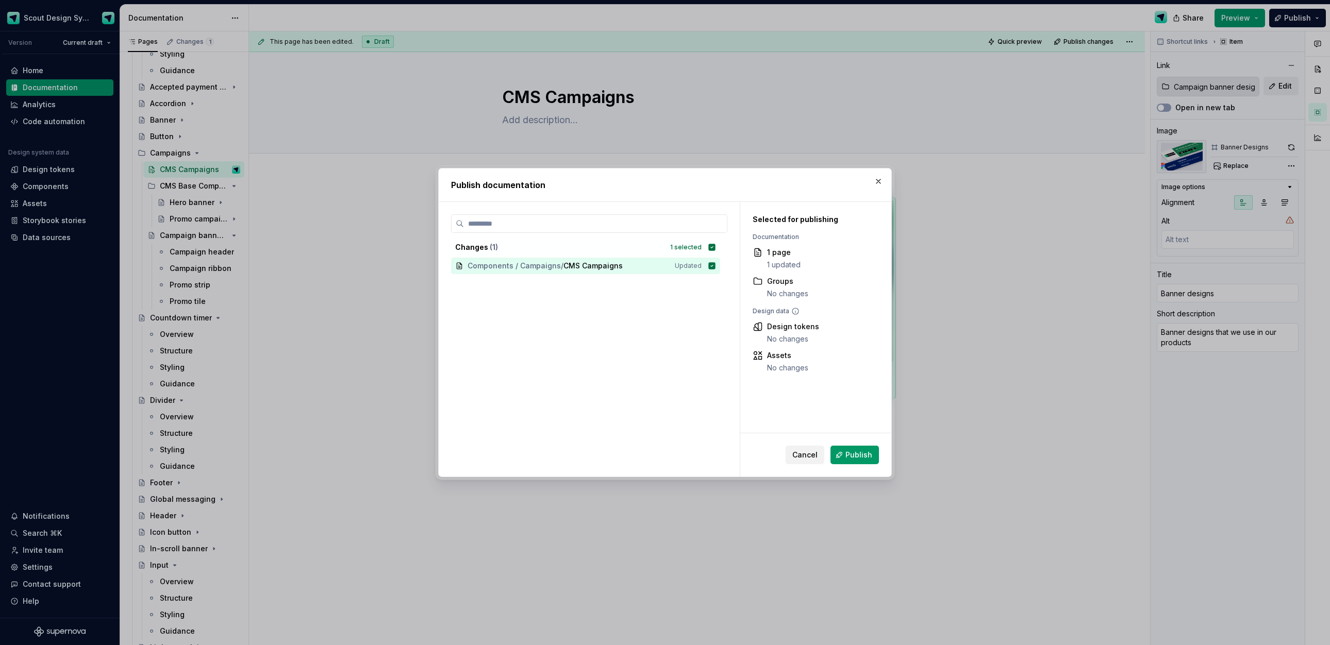
click at [847, 460] on button "Publish" at bounding box center [854, 455] width 48 height 19
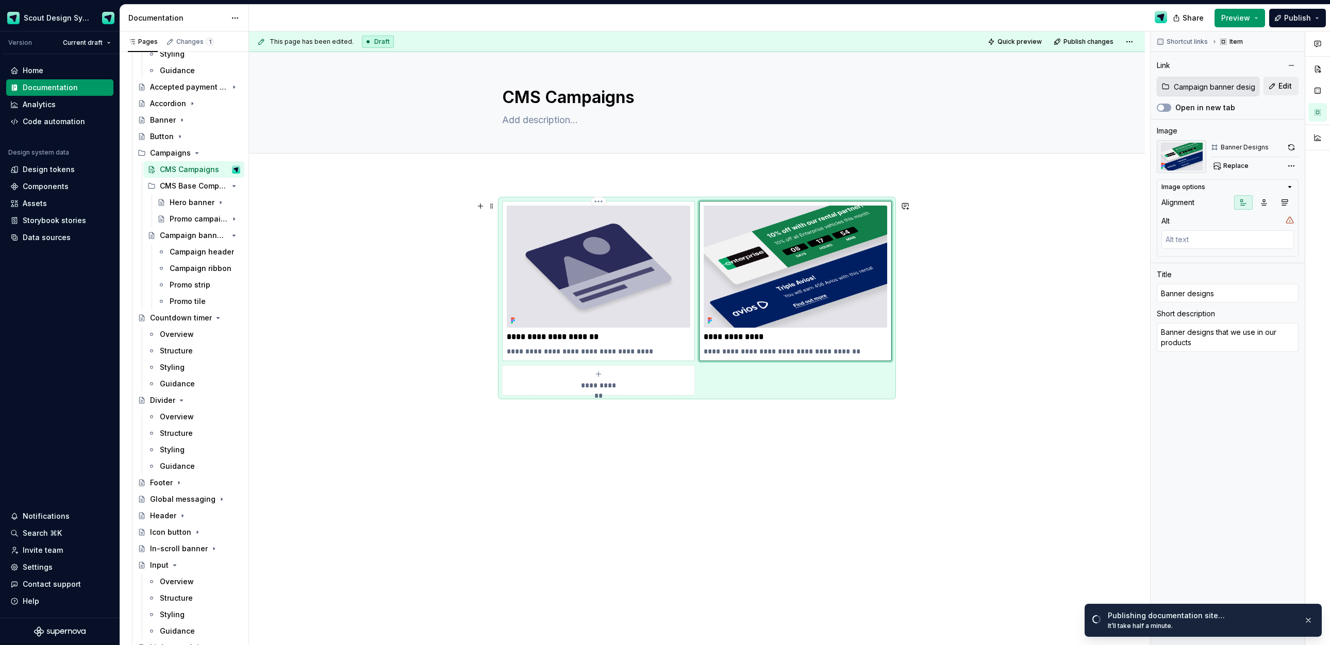
click at [614, 351] on p "**********" at bounding box center [599, 351] width 184 height 10
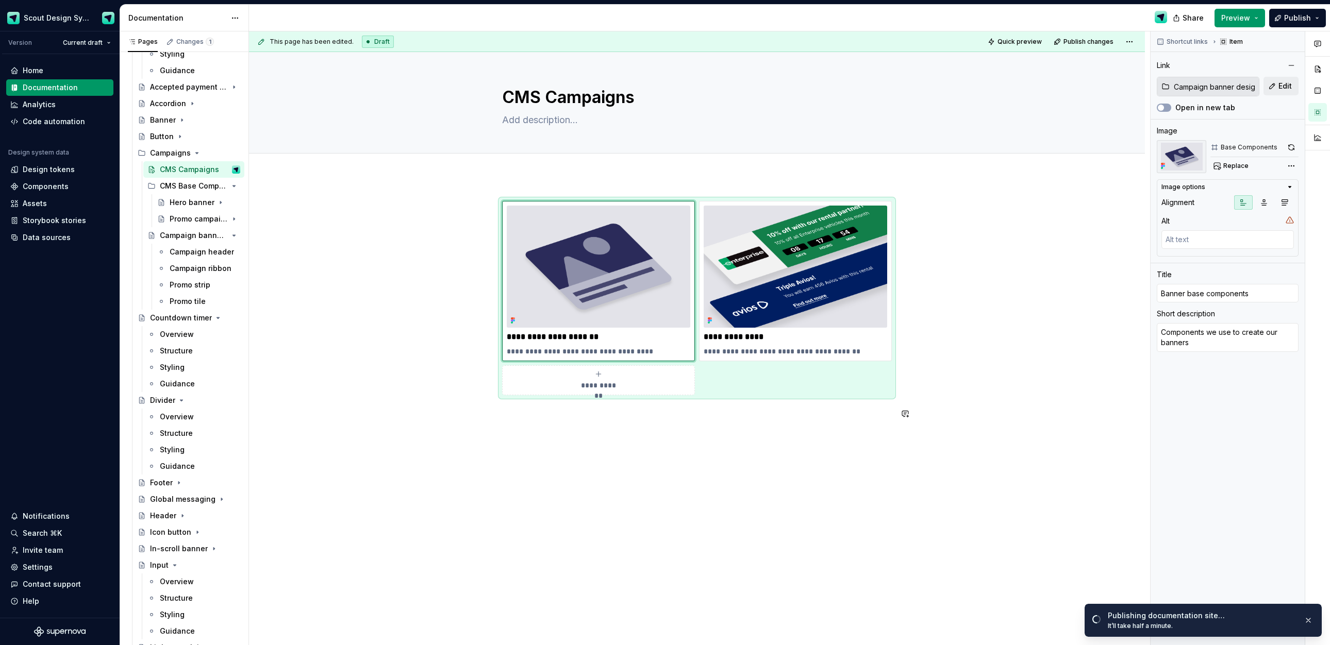
click at [845, 458] on div "**********" at bounding box center [697, 401] width 896 height 450
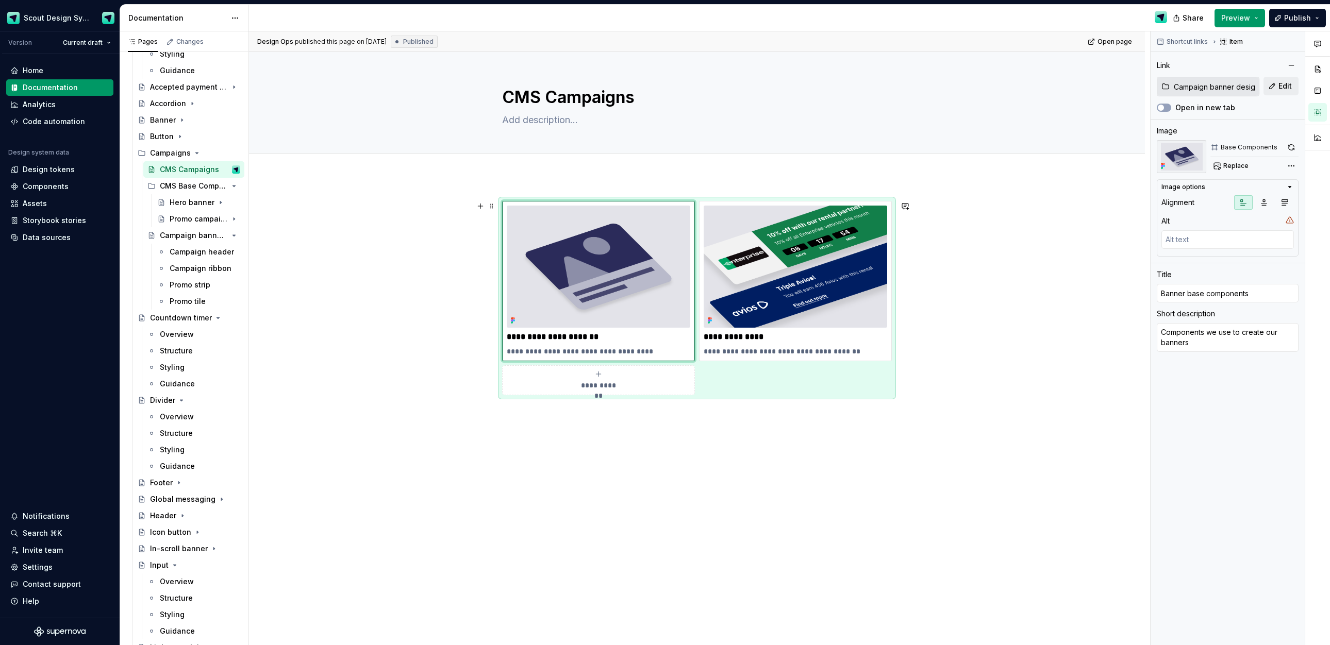
drag, startPoint x: 878, startPoint y: 368, endPoint x: 895, endPoint y: 358, distance: 19.6
click at [880, 364] on div "**********" at bounding box center [697, 298] width 390 height 194
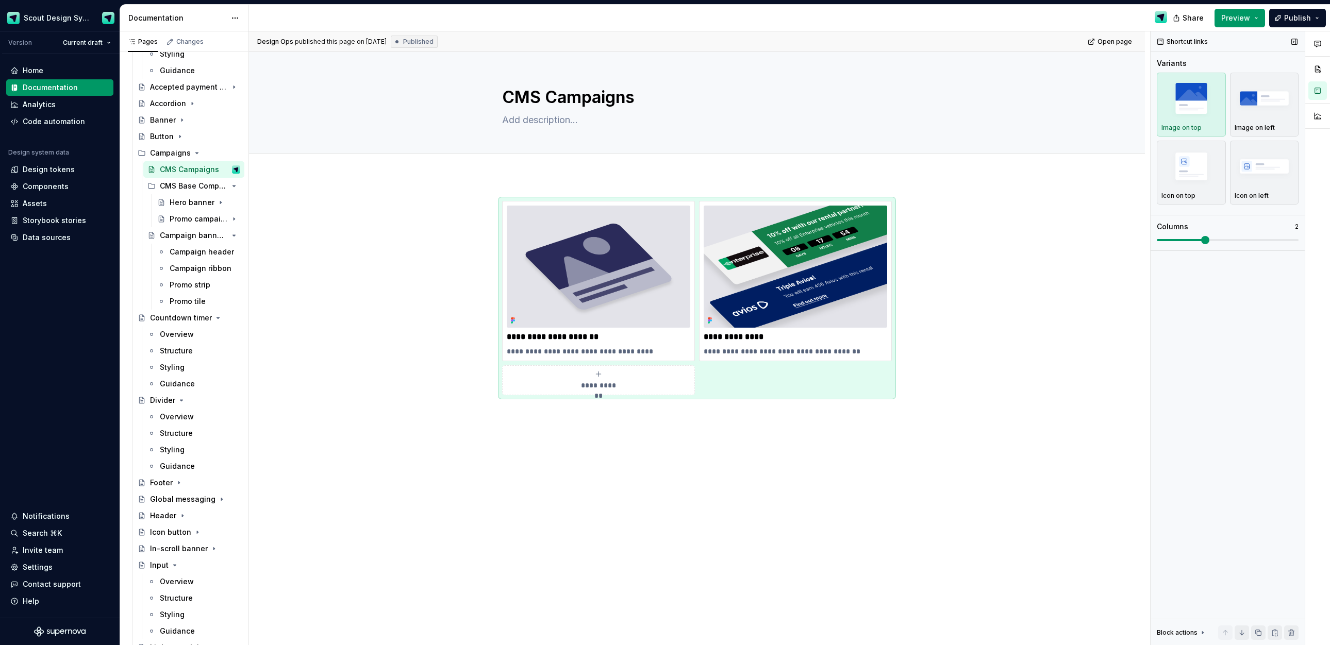
scroll to position [170, 0]
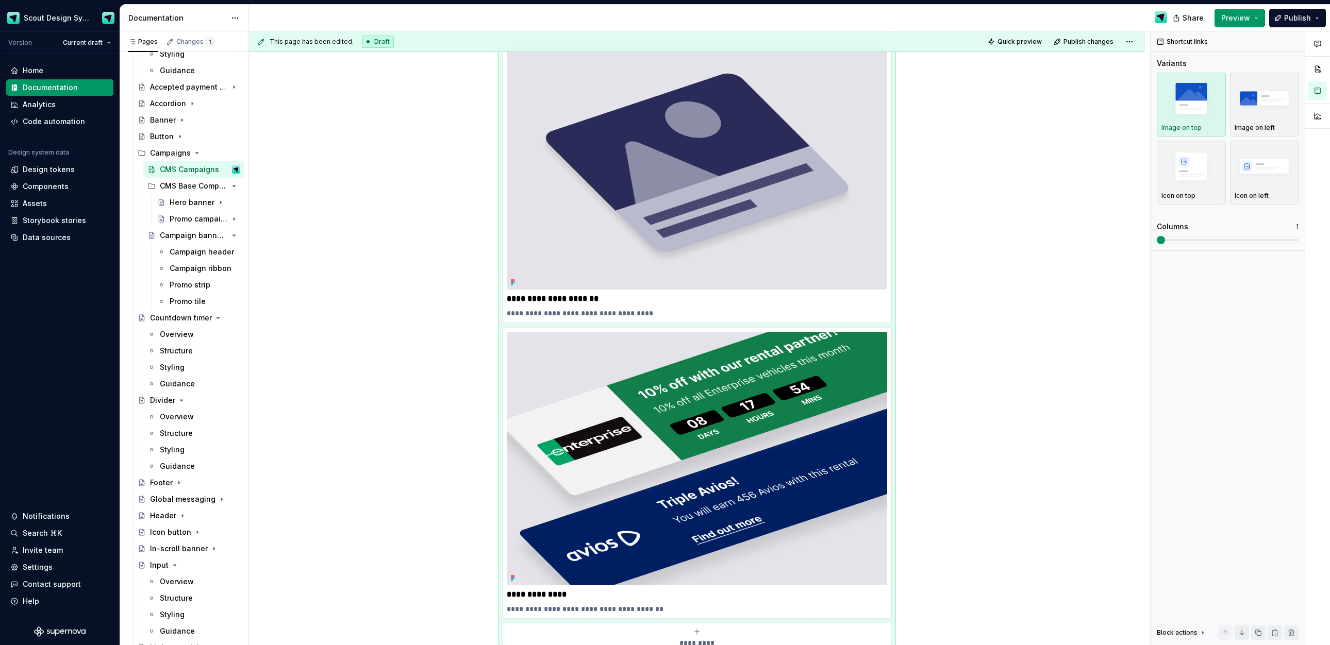
click at [1115, 241] on div "**********" at bounding box center [789, 338] width 1081 height 614
click at [1293, 21] on span "Publish" at bounding box center [1297, 18] width 27 height 10
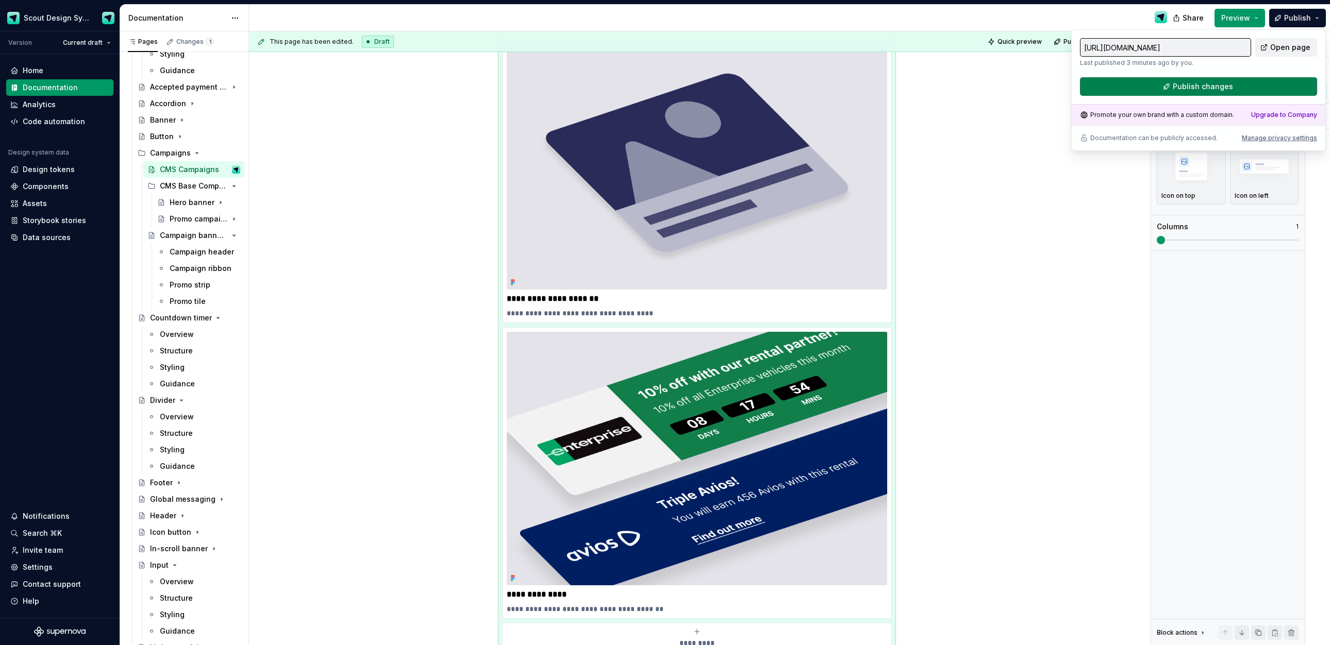
click at [1228, 88] on span "Publish changes" at bounding box center [1203, 86] width 60 height 10
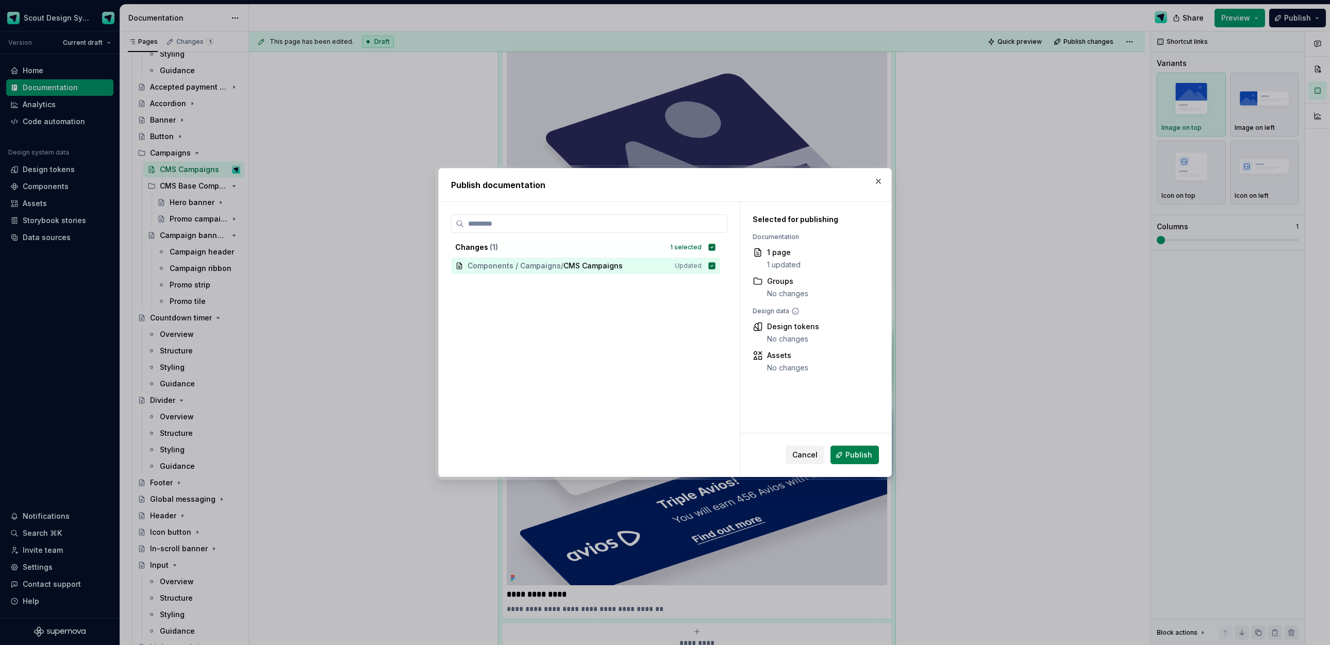
click at [856, 456] on span "Publish" at bounding box center [858, 455] width 27 height 10
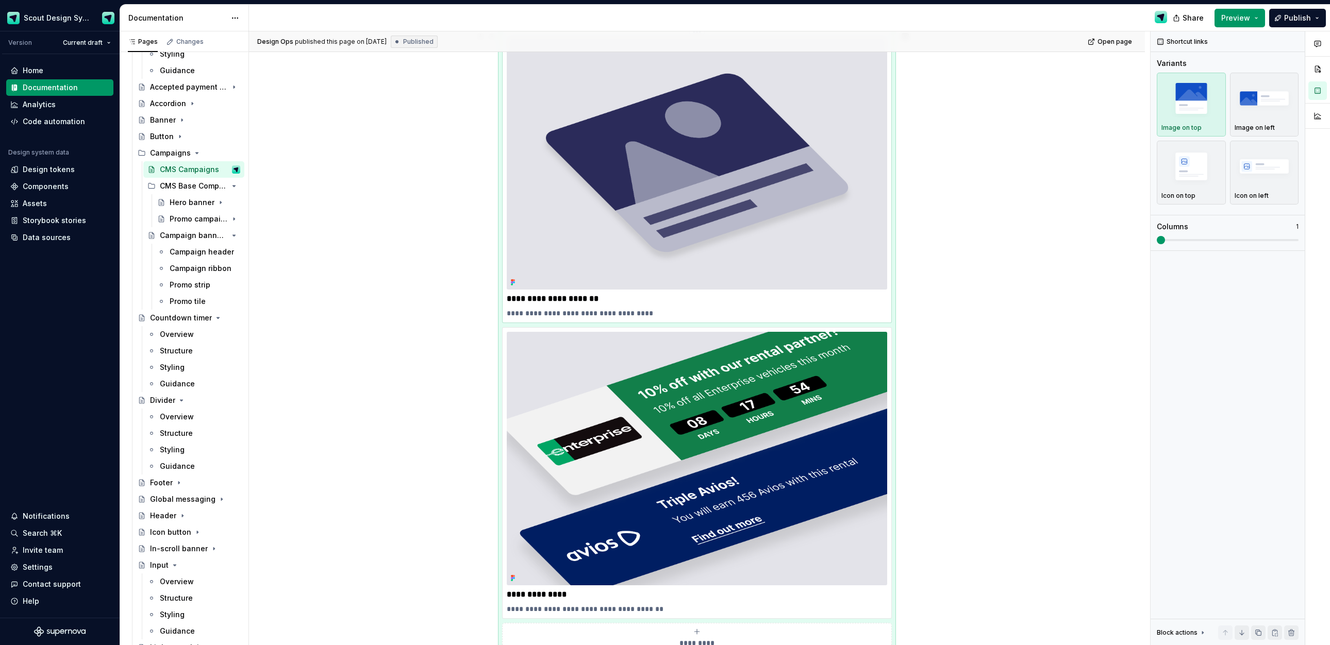
click at [752, 225] on img at bounding box center [697, 163] width 380 height 254
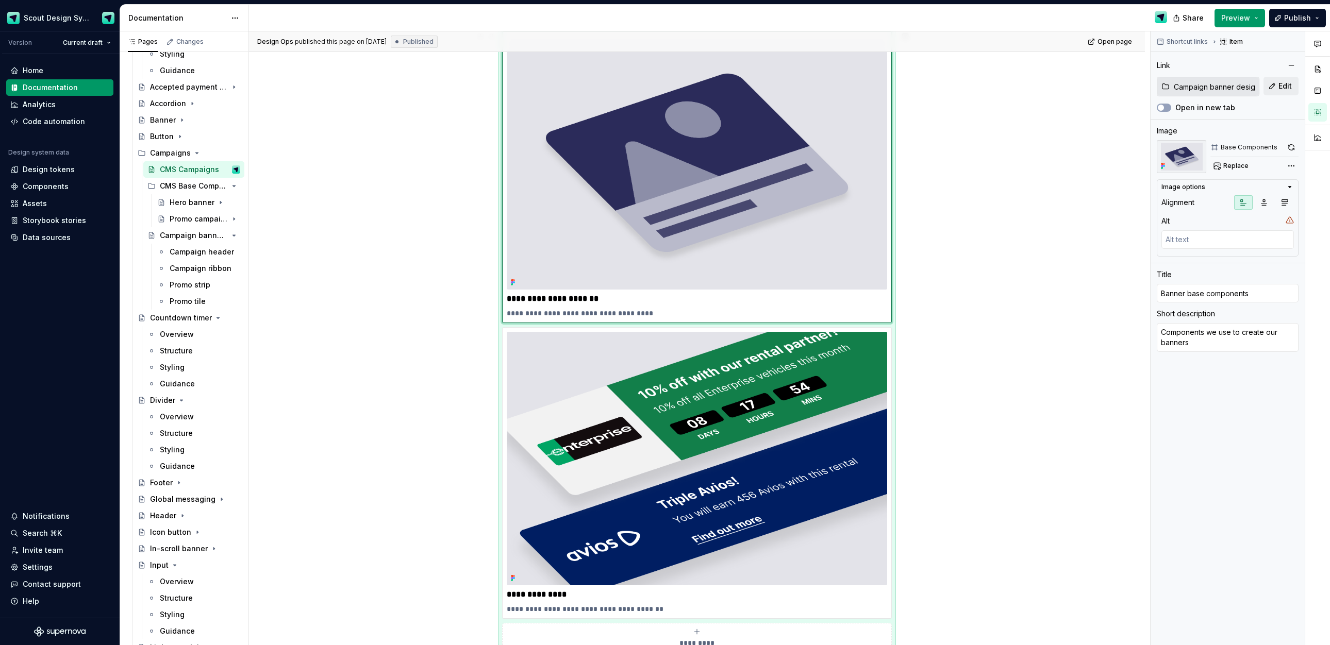
click at [913, 381] on div "**********" at bounding box center [697, 445] width 896 height 877
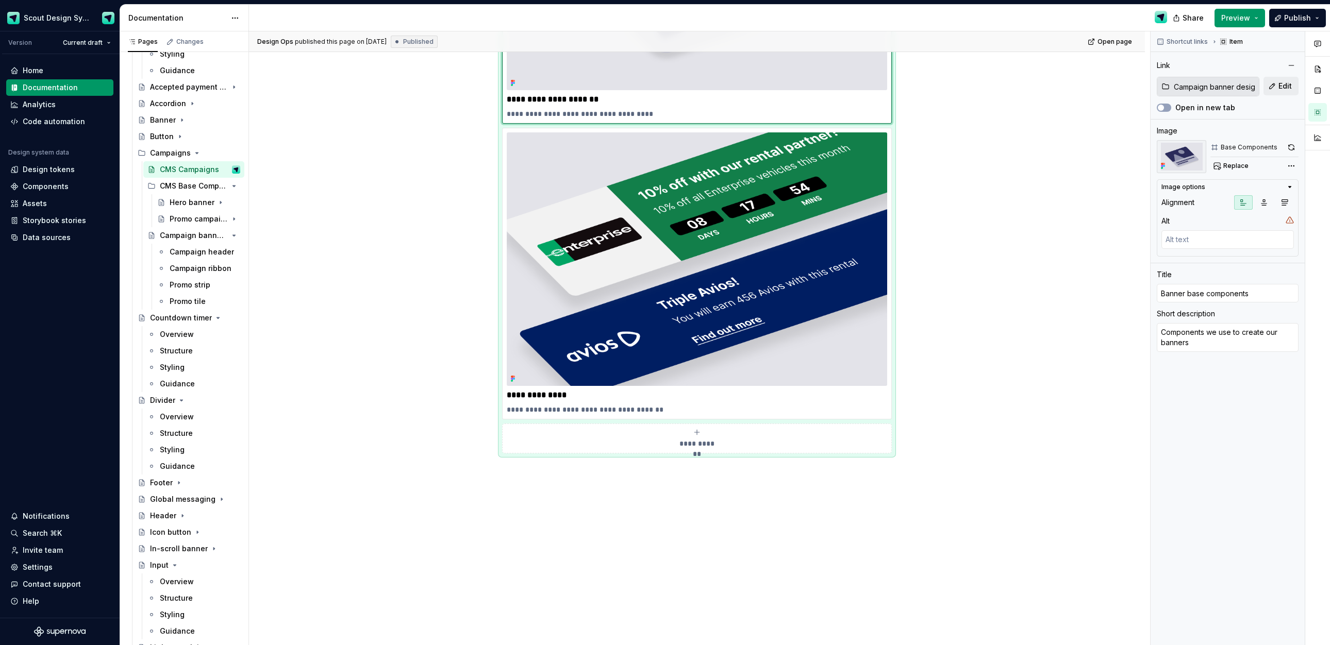
click at [892, 454] on div "**********" at bounding box center [697, 143] width 390 height 622
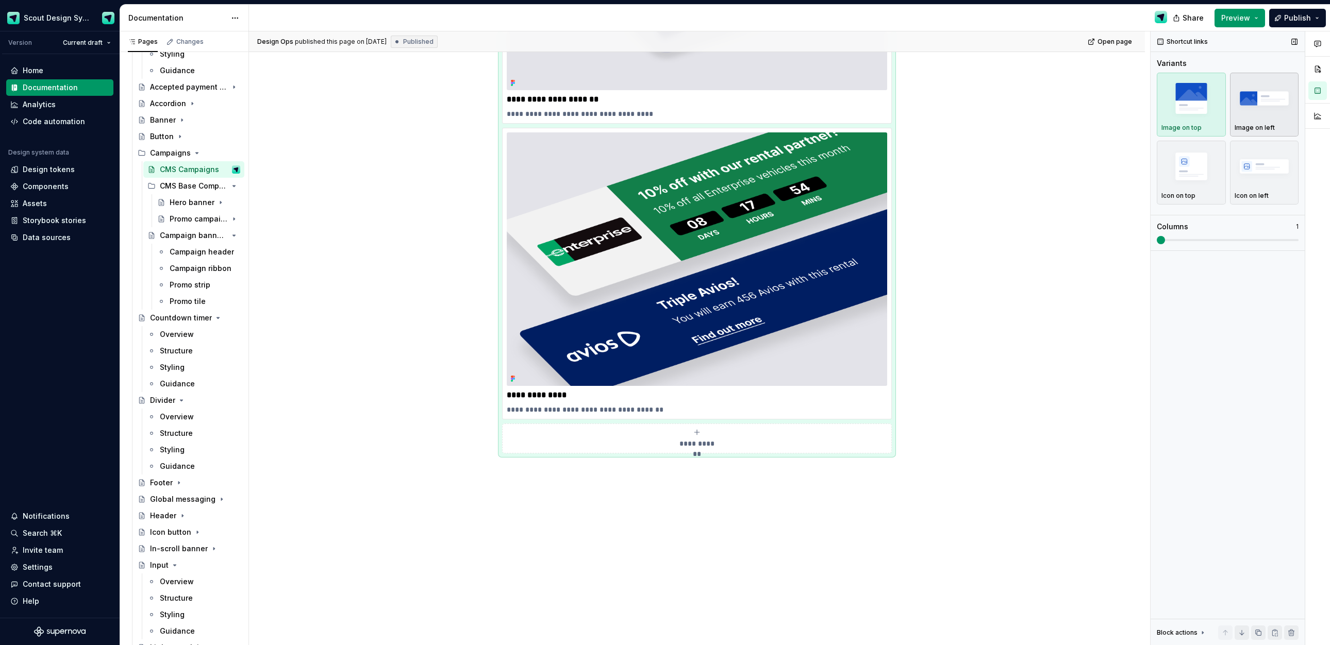
click at [1262, 112] on img "button" at bounding box center [1265, 98] width 60 height 38
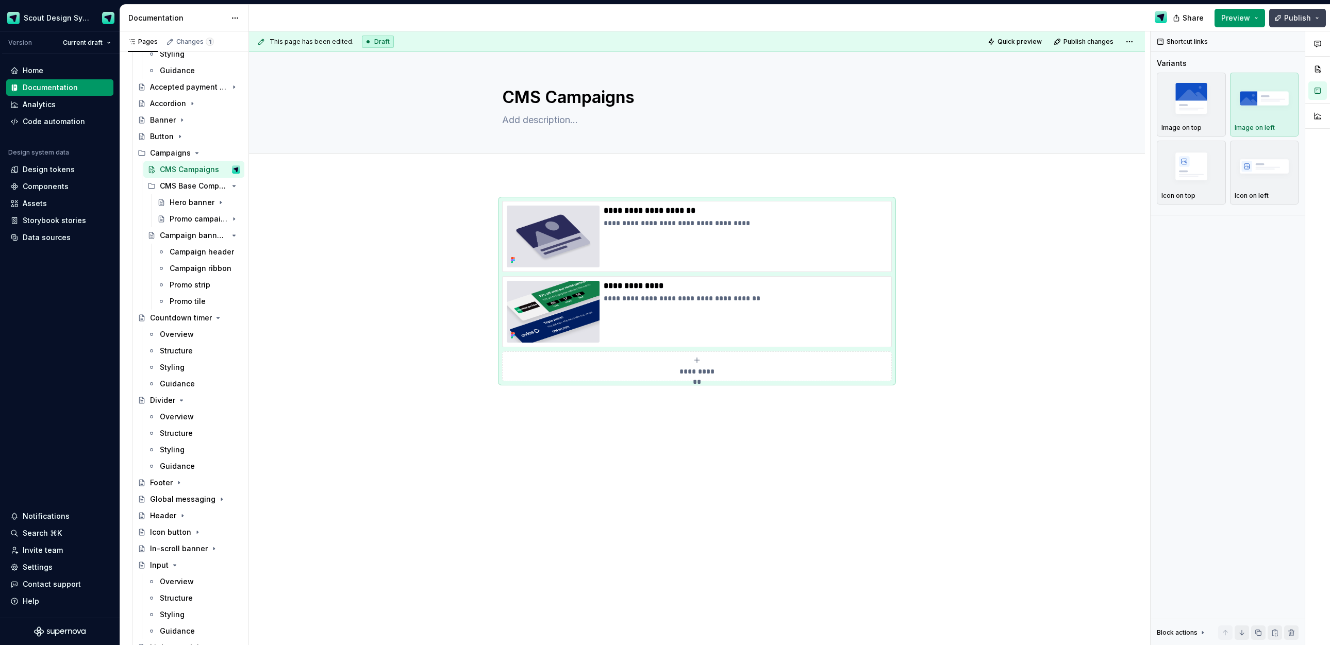
click at [1294, 22] on span "Publish" at bounding box center [1297, 18] width 27 height 10
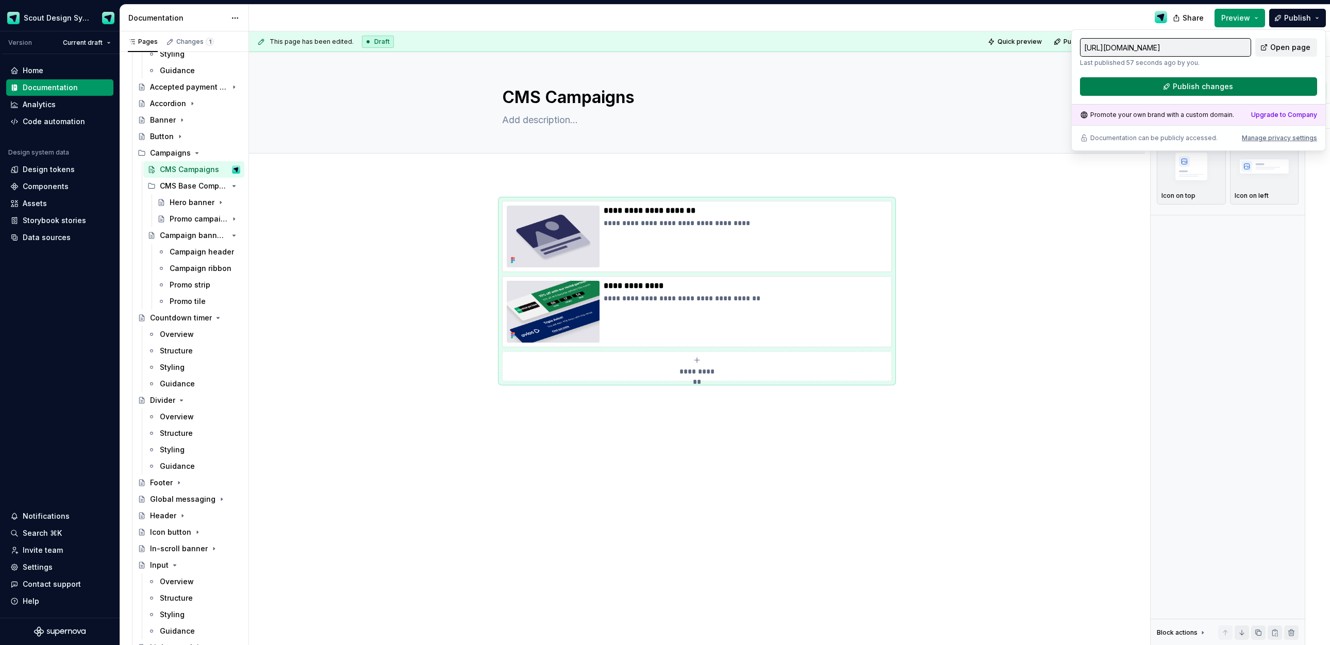
click at [1200, 88] on span "Publish changes" at bounding box center [1203, 86] width 60 height 10
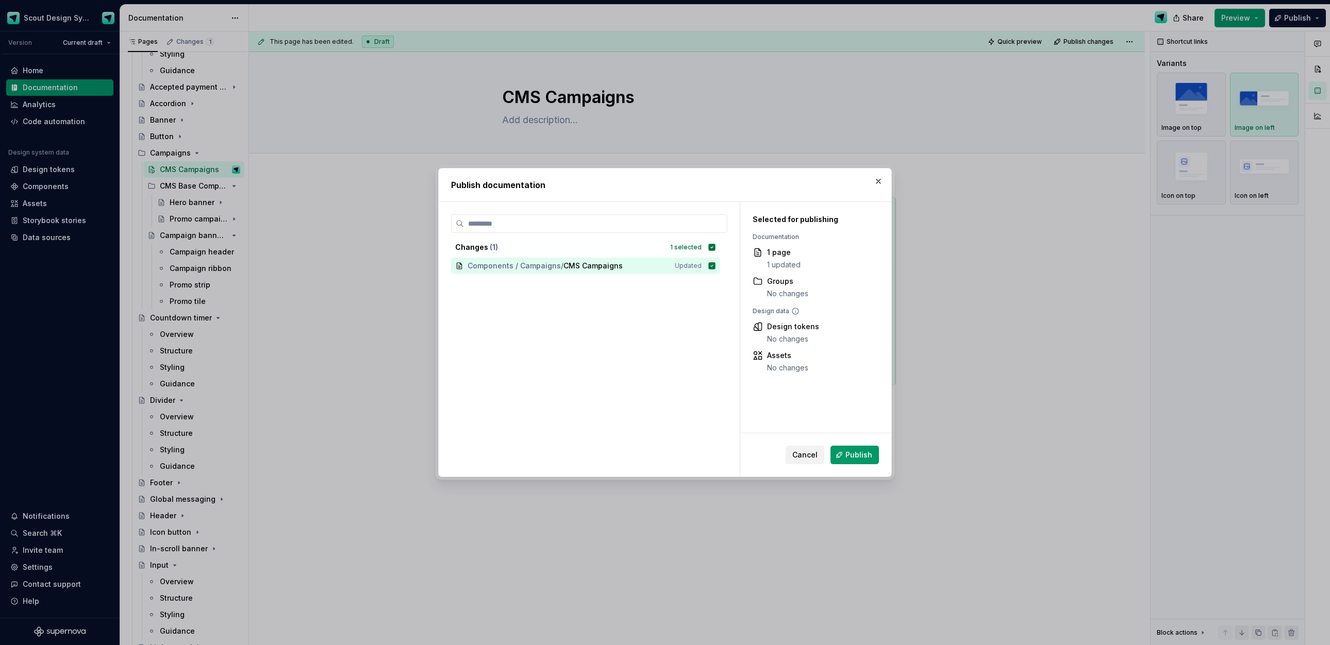
drag, startPoint x: 856, startPoint y: 452, endPoint x: 1008, endPoint y: 272, distance: 236.0
click at [857, 452] on span "Publish" at bounding box center [858, 455] width 27 height 10
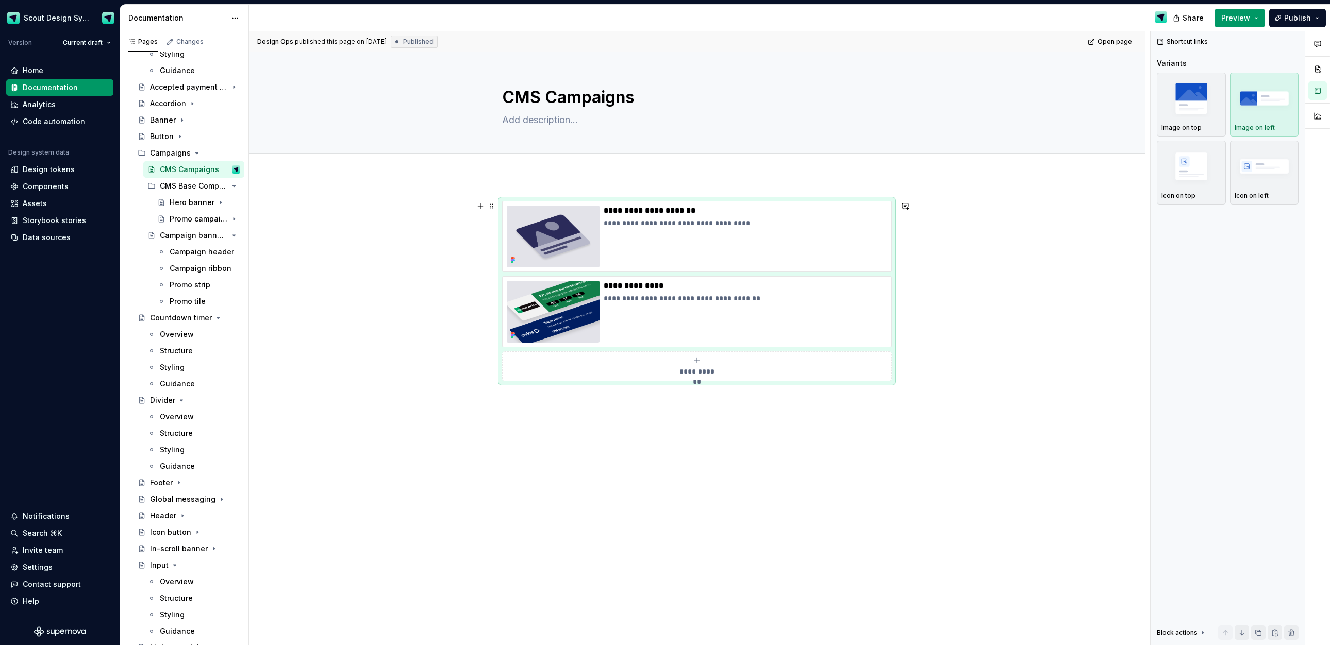
click at [892, 381] on div "**********" at bounding box center [697, 291] width 390 height 180
click at [1167, 108] on img "button" at bounding box center [1191, 98] width 60 height 38
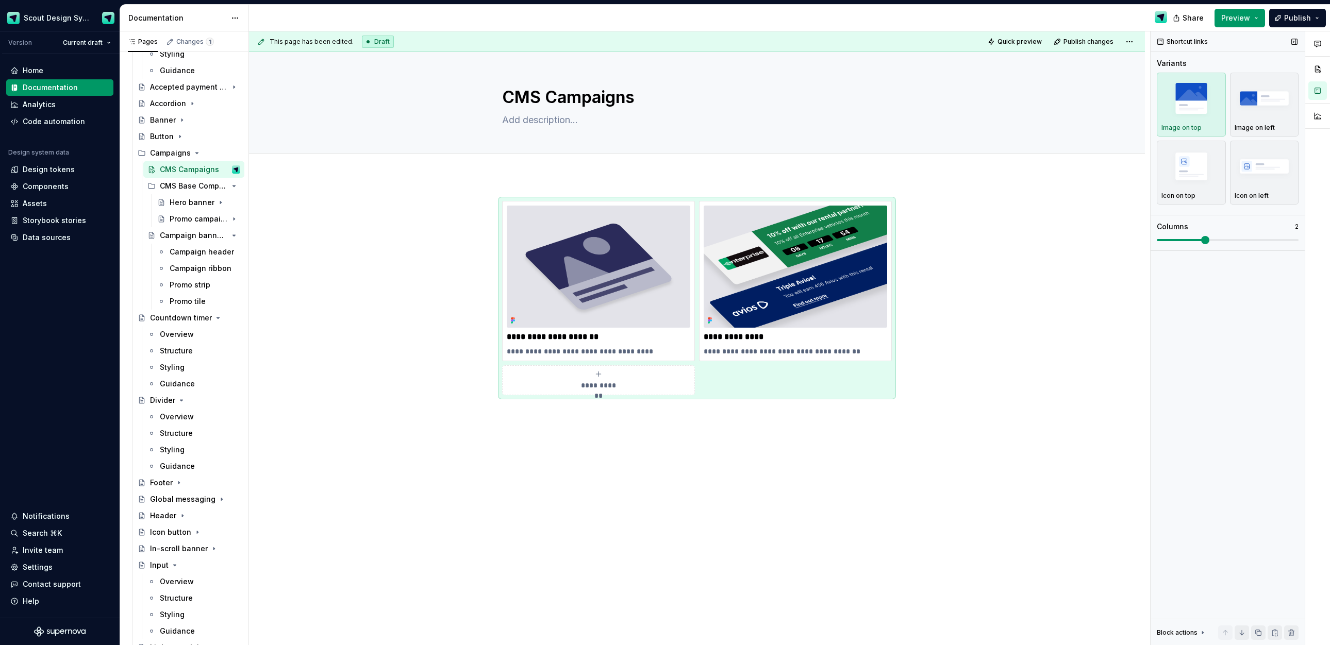
click at [1201, 240] on span at bounding box center [1205, 240] width 8 height 8
click at [1289, 13] on span "Publish" at bounding box center [1297, 18] width 27 height 10
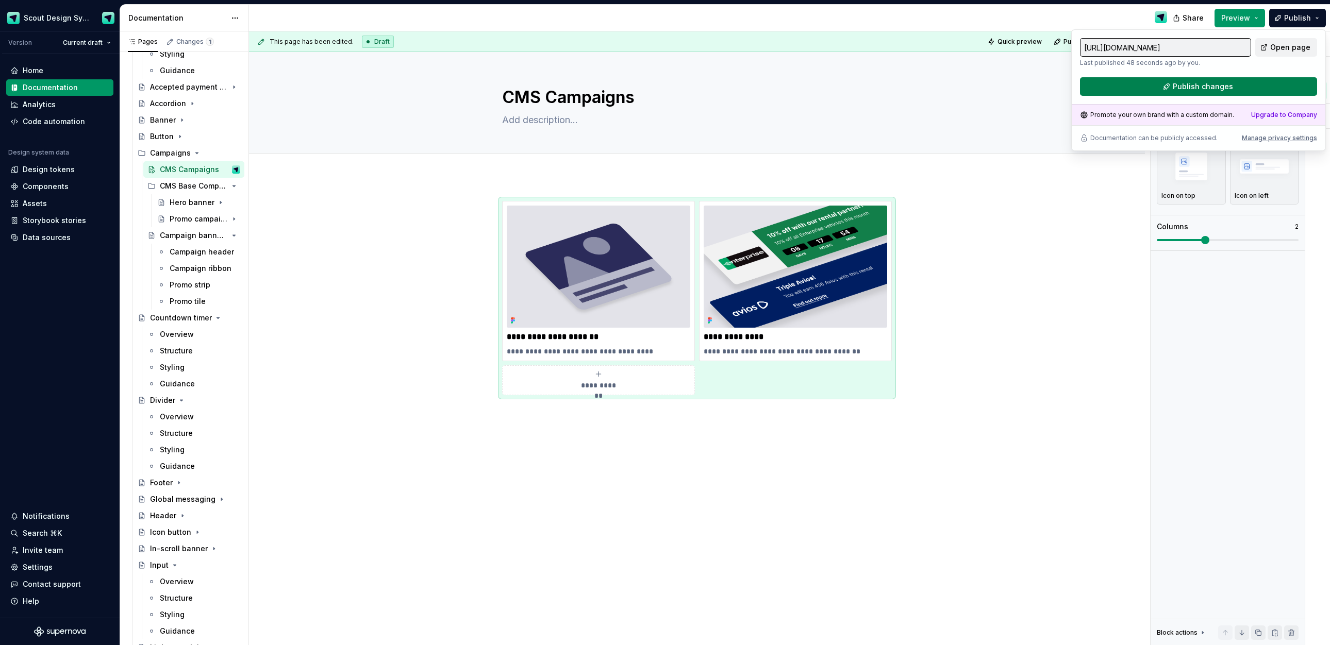
click at [1188, 87] on span "Publish changes" at bounding box center [1203, 86] width 60 height 10
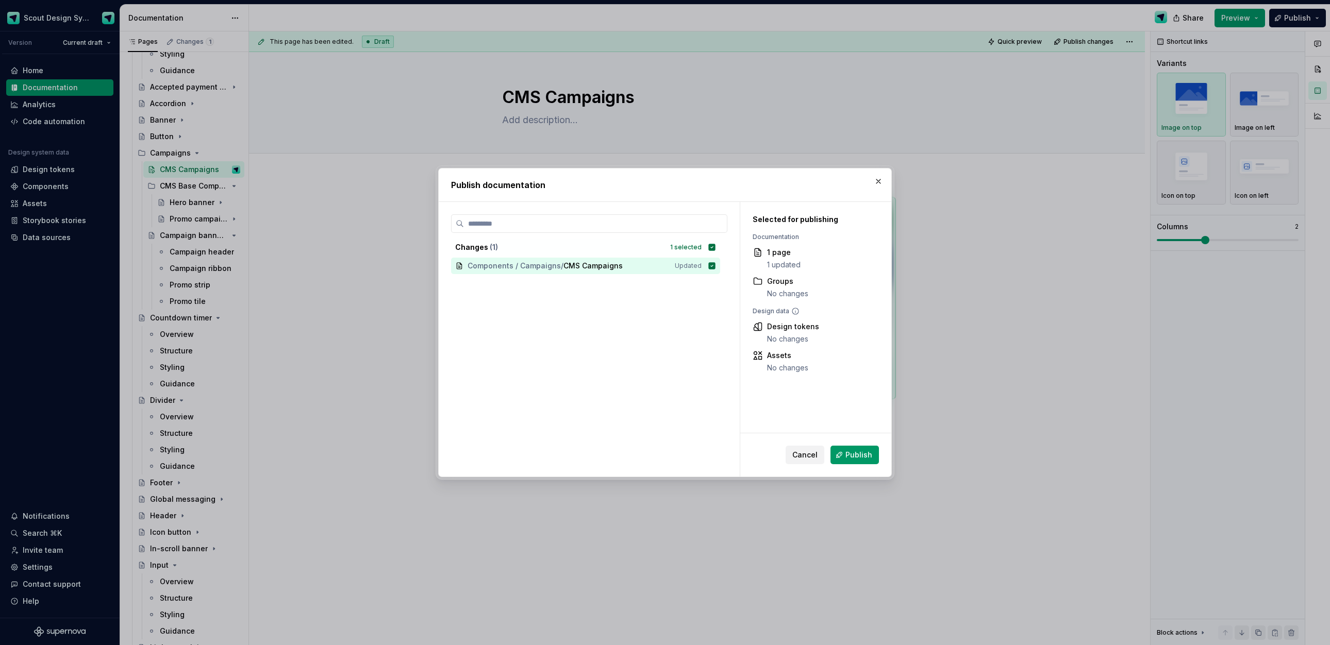
click at [865, 455] on span "Publish" at bounding box center [858, 455] width 27 height 10
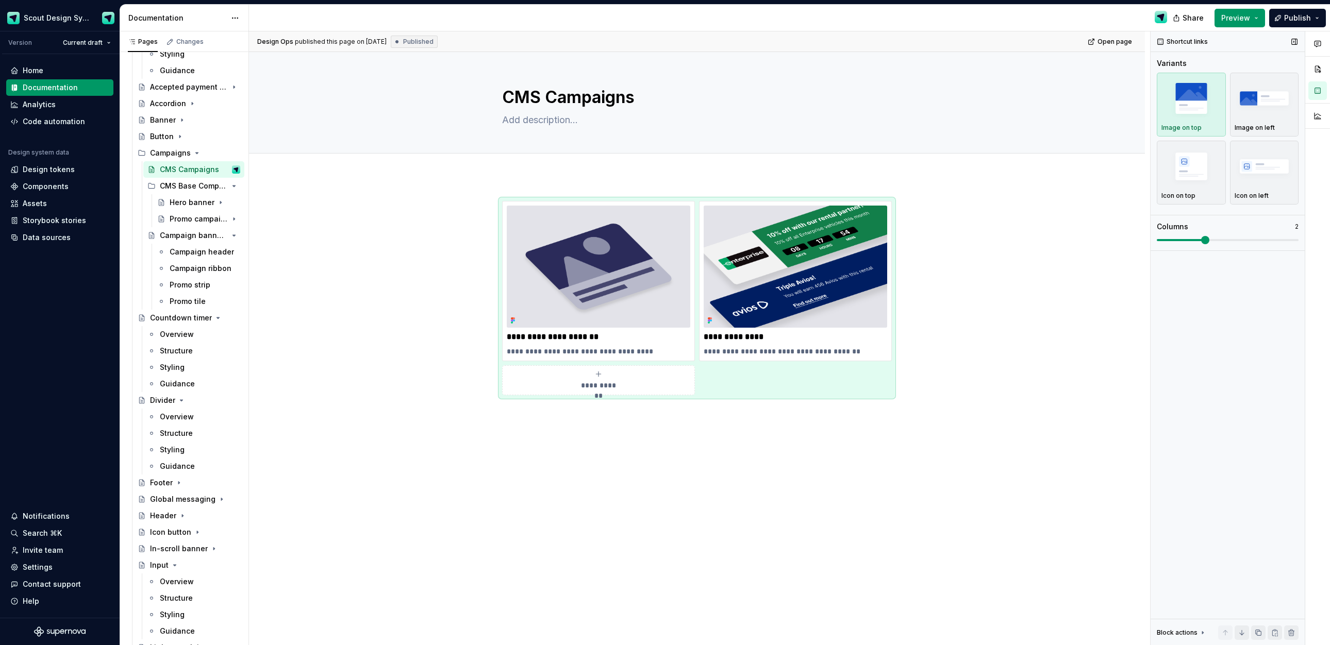
click at [1209, 118] on div "button" at bounding box center [1191, 98] width 60 height 42
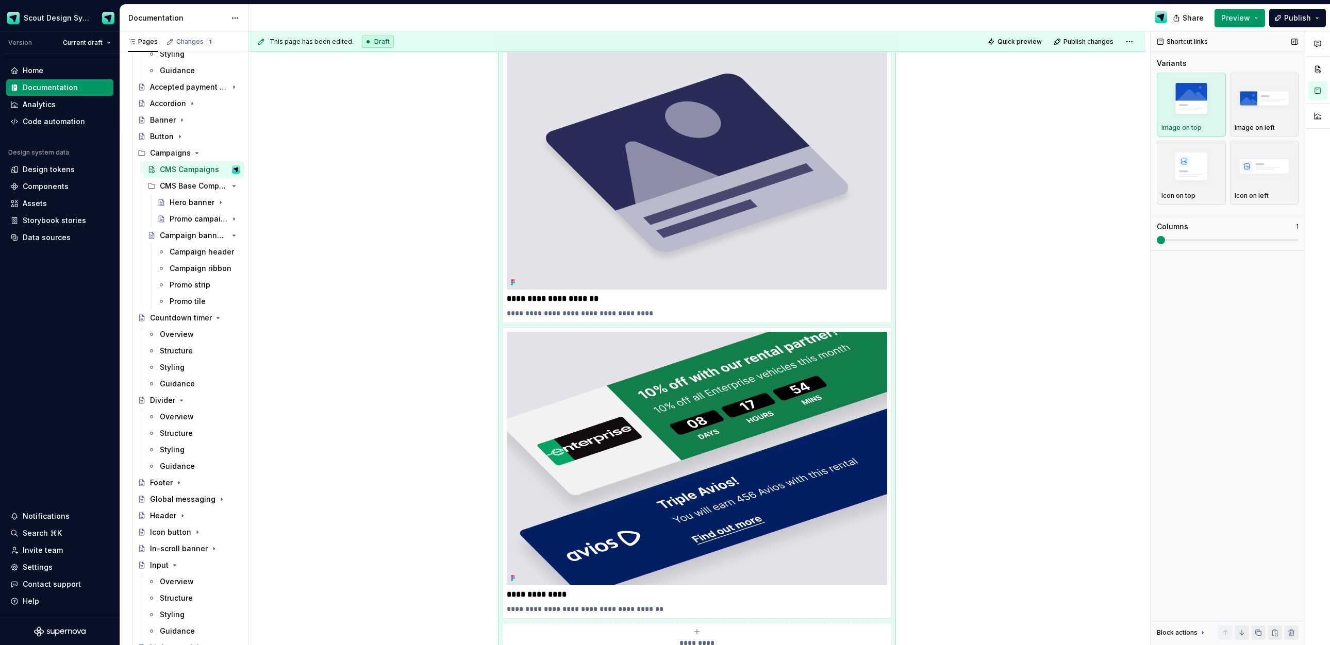
click at [1159, 239] on span at bounding box center [1161, 240] width 8 height 8
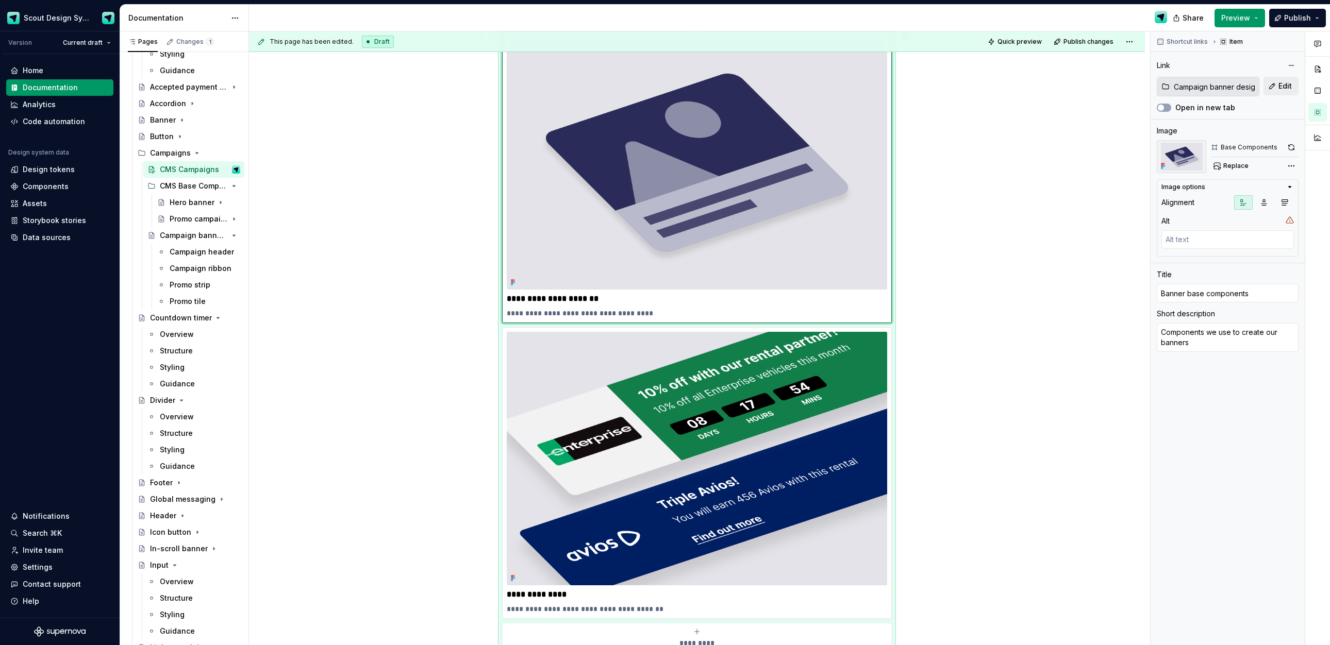
click at [850, 225] on img at bounding box center [697, 163] width 380 height 254
click at [1290, 144] on button "button" at bounding box center [1291, 147] width 14 height 14
drag, startPoint x: 788, startPoint y: 386, endPoint x: 948, endPoint y: 353, distance: 163.7
click at [788, 385] on img at bounding box center [697, 459] width 380 height 254
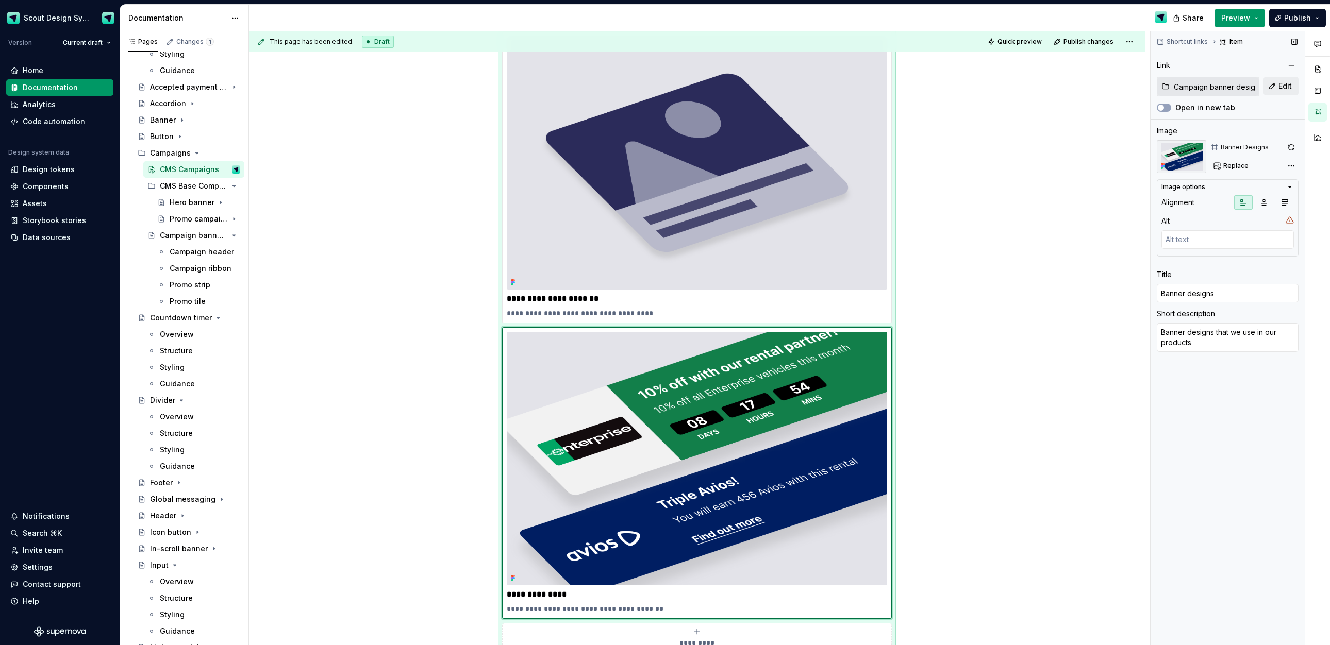
click at [1289, 149] on button "button" at bounding box center [1291, 147] width 14 height 14
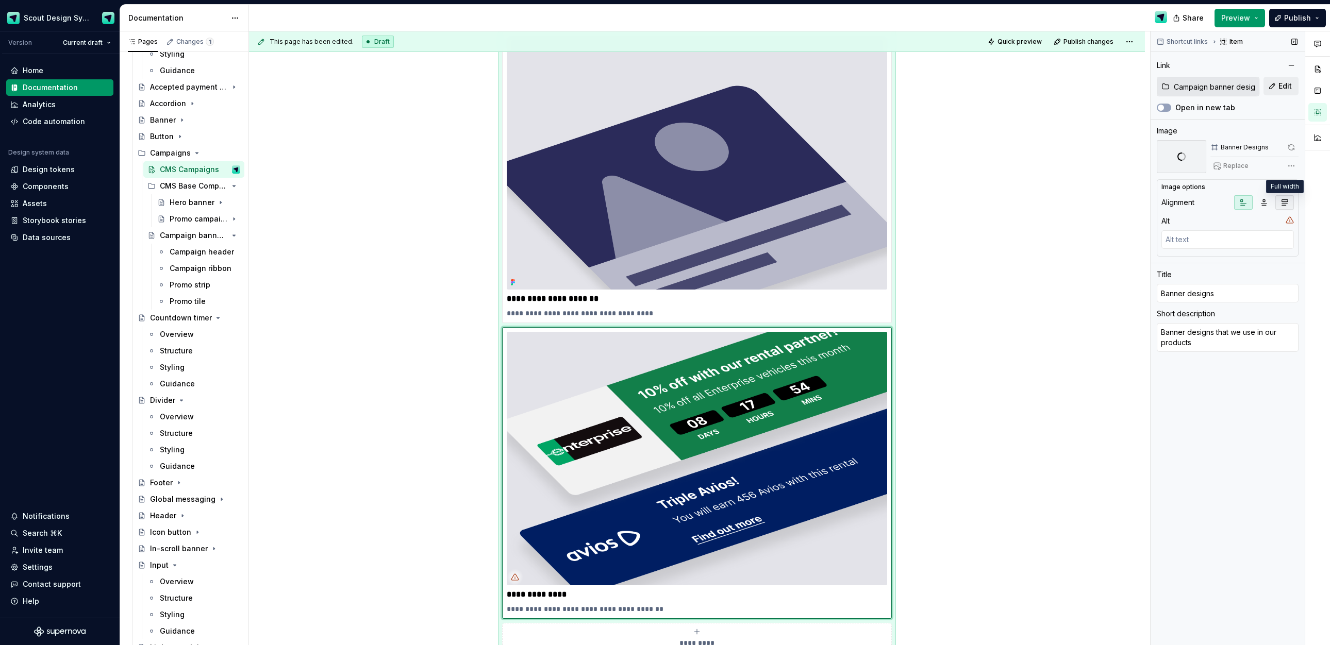
click at [1280, 203] on icon "button" at bounding box center [1284, 202] width 8 height 8
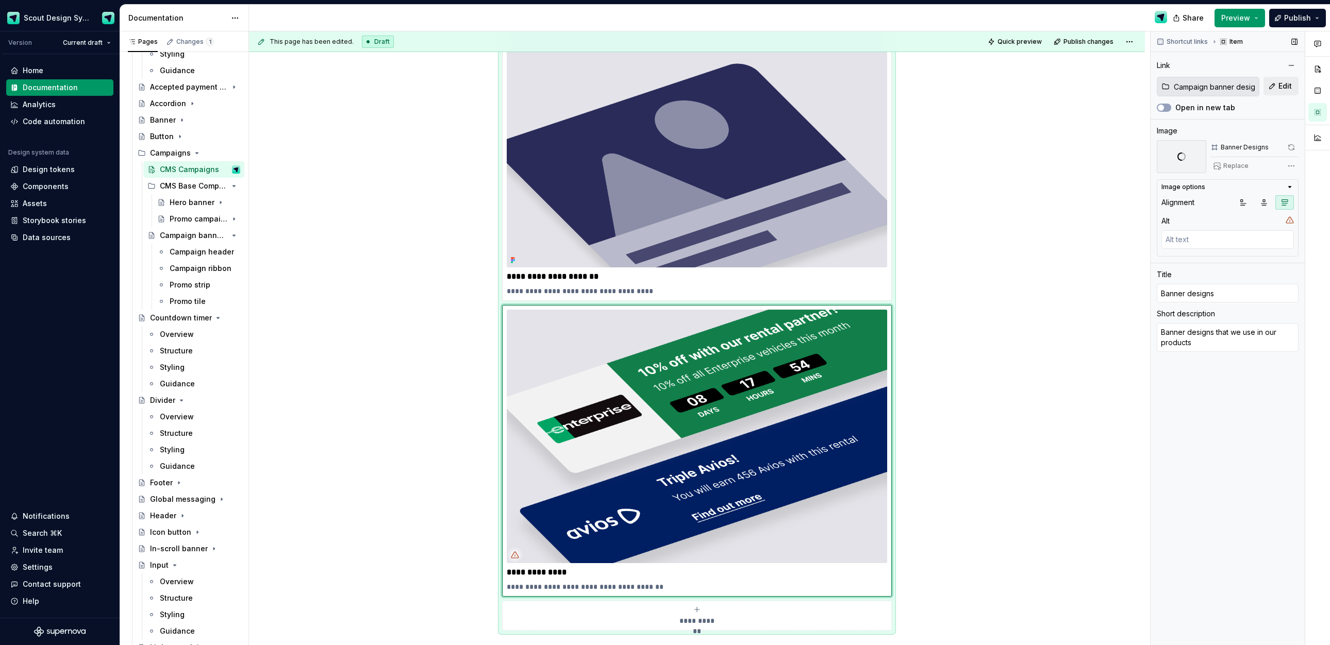
click at [1280, 203] on icon "button" at bounding box center [1284, 202] width 8 height 8
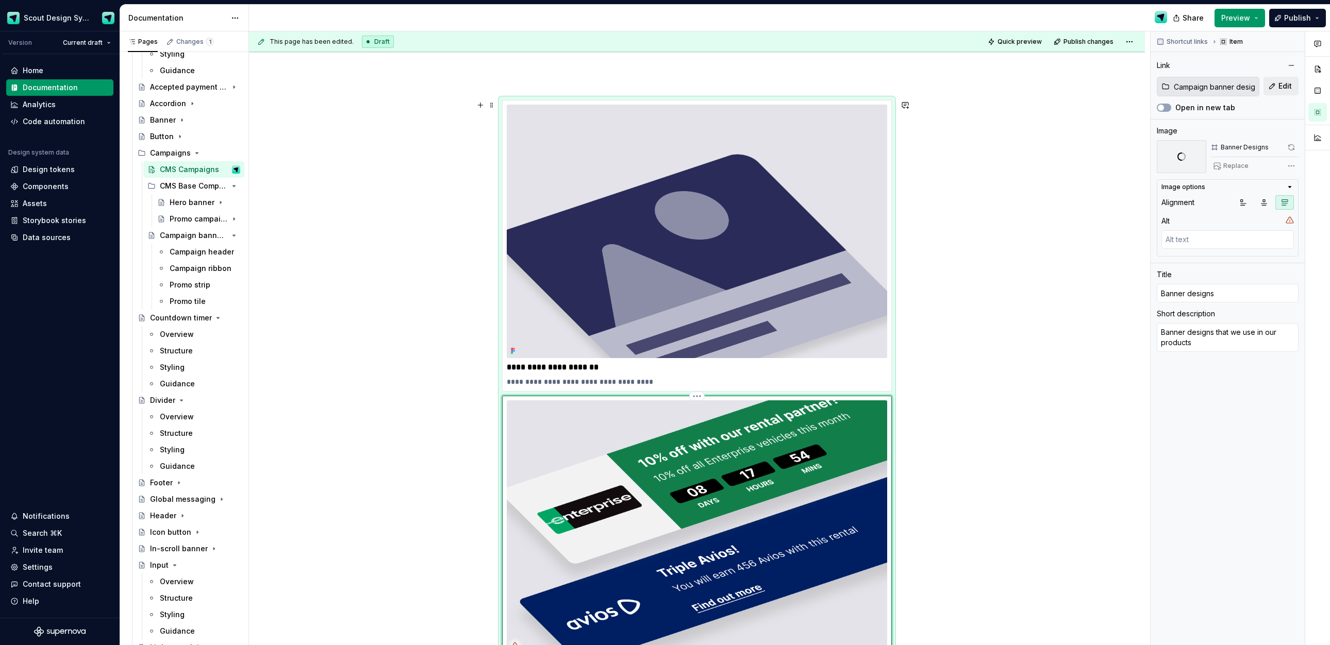
scroll to position [44, 0]
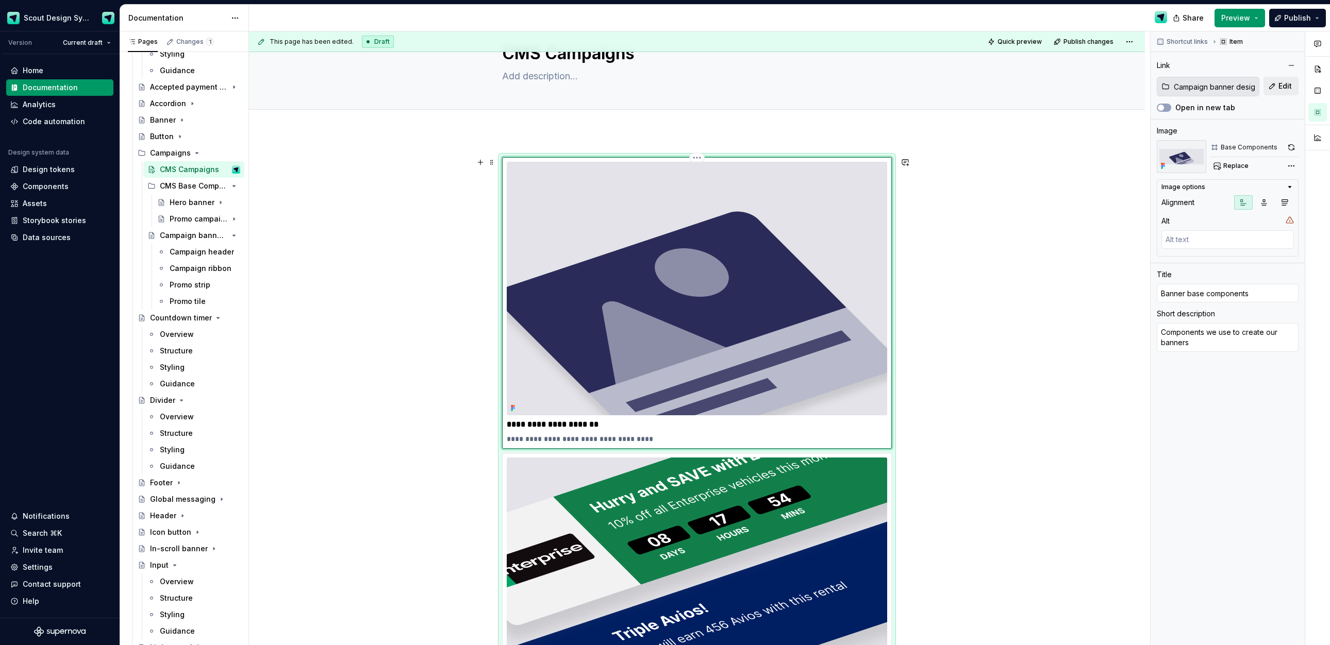
click at [787, 304] on img at bounding box center [697, 289] width 380 height 254
click at [1287, 202] on icon "button" at bounding box center [1285, 203] width 6 height 6
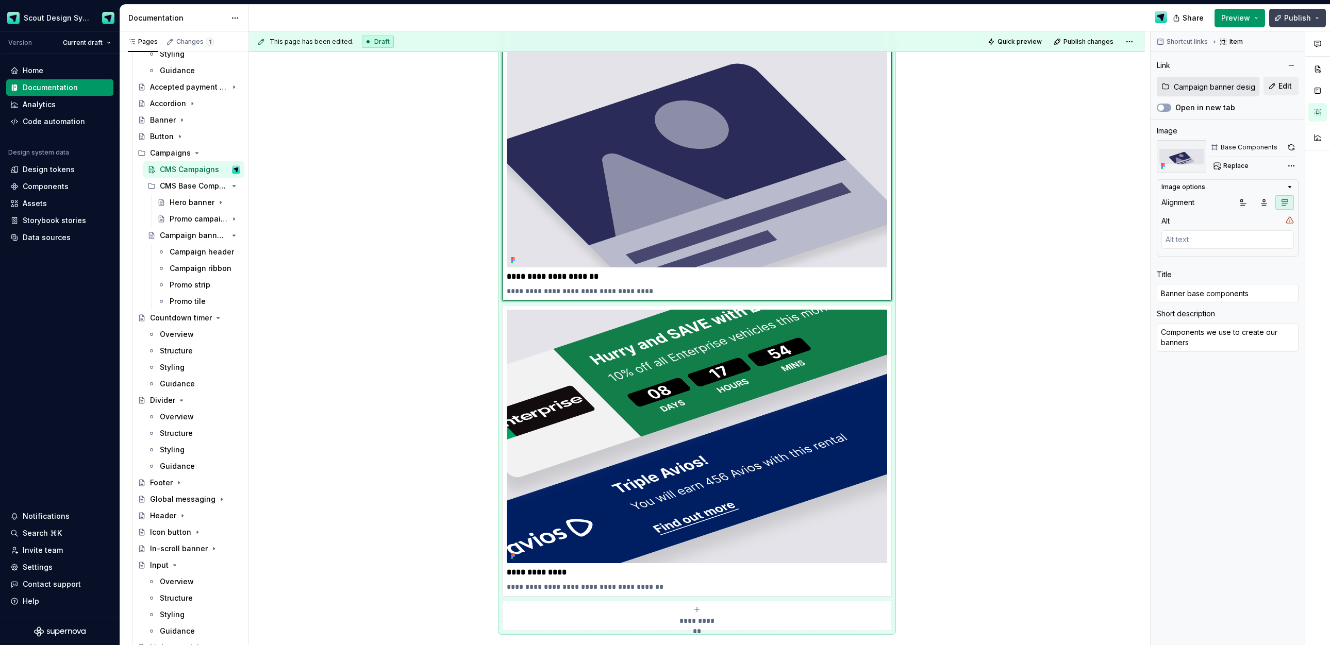
click at [1287, 16] on span "Publish" at bounding box center [1297, 18] width 27 height 10
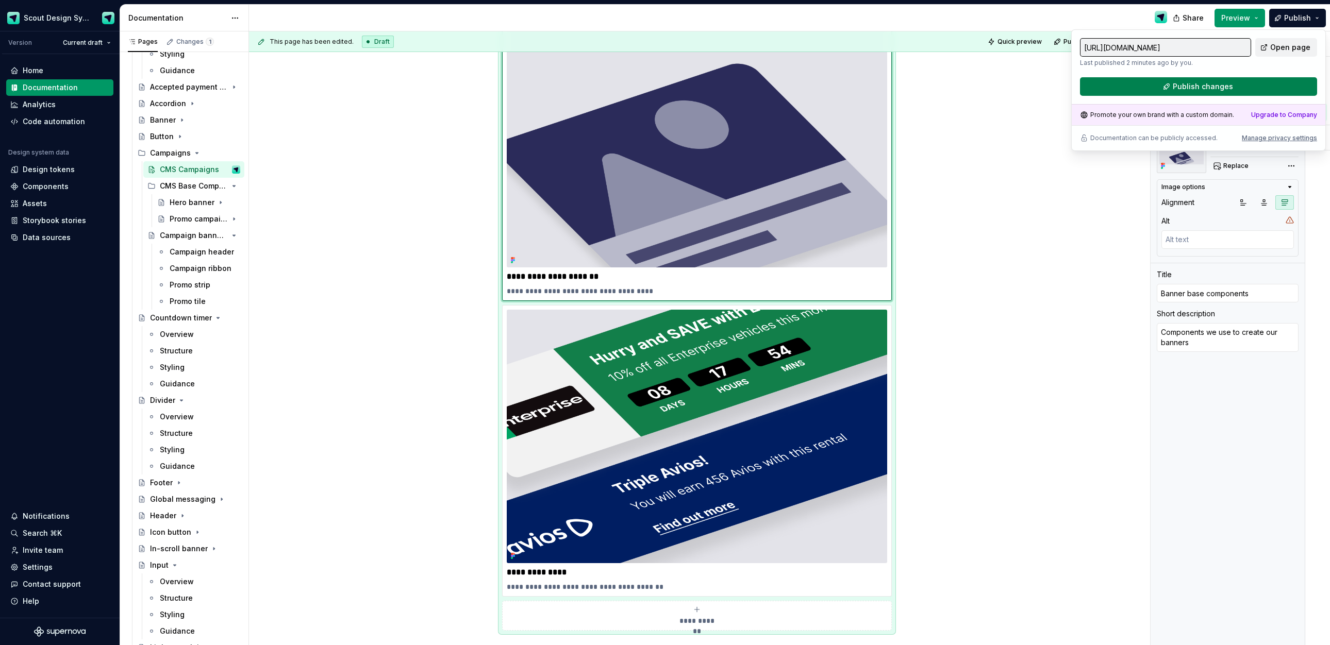
click at [1204, 85] on span "Publish changes" at bounding box center [1203, 86] width 60 height 10
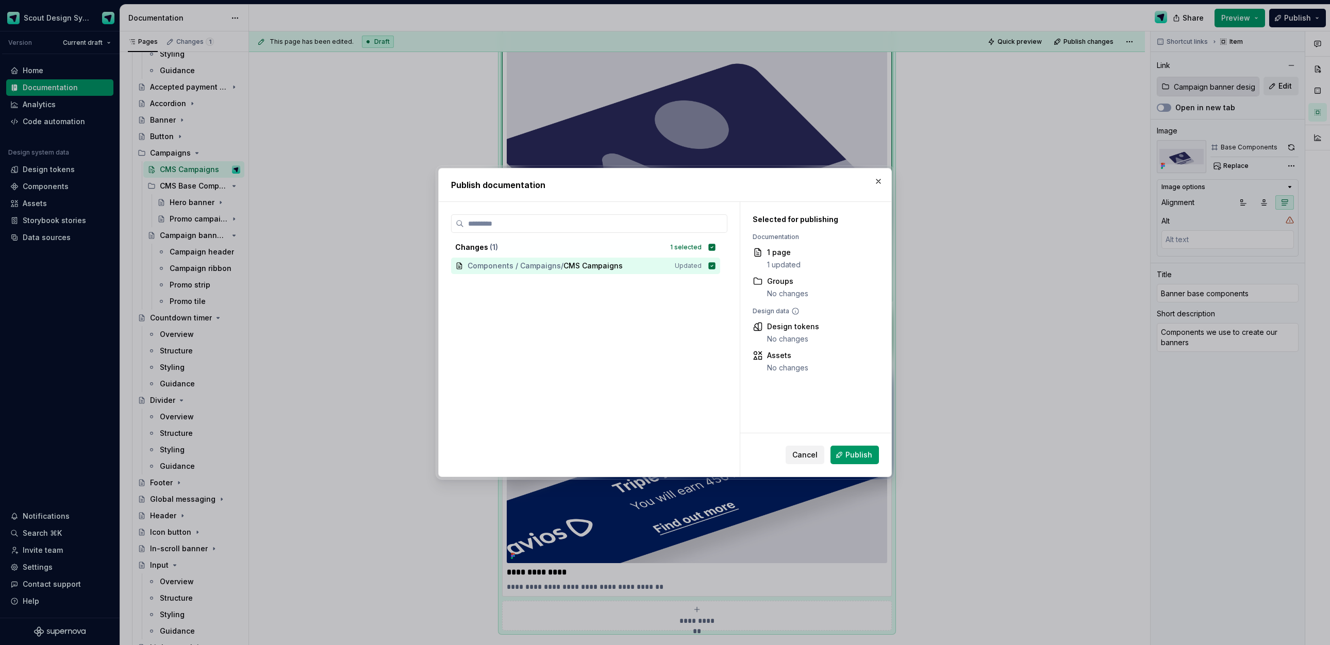
click at [863, 458] on span "Publish" at bounding box center [858, 455] width 27 height 10
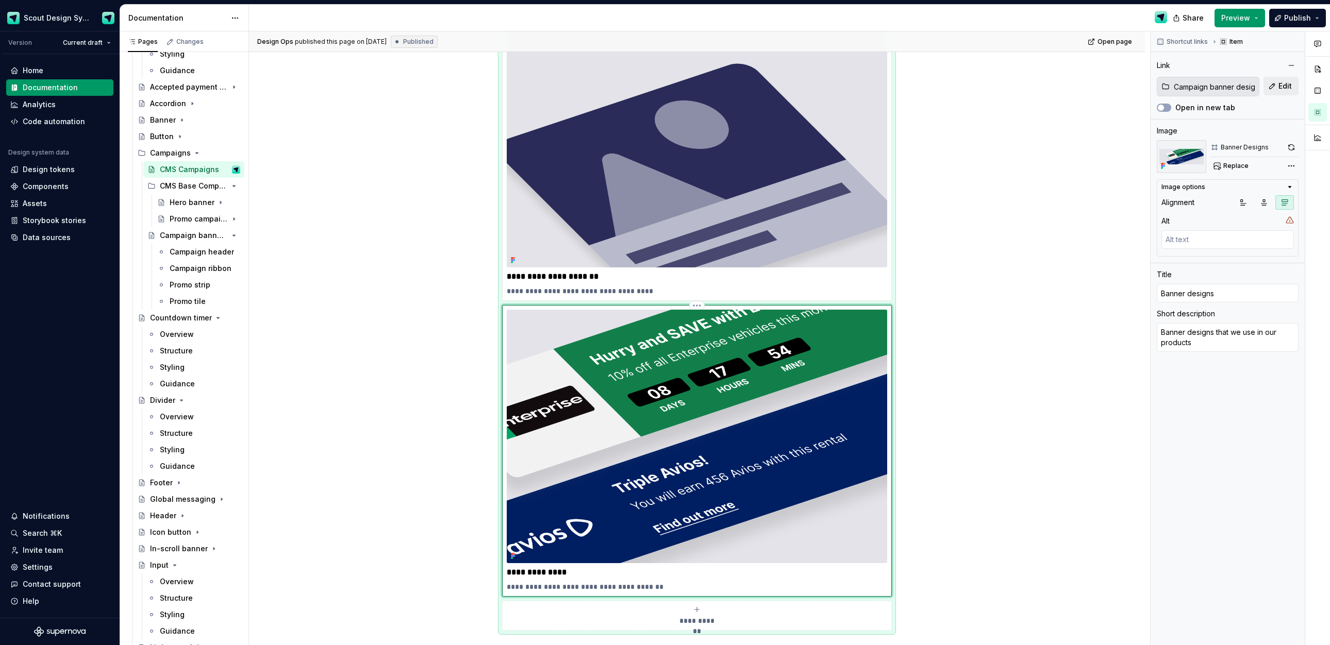
drag, startPoint x: 882, startPoint y: 360, endPoint x: 890, endPoint y: 359, distance: 8.3
click at [882, 360] on img at bounding box center [697, 437] width 380 height 254
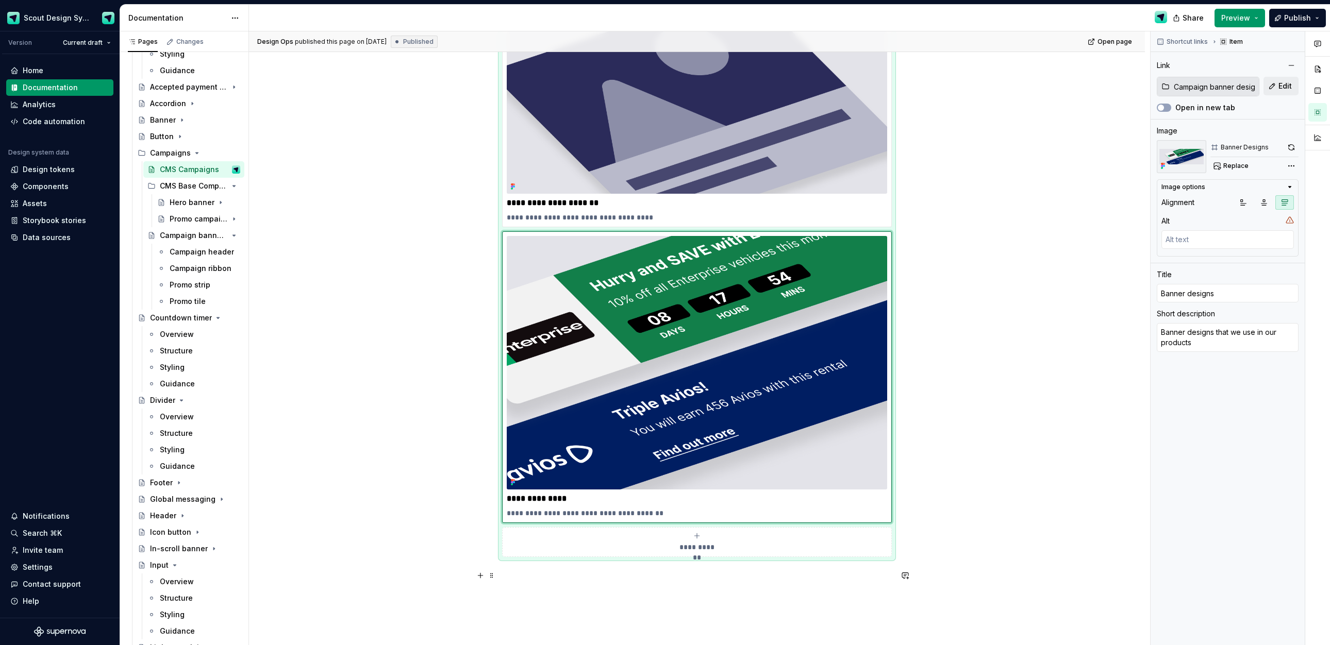
scroll to position [267, 0]
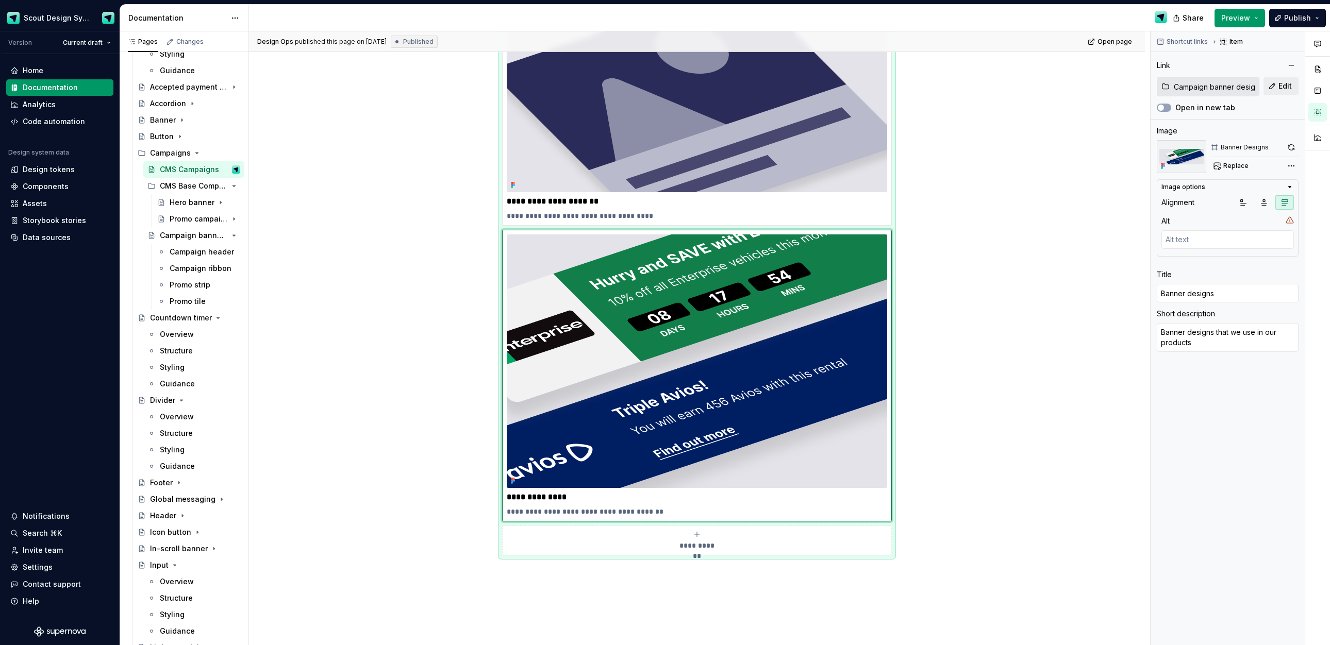
drag, startPoint x: 897, startPoint y: 555, endPoint x: 913, endPoint y: 537, distance: 24.1
click at [892, 555] on div "**********" at bounding box center [697, 245] width 390 height 622
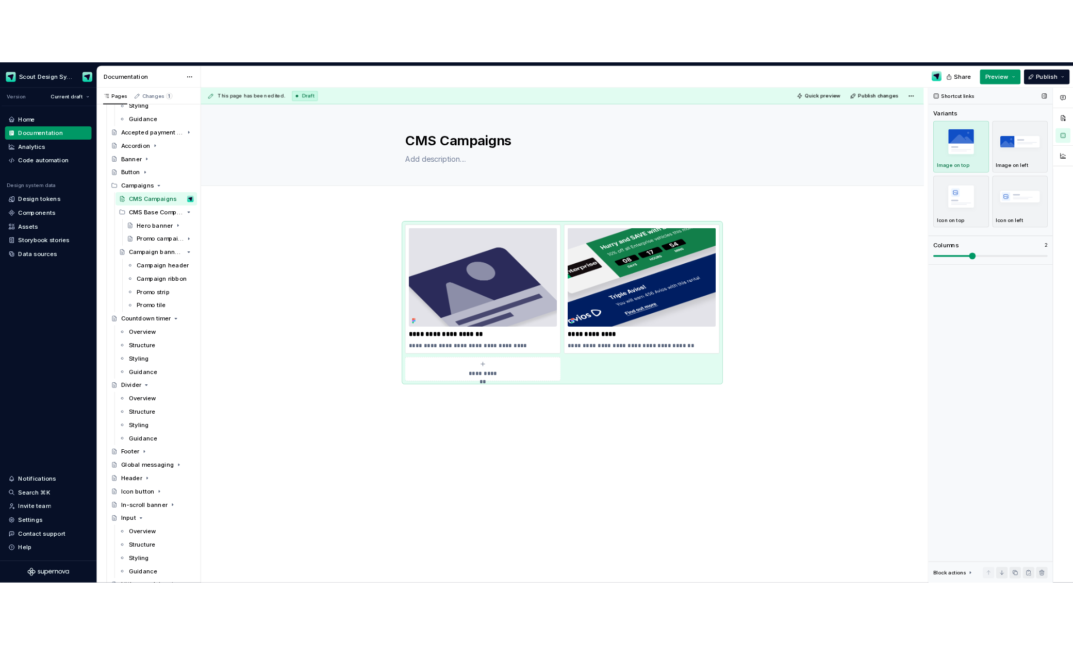
scroll to position [0, 0]
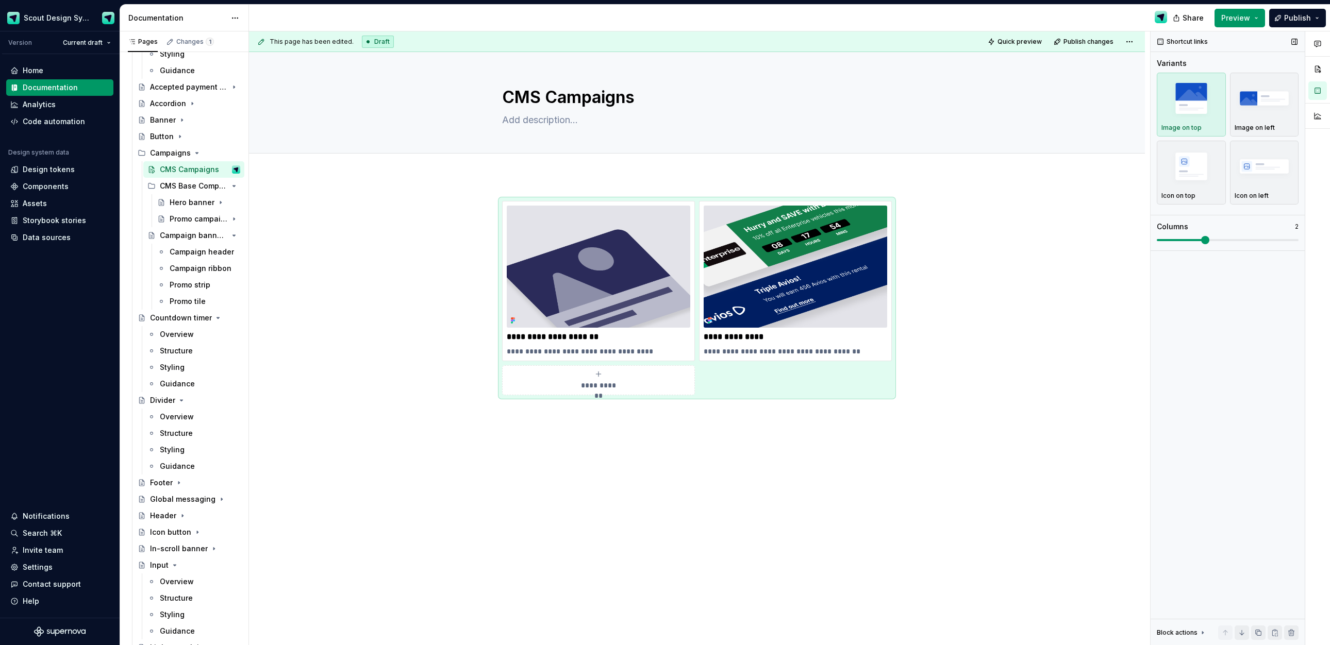
click at [1201, 239] on span at bounding box center [1205, 240] width 8 height 8
click at [1275, 24] on button "Publish" at bounding box center [1297, 18] width 57 height 19
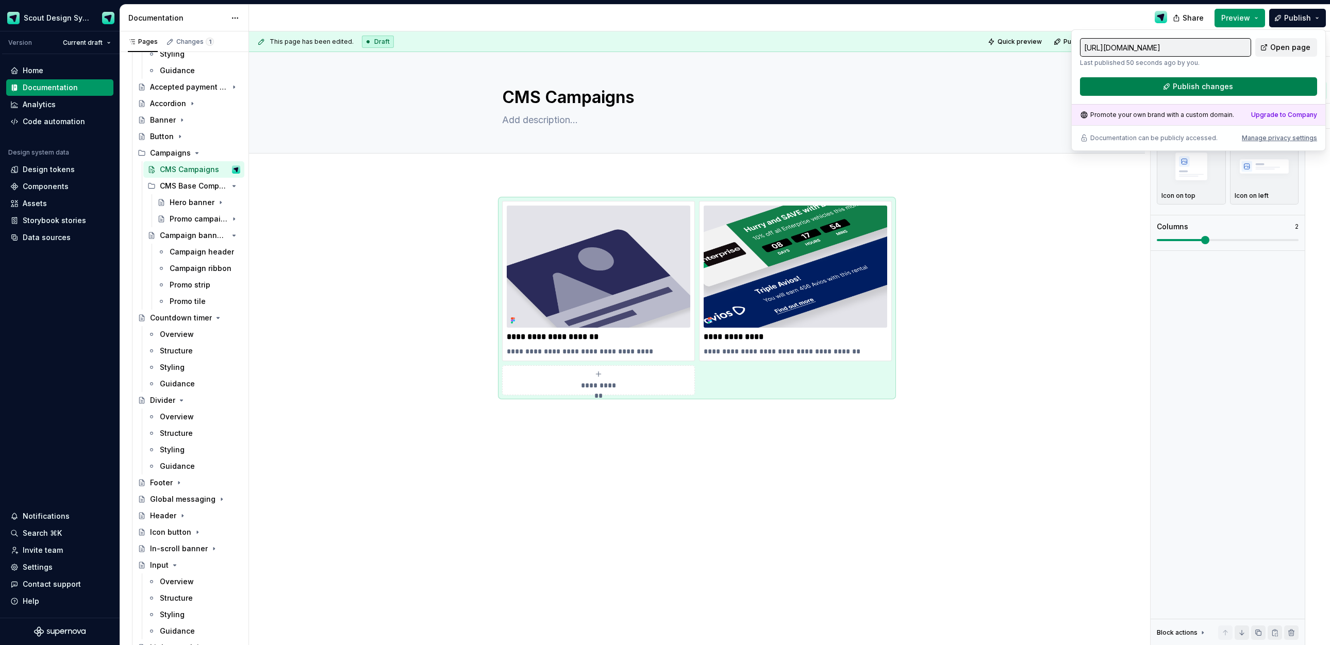
click at [1202, 86] on span "Publish changes" at bounding box center [1203, 86] width 60 height 10
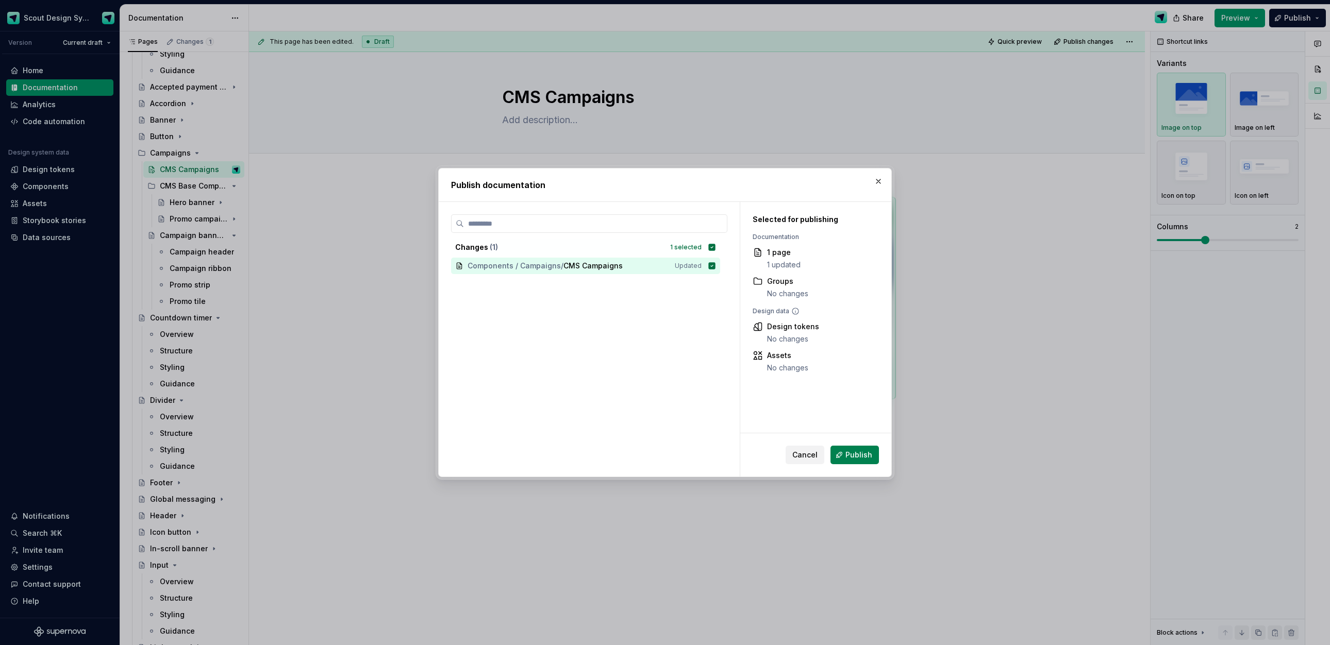
click at [858, 453] on span "Publish" at bounding box center [858, 455] width 27 height 10
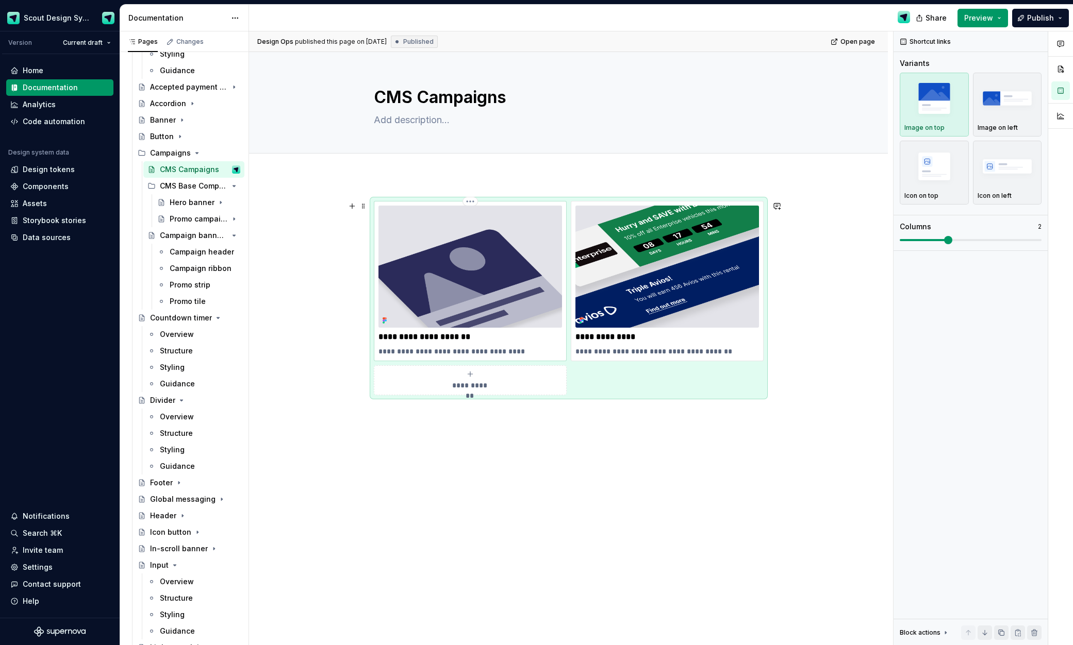
click at [451, 227] on img at bounding box center [470, 267] width 184 height 122
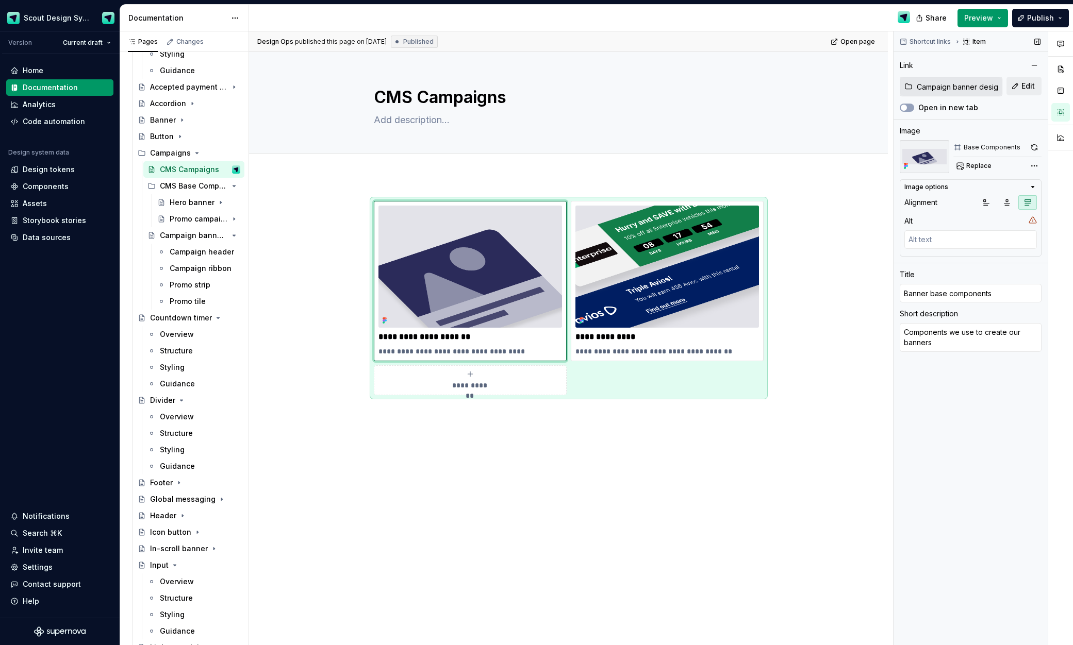
click at [1036, 150] on button "button" at bounding box center [1034, 147] width 14 height 14
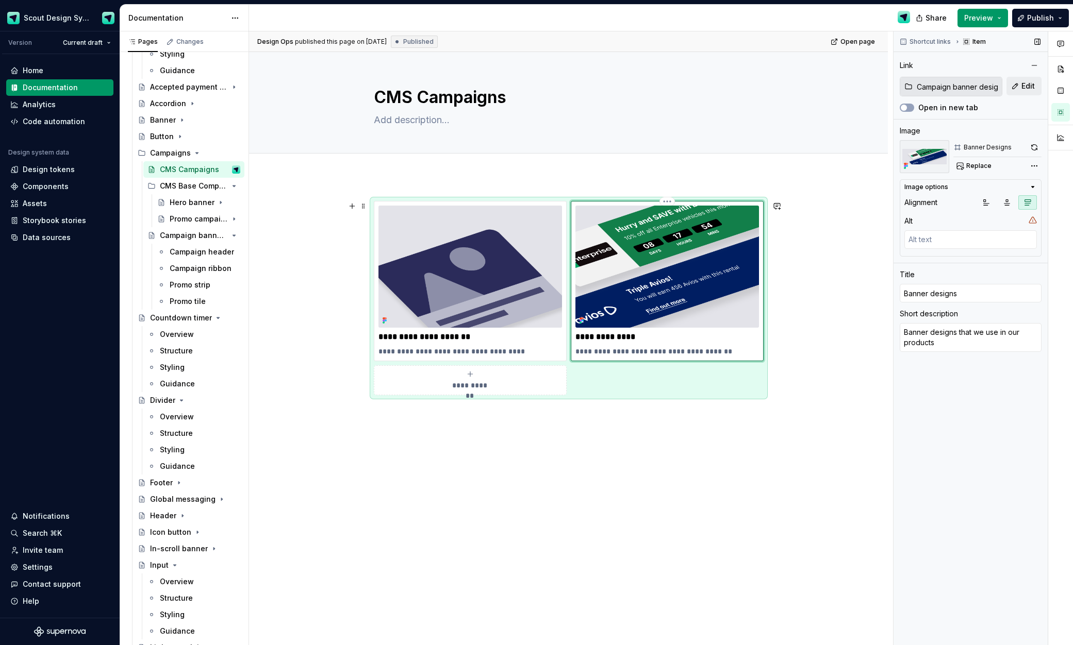
drag, startPoint x: 676, startPoint y: 273, endPoint x: 934, endPoint y: 198, distance: 267.9
click at [677, 273] on img at bounding box center [667, 267] width 184 height 122
drag, startPoint x: 1035, startPoint y: 151, endPoint x: 1013, endPoint y: 175, distance: 33.2
click at [1035, 151] on button "button" at bounding box center [1034, 147] width 14 height 14
click at [733, 497] on div "**********" at bounding box center [568, 401] width 639 height 450
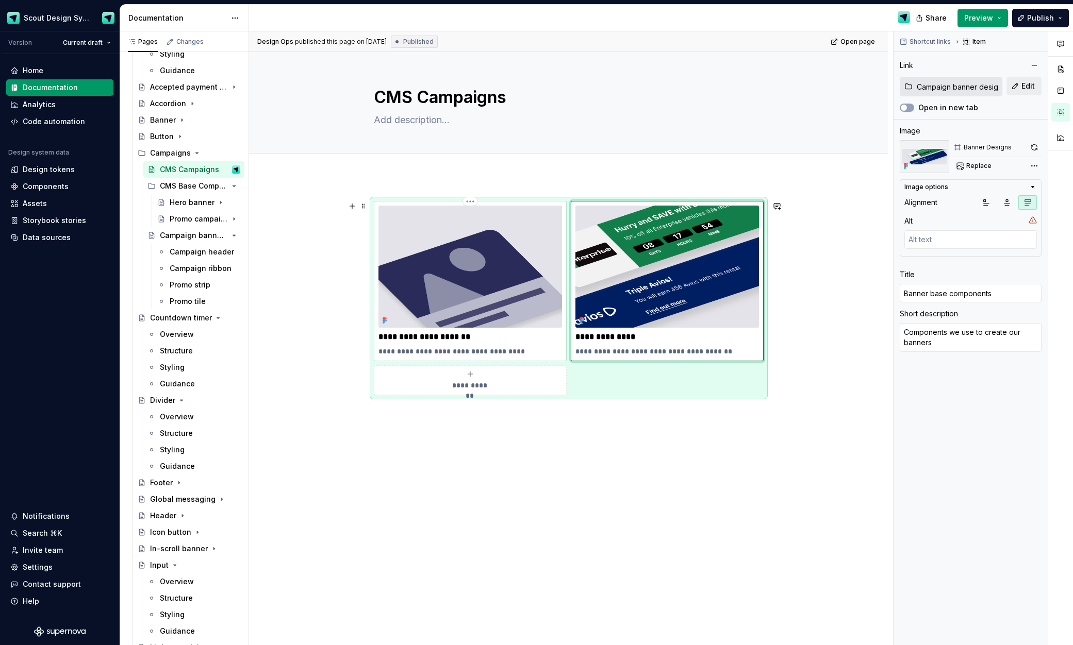
click at [470, 273] on img at bounding box center [470, 267] width 184 height 122
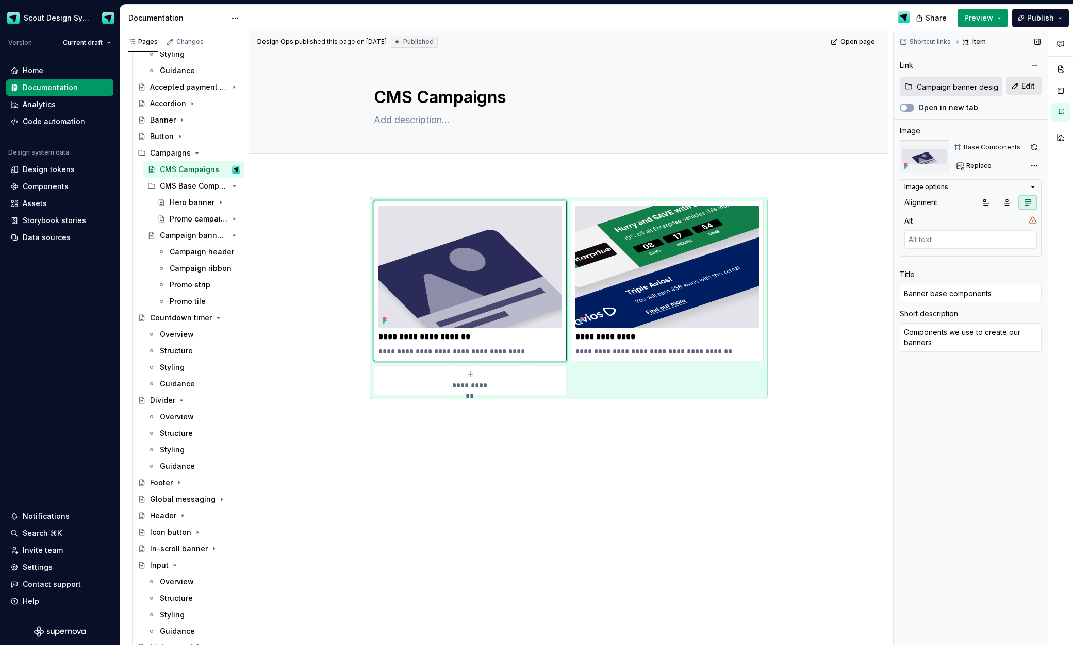
click at [1010, 86] on button "Edit" at bounding box center [1023, 86] width 35 height 19
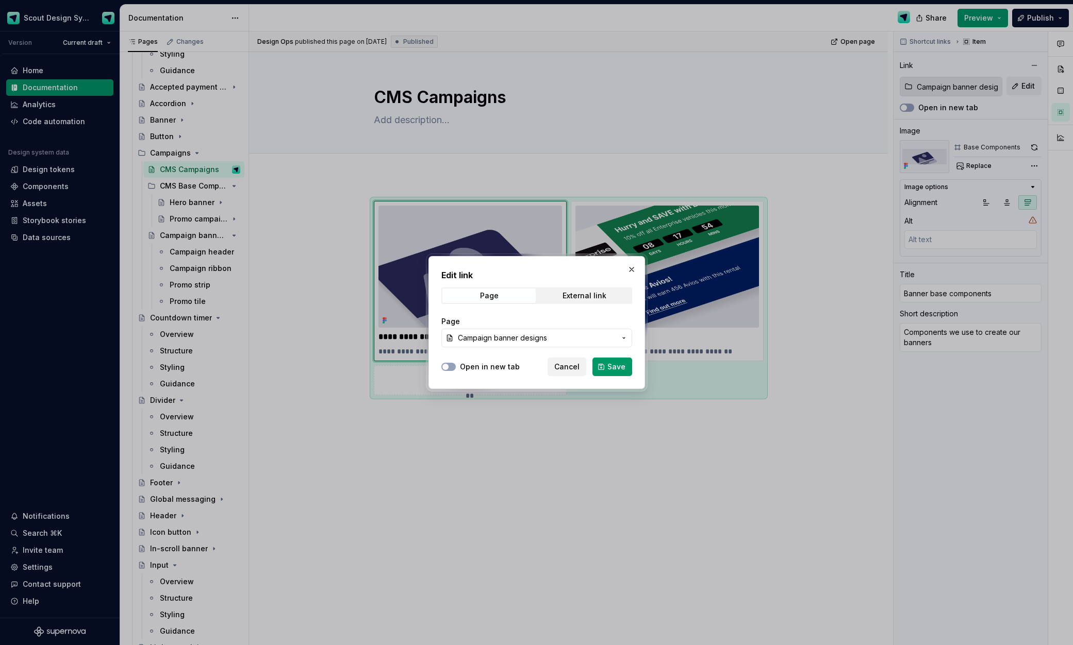
click at [554, 338] on span "Campaign banner designs" at bounding box center [537, 338] width 158 height 10
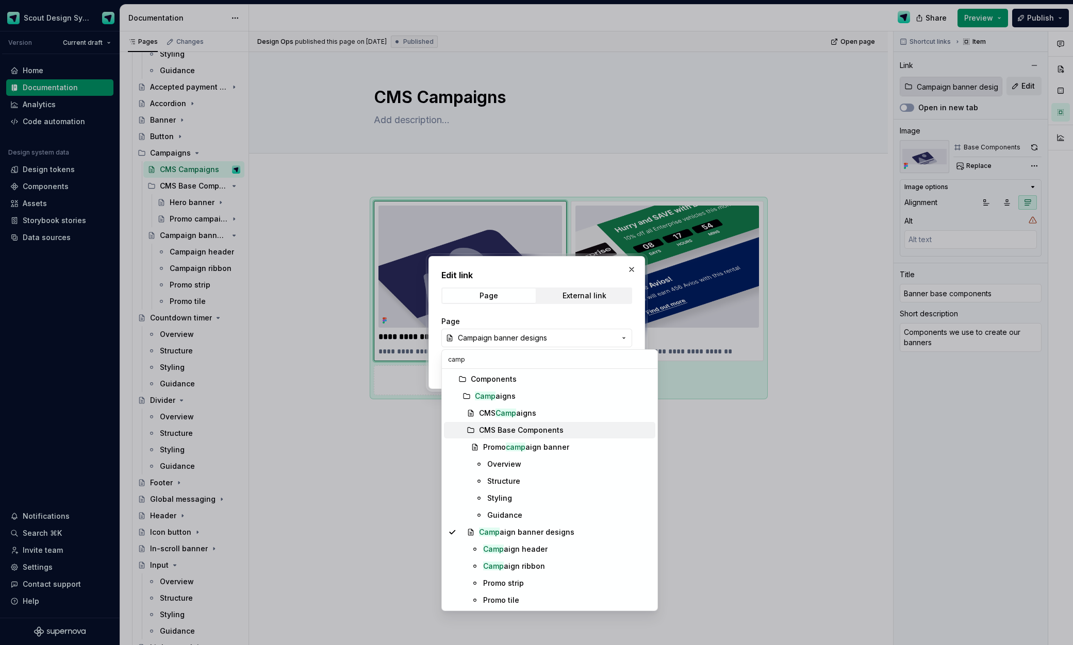
click at [515, 433] on div "CMS Base Components" at bounding box center [521, 430] width 85 height 10
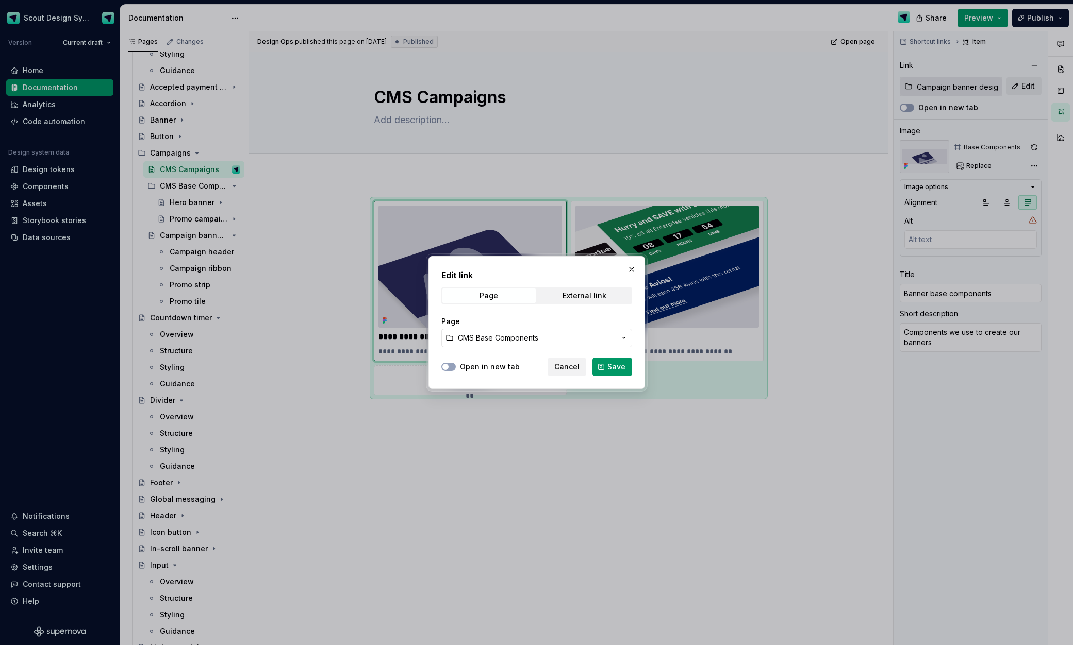
click at [618, 372] on span "Save" at bounding box center [616, 367] width 18 height 10
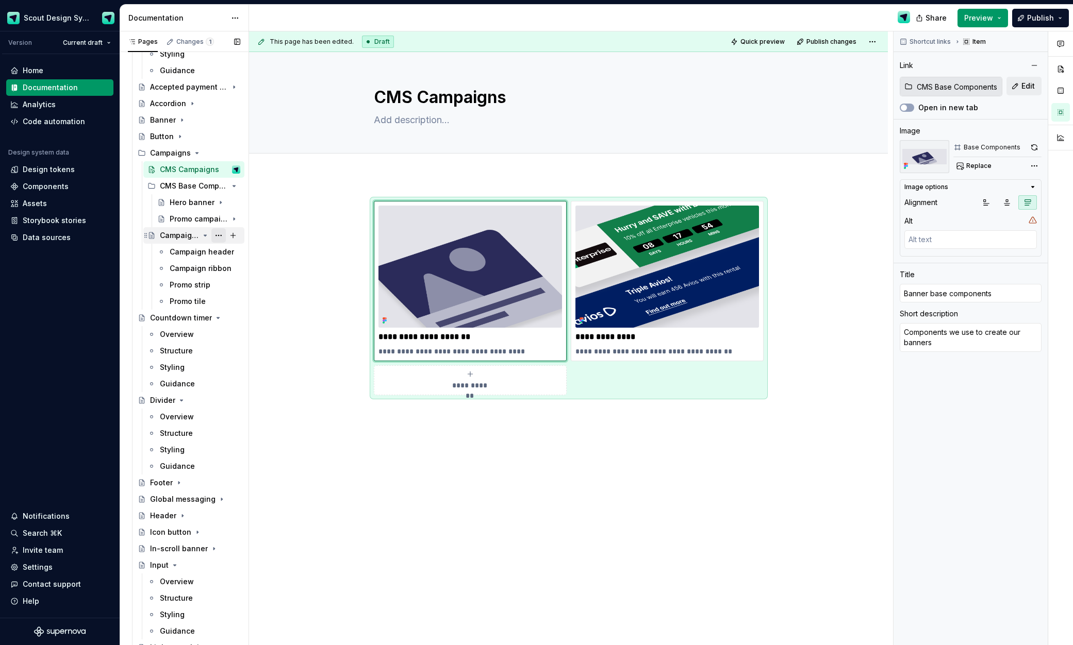
click at [217, 235] on button "Page tree" at bounding box center [218, 235] width 14 height 14
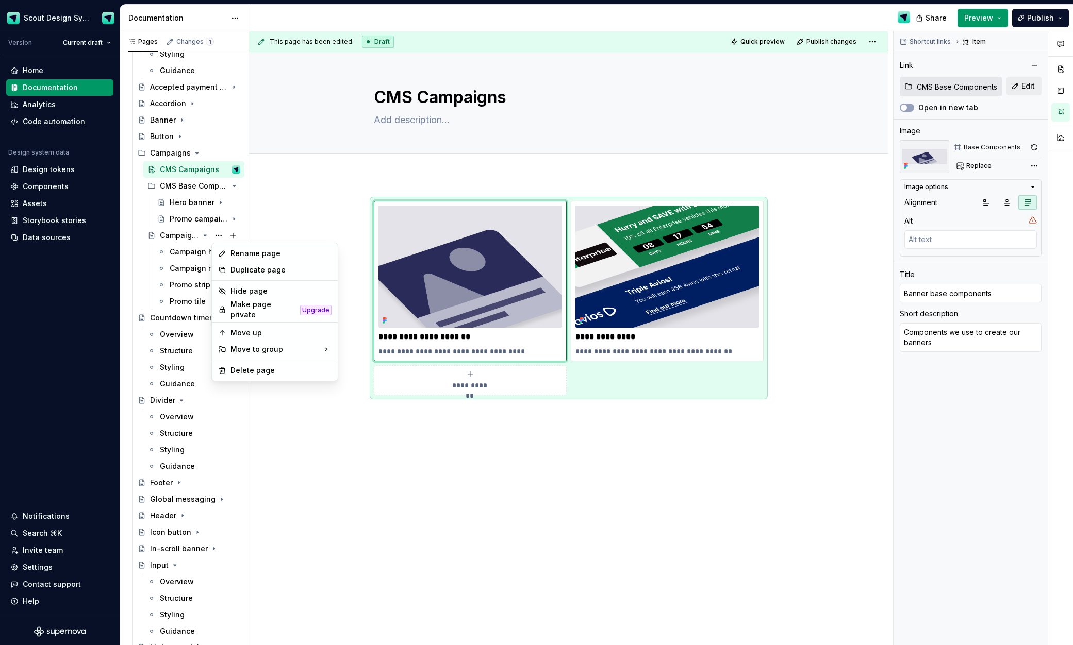
click at [307, 173] on html "Scout Design System Version Current draft Home Documentation Analytics Code aut…" at bounding box center [536, 322] width 1073 height 645
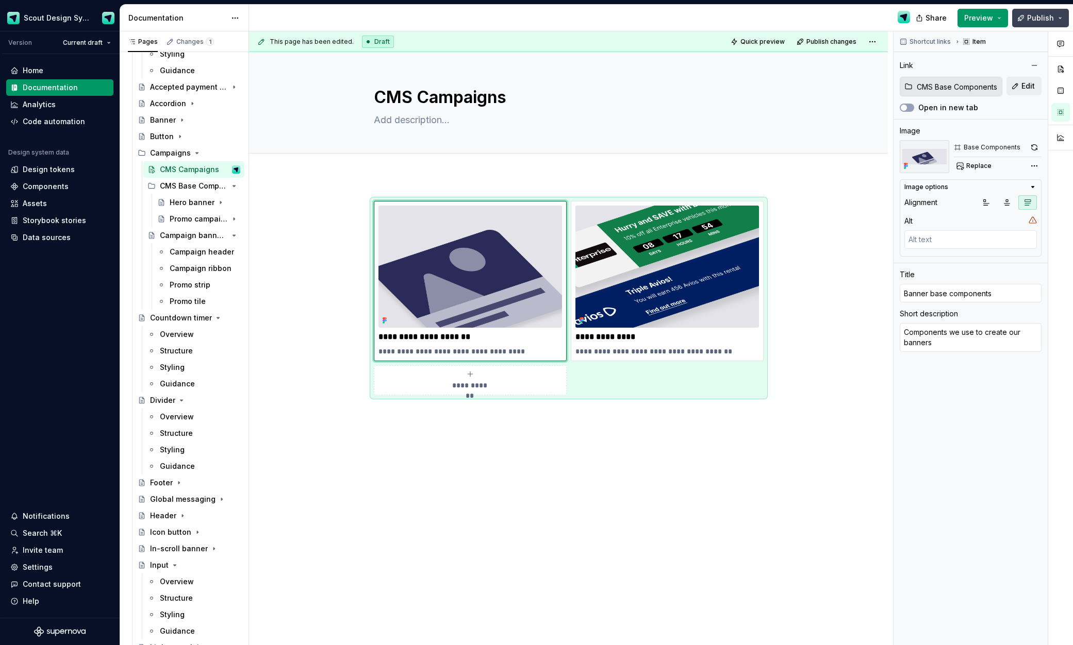
click at [1039, 18] on span "Publish" at bounding box center [1040, 18] width 27 height 10
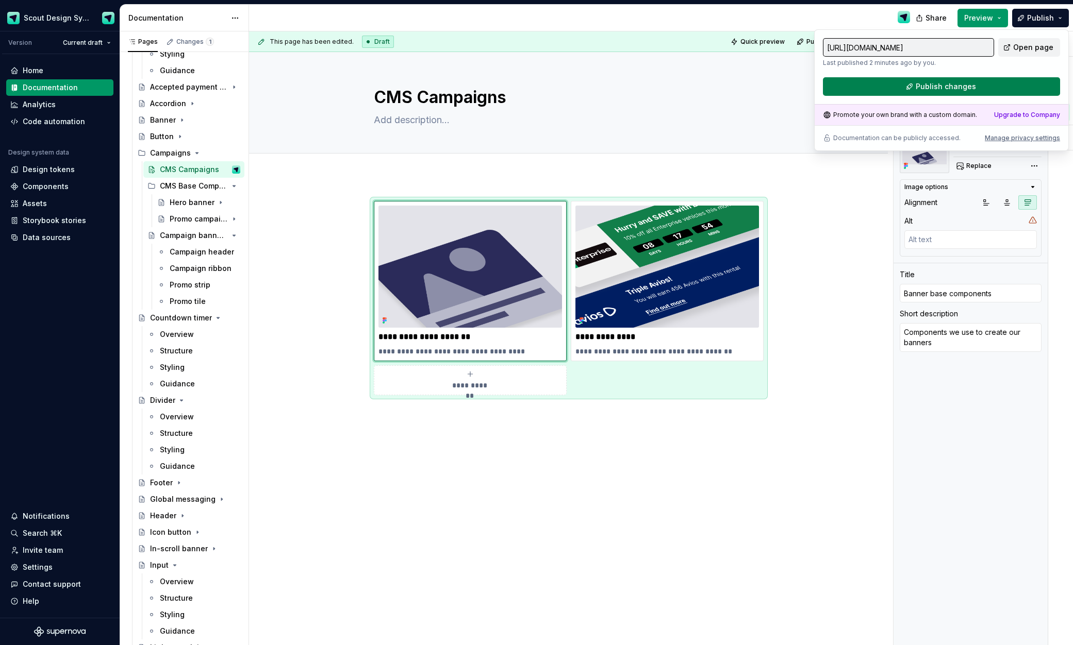
click at [924, 86] on span "Publish changes" at bounding box center [945, 86] width 60 height 10
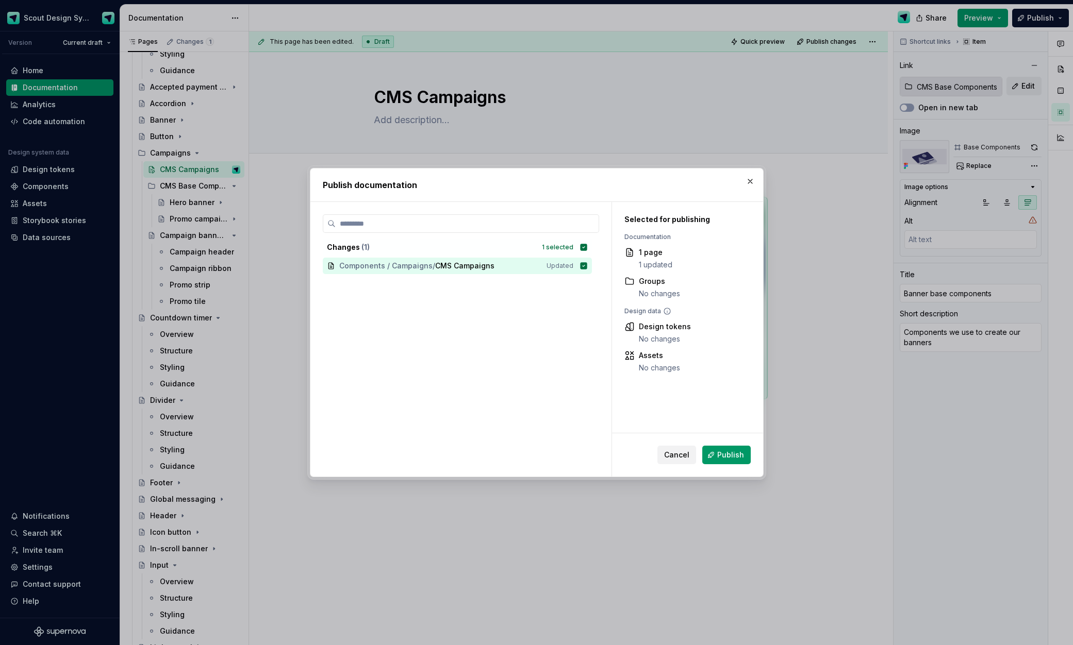
click at [737, 449] on button "Publish" at bounding box center [726, 455] width 48 height 19
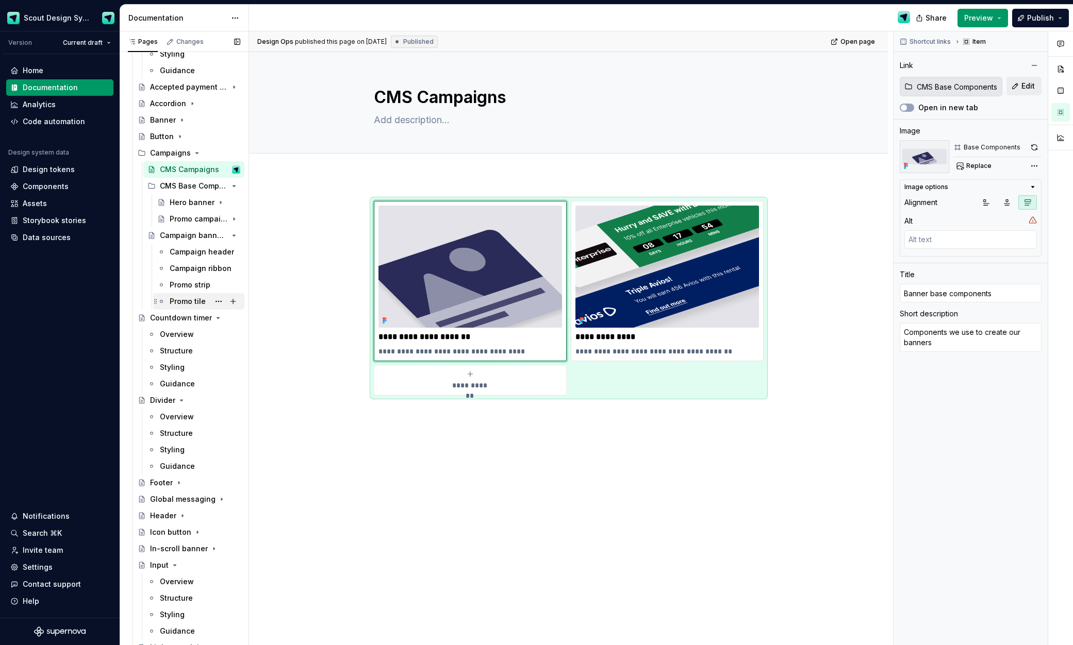
click at [191, 307] on div "Promo tile" at bounding box center [205, 301] width 71 height 14
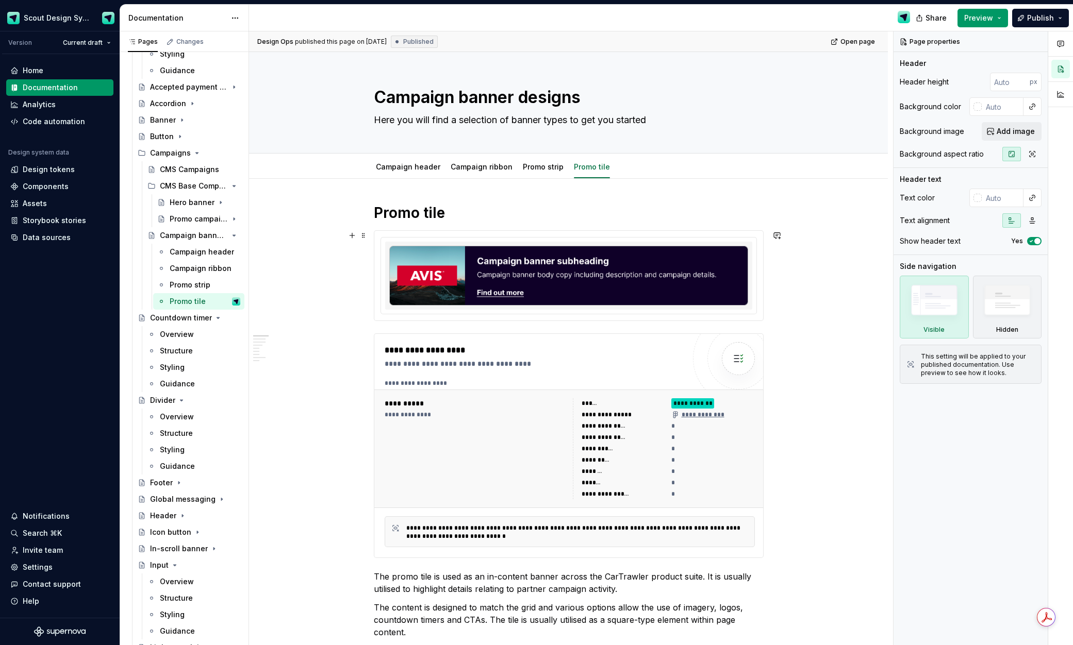
click at [580, 252] on img at bounding box center [568, 276] width 359 height 60
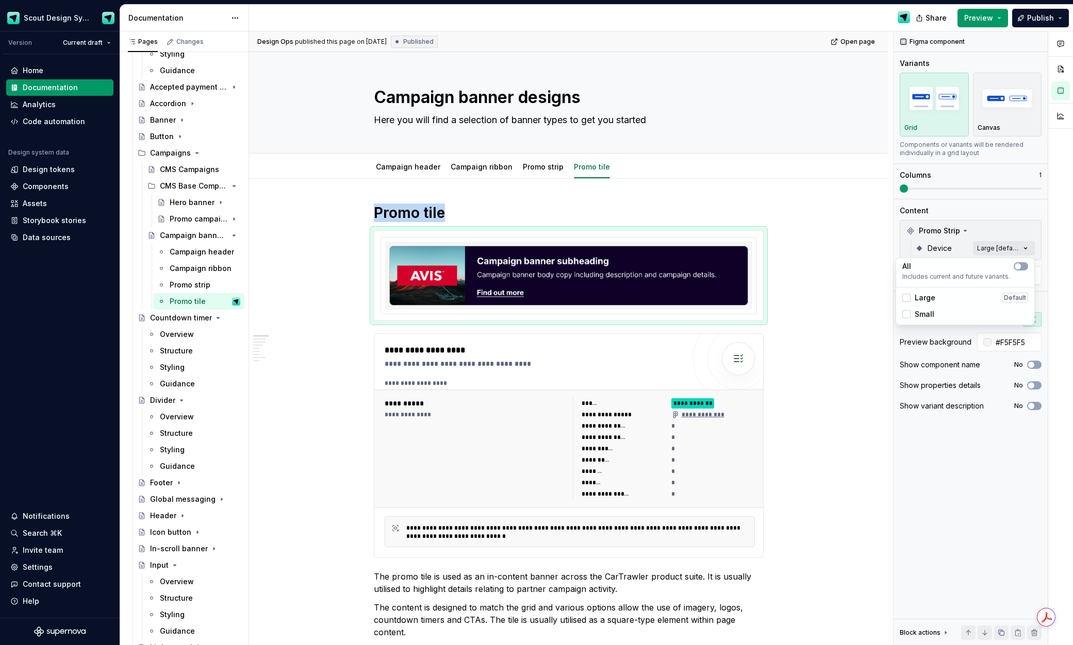
click at [986, 249] on div "Comments Open comments No comments yet Select ‘Comment’ from the block context …" at bounding box center [982, 338] width 179 height 614
drag, startPoint x: 985, startPoint y: 229, endPoint x: 964, endPoint y: 234, distance: 20.8
click at [984, 229] on div "Comments Open comments No comments yet Select ‘Comment’ from the block context …" at bounding box center [982, 338] width 179 height 614
click at [963, 235] on icon at bounding box center [965, 231] width 8 height 8
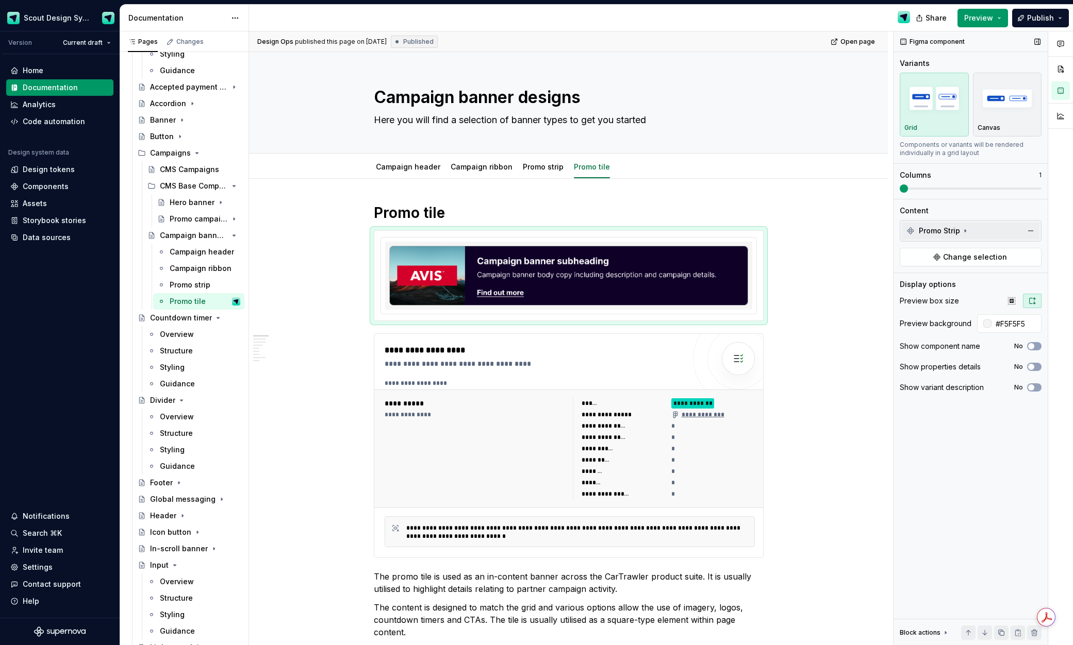
click at [964, 231] on icon at bounding box center [964, 231] width 1 height 3
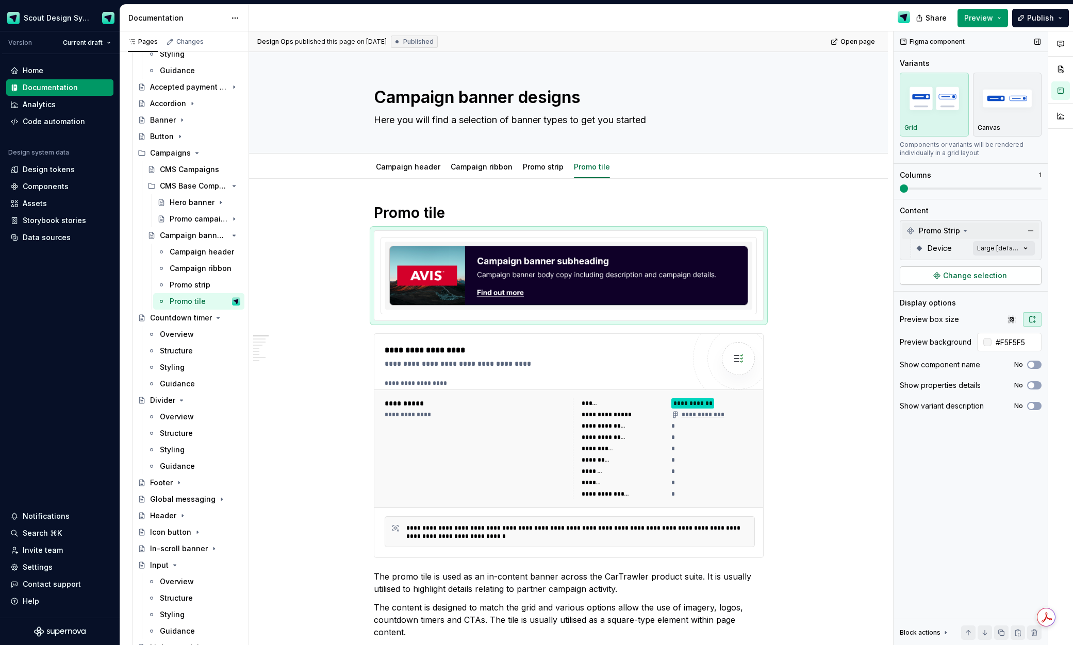
click at [972, 278] on span "Change selection" at bounding box center [975, 276] width 64 height 10
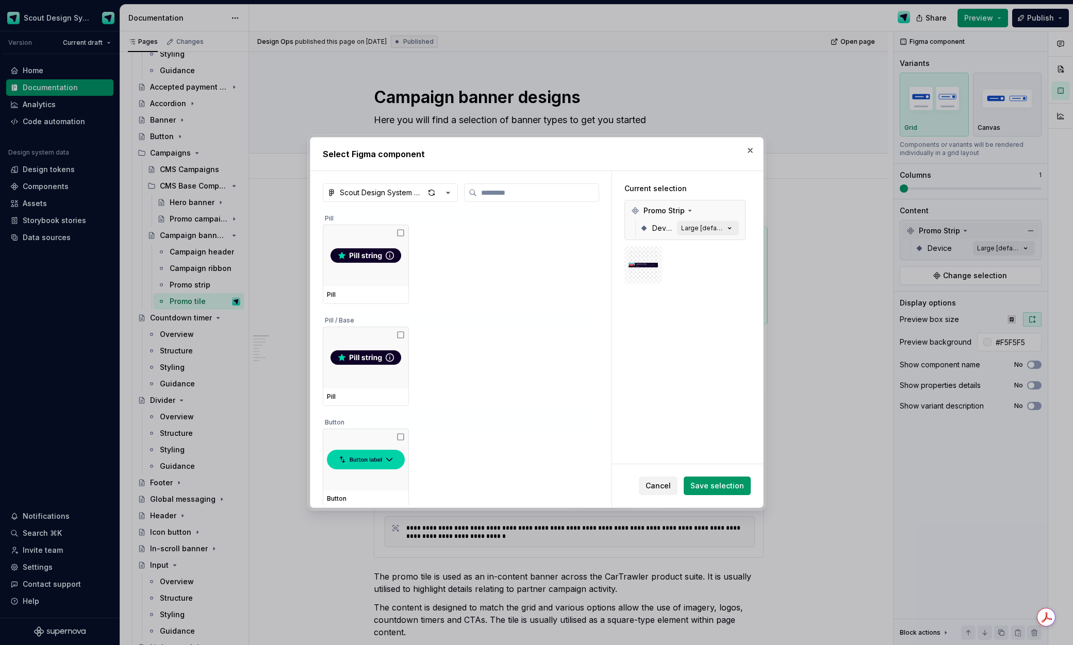
click at [657, 490] on span "Cancel" at bounding box center [657, 486] width 25 height 10
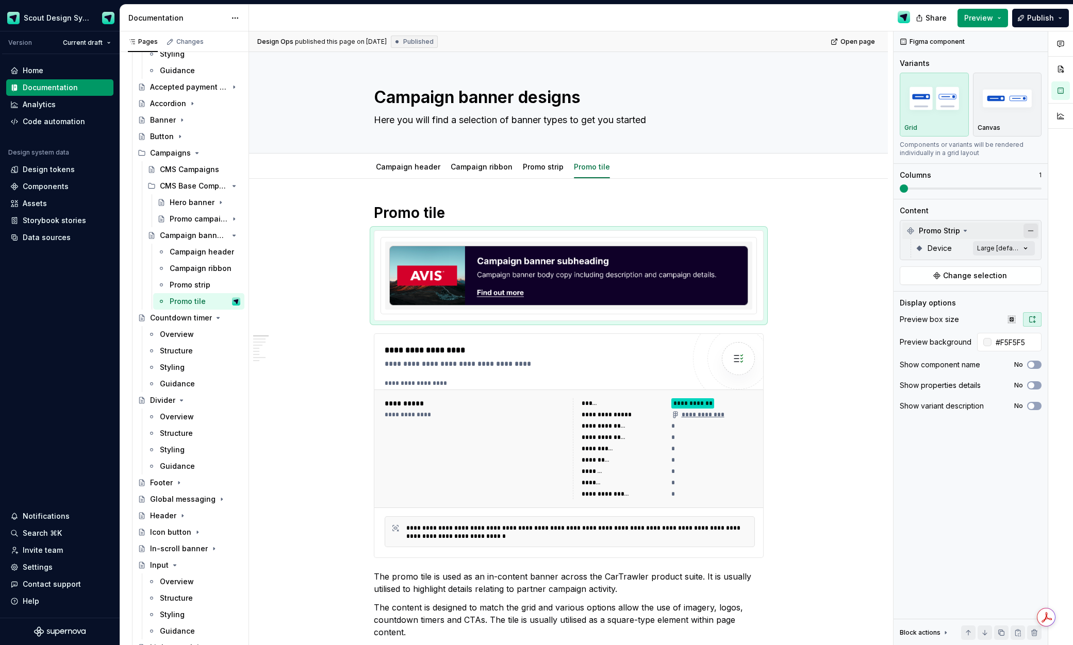
click at [1031, 233] on button "button" at bounding box center [1030, 231] width 14 height 14
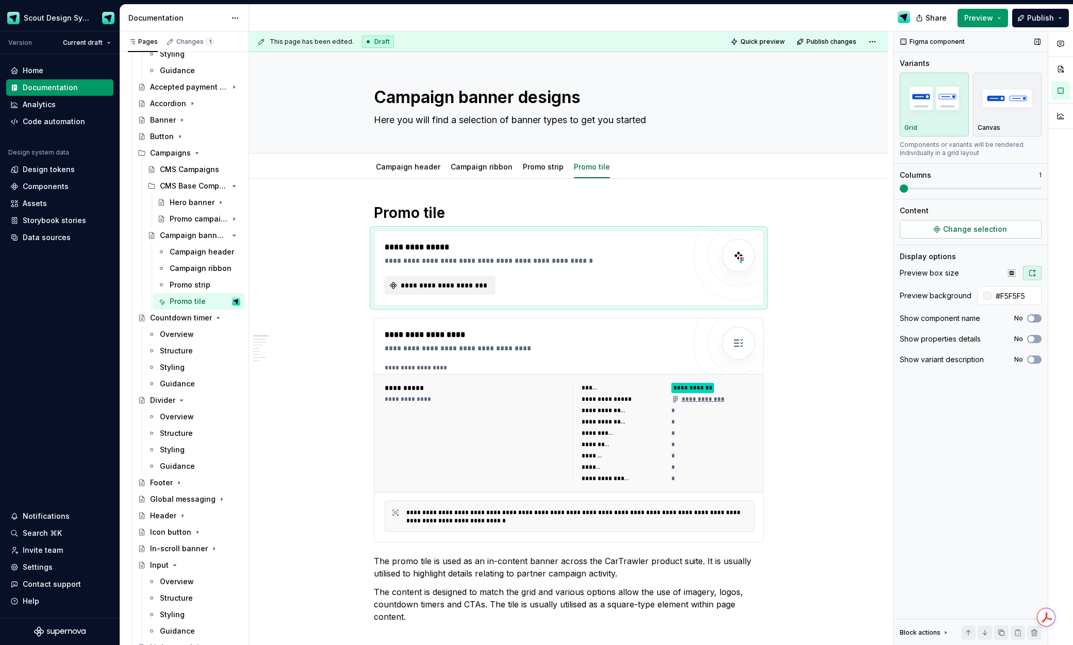
click at [981, 234] on span "Change selection" at bounding box center [975, 229] width 64 height 10
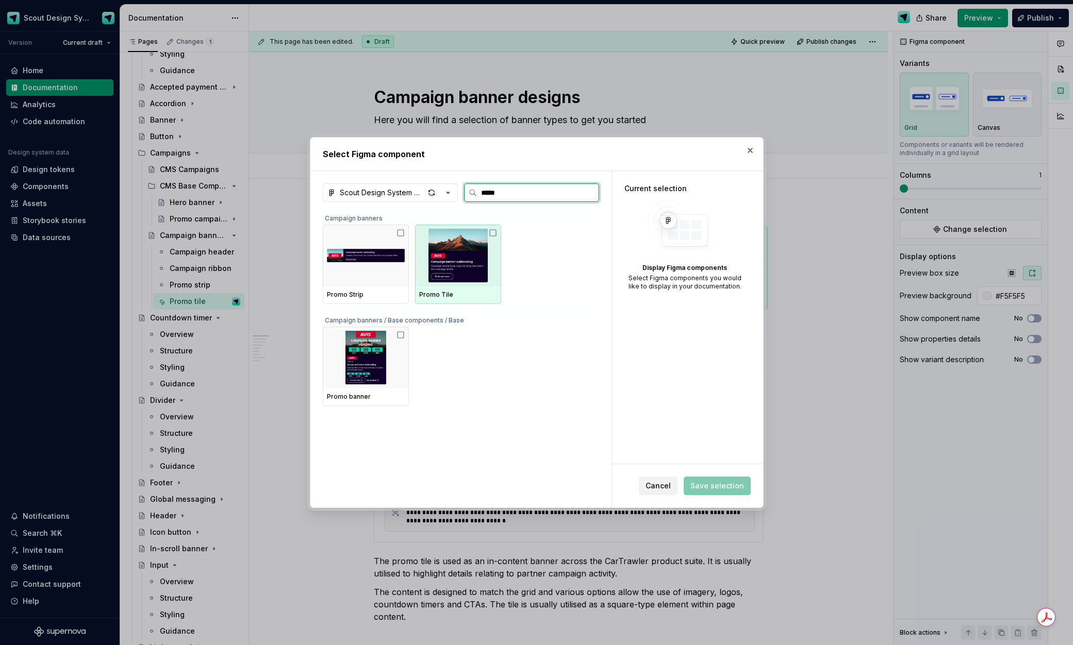
click at [445, 282] on div at bounding box center [458, 256] width 86 height 62
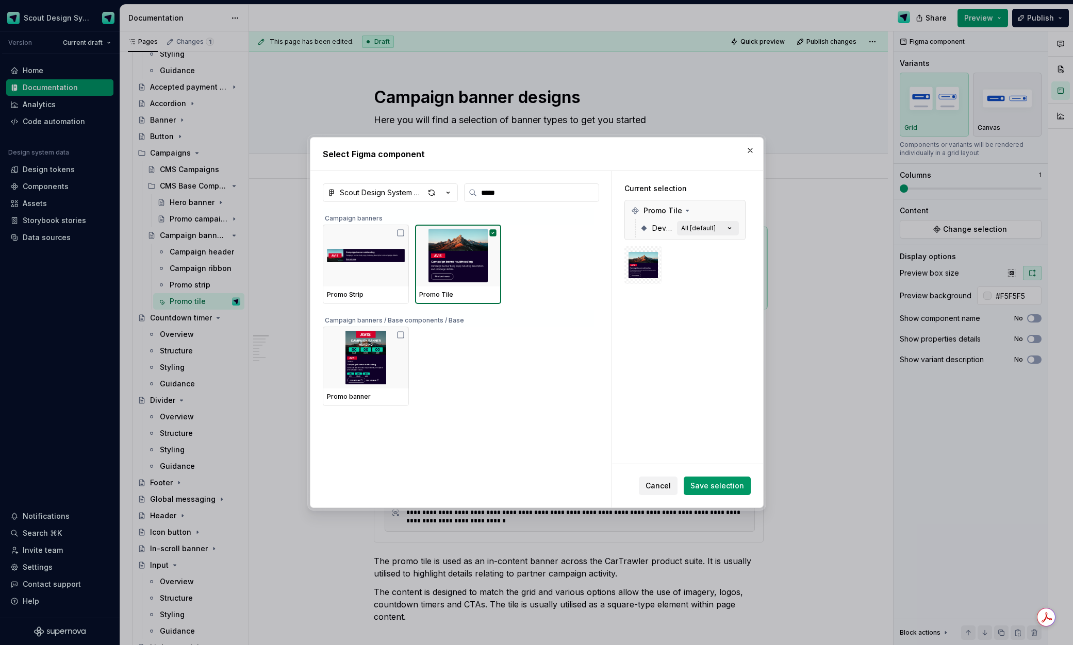
drag, startPoint x: 737, startPoint y: 479, endPoint x: 764, endPoint y: 441, distance: 47.3
click at [737, 479] on button "Save selection" at bounding box center [717, 486] width 67 height 19
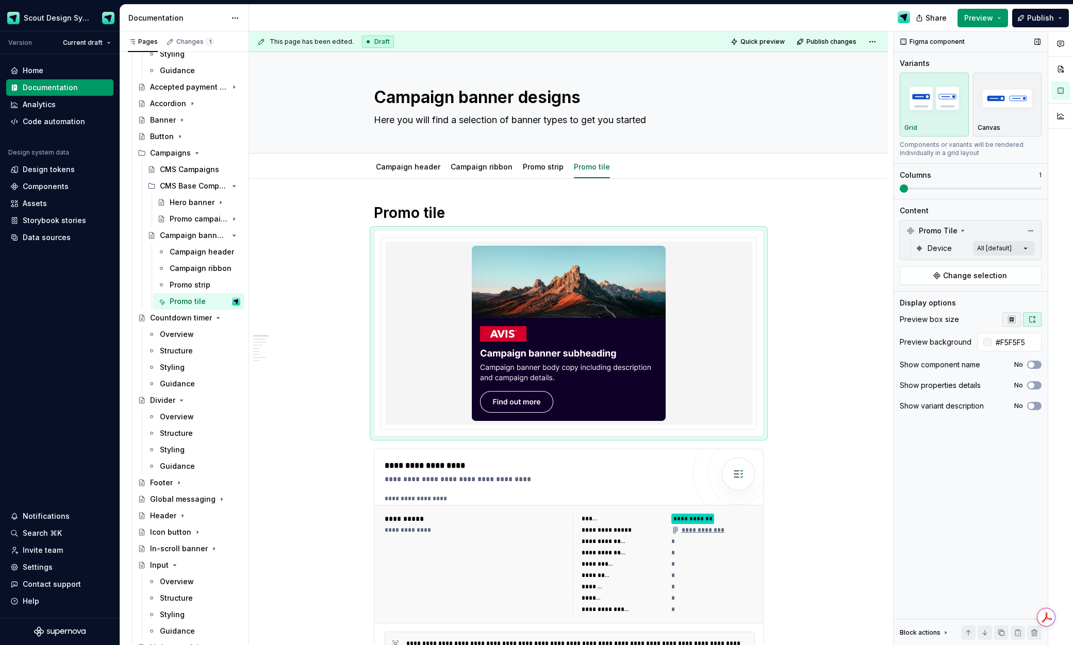
click at [1013, 322] on icon "button" at bounding box center [1011, 319] width 8 height 8
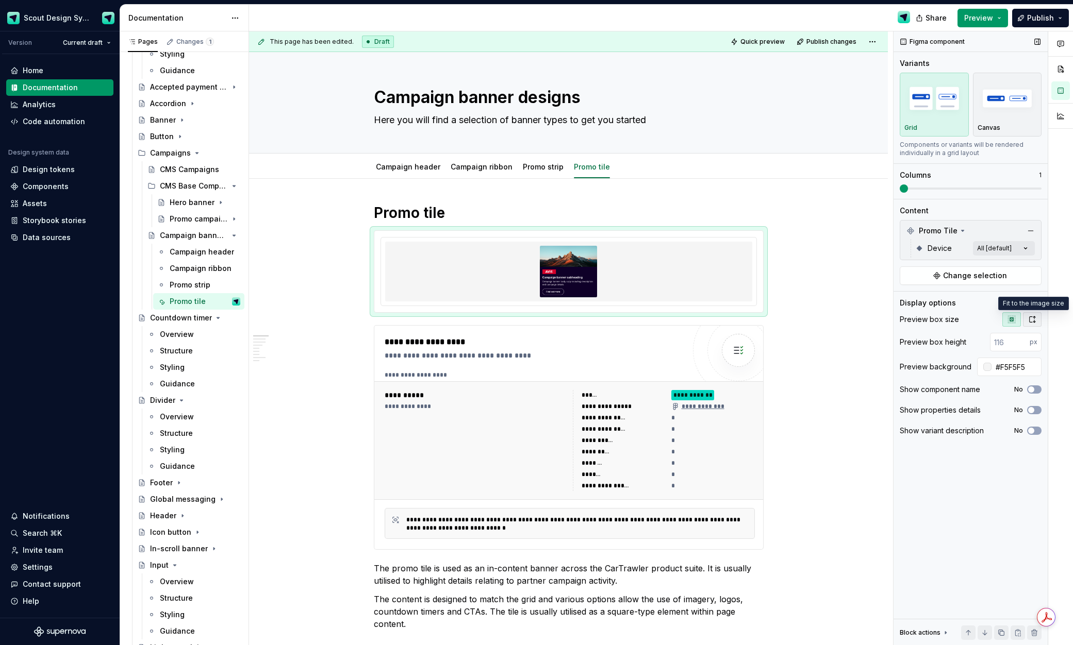
click at [1029, 321] on icon "button" at bounding box center [1032, 320] width 6 height 6
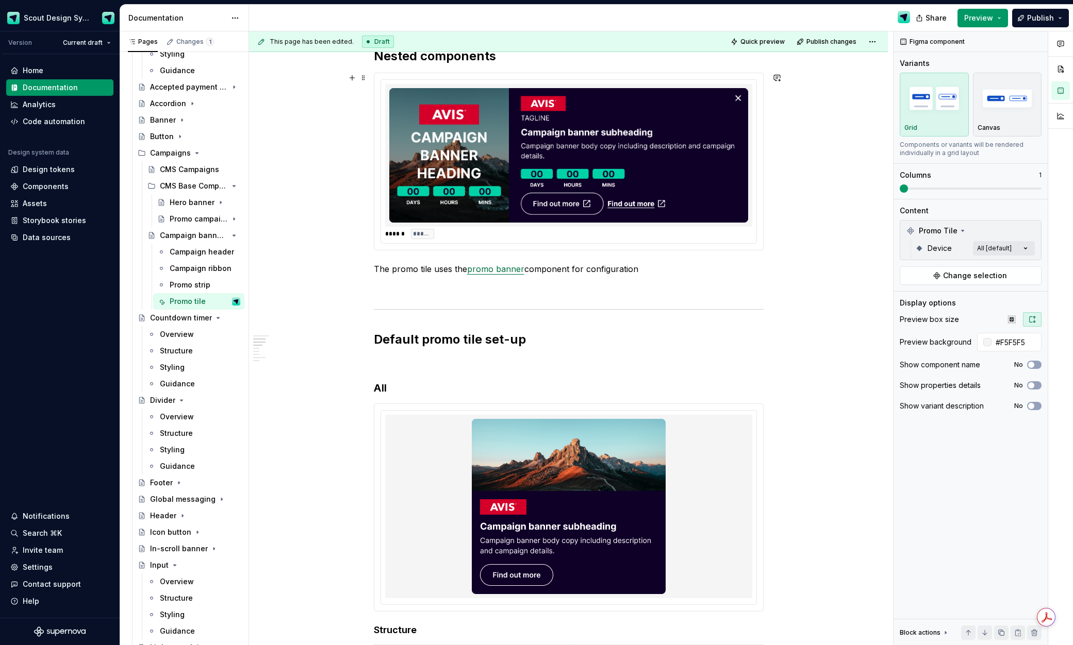
scroll to position [481, 0]
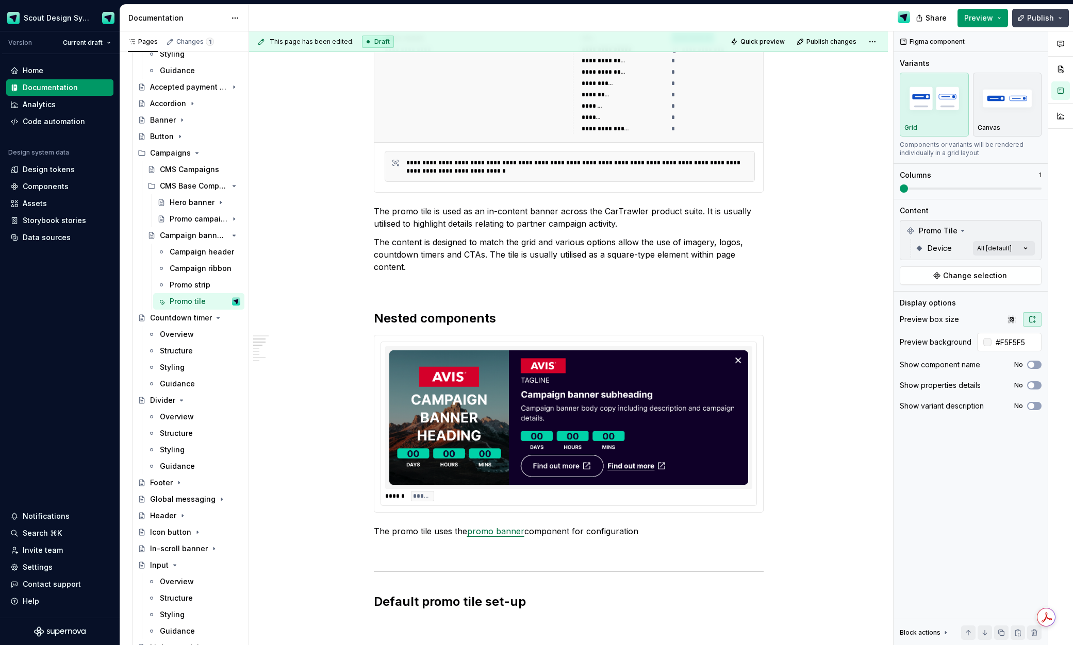
click at [1034, 19] on span "Publish" at bounding box center [1040, 18] width 27 height 10
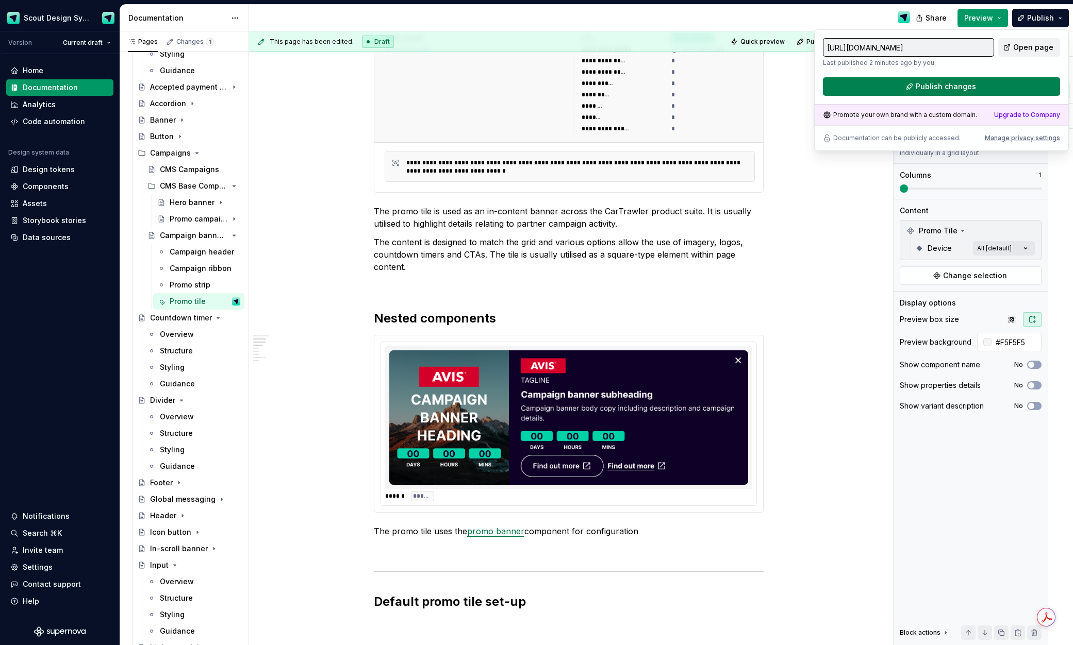
click at [965, 78] on button "Publish changes" at bounding box center [941, 86] width 237 height 19
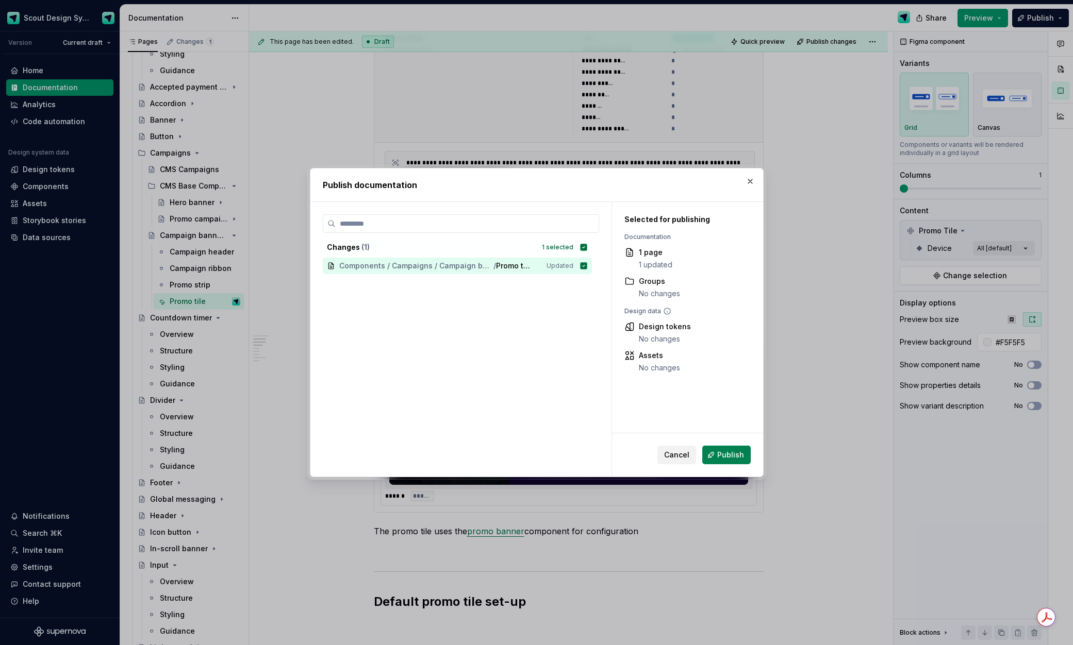
click at [739, 455] on span "Publish" at bounding box center [730, 455] width 27 height 10
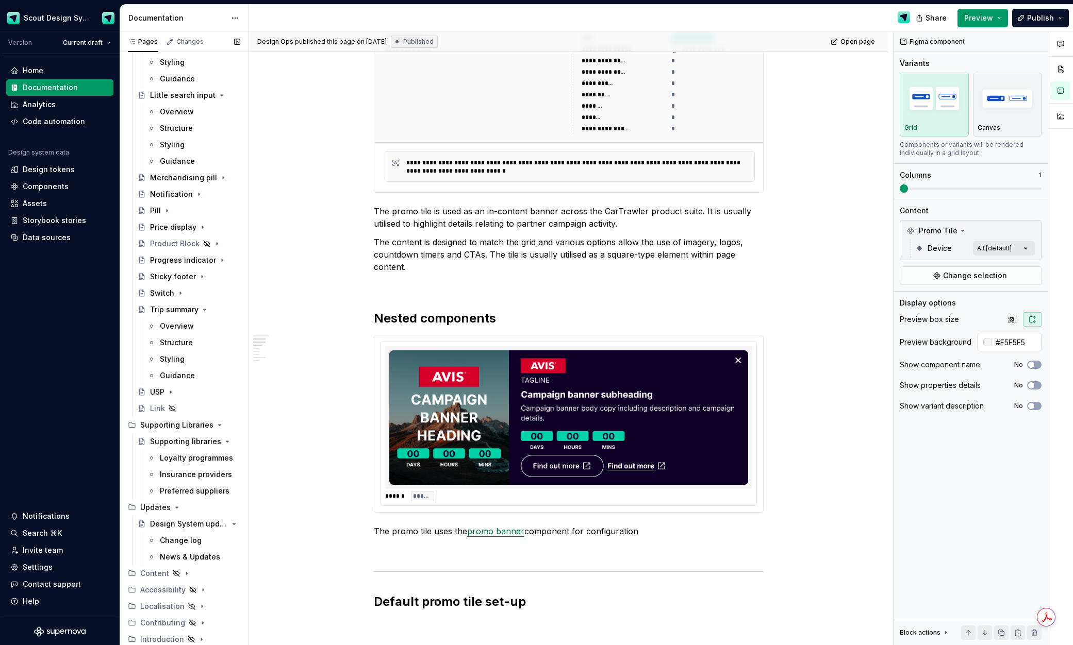
scroll to position [0, 0]
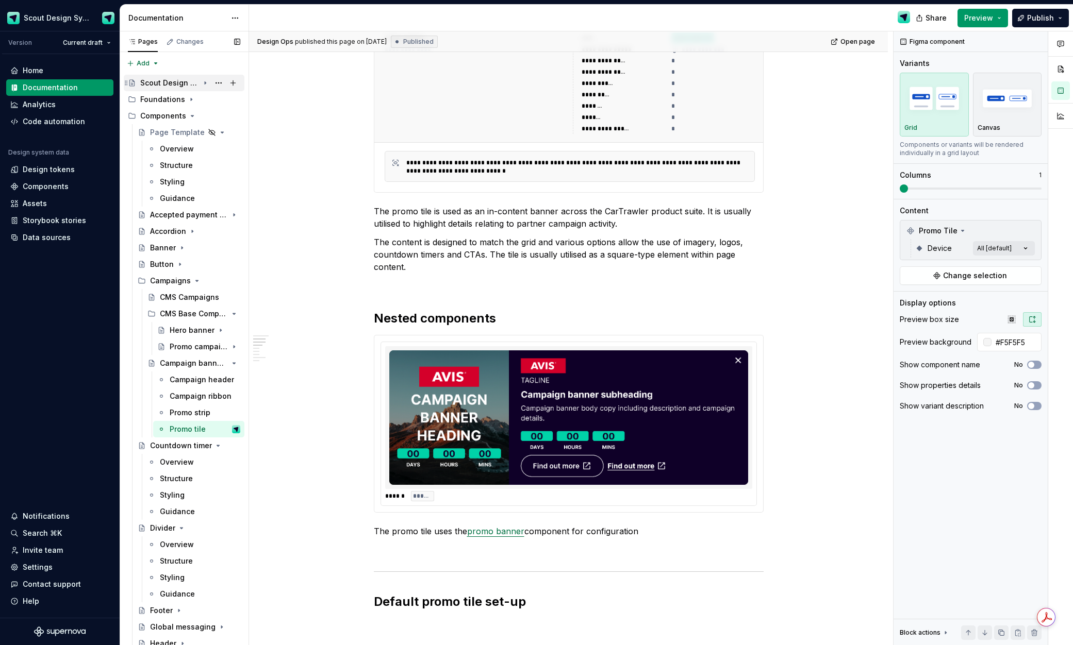
click at [191, 86] on div "Scout Design System" at bounding box center [169, 83] width 59 height 10
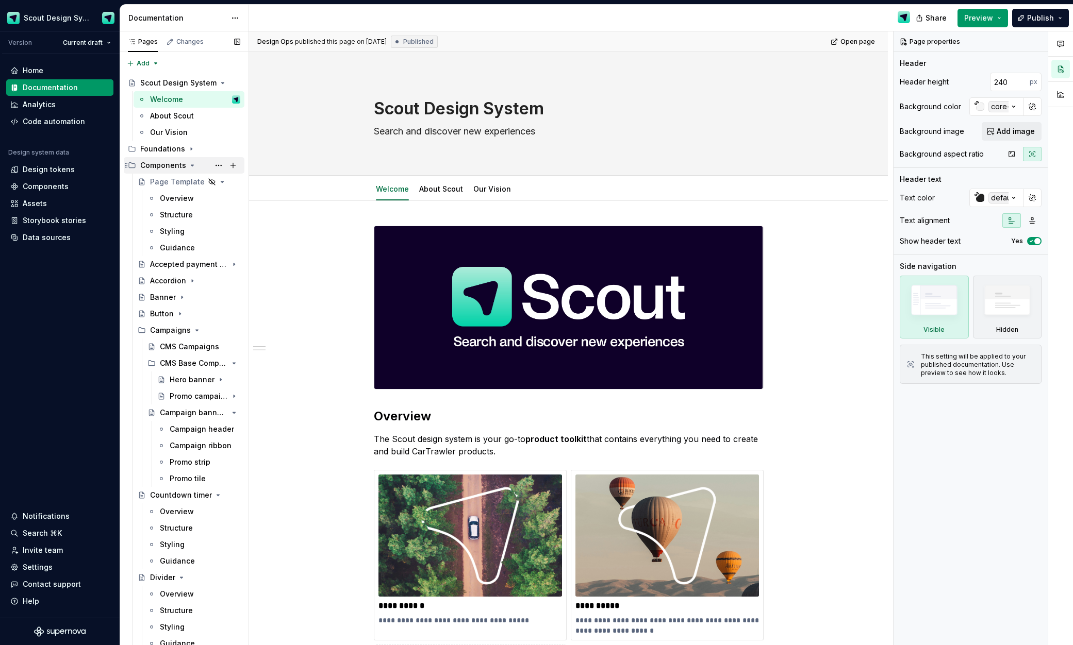
click at [194, 166] on icon "Page tree" at bounding box center [192, 165] width 8 height 8
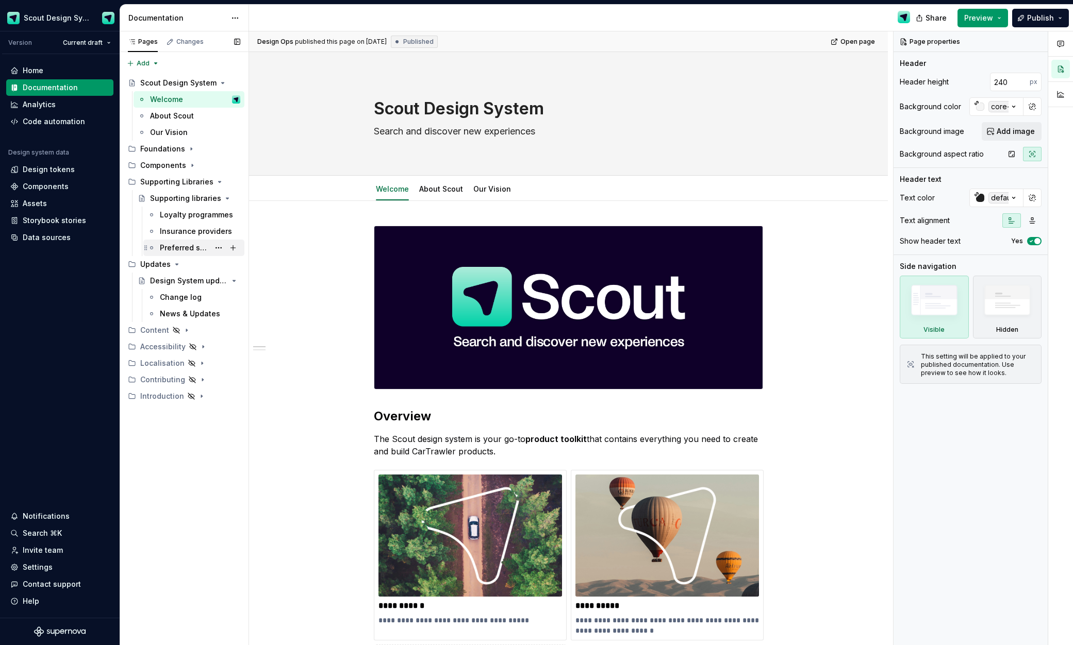
click at [180, 247] on div "Preferred suppliers" at bounding box center [184, 248] width 49 height 10
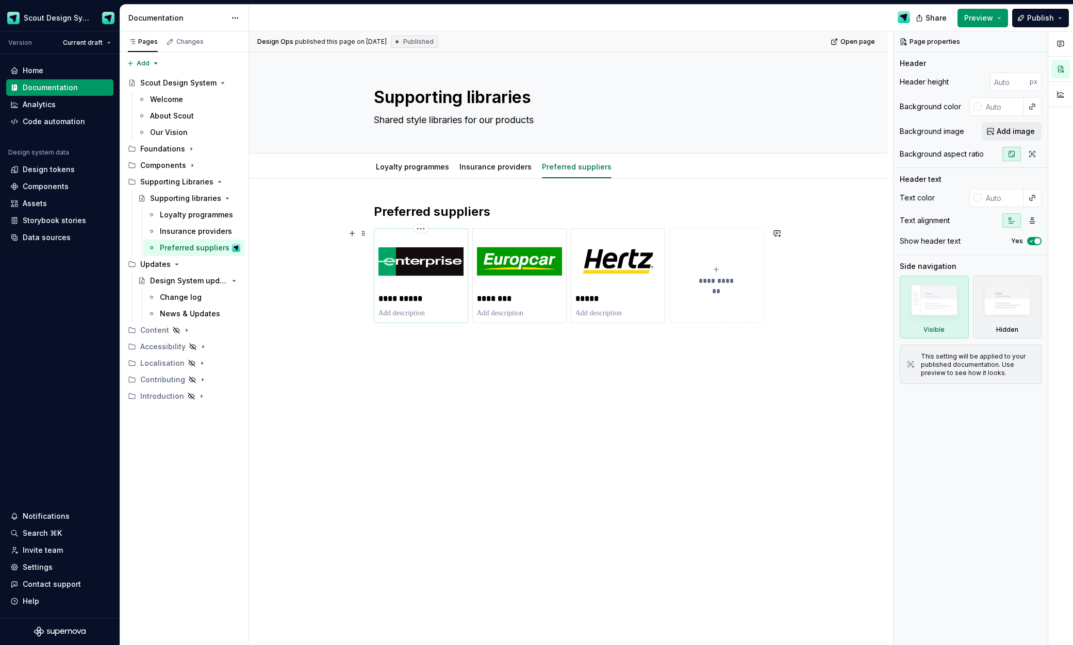
click at [463, 278] on img at bounding box center [420, 261] width 85 height 57
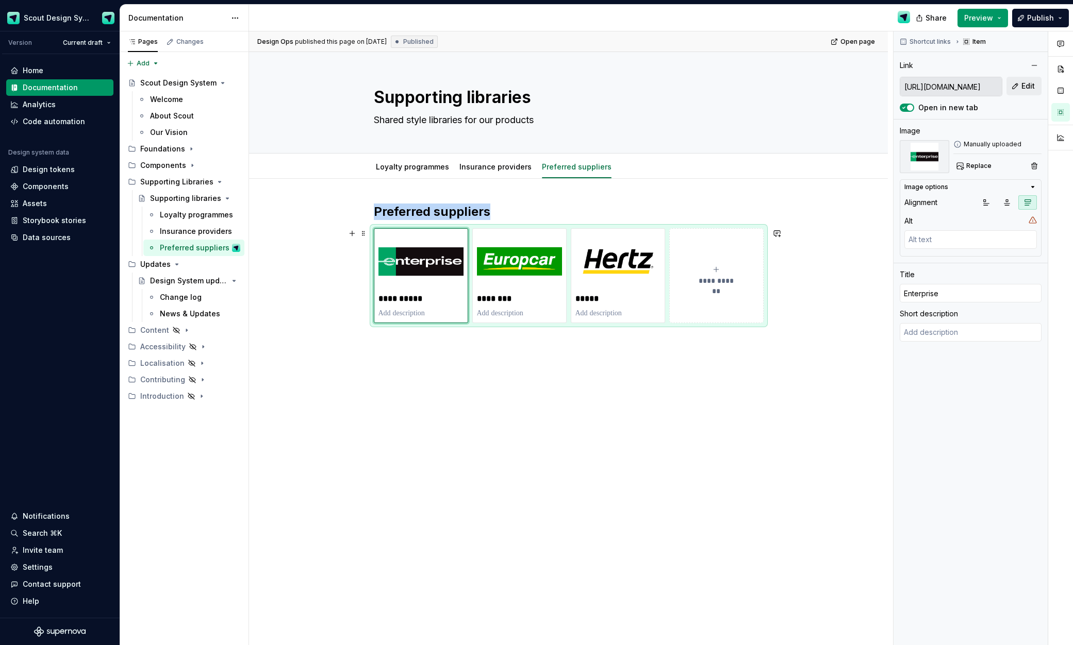
click at [763, 323] on div "**********" at bounding box center [569, 275] width 390 height 95
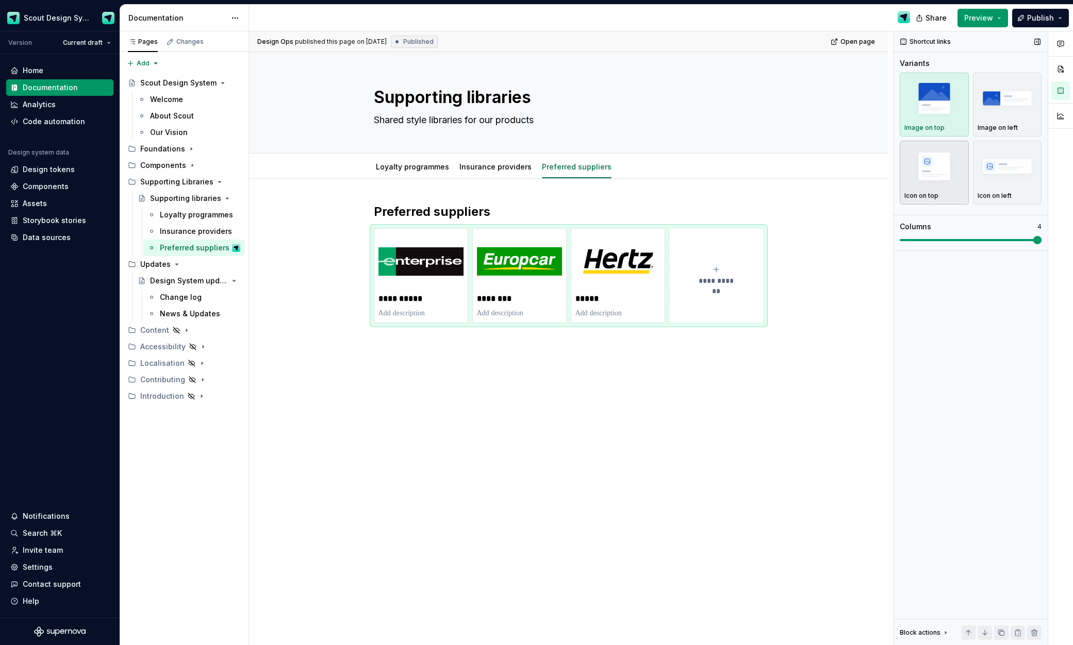
click at [937, 178] on img "button" at bounding box center [934, 166] width 60 height 38
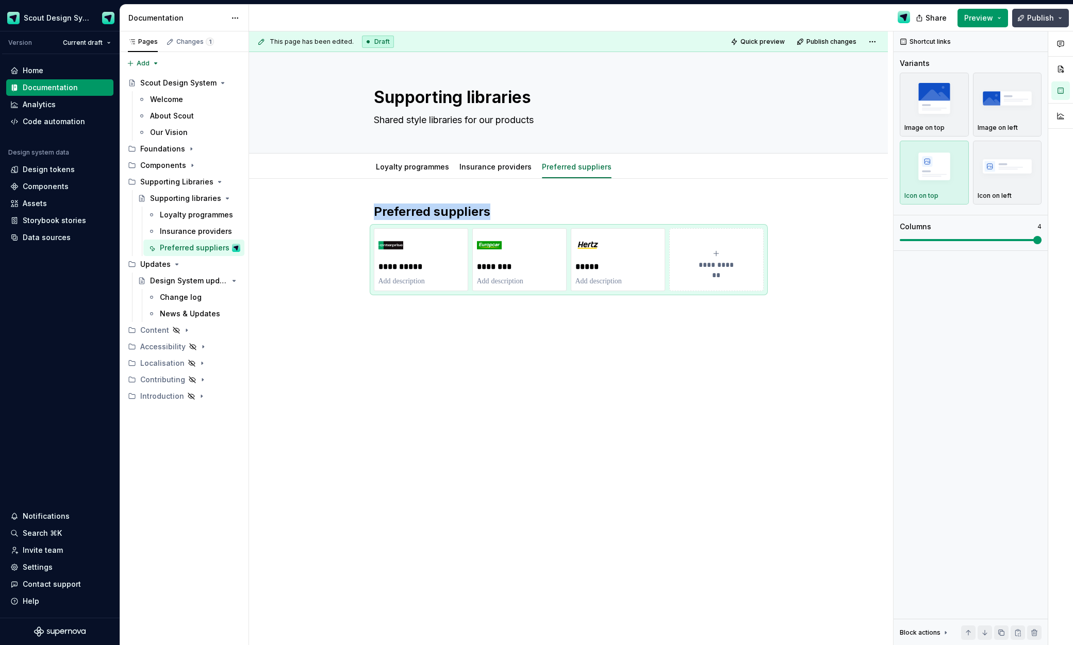
click at [1035, 13] on span "Publish" at bounding box center [1040, 18] width 27 height 10
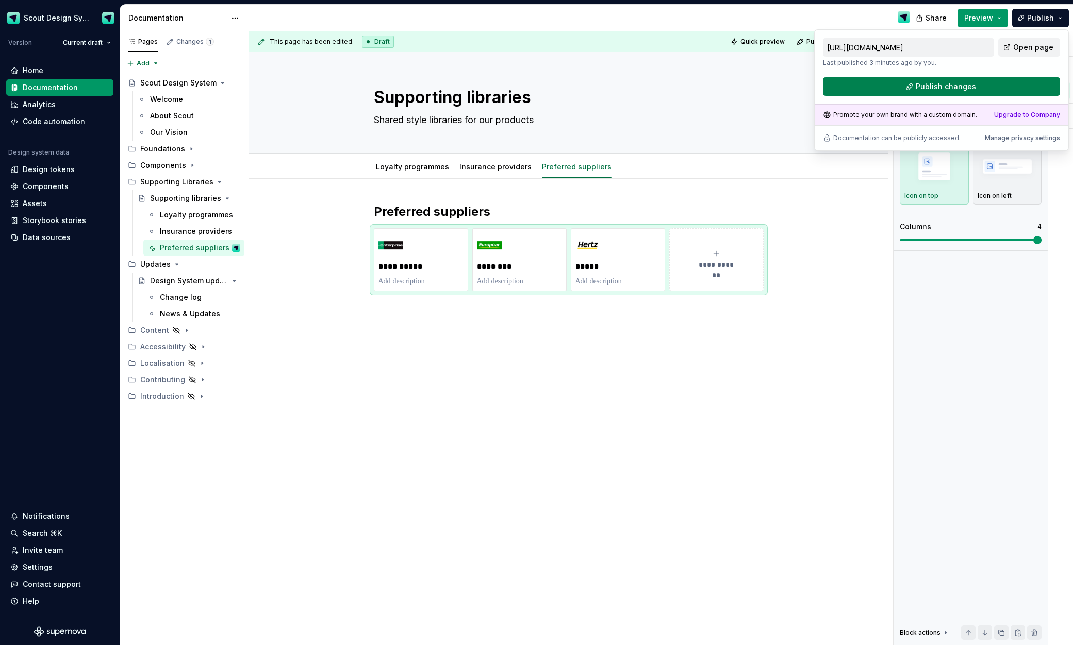
click at [1010, 79] on button "Publish changes" at bounding box center [941, 86] width 237 height 19
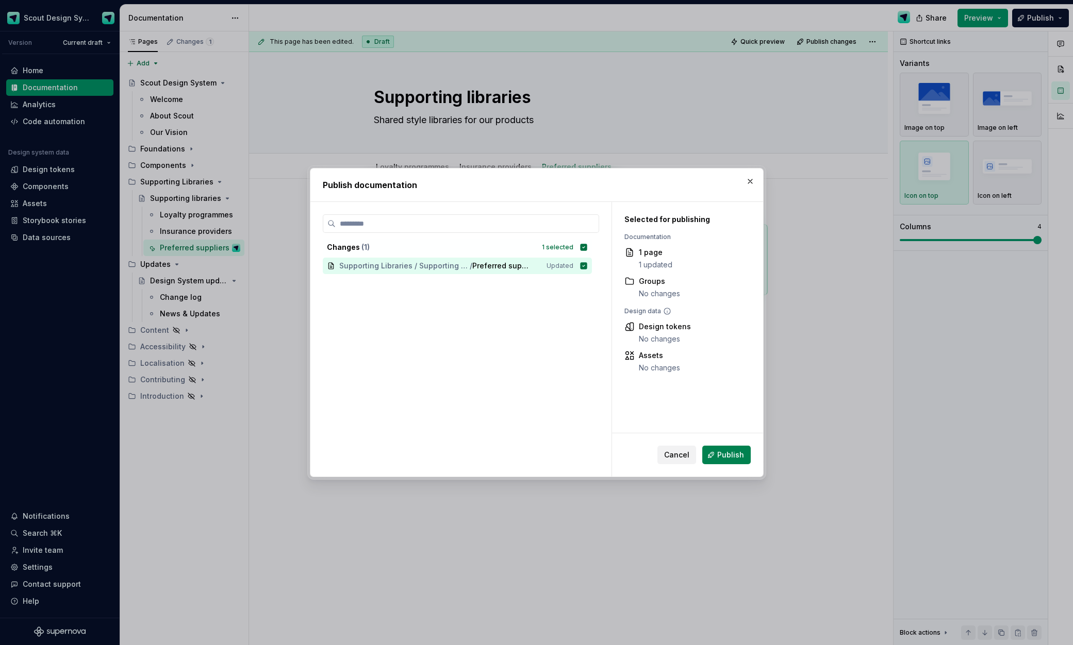
click at [731, 459] on span "Publish" at bounding box center [730, 455] width 27 height 10
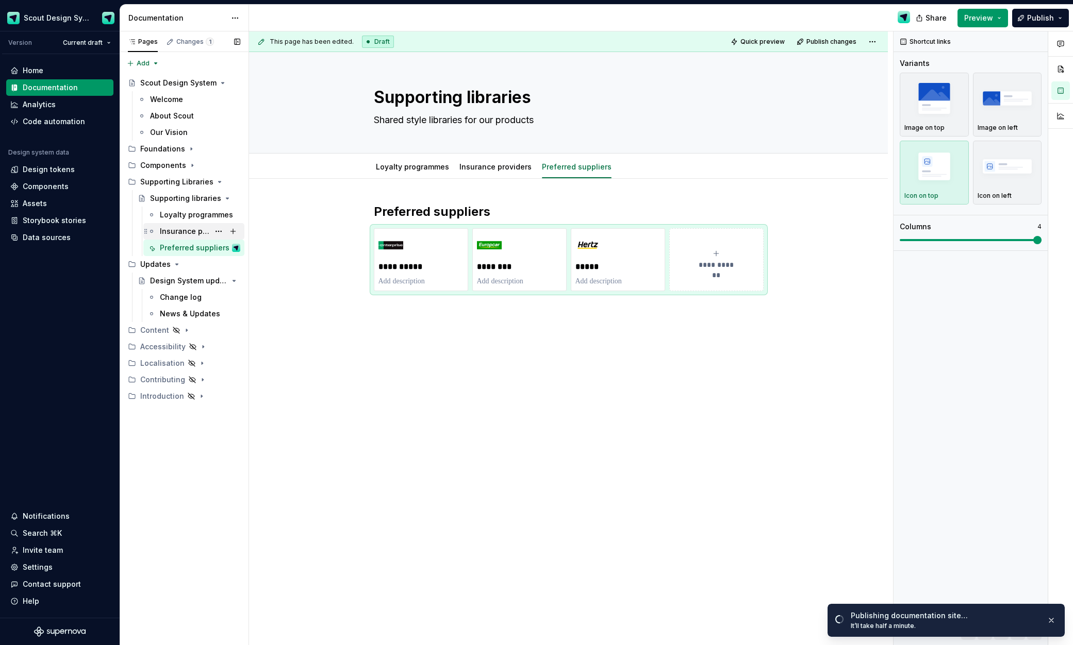
click at [189, 226] on div "Insurance providers" at bounding box center [184, 231] width 49 height 10
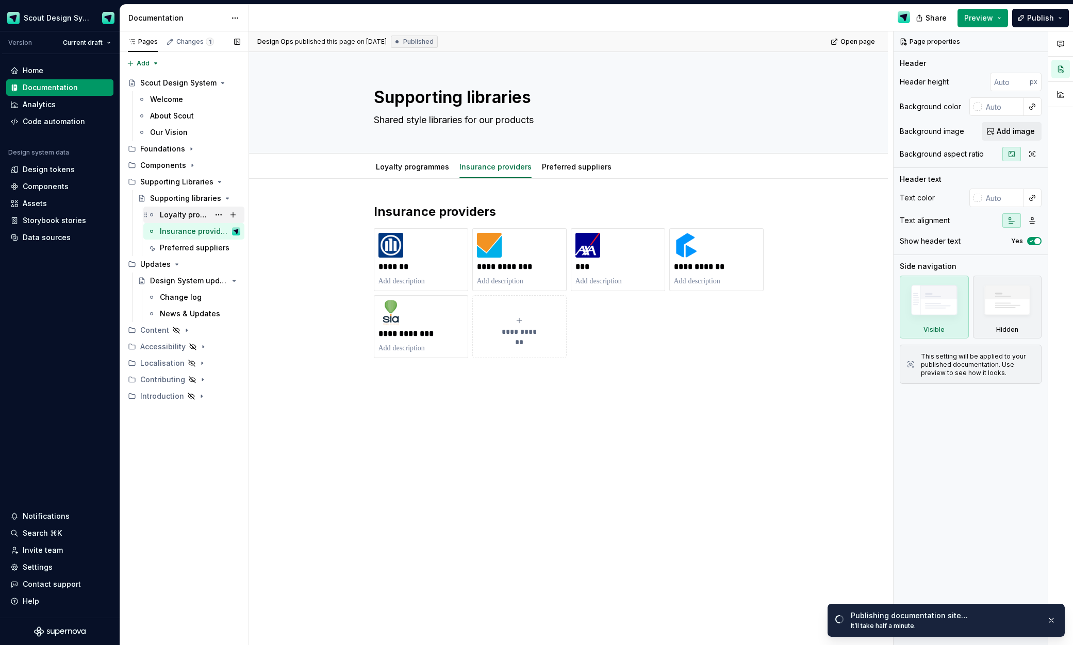
click at [189, 214] on div "Loyalty programmes" at bounding box center [184, 215] width 49 height 10
